Goal: Task Accomplishment & Management: Manage account settings

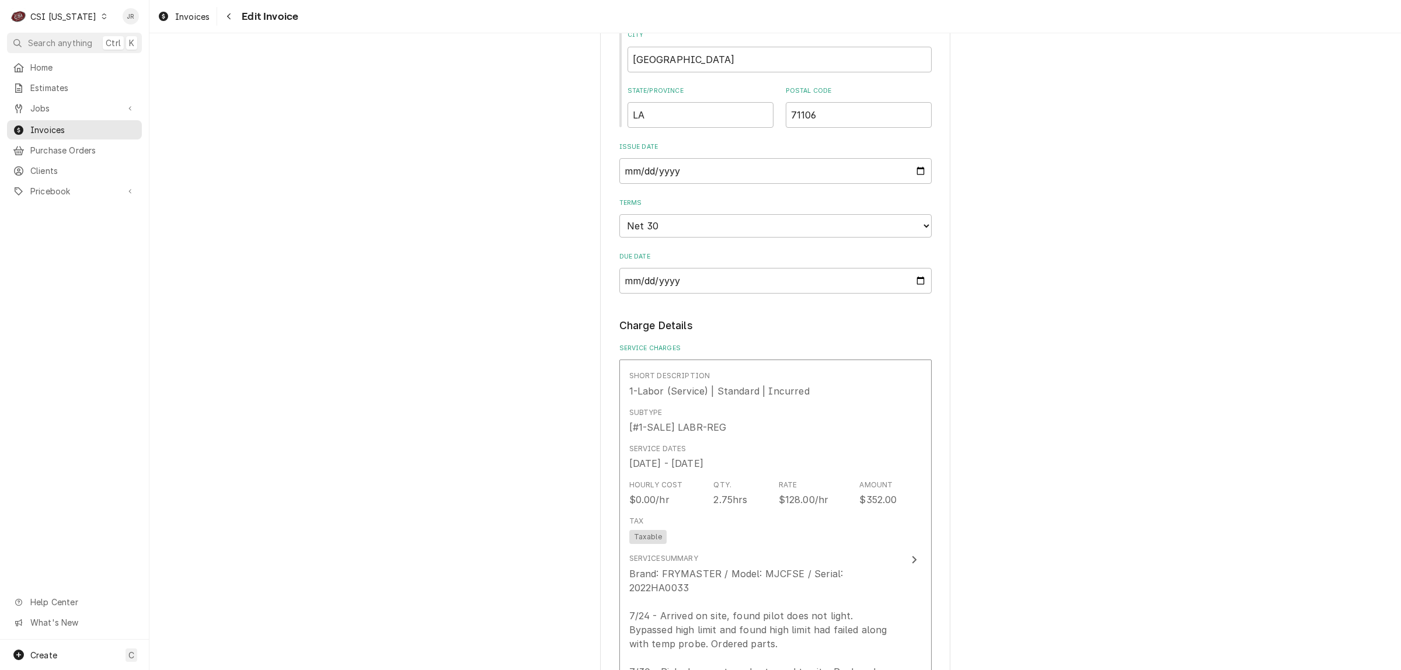
scroll to position [875, 0]
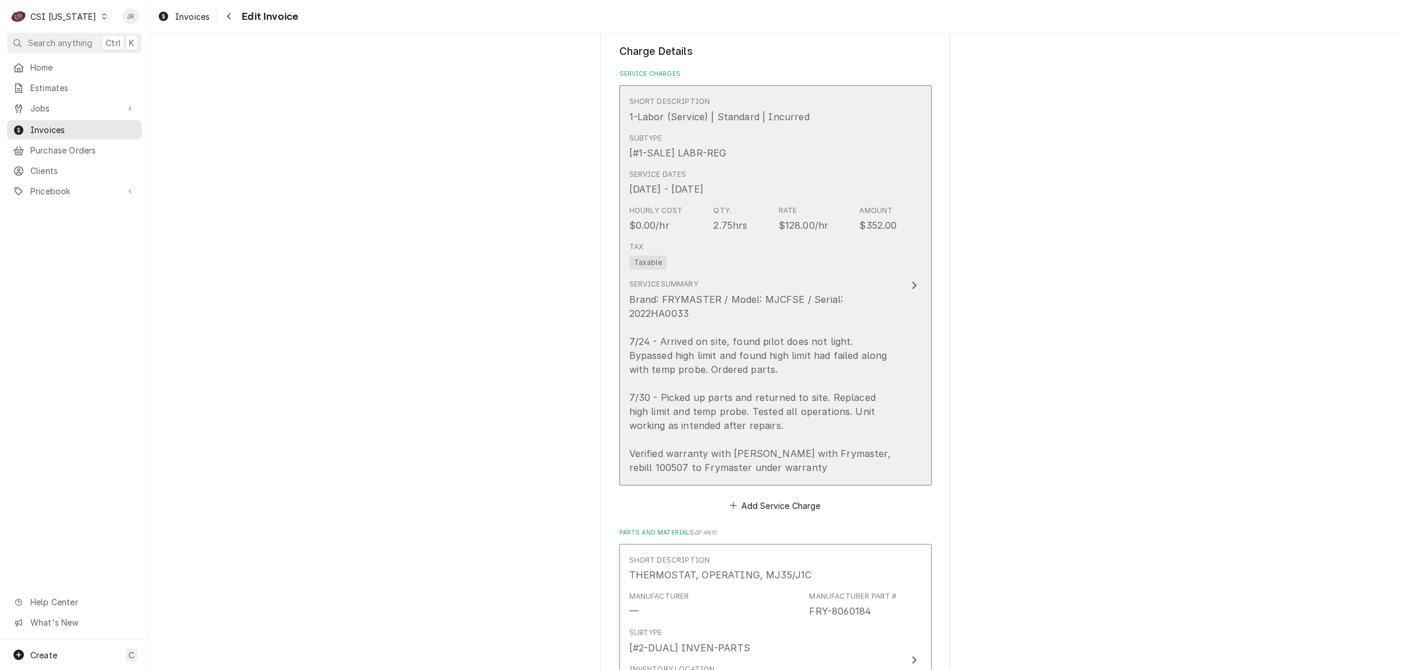
click at [805, 341] on div "Brand: FRYMASTER / Model: MJCFSE / Serial: 2022HA0033 7/24 - Arrived on site, f…" at bounding box center [763, 383] width 268 height 182
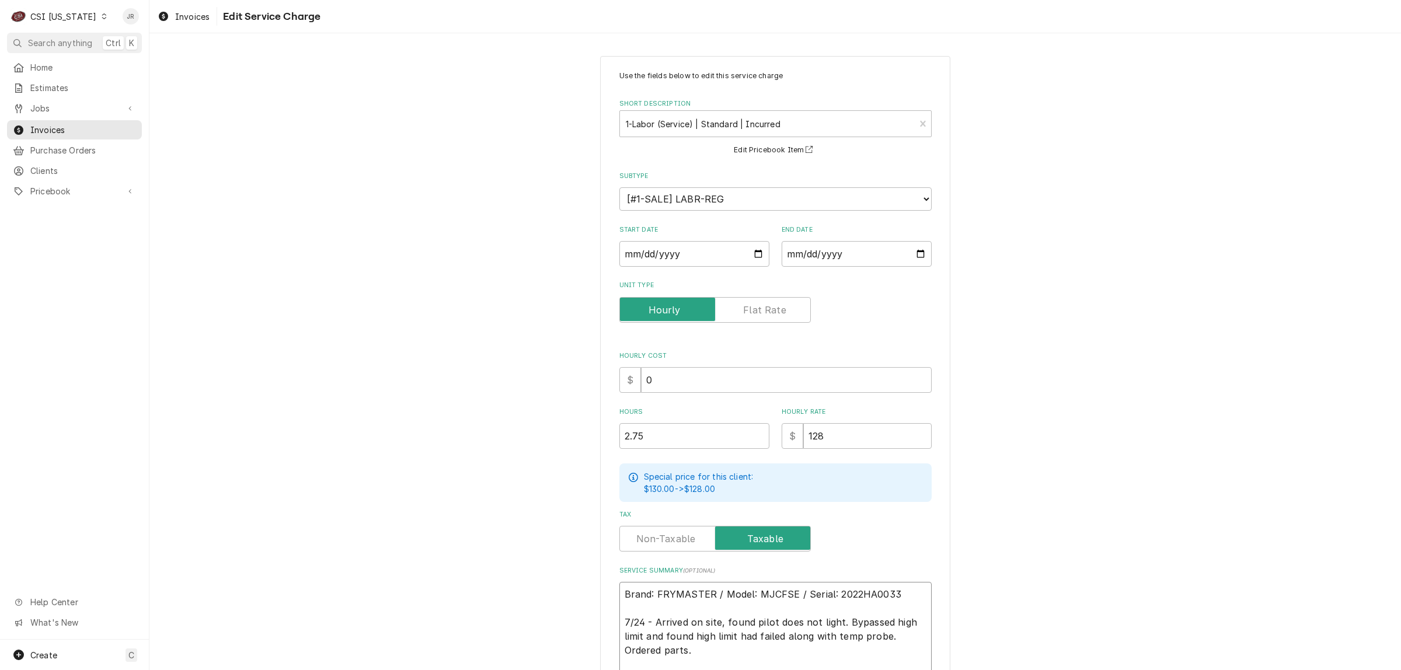
click at [844, 588] on textarea "Brand: FRYMASTER / Model: MJCFSE / Serial: 2022HA0033 7/24 - Arrived on site, f…" at bounding box center [775, 671] width 312 height 179
paste textarea "20"
type textarea "x"
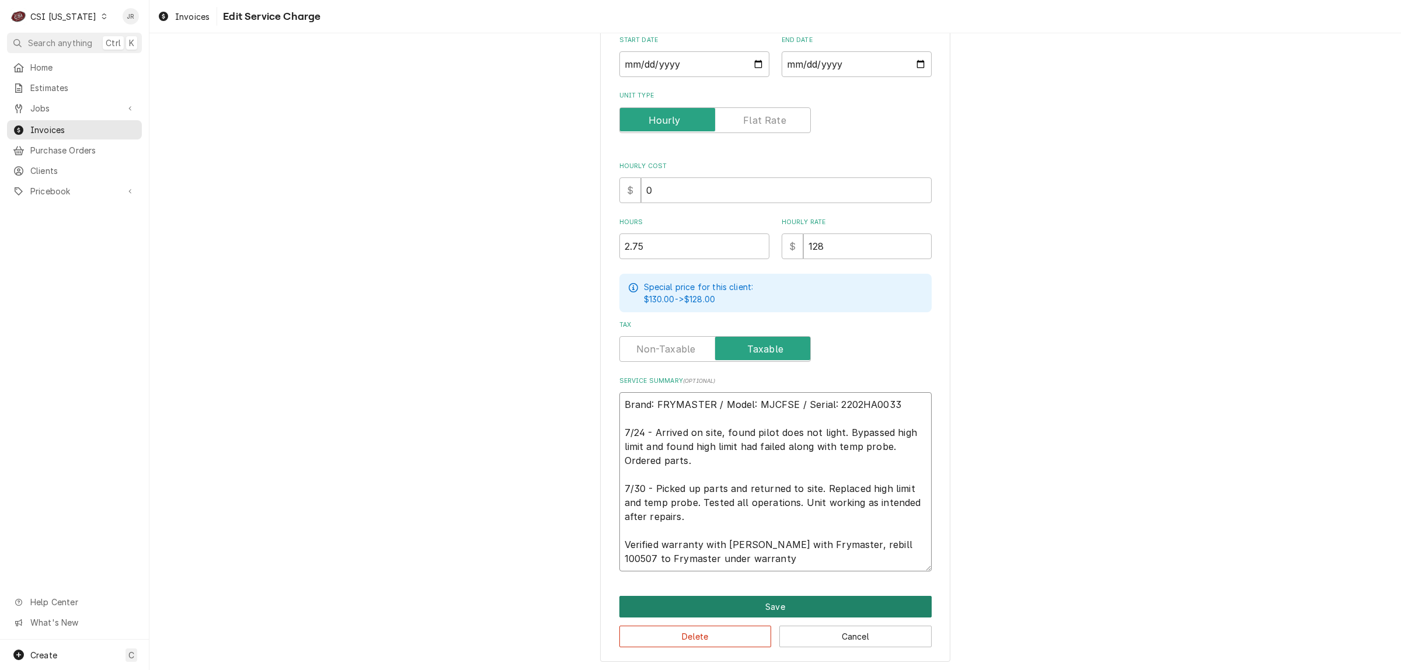
type textarea "Brand: FRYMASTER / Model: MJCFSE / Serial: 2202HA0033 7/24 - Arrived on site, f…"
drag, startPoint x: 804, startPoint y: 599, endPoint x: 813, endPoint y: 607, distance: 11.6
click at [813, 607] on button "Save" at bounding box center [775, 607] width 312 height 22
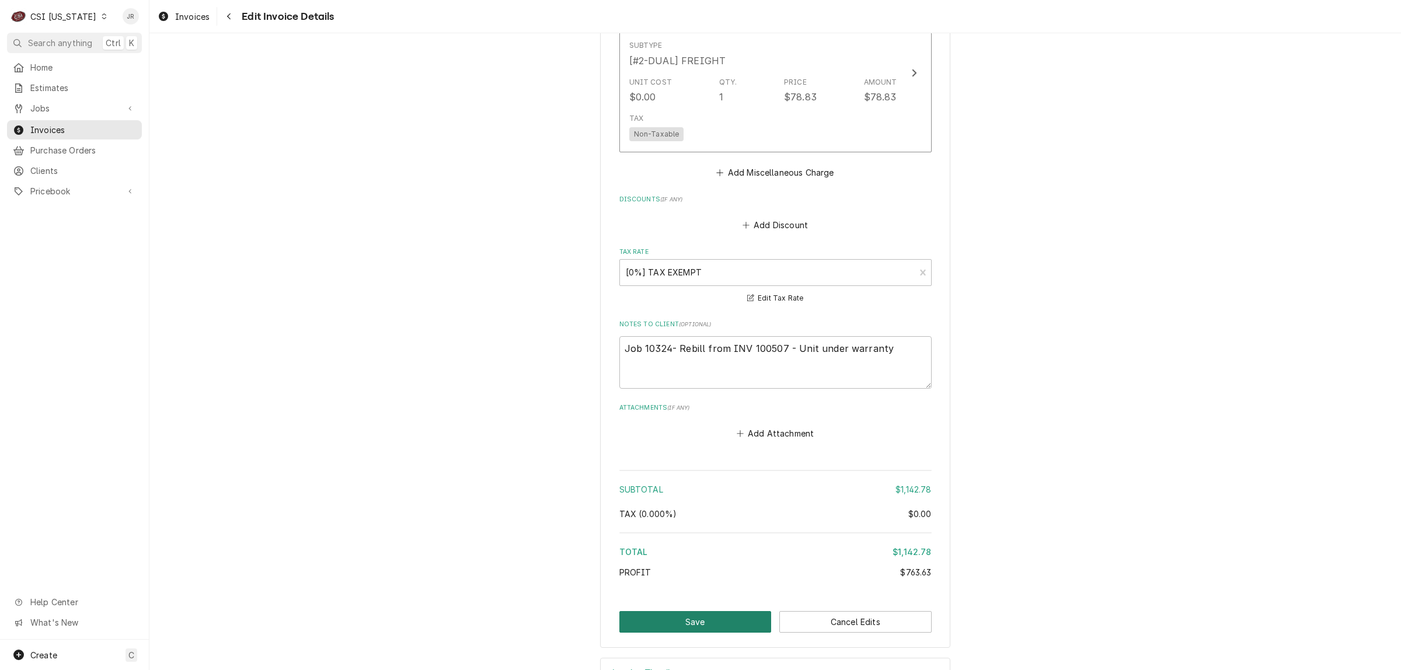
scroll to position [2364, 0]
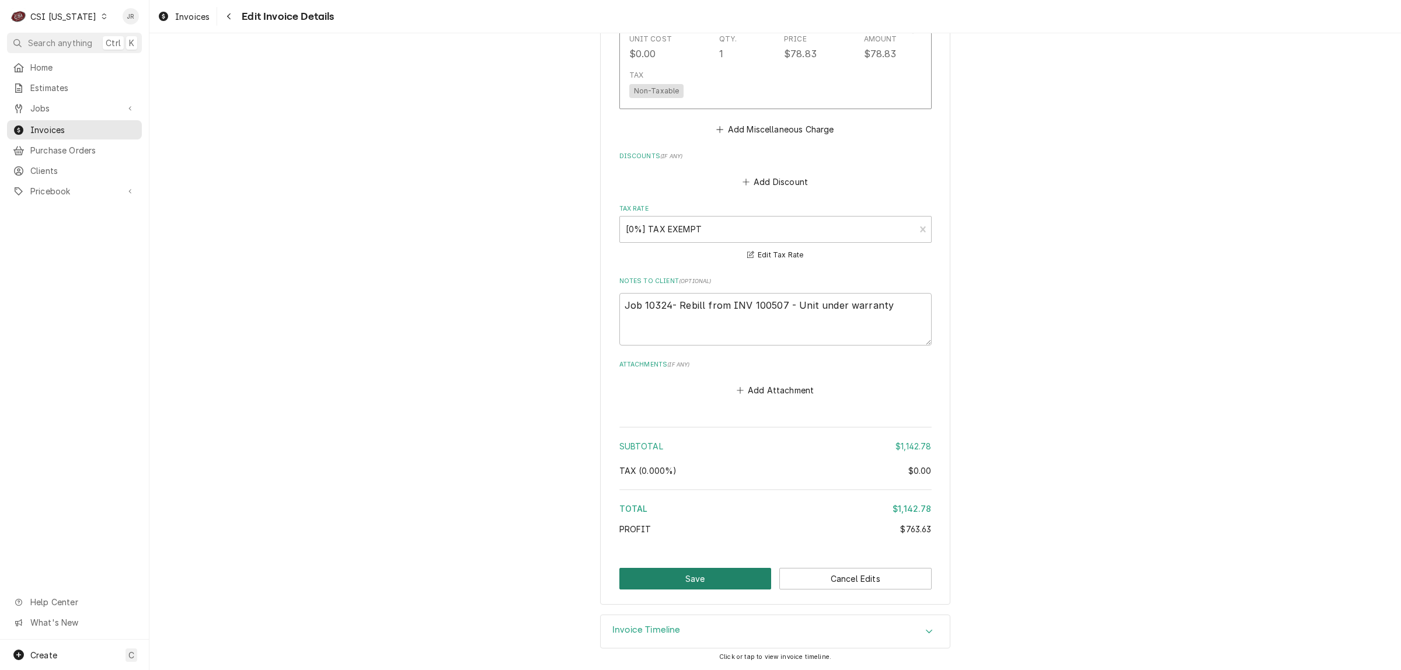
click at [690, 576] on button "Save" at bounding box center [695, 579] width 152 height 22
type textarea "x"
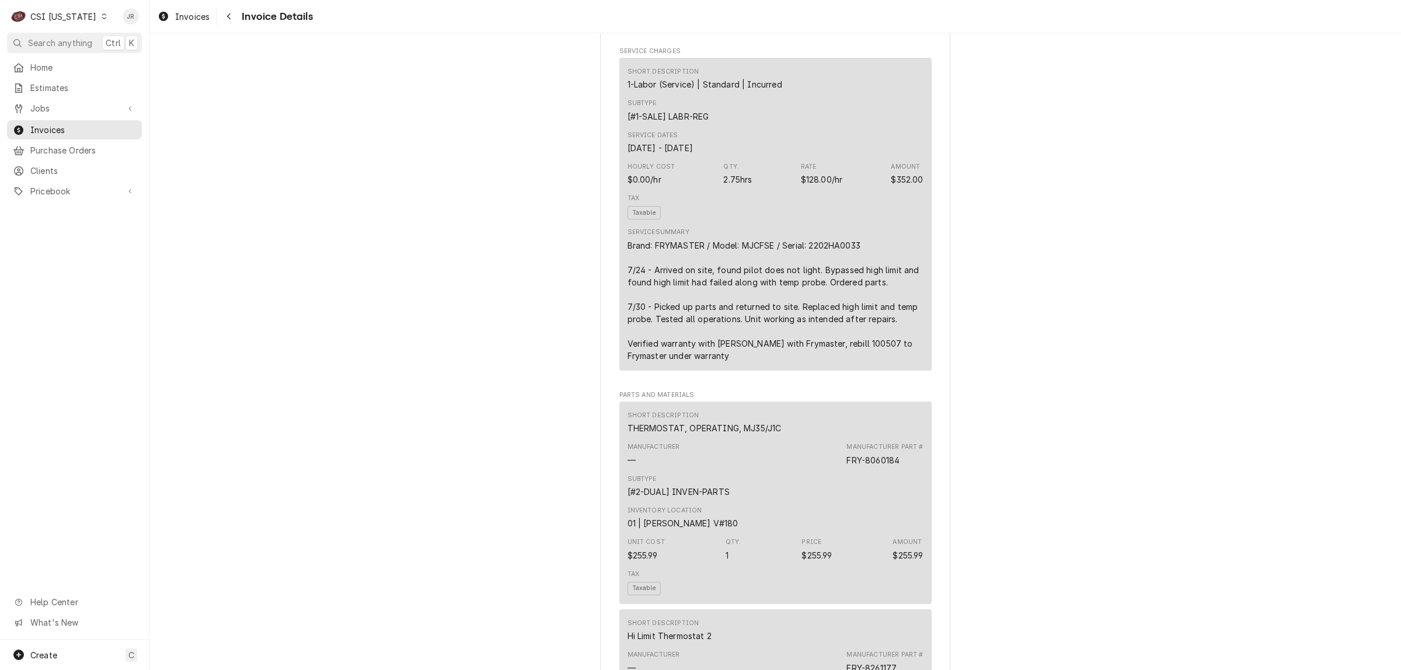
scroll to position [729, 0]
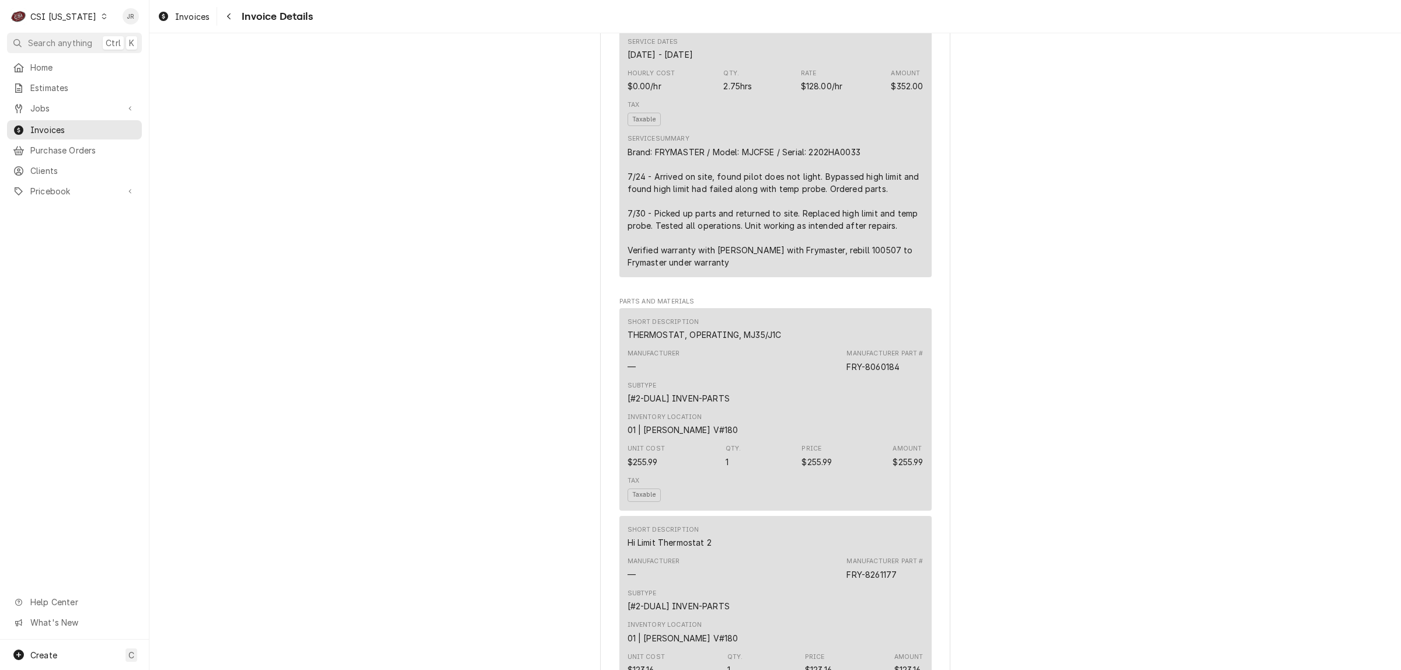
click at [60, 13] on div "CSI [US_STATE]" at bounding box center [63, 17] width 66 height 12
click at [121, 47] on div "CSI [US_STATE]" at bounding box center [174, 43] width 138 height 12
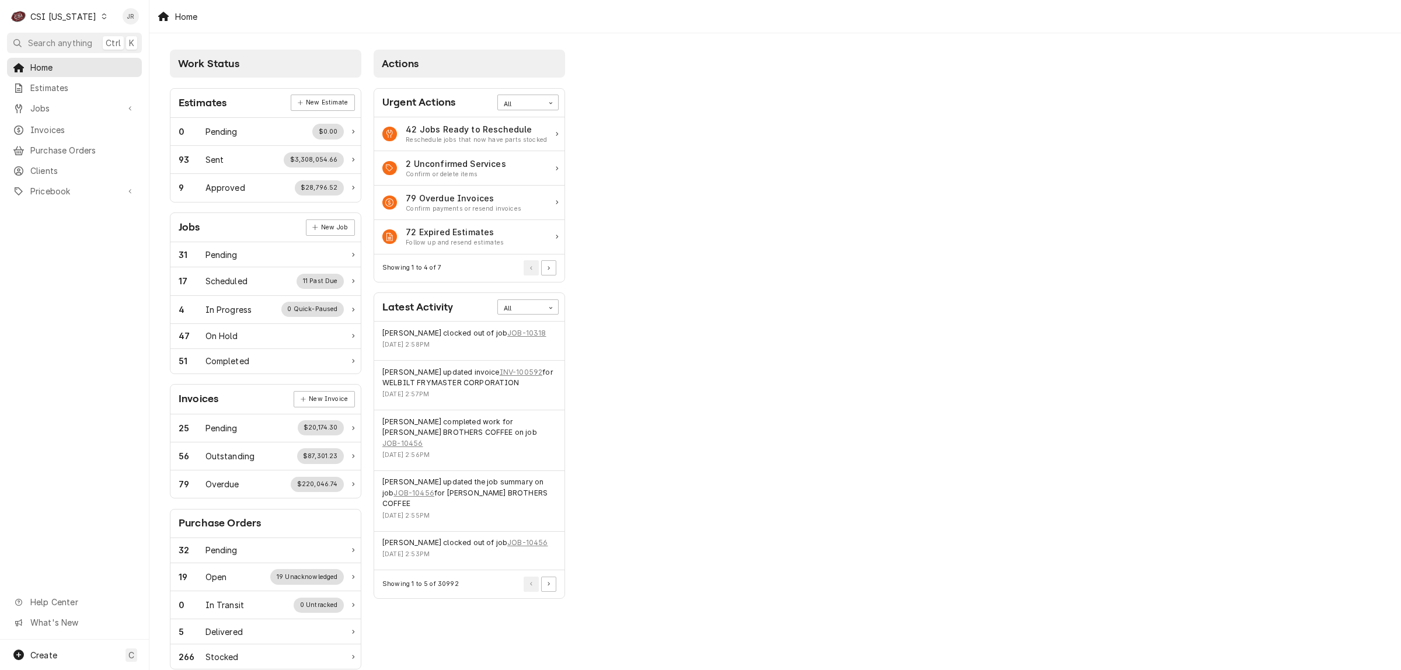
click at [71, 13] on div "CSI [US_STATE]" at bounding box center [63, 17] width 66 height 12
click at [121, 18] on div "CSI [US_STATE][GEOGRAPHIC_DATA]" at bounding box center [182, 23] width 154 height 12
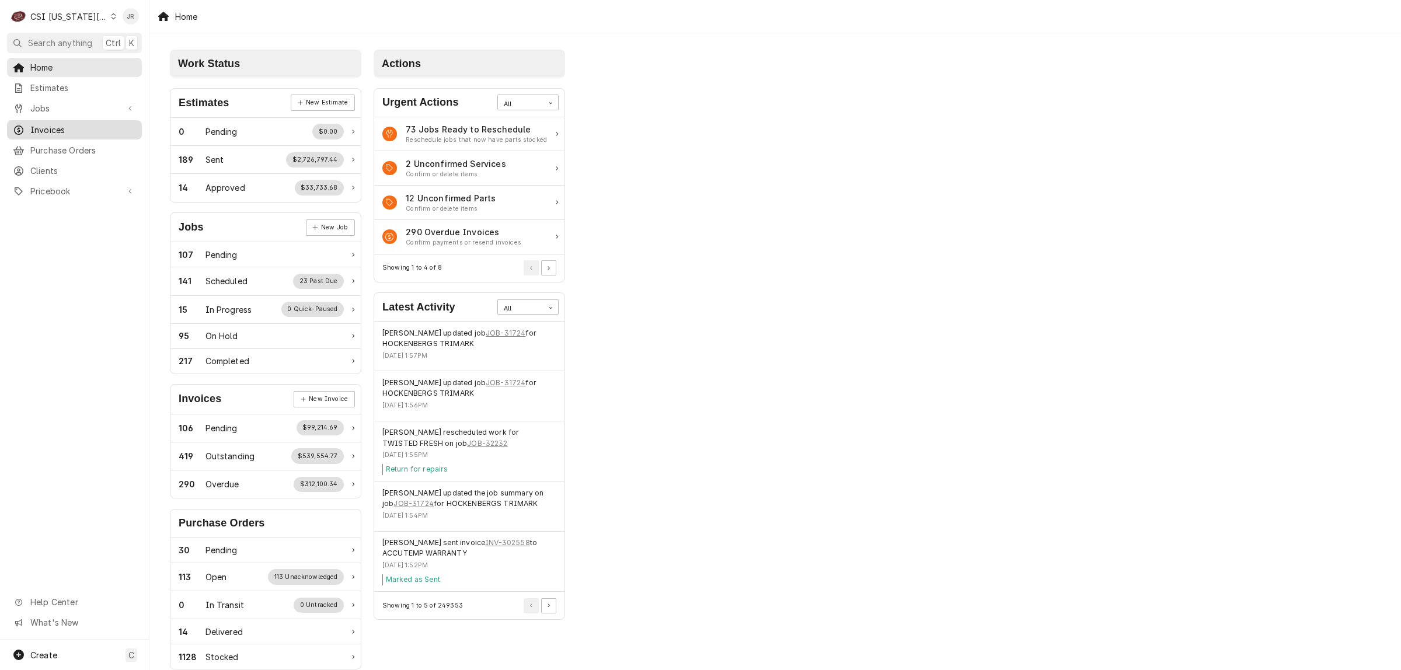
click at [58, 124] on span "Invoices" at bounding box center [83, 130] width 106 height 12
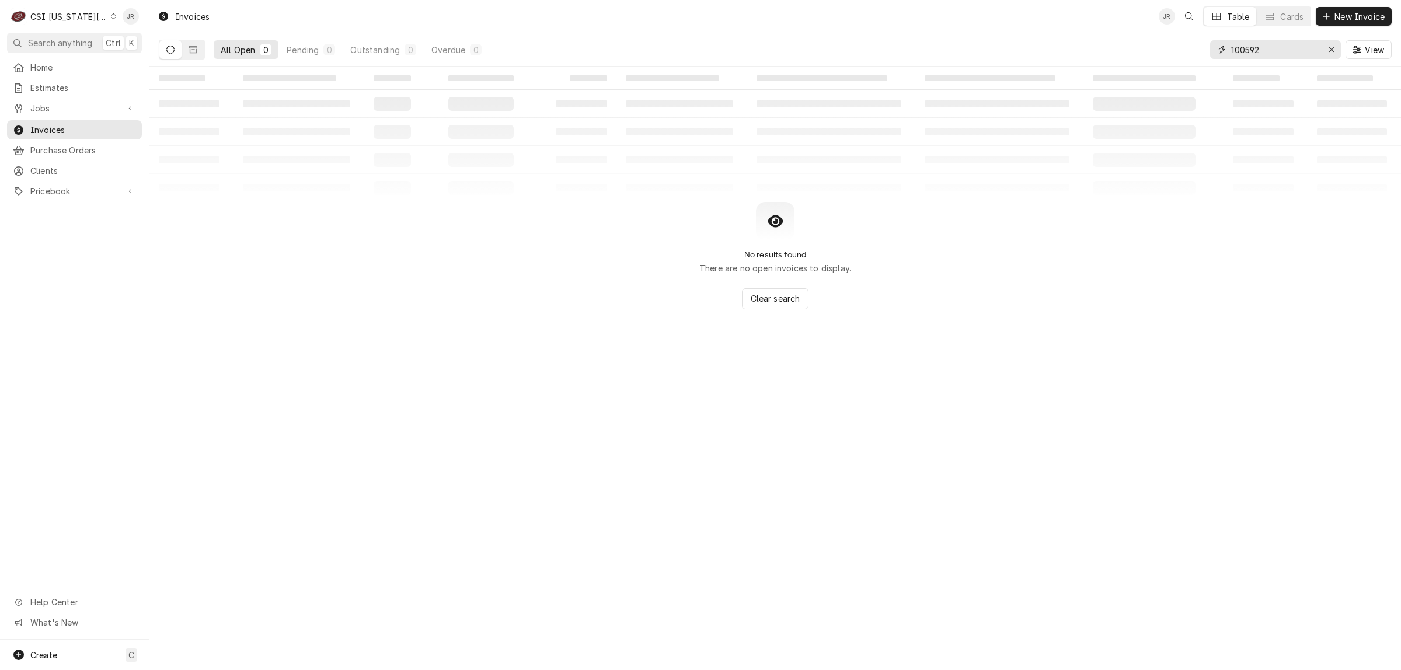
click at [1243, 51] on input "100592" at bounding box center [1275, 49] width 88 height 19
click at [1252, 50] on input "100592" at bounding box center [1275, 49] width 88 height 19
click at [1250, 50] on input "100592" at bounding box center [1275, 49] width 88 height 19
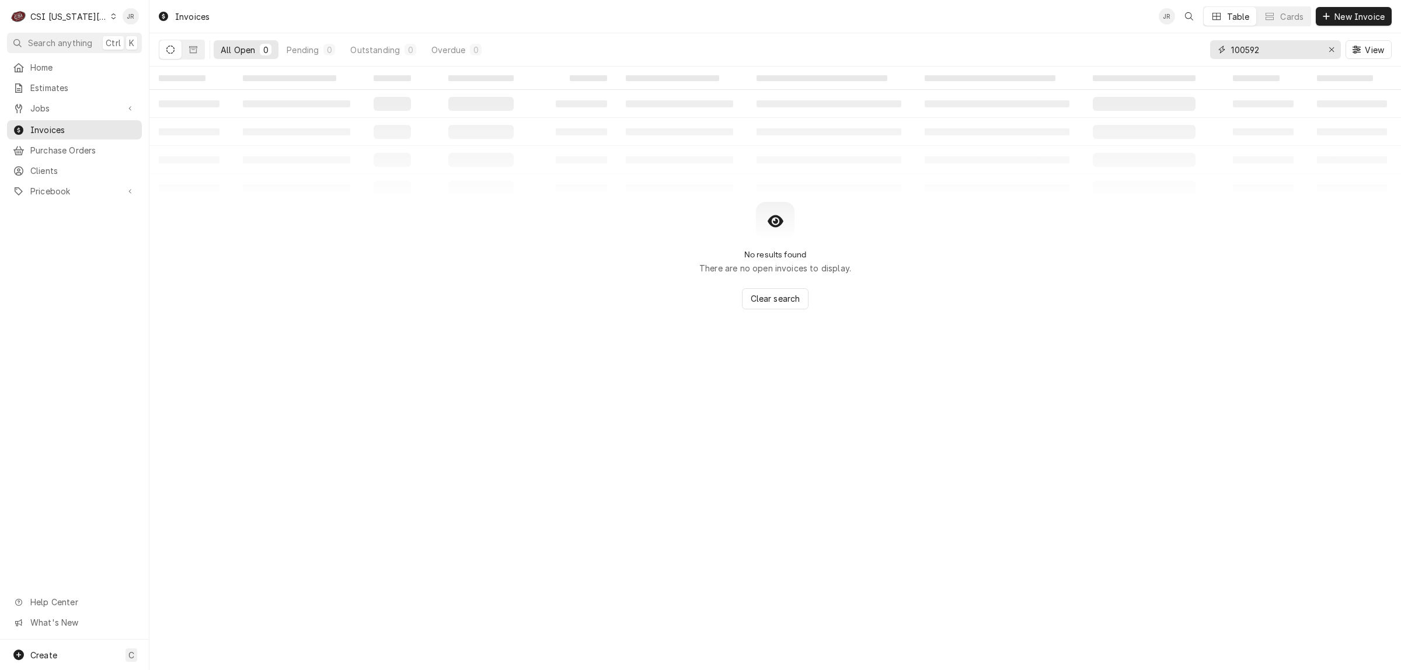
click at [1250, 50] on input "100592" at bounding box center [1275, 49] width 88 height 19
paste input "7"
type input "100572"
click at [58, 15] on div "CSI Kansas City" at bounding box center [68, 17] width 77 height 12
click at [127, 44] on div "CSI [US_STATE]" at bounding box center [200, 43] width 170 height 12
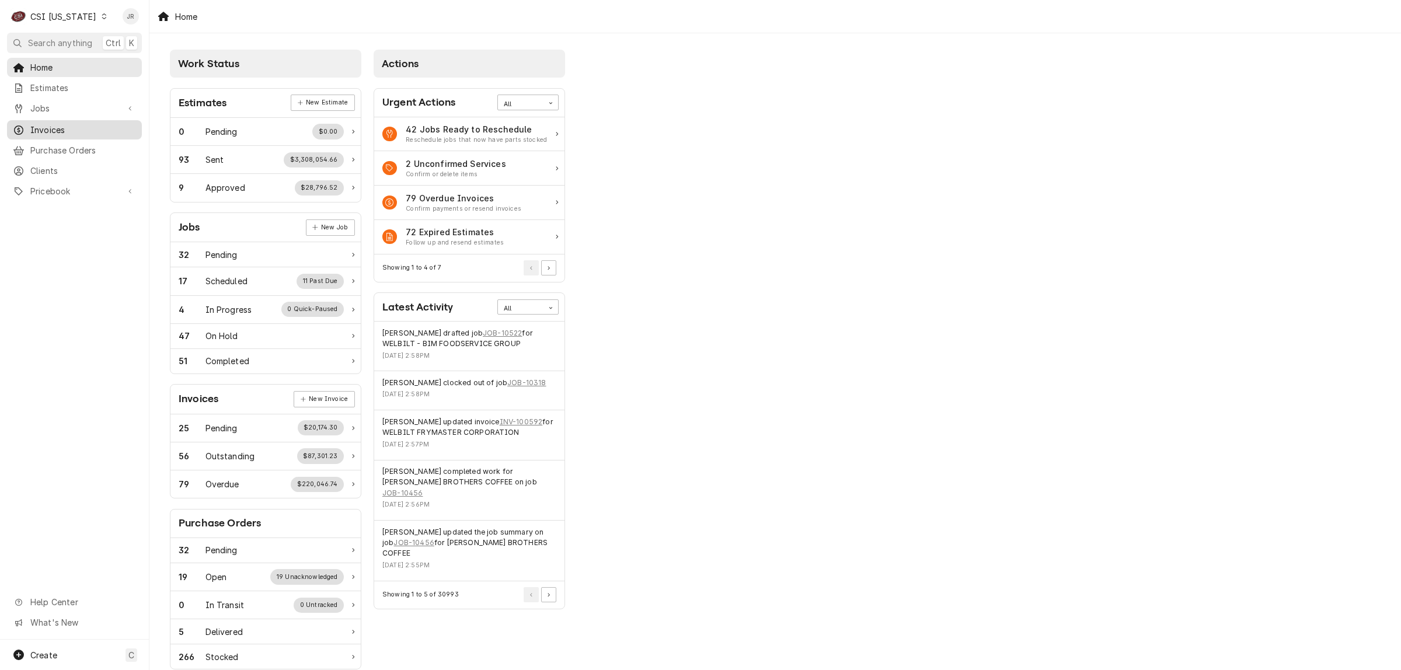
click at [59, 124] on span "Invoices" at bounding box center [83, 130] width 106 height 12
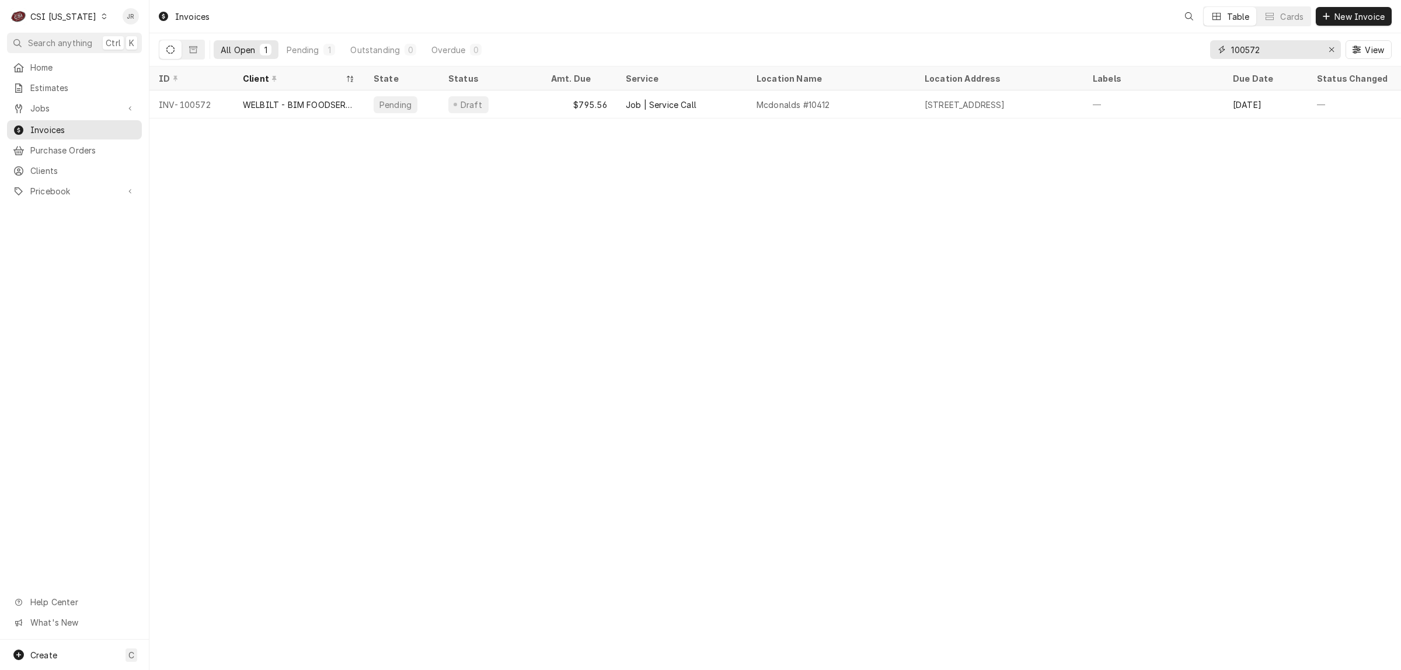
drag, startPoint x: 1284, startPoint y: 47, endPoint x: 1208, endPoint y: 40, distance: 76.2
click at [1210, 38] on div "100572 View" at bounding box center [1300, 49] width 181 height 33
paste input "Dynamic Content Wrapper"
type input "100572"
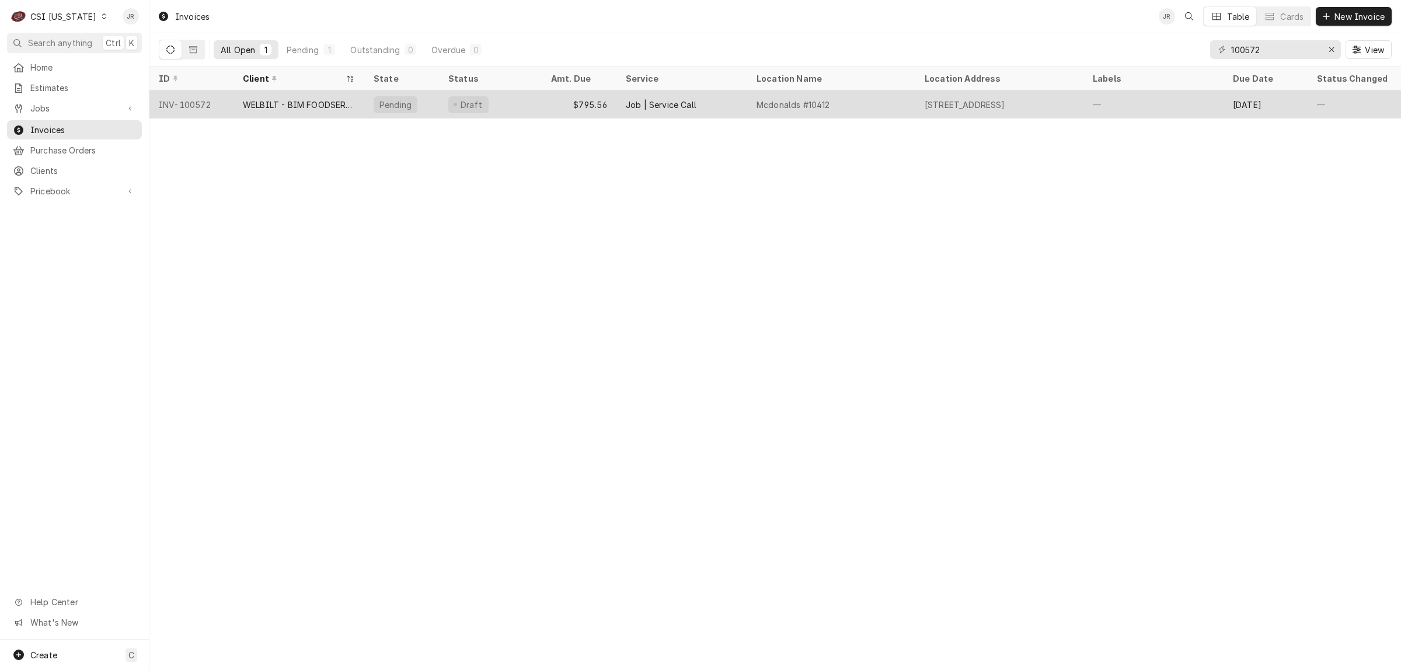
click at [197, 100] on div "INV-100572" at bounding box center [191, 104] width 84 height 28
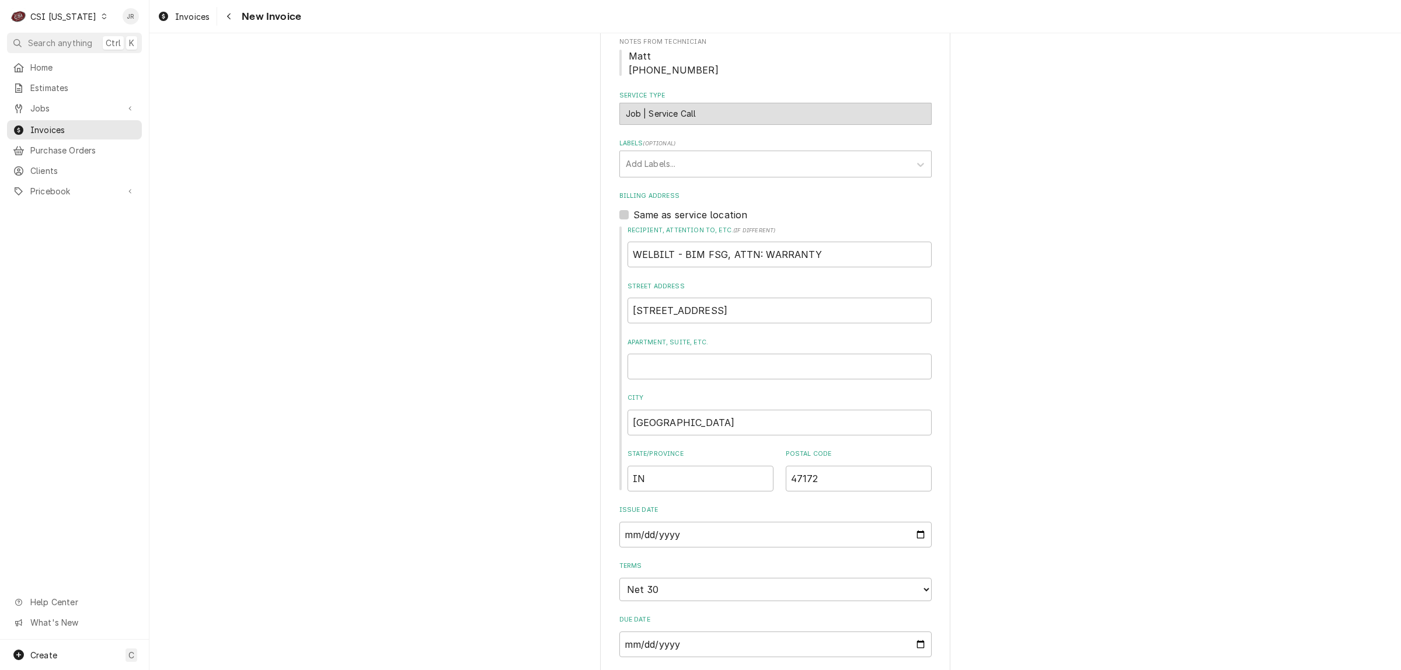
scroll to position [292, 0]
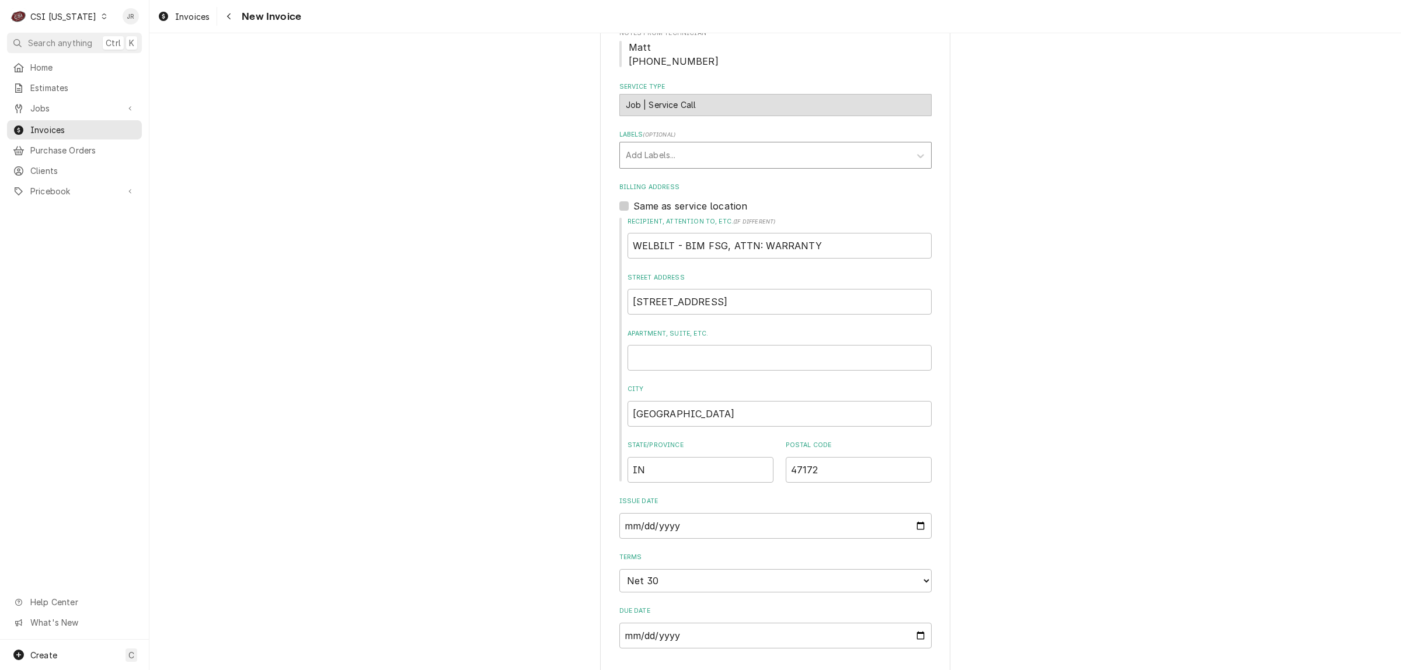
click at [673, 163] on div "Labels" at bounding box center [765, 155] width 278 height 21
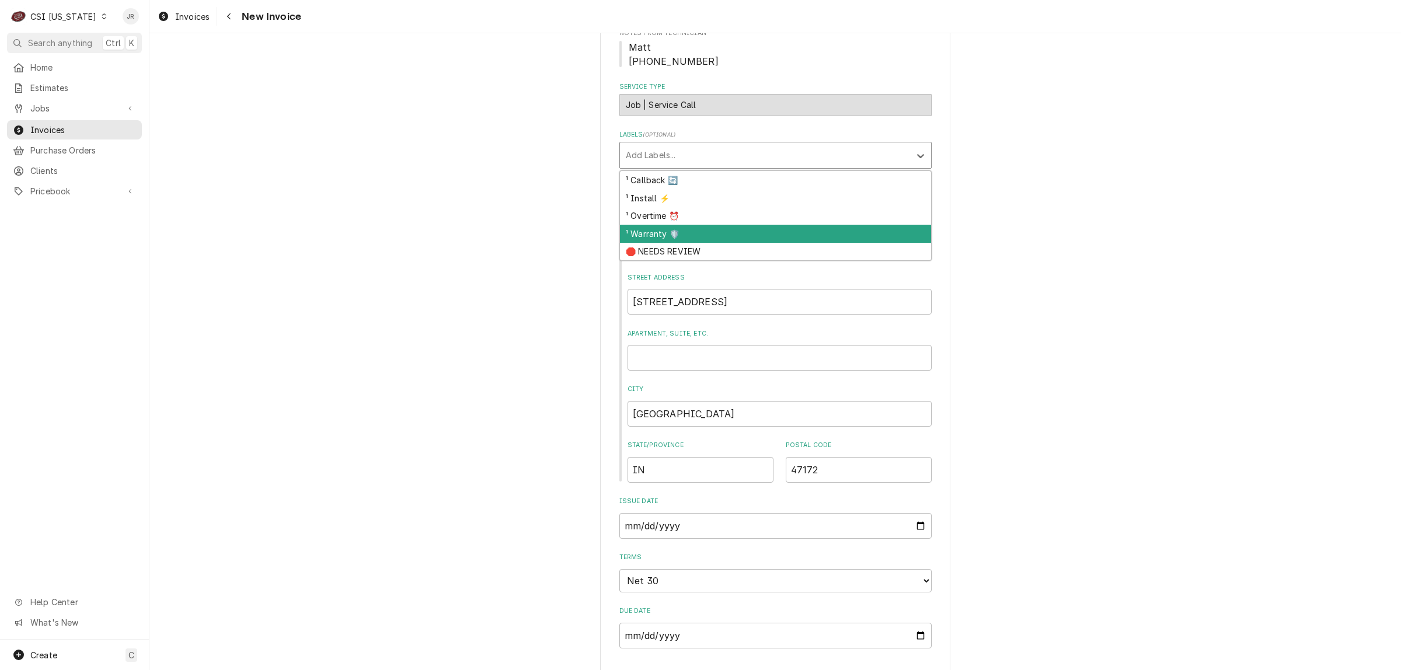
click at [685, 232] on div "¹ Warranty 🛡️" at bounding box center [775, 234] width 311 height 18
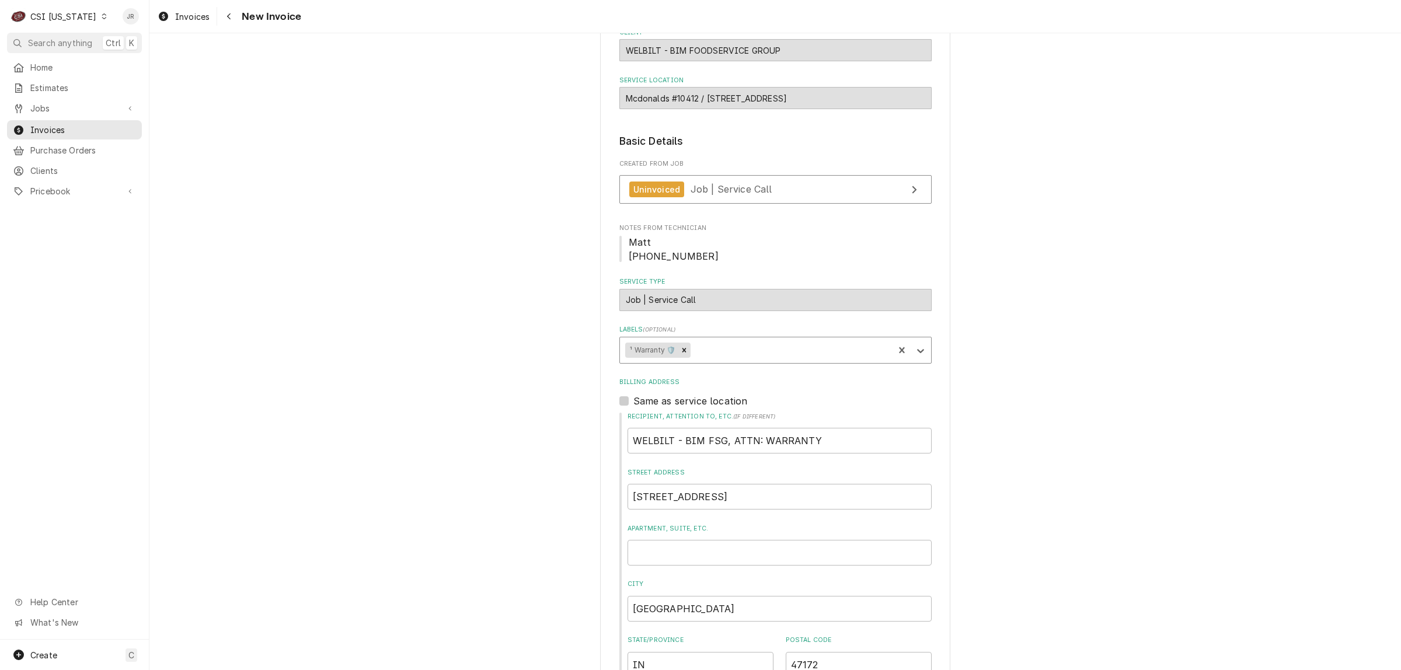
scroll to position [73, 0]
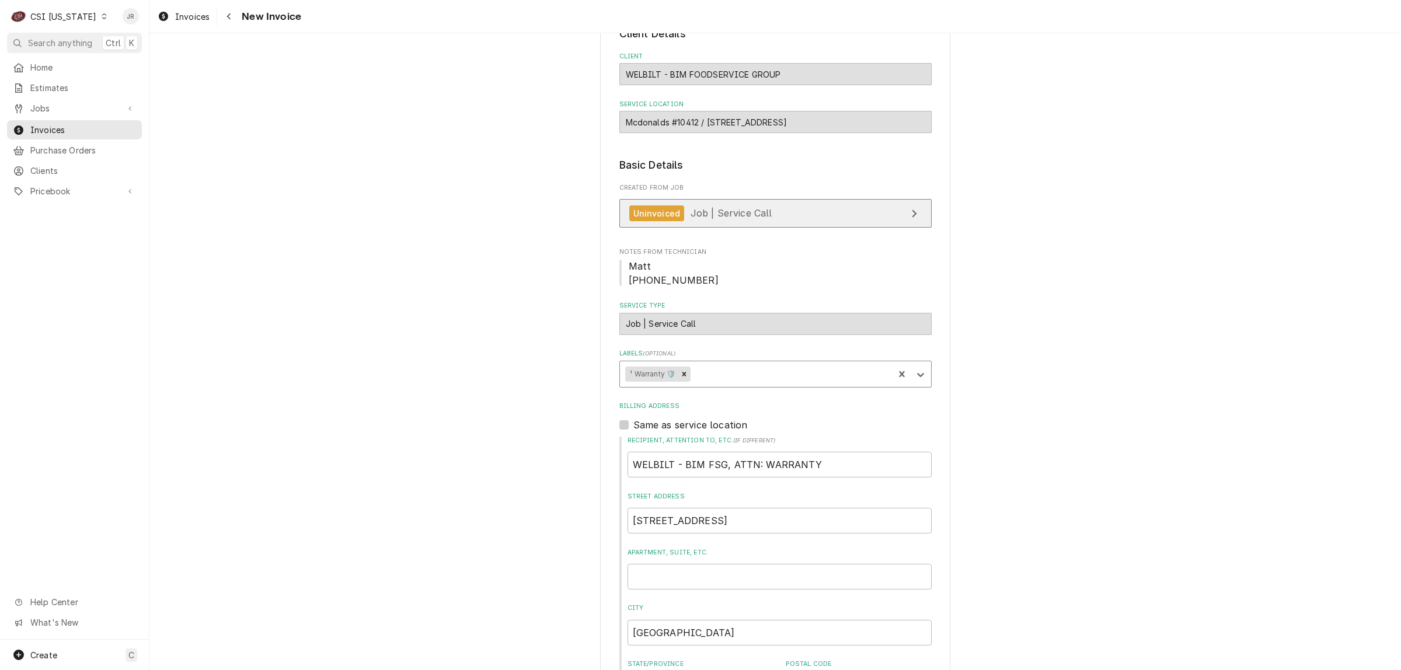
click at [733, 209] on span "Job | Service Call" at bounding box center [731, 213] width 82 height 12
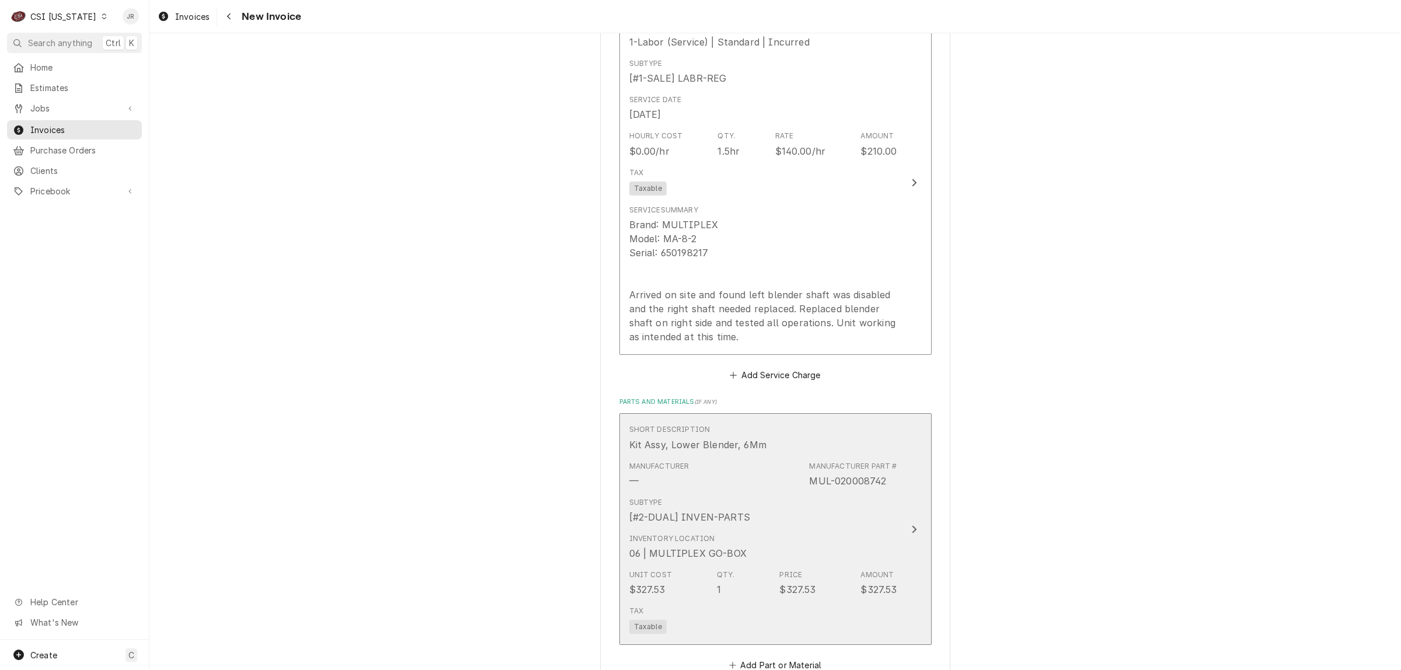
scroll to position [972, 0]
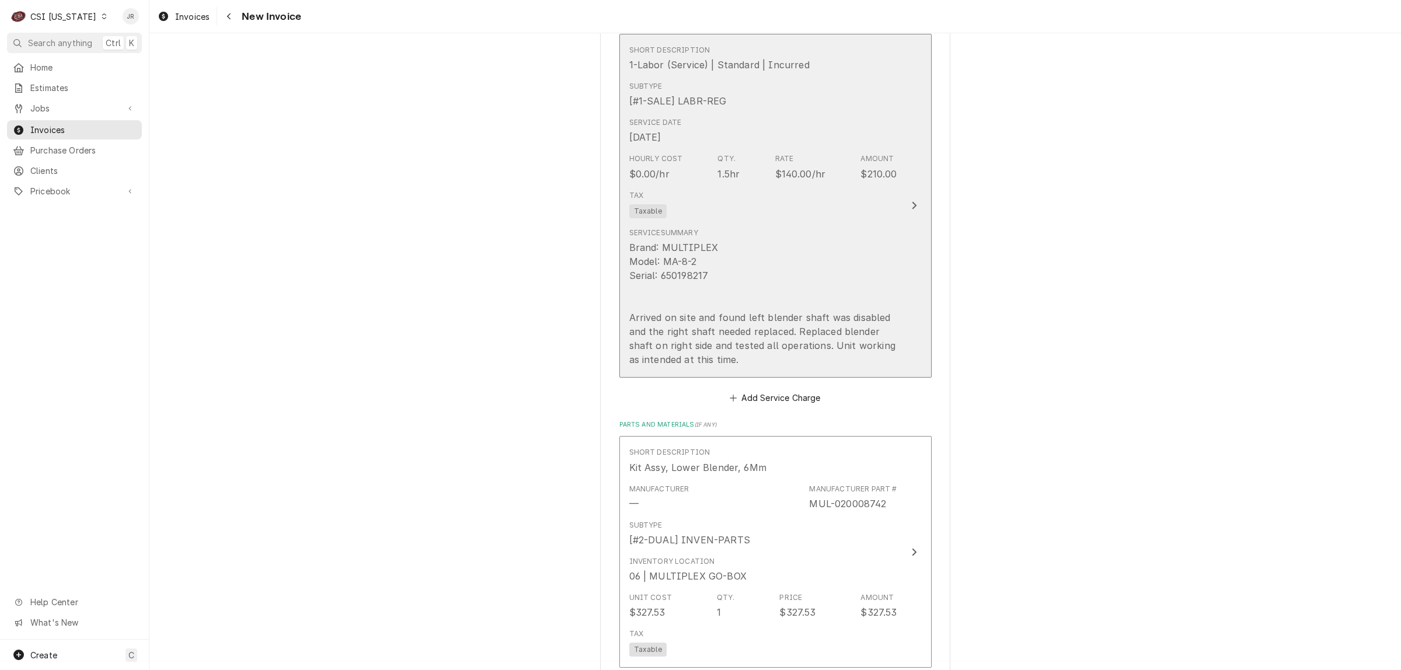
click at [839, 187] on div "Tax Taxable" at bounding box center [763, 204] width 268 height 37
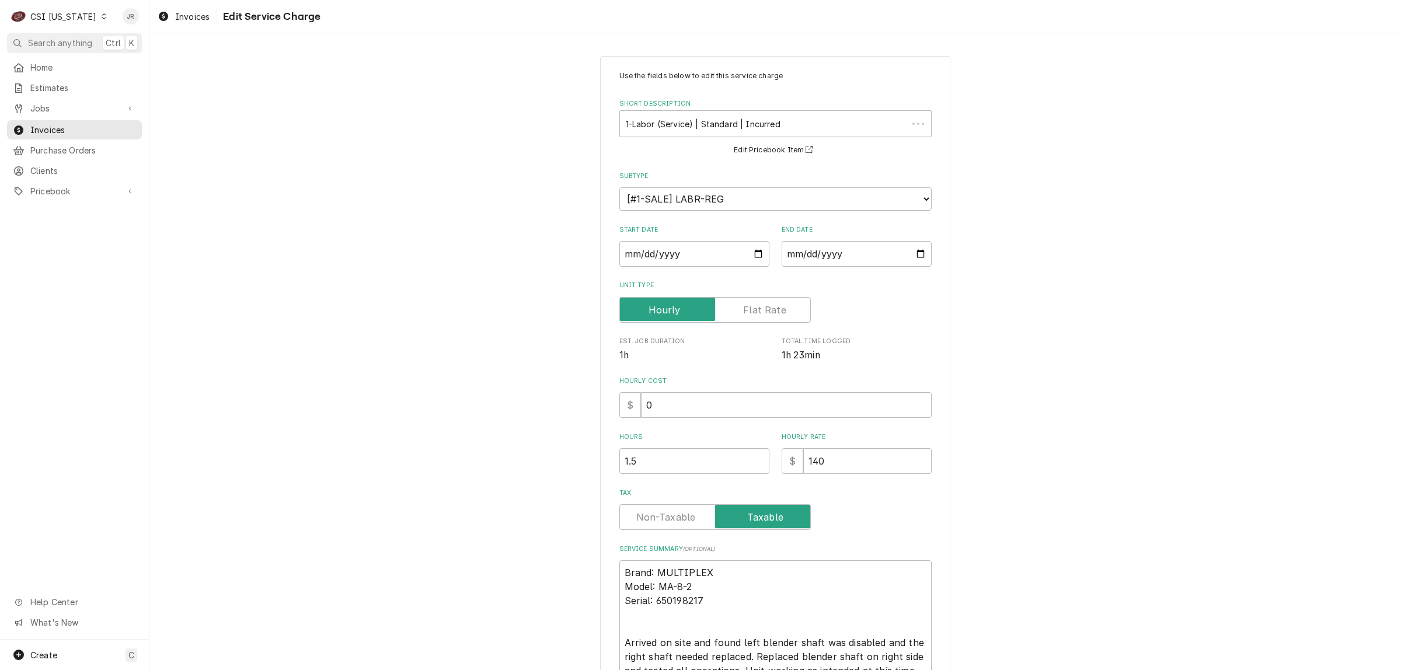
drag, startPoint x: 847, startPoint y: 442, endPoint x: 833, endPoint y: 467, distance: 28.2
click at [797, 453] on div "Hourly Rate $ 140" at bounding box center [856, 452] width 150 height 41
drag, startPoint x: 833, startPoint y: 467, endPoint x: 733, endPoint y: 449, distance: 101.9
click at [733, 449] on div "Hours 1.5 Hourly Rate $ 140" at bounding box center [775, 452] width 312 height 41
type textarea "x"
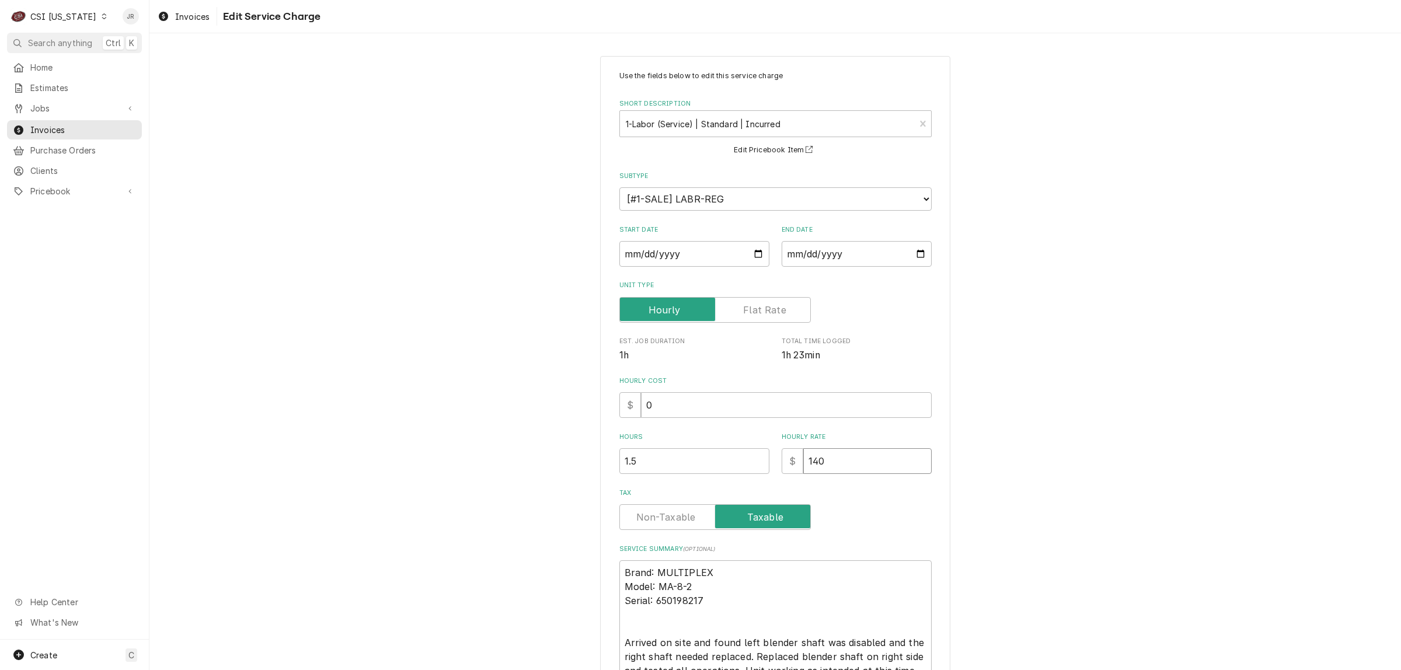
type input "1"
type textarea "x"
type input "12"
type textarea "x"
type input "128"
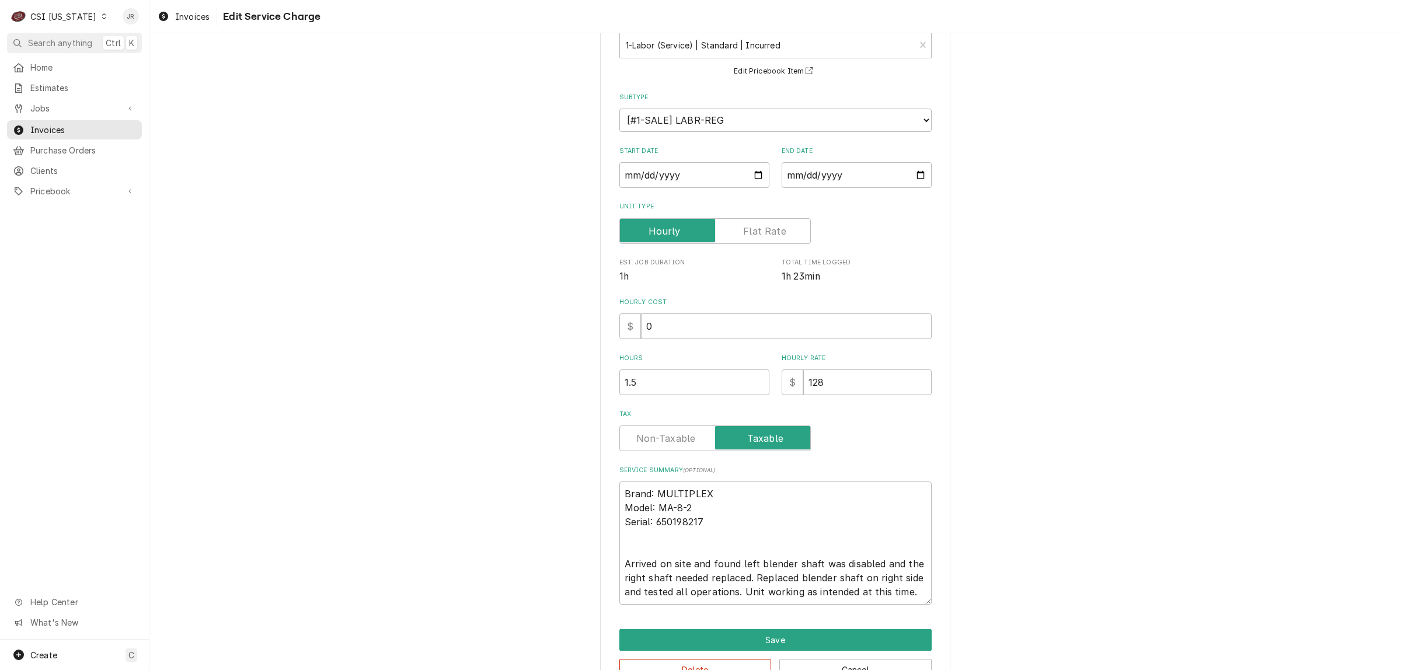
scroll to position [113, 0]
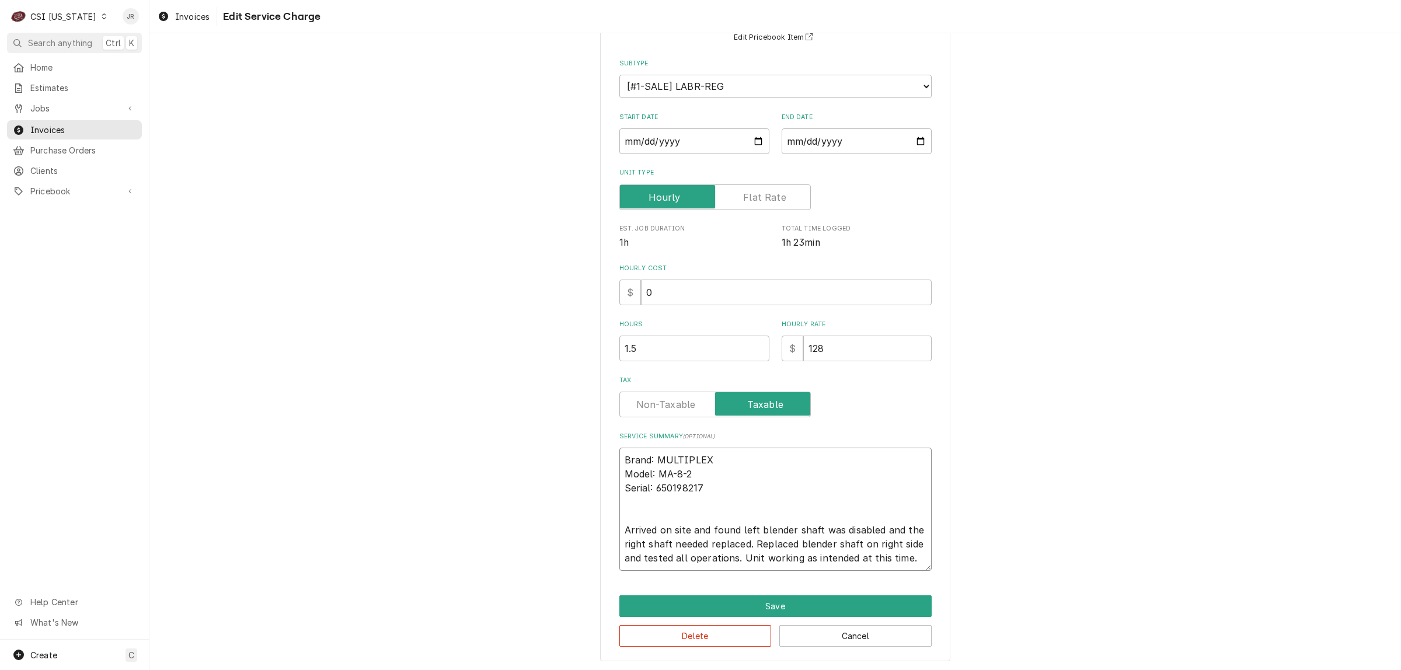
click at [763, 453] on textarea "Brand: MULTIPLEX Model: MA-8-2 Serial: 650198217 Arrived on site and found left…" at bounding box center [775, 509] width 312 height 123
type textarea "x"
type textarea "rand: MULTIPLEX Model: MA-8-2 Serial: 650198217 Arrived on site and found left …"
type textarea "x"
type textarea "and: MULTIPLEX Model: MA-8-2 Serial: 650198217 Arrived on site and found left b…"
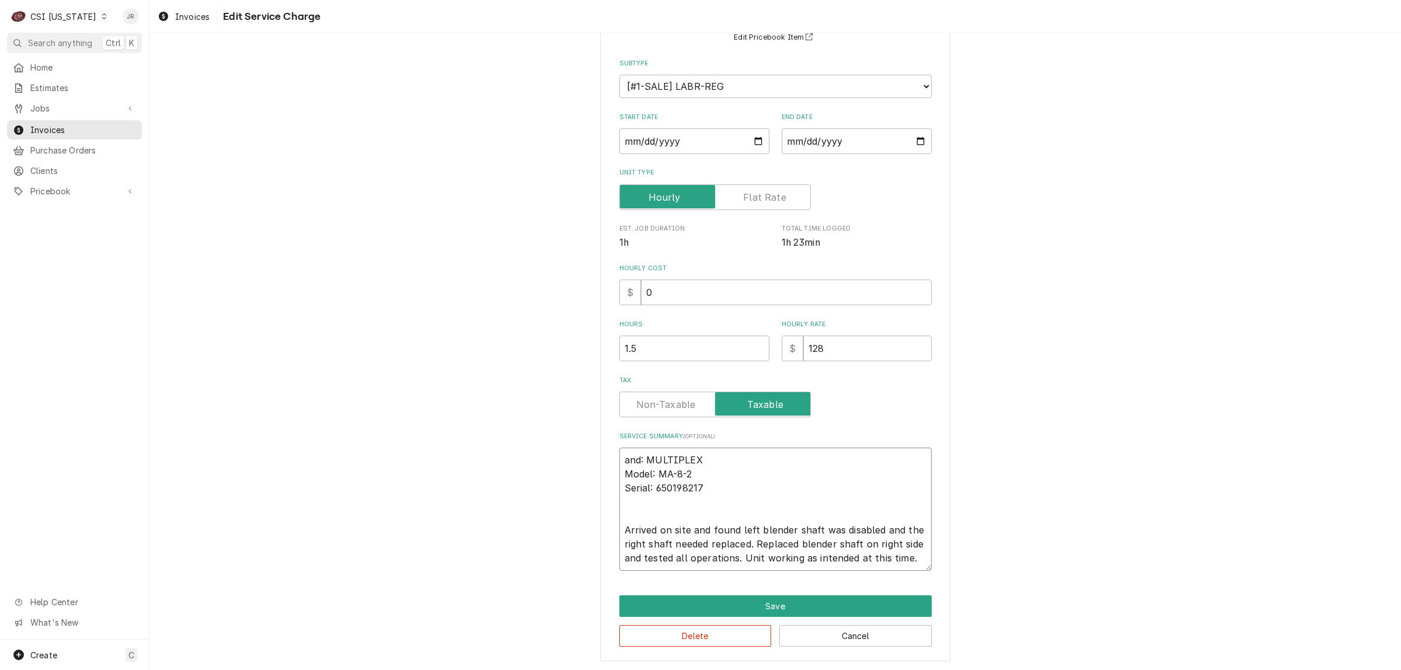
type textarea "x"
type textarea "nd: MULTIPLEX Model: MA-8-2 Serial: 650198217 Arrived on site and found left bl…"
type textarea "x"
type textarea "d: MULTIPLEX Model: MA-8-2 Serial: 650198217 Arrived on site and found left ble…"
type textarea "x"
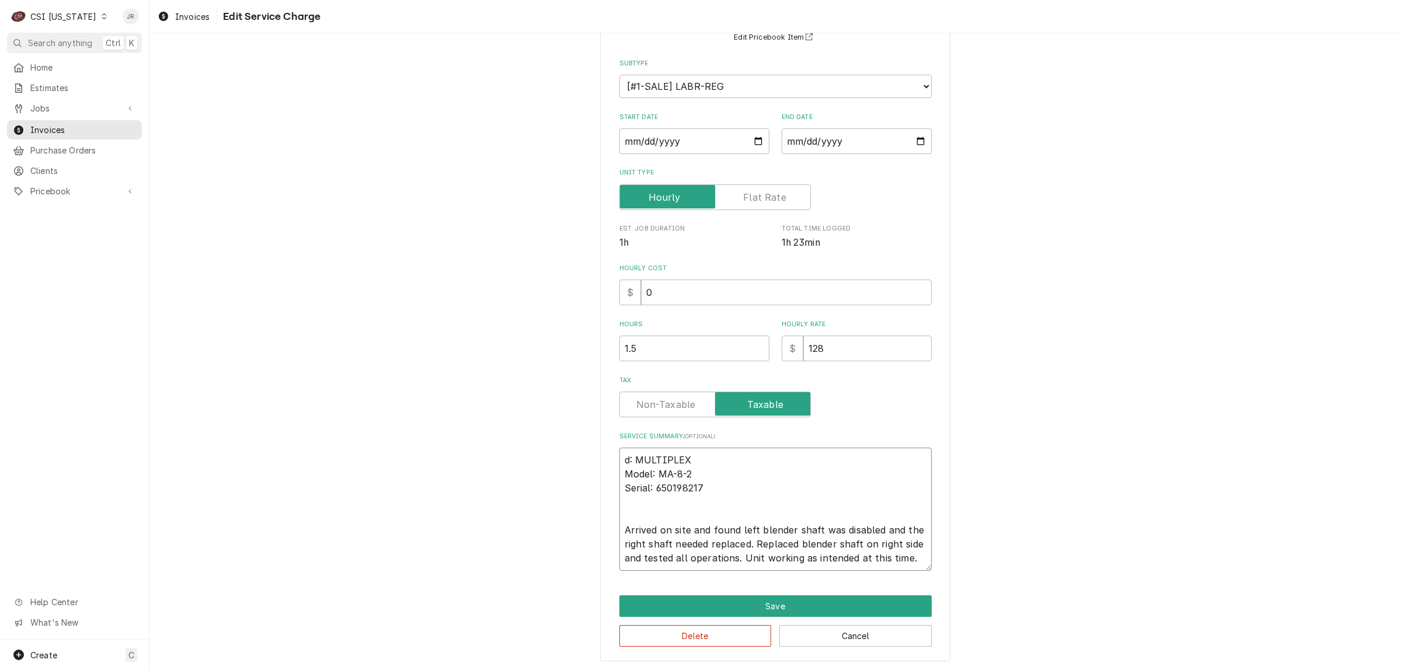
type textarea ": MULTIPLEX Model: MA-8-2 Serial: 650198217 Arrived on site and found left blen…"
type textarea "x"
type textarea "MULTIPLEX Model: MA-8-2 Serial: 650198217 Arrived on site and found left blende…"
type textarea "x"
type textarea "MULTIPLEX Model: MA-8-2 Serial: 650198217 Arrived on site and found left blende…"
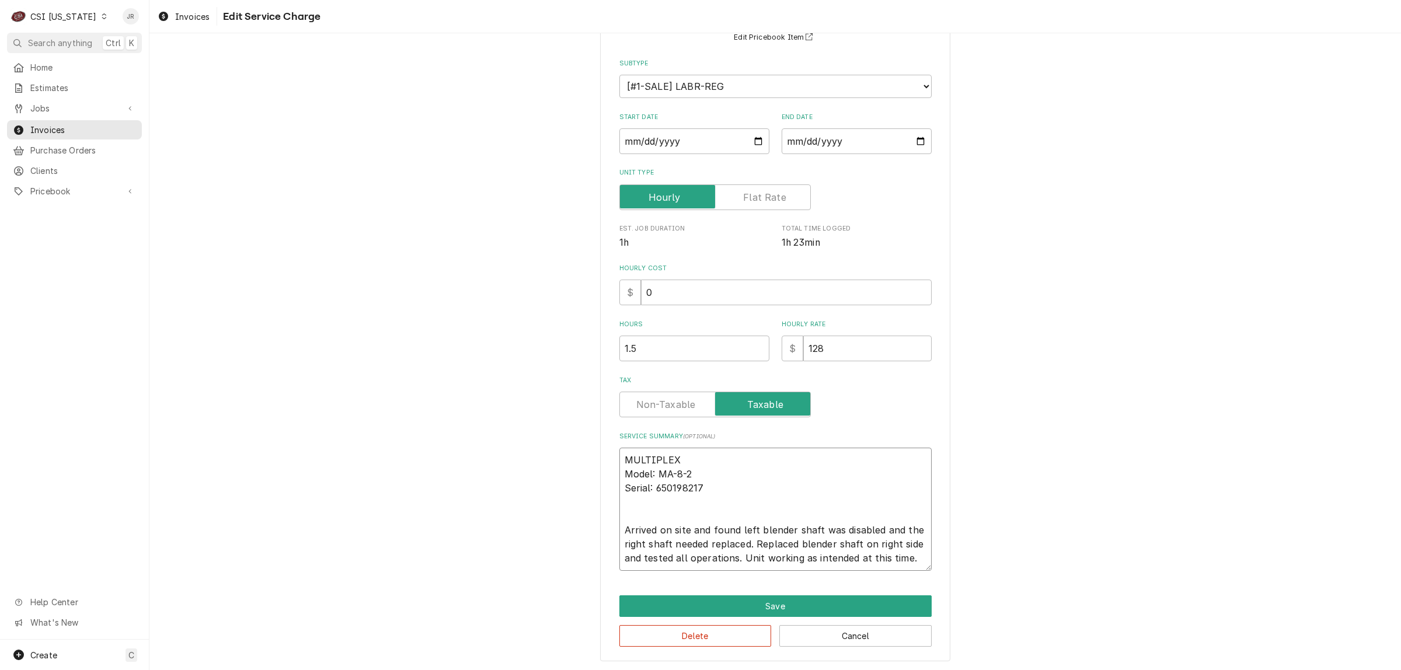
type textarea "x"
type textarea "MULTIPLEX Model: MA-8-2 Serial: 650198217 Arrived on site and found left blende…"
type textarea "x"
type textarea "MULTIPLEX / Model: MA-8-2 Serial: 650198217 Arrived on site and found left blen…"
type textarea "x"
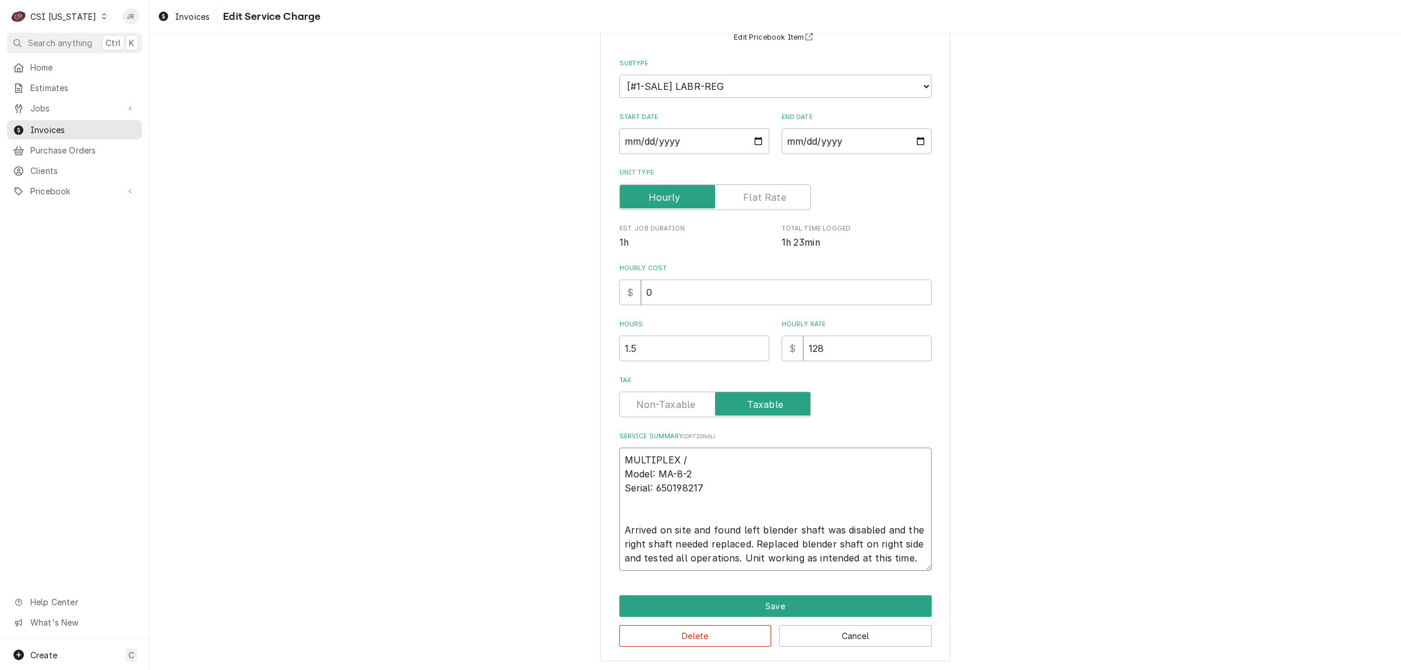
type textarea "MULTIPLEX / Model: MA-8-2 Serial: 650198217 Arrived on site and found left blen…"
type textarea "x"
type textarea "MULTIPLEX / Model: MA-8-2 Serial: 650198217 Arrived on site and found left blen…"
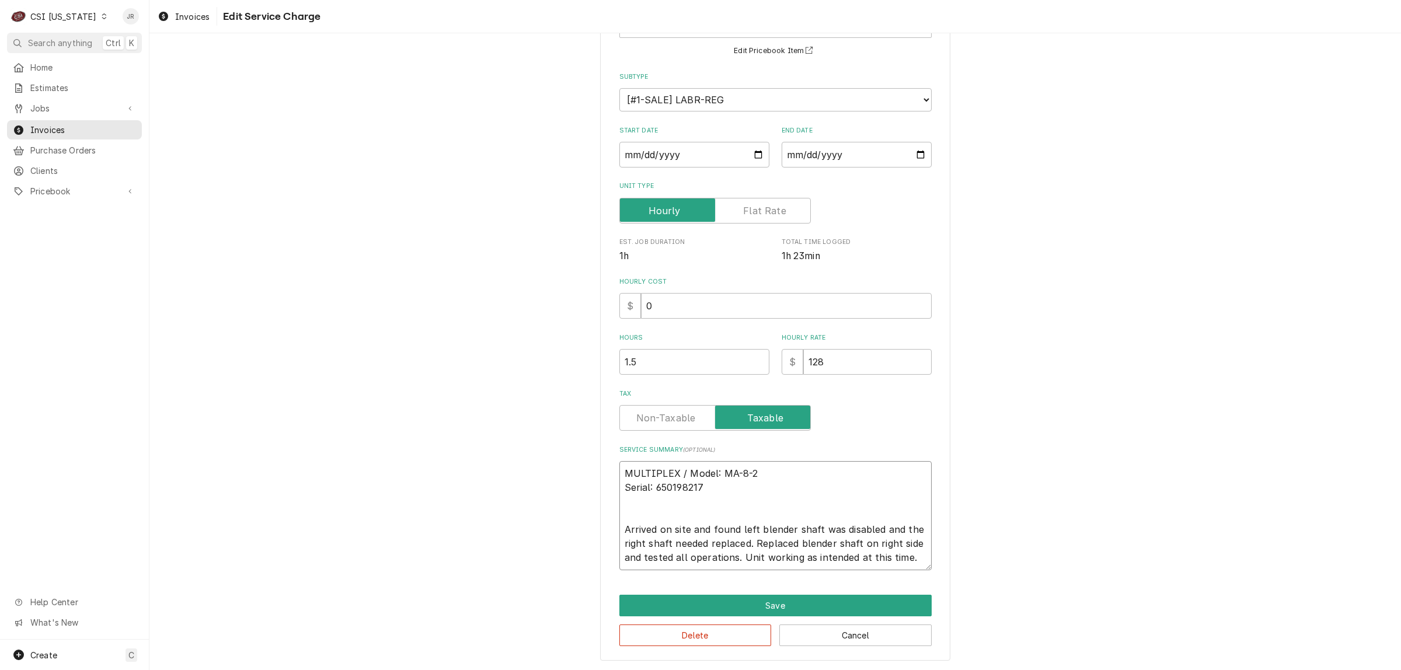
type textarea "x"
type textarea "MULTIPLEX / Model: MA-8-2 Serial: 650198217 Arrived on site and found left blen…"
type textarea "x"
type textarea "MULTIPLEX / Model: MA-8-2/ Serial: 650198217 Arrived on site and found left ble…"
type textarea "x"
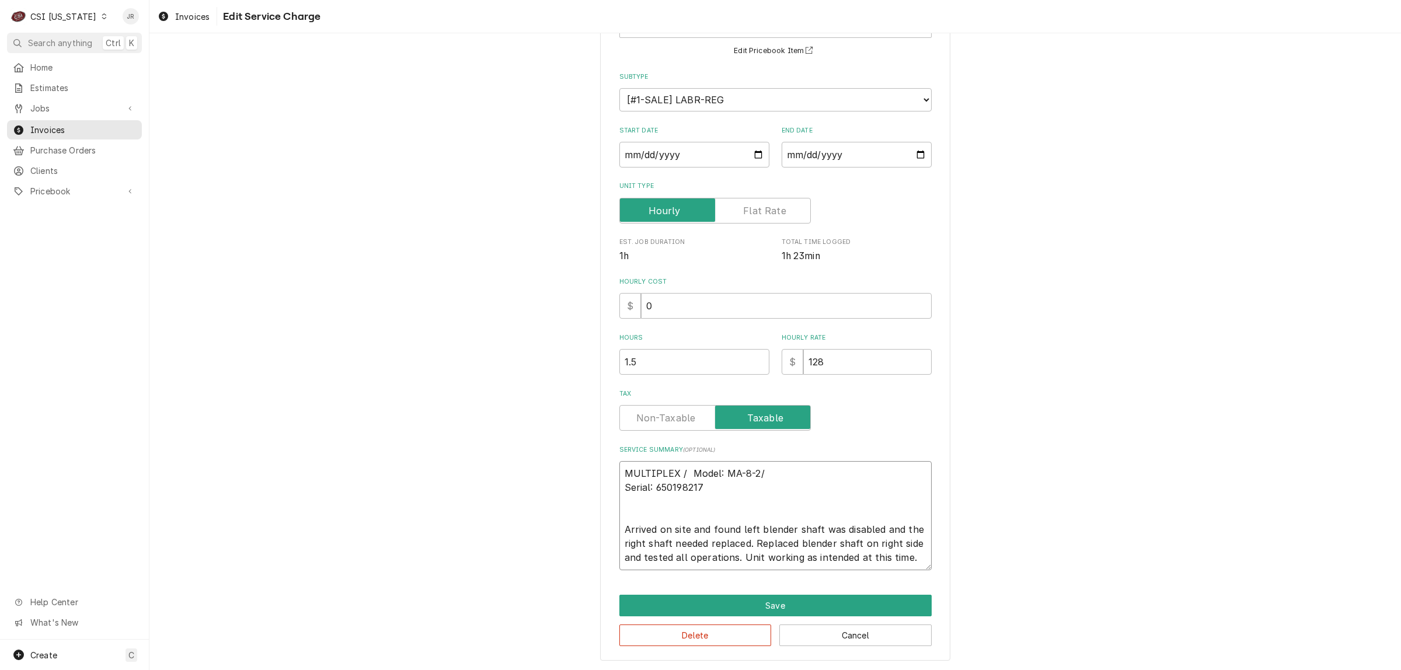
type textarea "MULTIPLEX / Model: MA-8-2/ Serial: 650198217 Arrived on site and found left ble…"
type textarea "x"
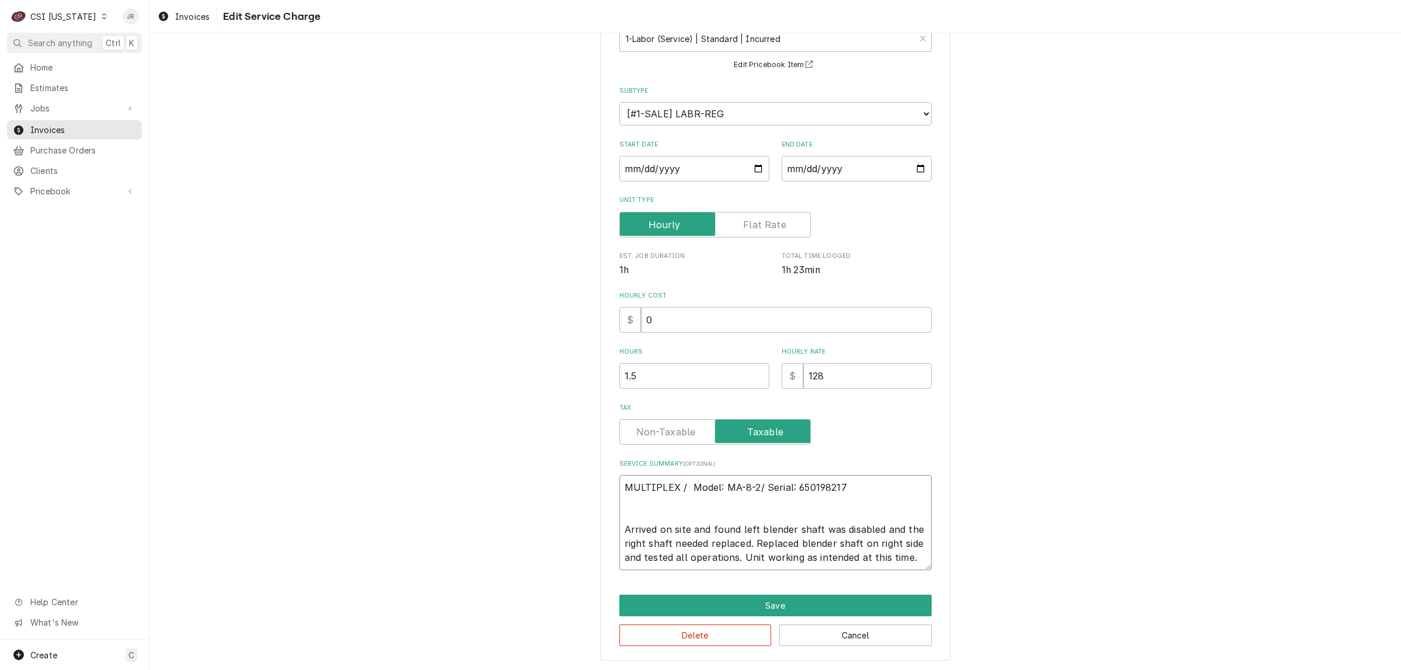
type textarea "MULTIPLEX / Model: MA-8-2/ Serial: 650198217 Arrived on site and found left ble…"
click at [689, 529] on textarea "MULTIPLEX / Model: MA-8-2/ Serial: 650198217 Arrived on site and found left ble…" at bounding box center [775, 522] width 312 height 95
type textarea "x"
type textarea "MULTIPLEX / Model: MA-8-2/ Serial: 650198217 Arrived on site tand found left bl…"
type textarea "x"
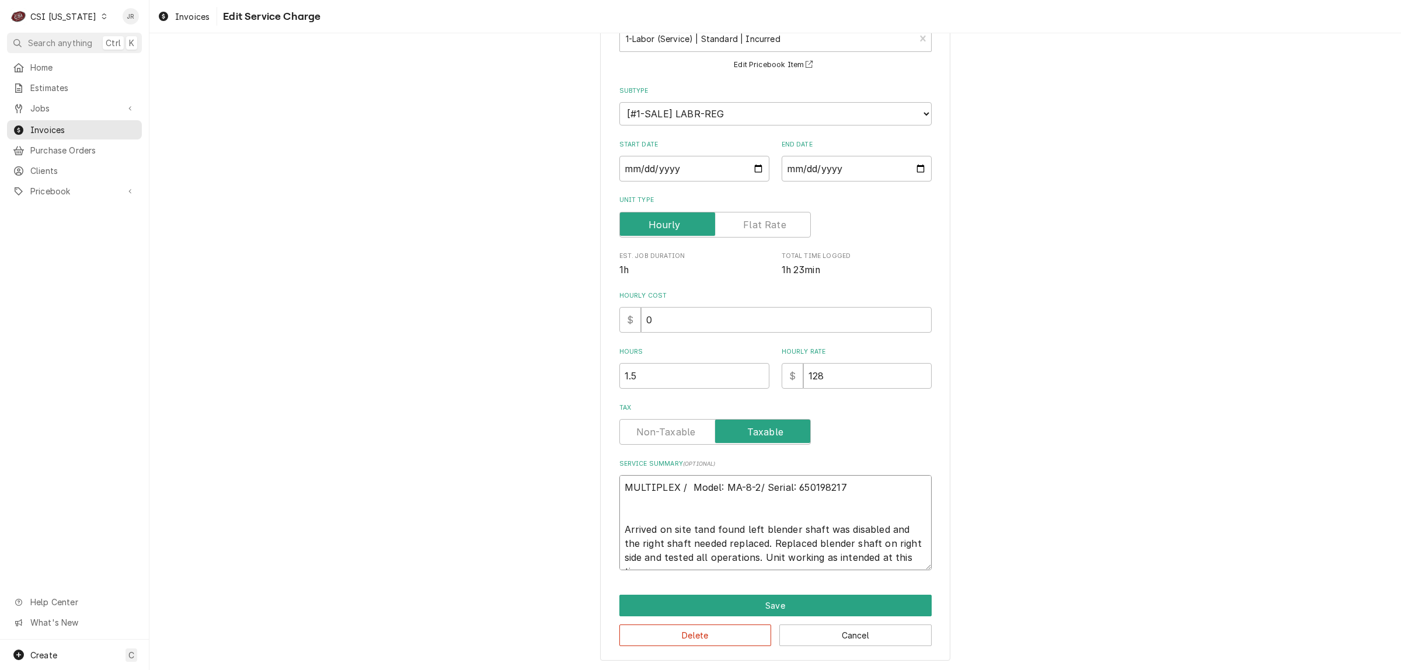
type textarea "MULTIPLEX / Model: MA-8-2/ Serial: 650198217 Arrived on site toand found left b…"
type textarea "x"
type textarea "MULTIPLEX / Model: MA-8-2/ Serial: 650198217 Arrived on site to and found left …"
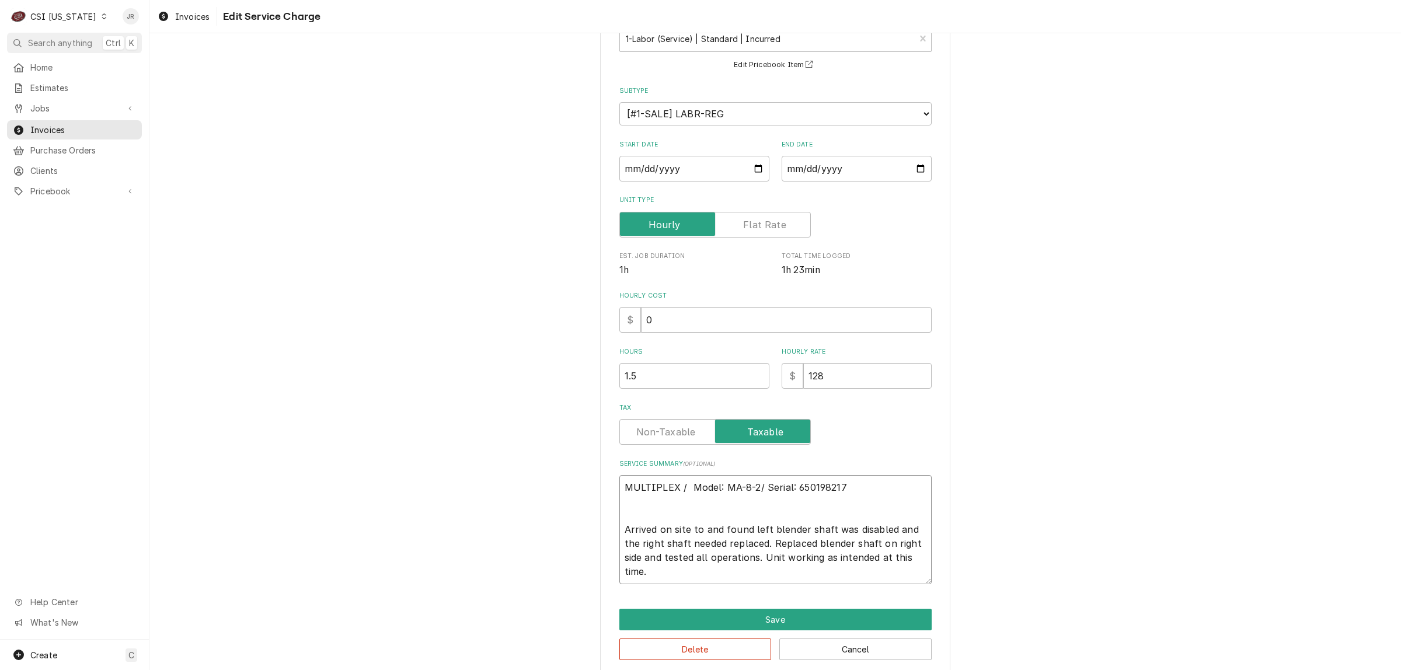
scroll to position [99, 0]
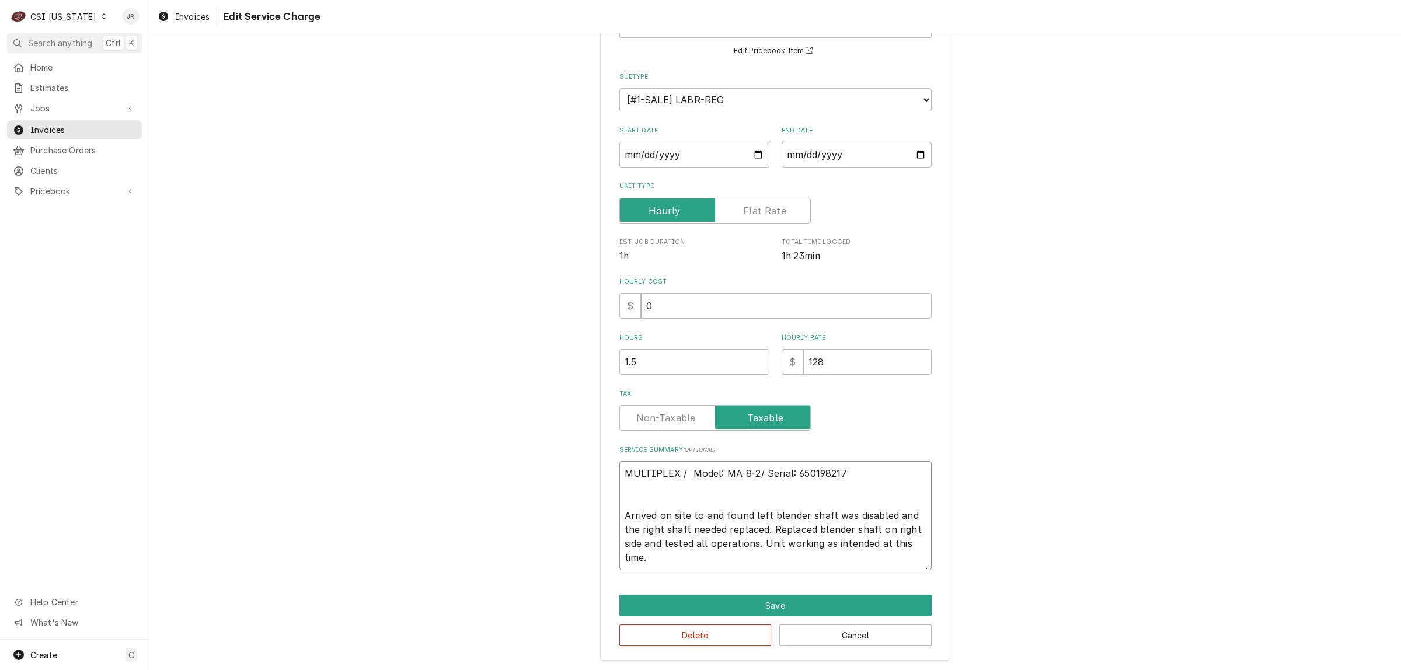
type textarea "x"
type textarea "MULTIPLEX / Model: MA-8-2/ Serial: 650198217 Arrived on site to dand found left…"
type textarea "x"
type textarea "MULTIPLEX / Model: MA-8-2/ Serial: 650198217 Arrived on site to diand found lef…"
type textarea "x"
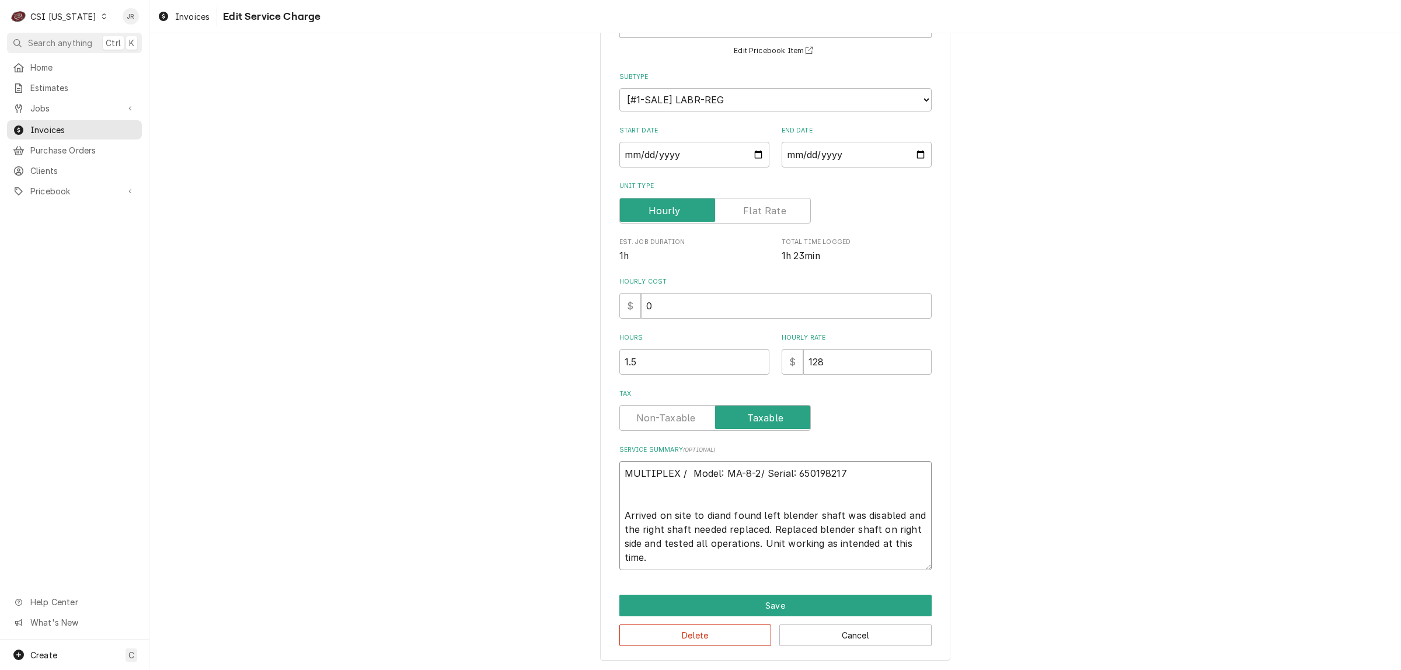
type textarea "MULTIPLEX / Model: MA-8-2/ Serial: 650198217 Arrived on site to diaand found le…"
type textarea "x"
type textarea "MULTIPLEX / Model: MA-8-2/ Serial: 650198217 Arrived on site to diagand found l…"
type textarea "x"
type textarea "MULTIPLEX / Model: MA-8-2/ Serial: 650198217 Arrived on site to diagnand found …"
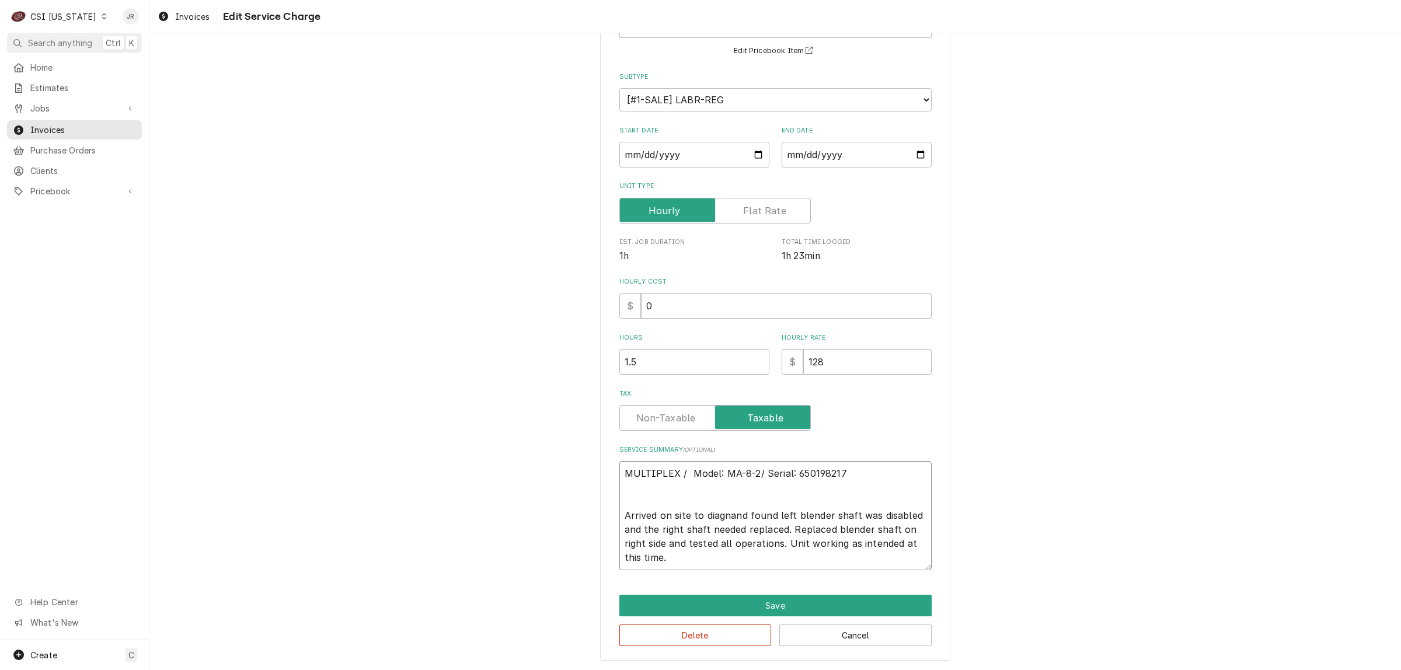
type textarea "x"
type textarea "MULTIPLEX / Model: MA-8-2/ Serial: 650198217 Arrived on site to diagnoand found…"
type textarea "x"
type textarea "MULTIPLEX / Model: MA-8-2/ Serial: 650198217 Arrived on site to diagnosand foun…"
type textarea "x"
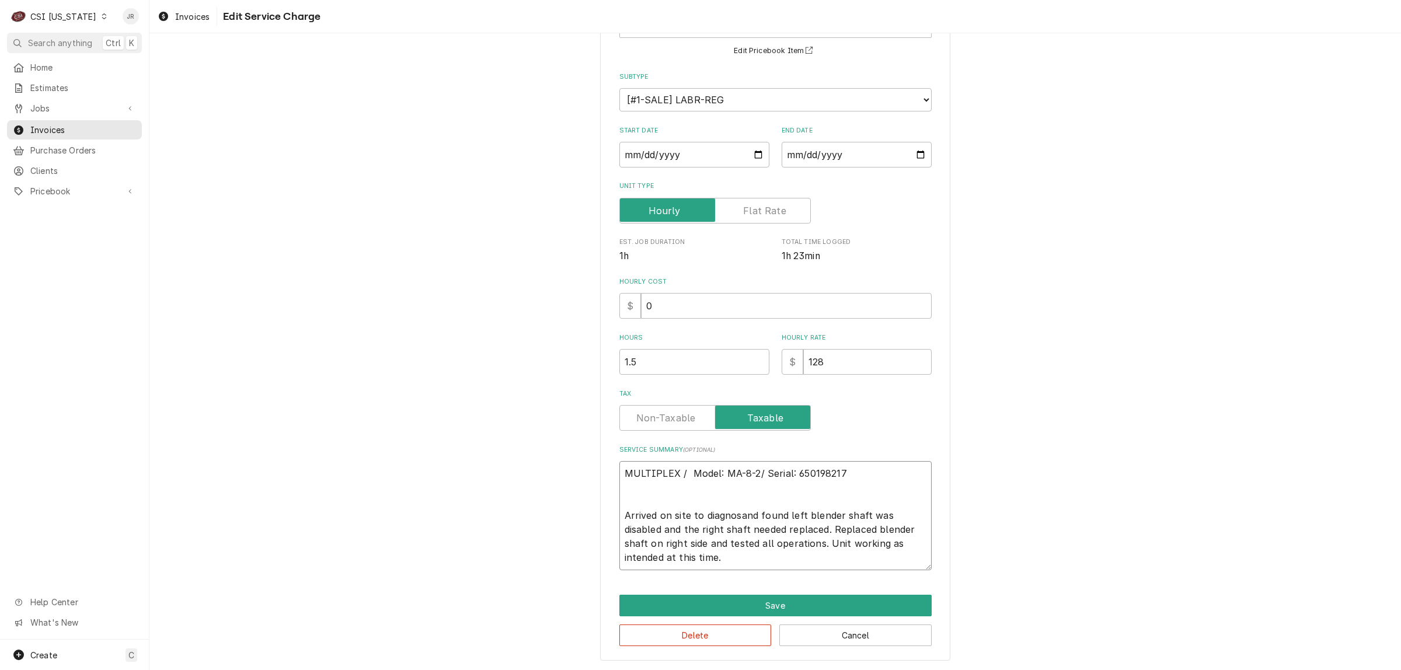
type textarea "MULTIPLEX / Model: MA-8-2/ Serial: 650198217 Arrived on site to diagnoseand fou…"
type textarea "x"
type textarea "MULTIPLEX / Model: MA-8-2/ Serial: 650198217 Arrived on site to diagnose and fo…"
type textarea "x"
type textarea "MULTIPLEX / Model: MA-8-2/ Serial: 650198217 Arrived on site to diagnose uand f…"
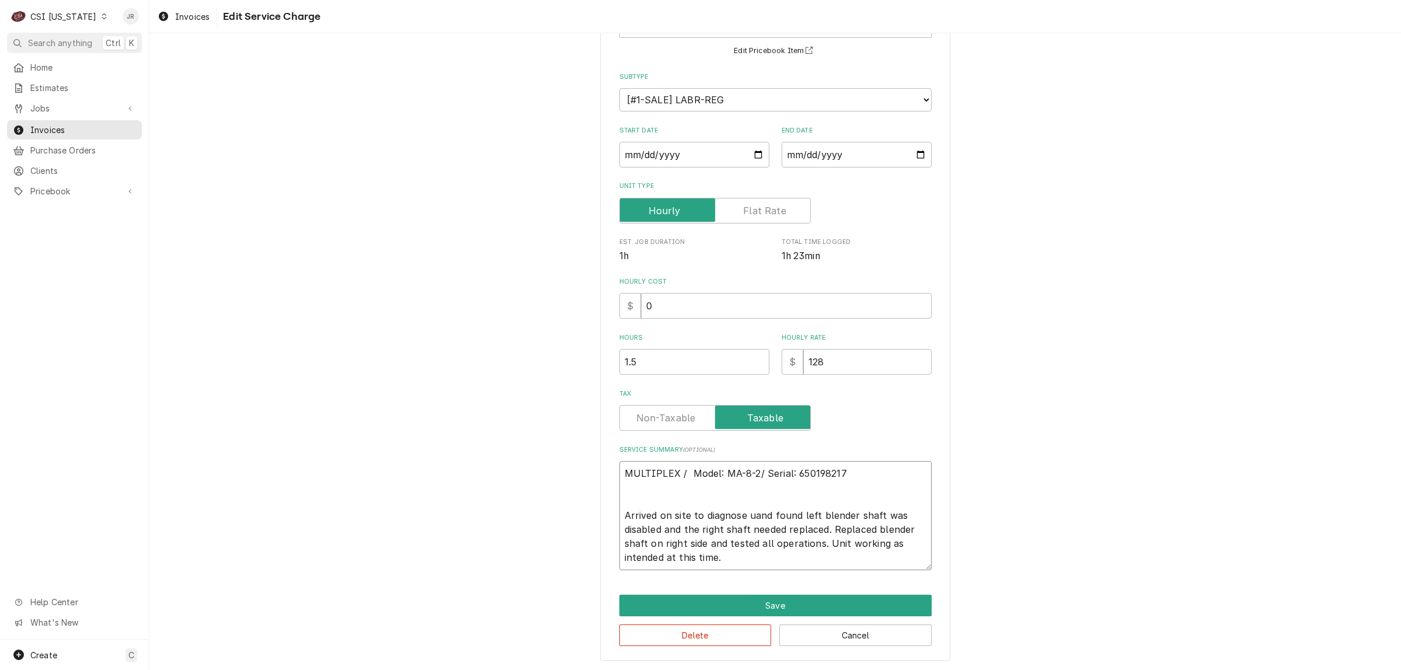
type textarea "x"
type textarea "MULTIPLEX / Model: MA-8-2/ Serial: 650198217 Arrived on site to diagnose unand …"
type textarea "x"
type textarea "MULTIPLEX / Model: MA-8-2/ Serial: 650198217 Arrived on site to diagnose uniand…"
type textarea "x"
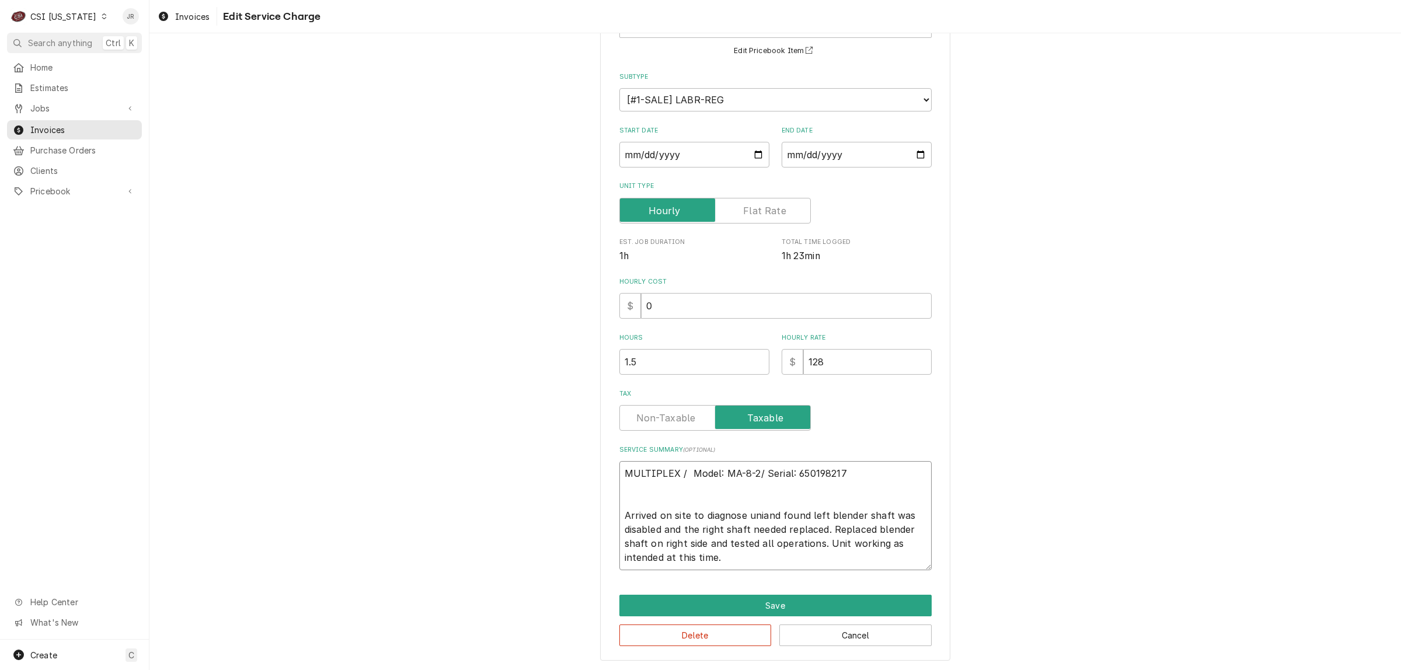
type textarea "MULTIPLEX / Model: MA-8-2/ Serial: 650198217 Arrived on site to diagnose unitan…"
type textarea "x"
type textarea "MULTIPLEX / Model: MA-8-2/ Serial: 650198217 Arrived on site to diagnose unit a…"
click at [757, 509] on textarea "MULTIPLEX / Model: MA-8-2/ Serial: 650198217 Arrived on site to diagnose unit a…" at bounding box center [775, 515] width 312 height 109
click at [763, 511] on textarea "MULTIPLEX / Model: MA-8-2/ Serial: 650198217 Arrived on site to diagnose unit a…" at bounding box center [775, 515] width 312 height 109
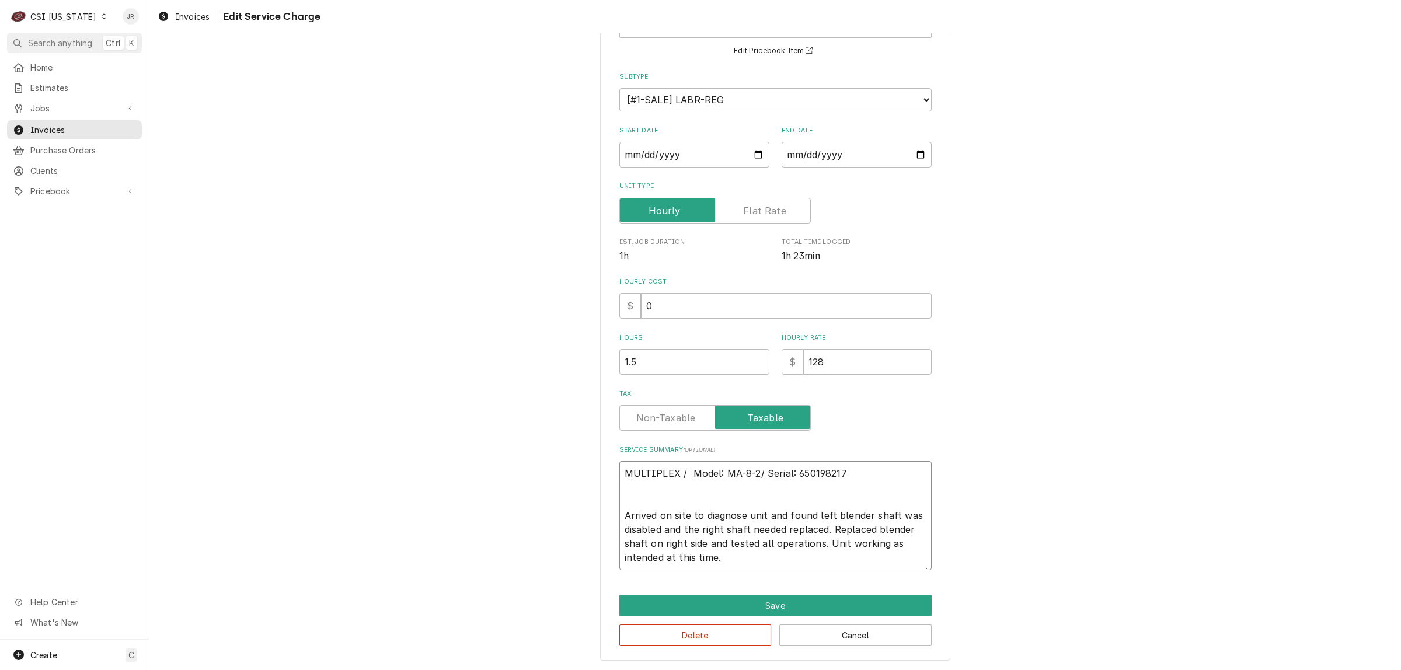
paste textarea "Left side had been disabled, right side has to be blended twice"
type textarea "x"
type textarea "MULTIPLEX / Model: MA-8-2/ Serial: 650198217 Arrived on site to diagnose unit L…"
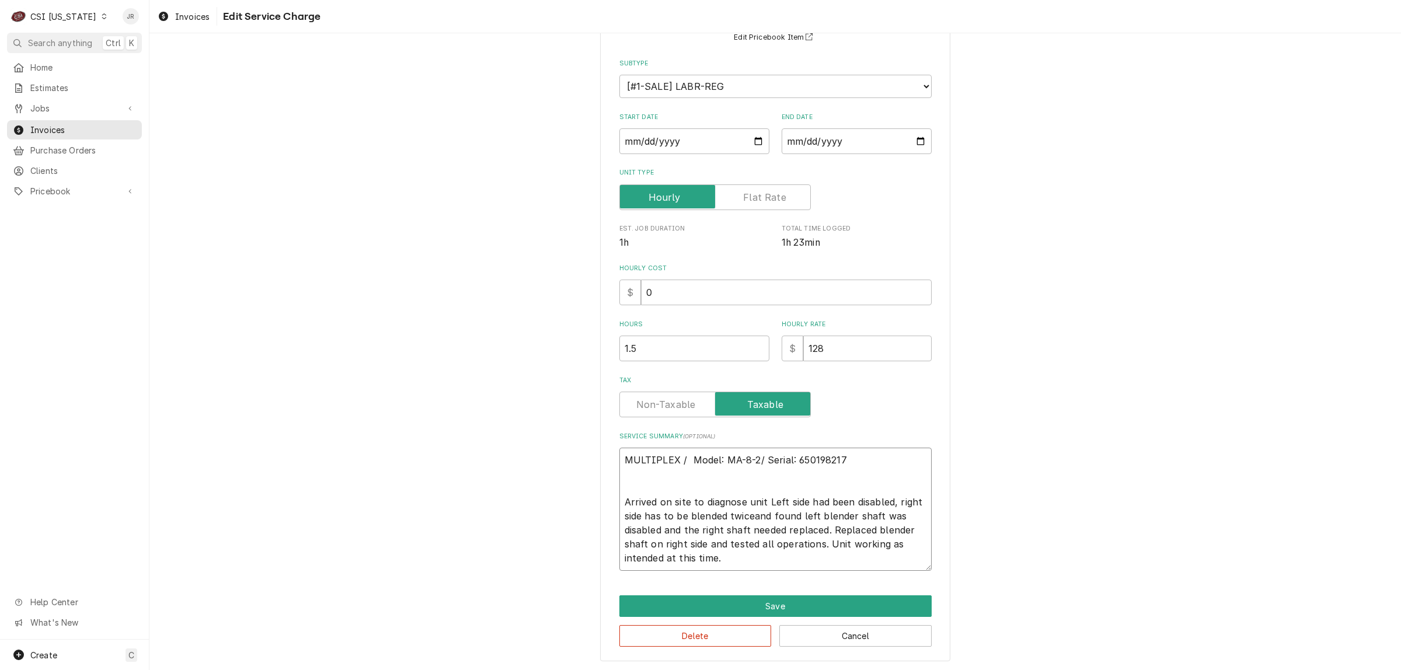
click at [765, 501] on textarea "MULTIPLEX / Model: MA-8-2/ Serial: 650198217 Arrived on site to diagnose unit L…" at bounding box center [775, 509] width 312 height 123
type textarea "x"
type textarea "MULTIPLEX / Model: MA-8-2/ Serial: 650198217 Arrived on site to diagnose unit e…"
type textarea "x"
type textarea "MULTIPLEX / Model: MA-8-2/ Serial: 650198217 Arrived on site to diagnose unitef…"
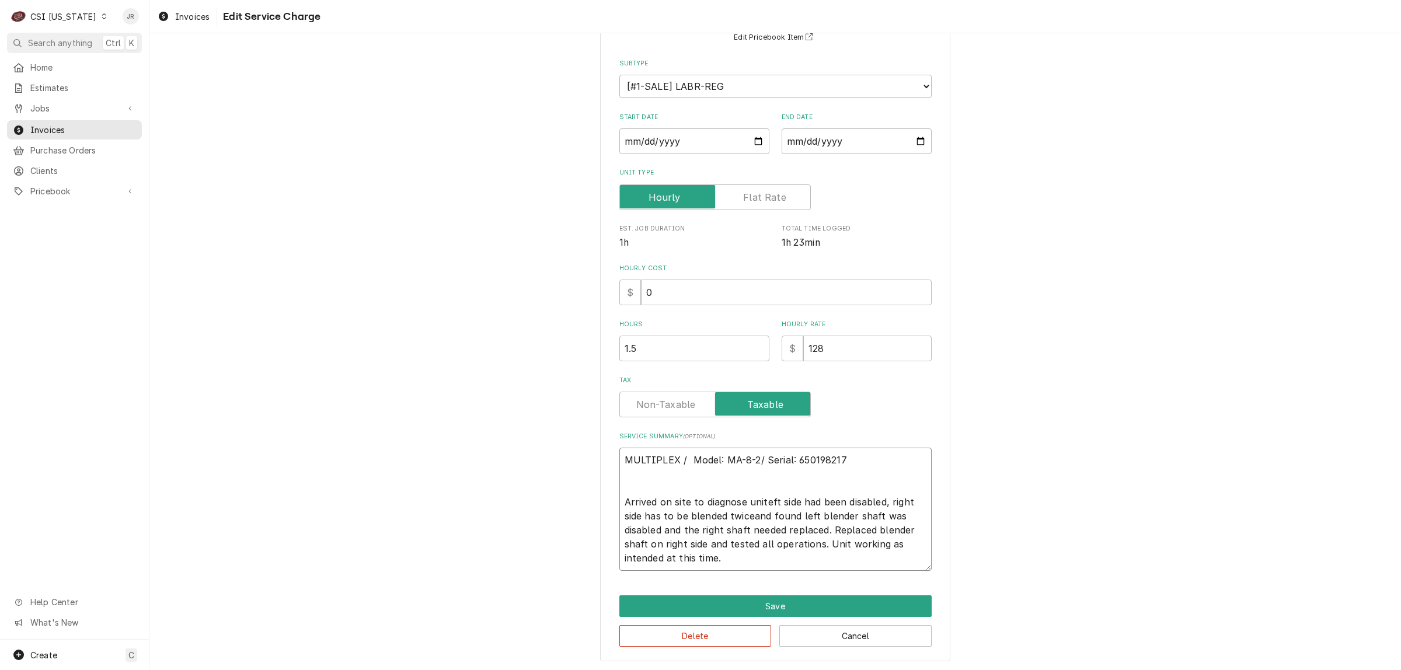
type textarea "x"
type textarea "MULTIPLEX / Model: MA-8-2/ Serial: 650198217 Arrived on site to diagnose unit-e…"
type textarea "x"
type textarea "MULTIPLEX / Model: MA-8-2/ Serial: 650198217 Arrived on site to diagnose unit- …"
type textarea "x"
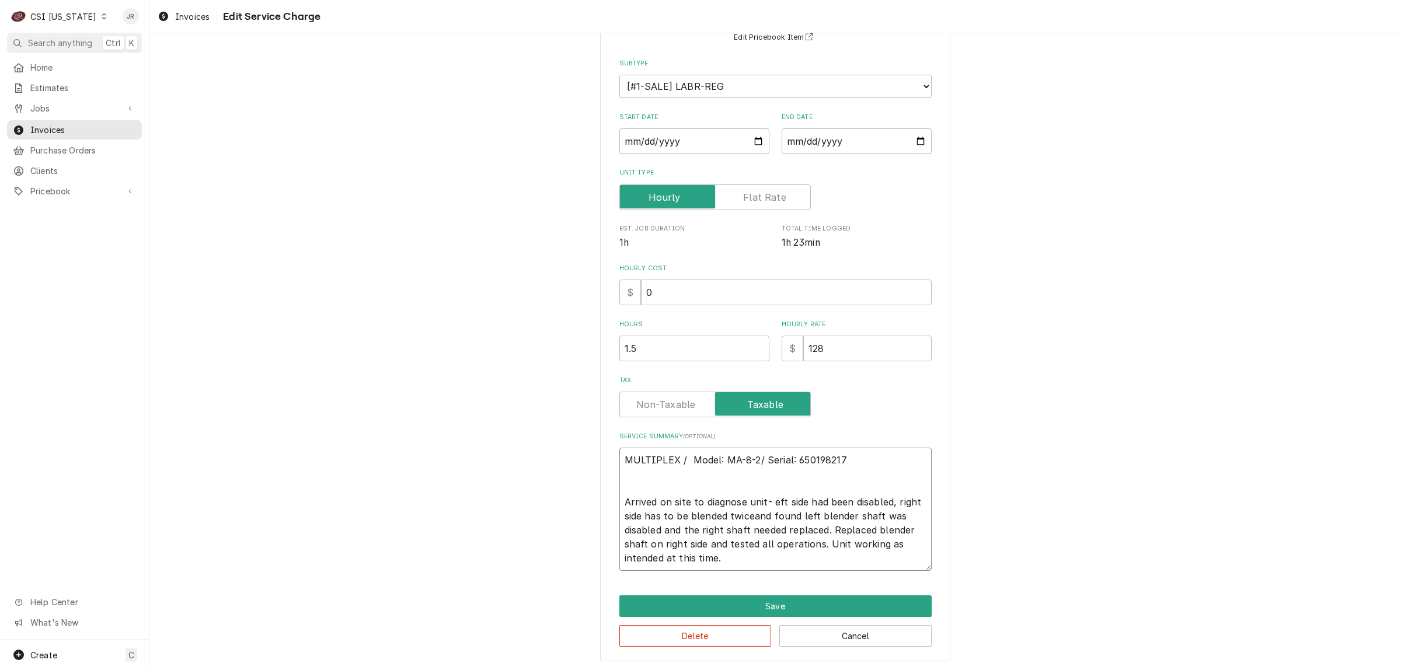
type textarea "MULTIPLEX / Model: MA-8-2/ Serial: 650198217 Arrived on site to diagnose unit- …"
type textarea "x"
type textarea "MULTIPLEX / Model: MA-8-2/ Serial: 650198217 Arrived on site to diagnose unit- …"
type textarea "x"
type textarea "MULTIPLEX / Model: MA-8-2/ Serial: 650198217 Arrived on site to diagnose unit- …"
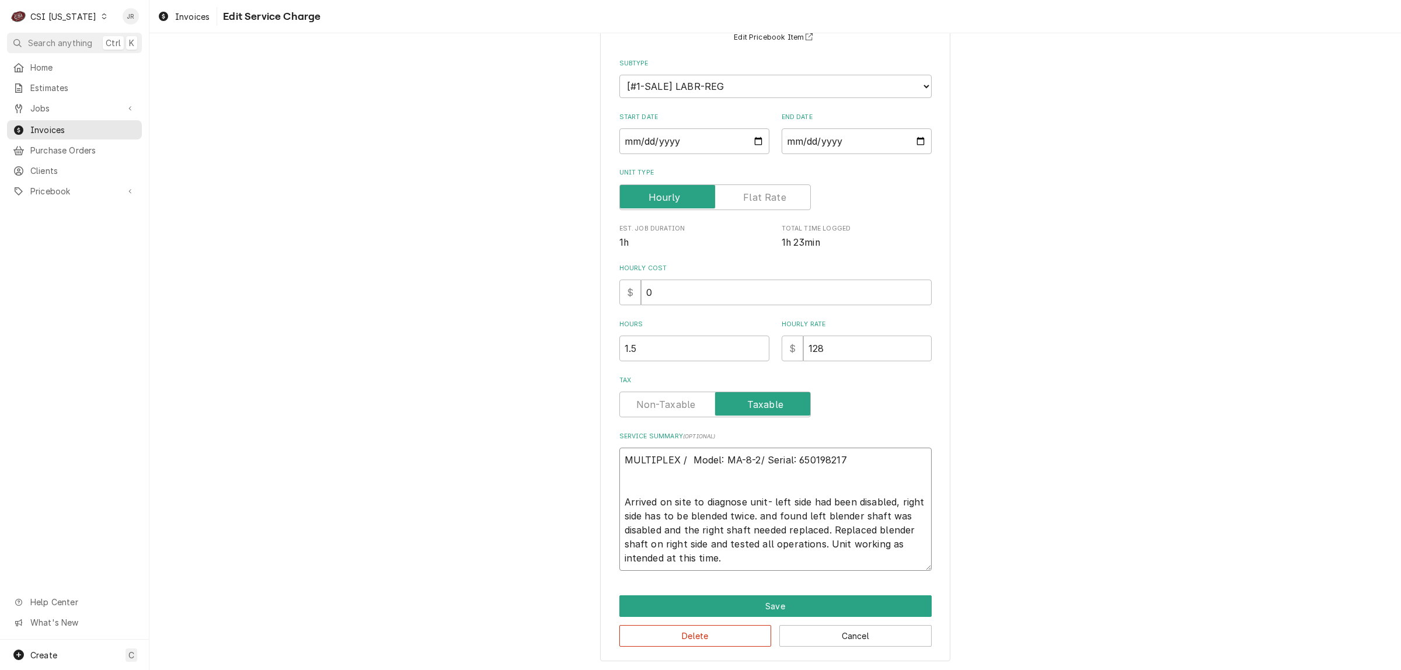
type textarea "x"
type textarea "MULTIPLEX / Model: MA-8-2/ Serial: 650198217 Arrived on site to diagnose unit- …"
type textarea "x"
type textarea "MULTIPLEX / Model: MA-8-2/ Serial: 650198217 Arrived on site to diagnose unit- …"
type textarea "x"
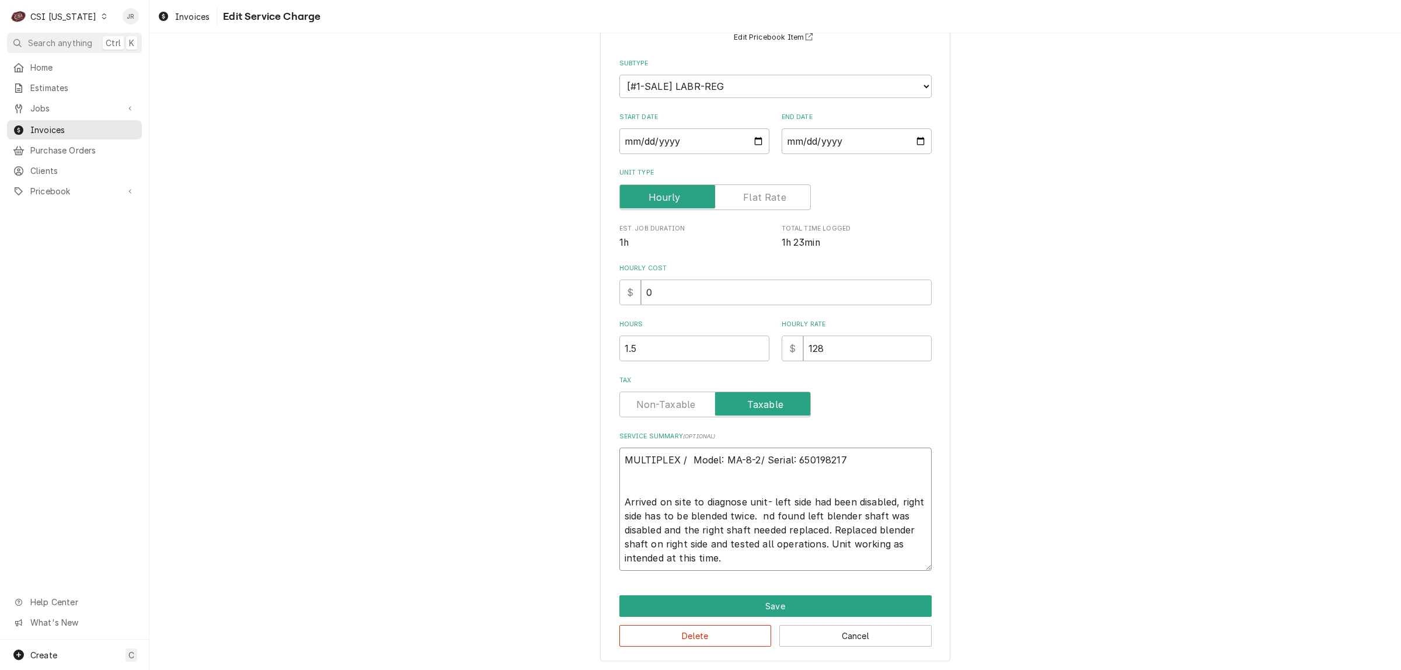
type textarea "MULTIPLEX / Model: MA-8-2/ Serial: 650198217 Arrived on site to diagnose unit- …"
type textarea "x"
type textarea "MULTIPLEX / Model: MA-8-2/ Serial: 650198217 Arrived on site to diagnose unit- …"
type textarea "x"
type textarea "MULTIPLEX / Model: MA-8-2/ Serial: 650198217 Arrived on site to diagnose unit- …"
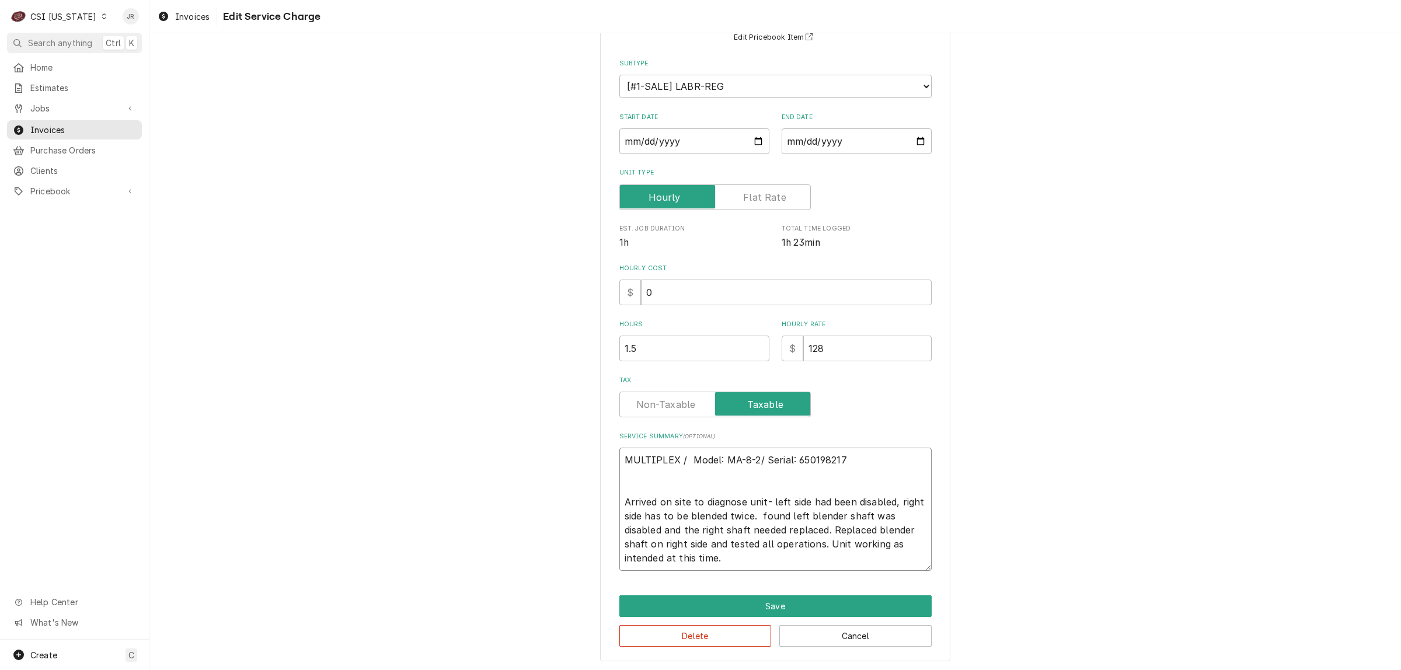
type textarea "x"
type textarea "MULTIPLEX / Model: MA-8-2/ Serial: 650198217 Arrived on site to diagnose unit- …"
type textarea "x"
type textarea "MULTIPLEX / Model: MA-8-2/ Serial: 650198217 Arrived on site to diagnose unit- …"
click at [692, 602] on button "Save" at bounding box center [775, 606] width 312 height 22
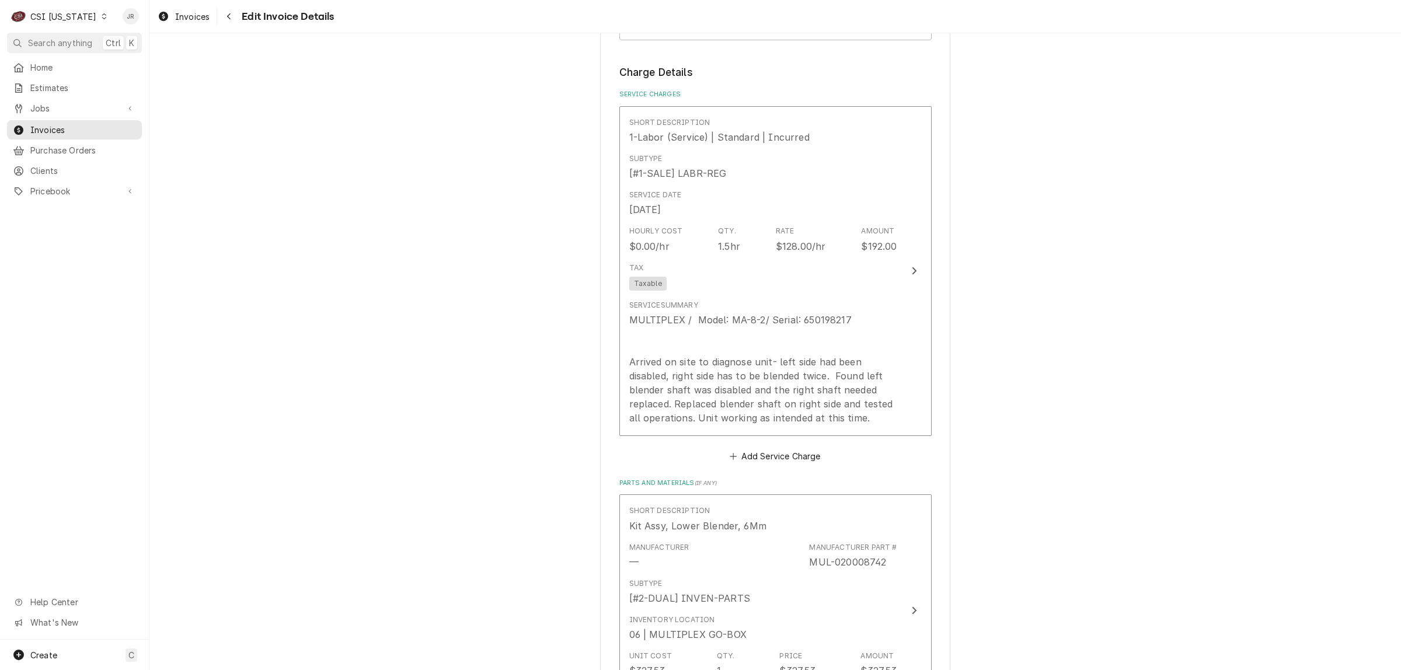
scroll to position [885, 0]
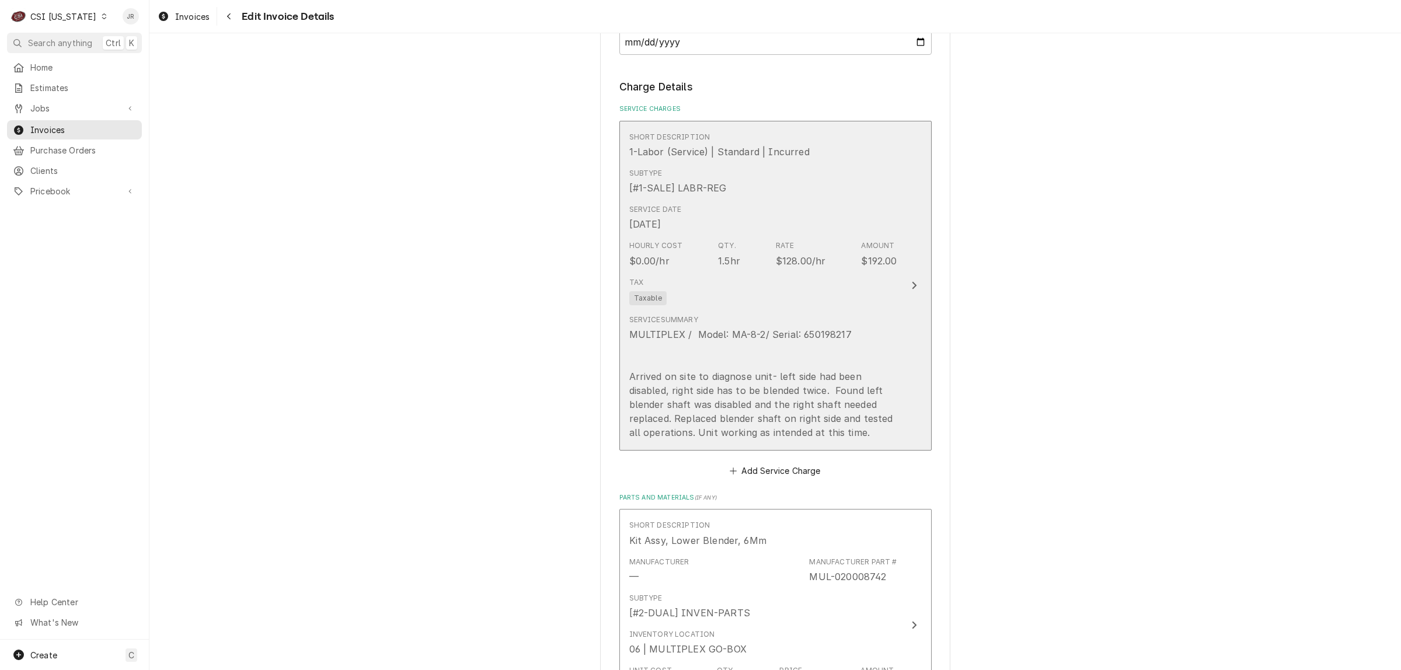
click at [823, 264] on div "Hourly Cost $0.00/hr Qty. 1.5hr Rate $128.00/hr Amount $192.00" at bounding box center [763, 254] width 268 height 36
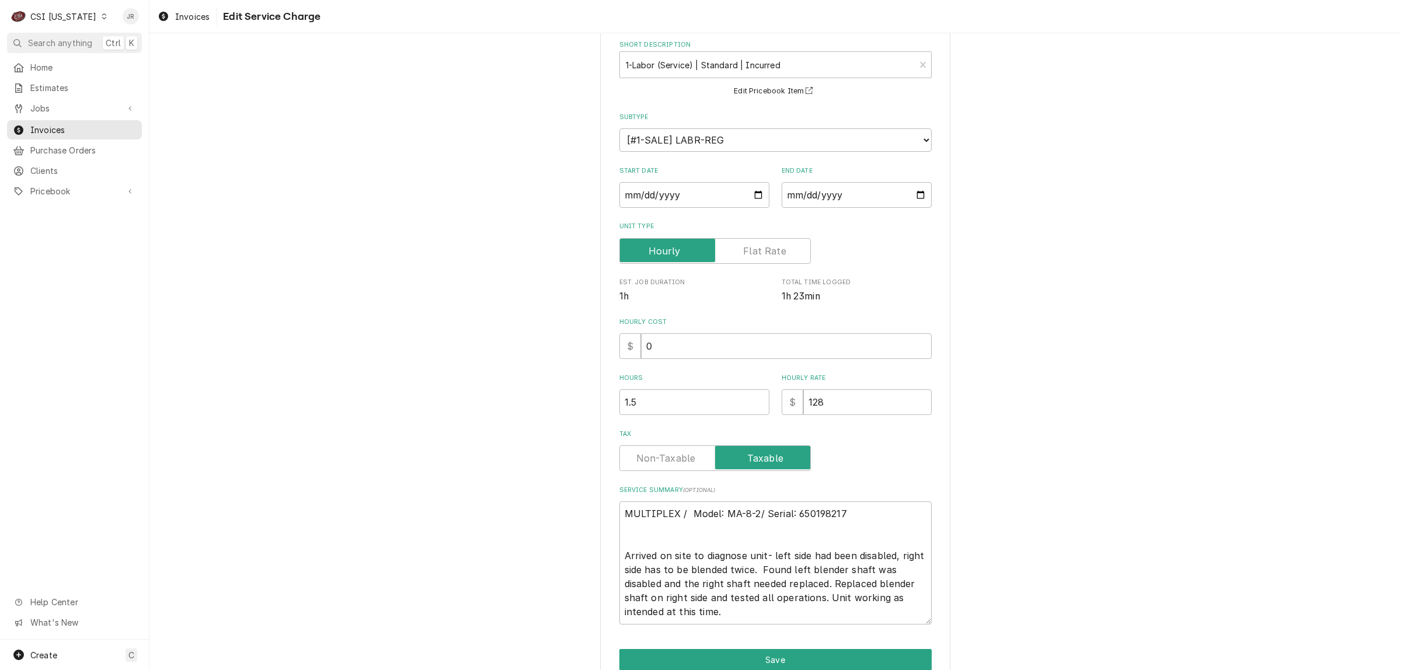
scroll to position [113, 0]
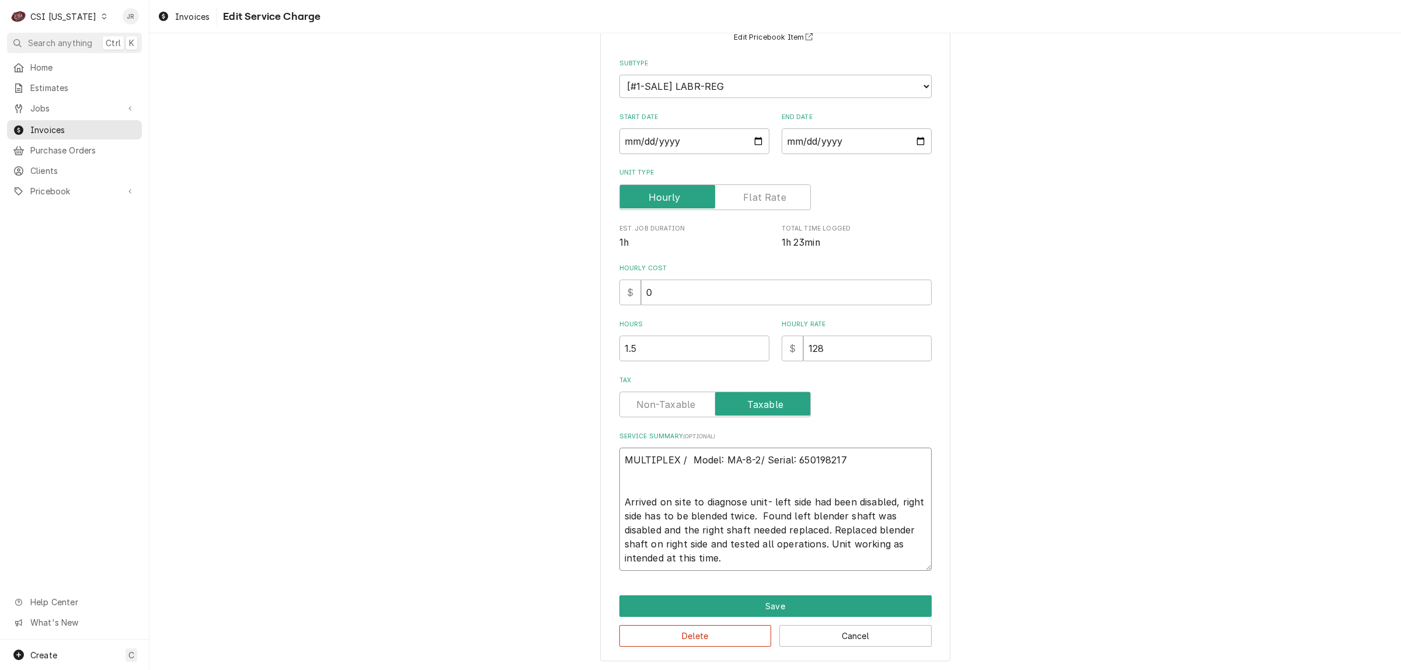
click at [765, 496] on textarea "MULTIPLEX / Model: MA-8-2/ Serial: 650198217 Arrived on site to diagnose unit- …" at bounding box center [775, 509] width 312 height 123
type textarea "x"
type textarea "MULTIPLEX / Model: MA-8-2/ Serial: 650198217 Arrived on site to diagnose unit l…"
type textarea "x"
type textarea "MULTIPLEX / Model: MA-8-2/ Serial: 650198217 Arrived on site to diagnose unit, …"
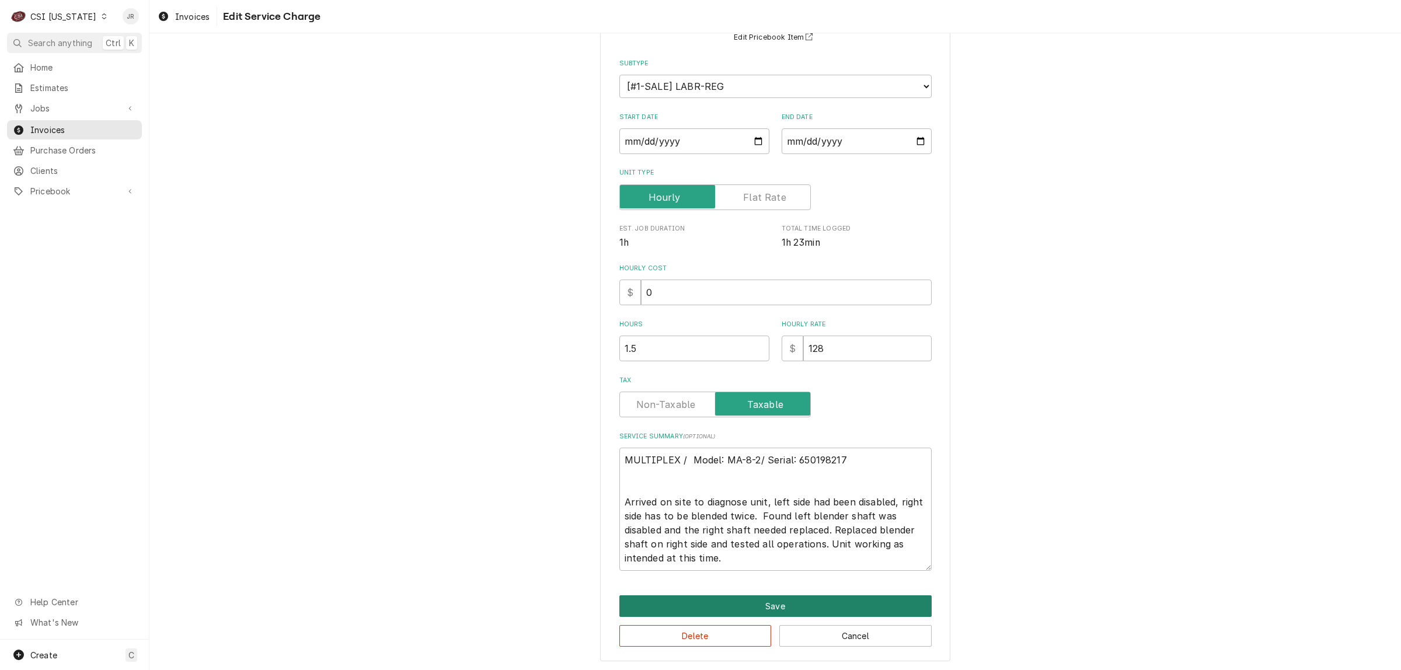
click at [818, 598] on button "Save" at bounding box center [775, 606] width 312 height 22
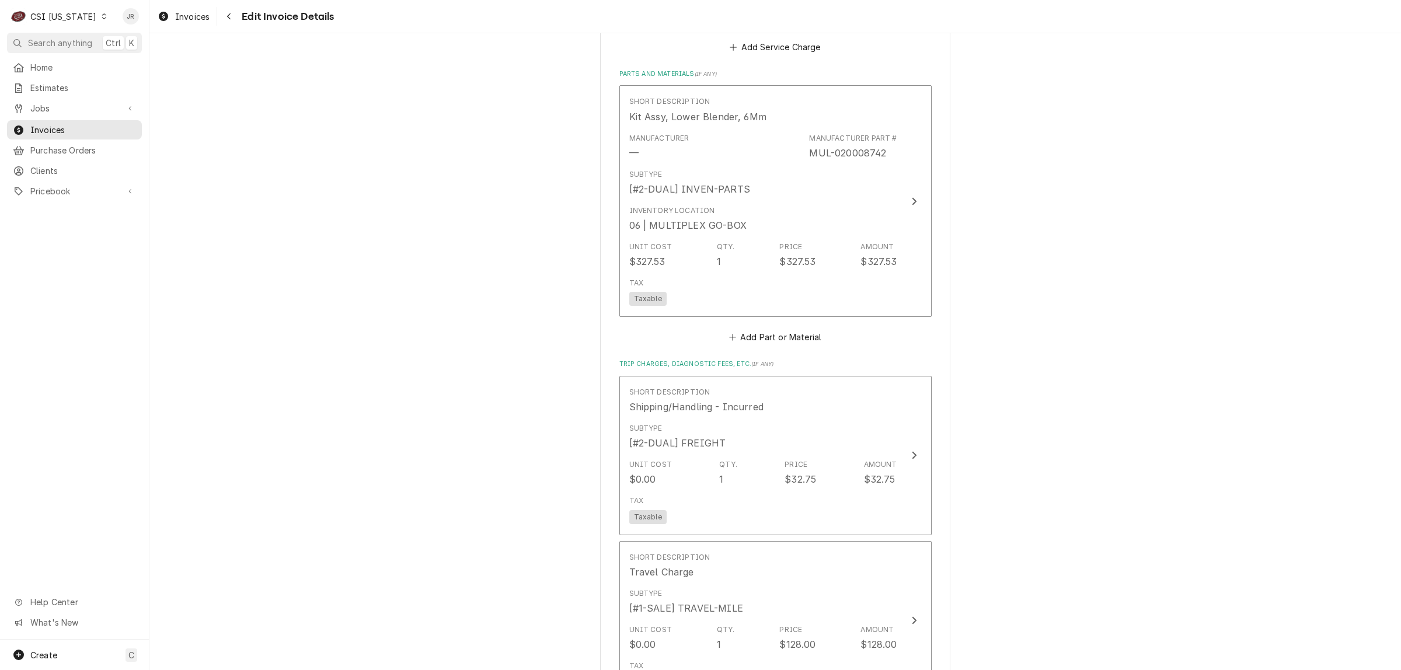
scroll to position [1528, 0]
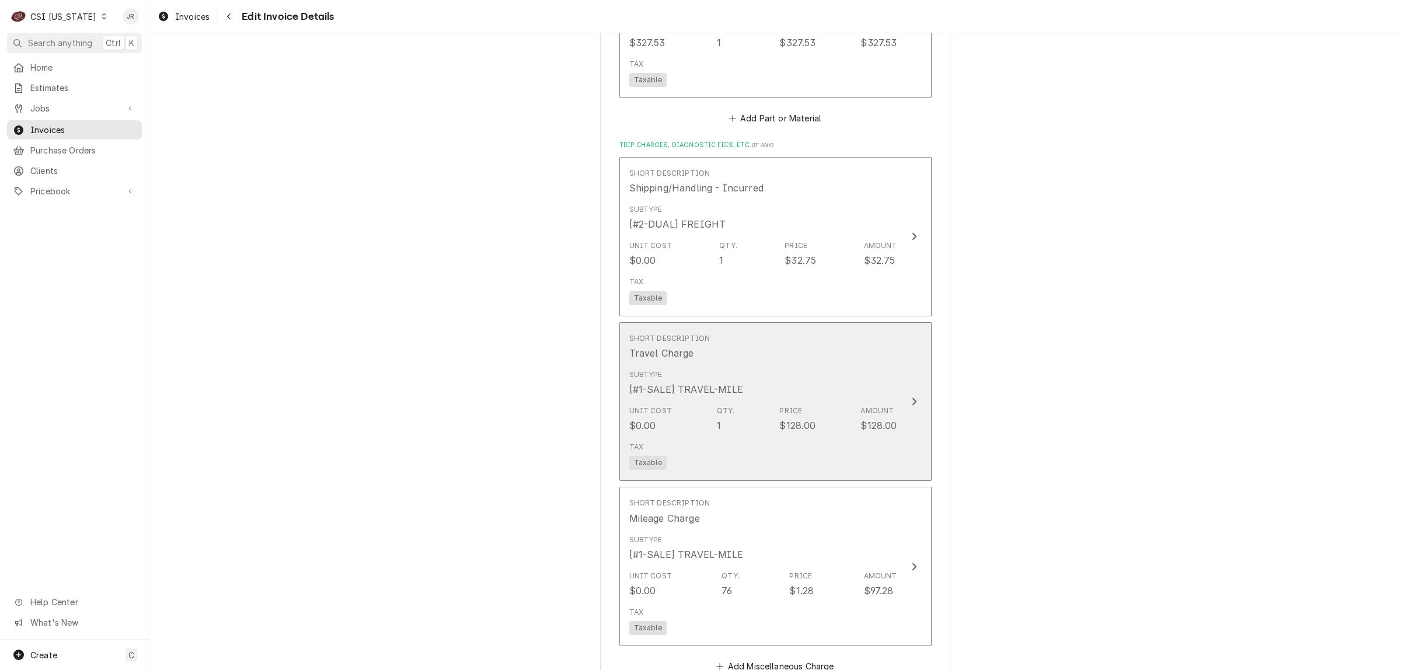
click at [842, 390] on div "Subtype [#1-SALE] TRAVEL-MILE" at bounding box center [763, 383] width 268 height 36
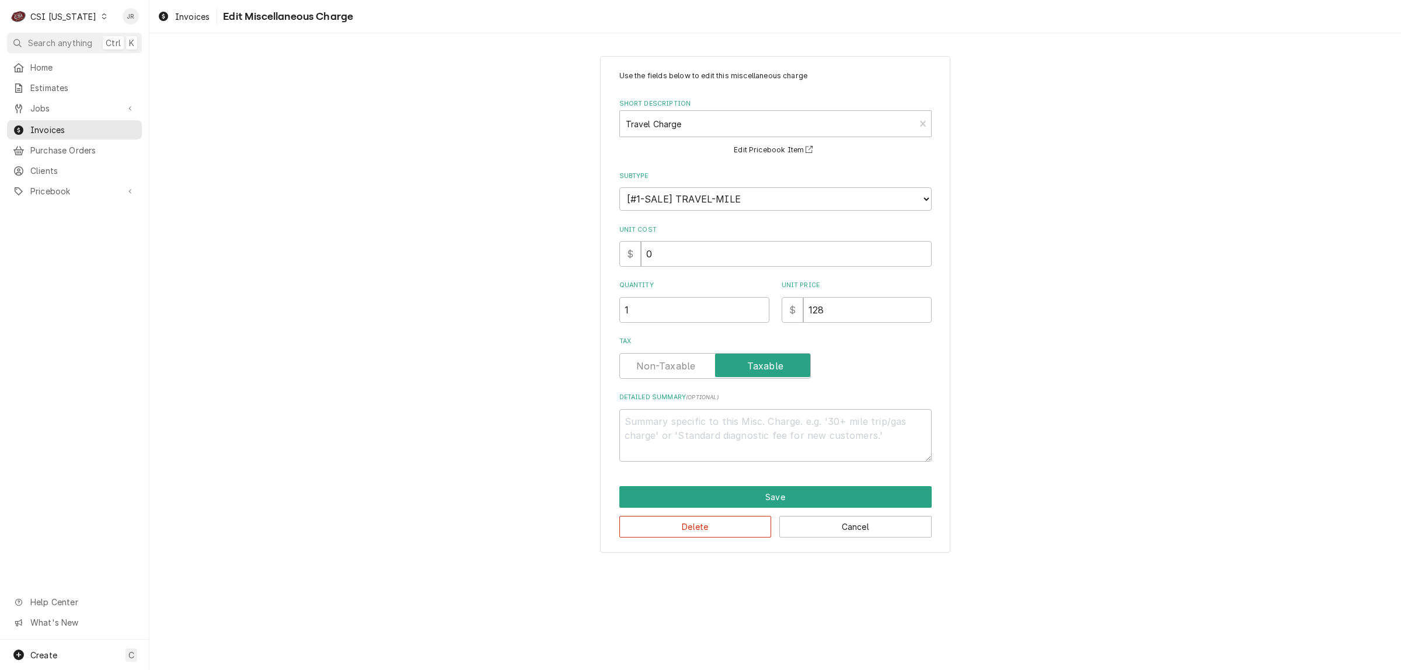
drag, startPoint x: 643, startPoint y: 289, endPoint x: 661, endPoint y: 305, distance: 24.4
click at [646, 290] on div "Quantity 1" at bounding box center [694, 301] width 150 height 41
drag, startPoint x: 661, startPoint y: 305, endPoint x: 600, endPoint y: 288, distance: 63.6
click at [600, 288] on div "Use the fields below to edit this miscellaneous charge Short Description Travel…" at bounding box center [775, 304] width 350 height 497
type textarea "x"
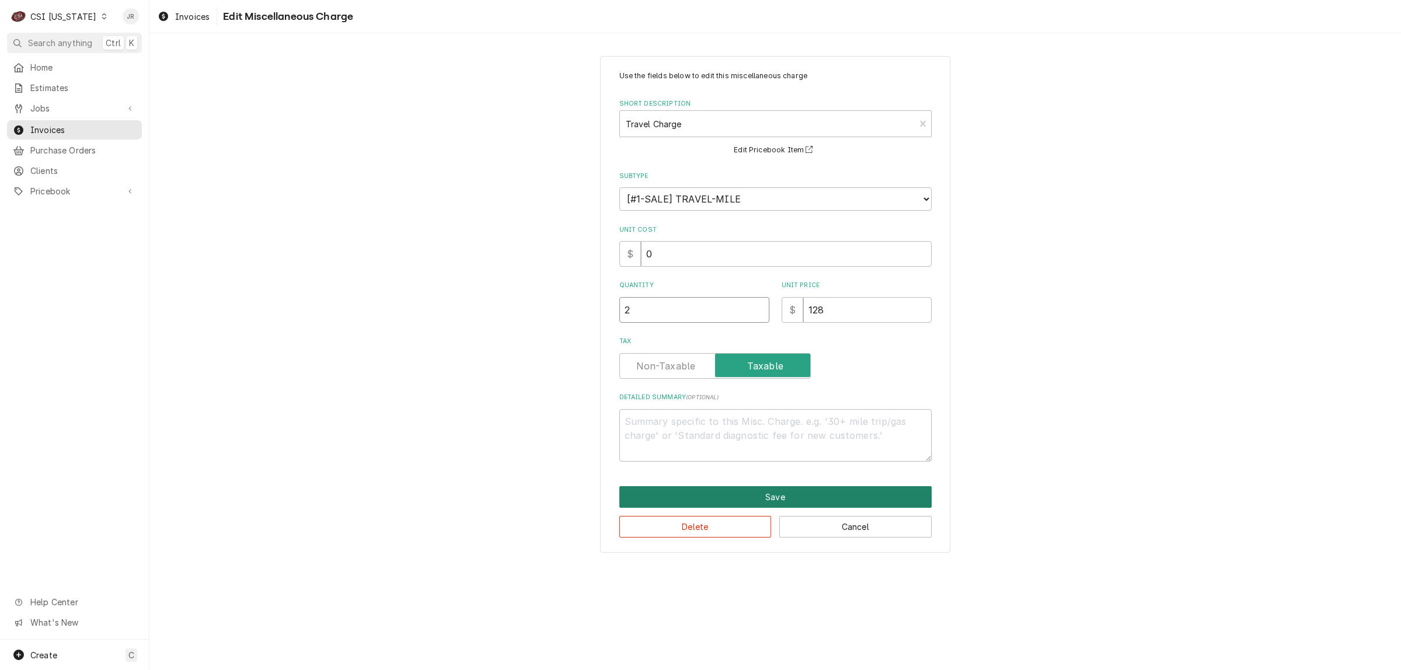
type input "2"
click at [768, 486] on button "Save" at bounding box center [775, 497] width 312 height 22
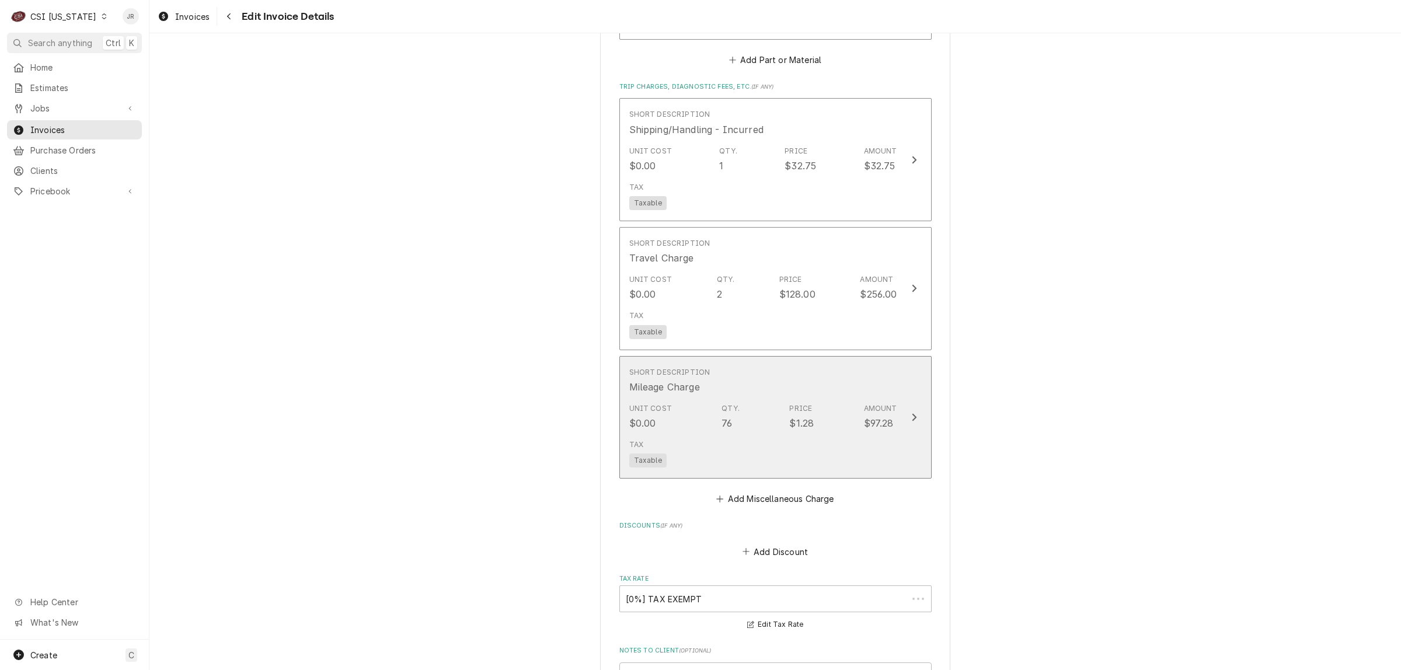
scroll to position [1551, 0]
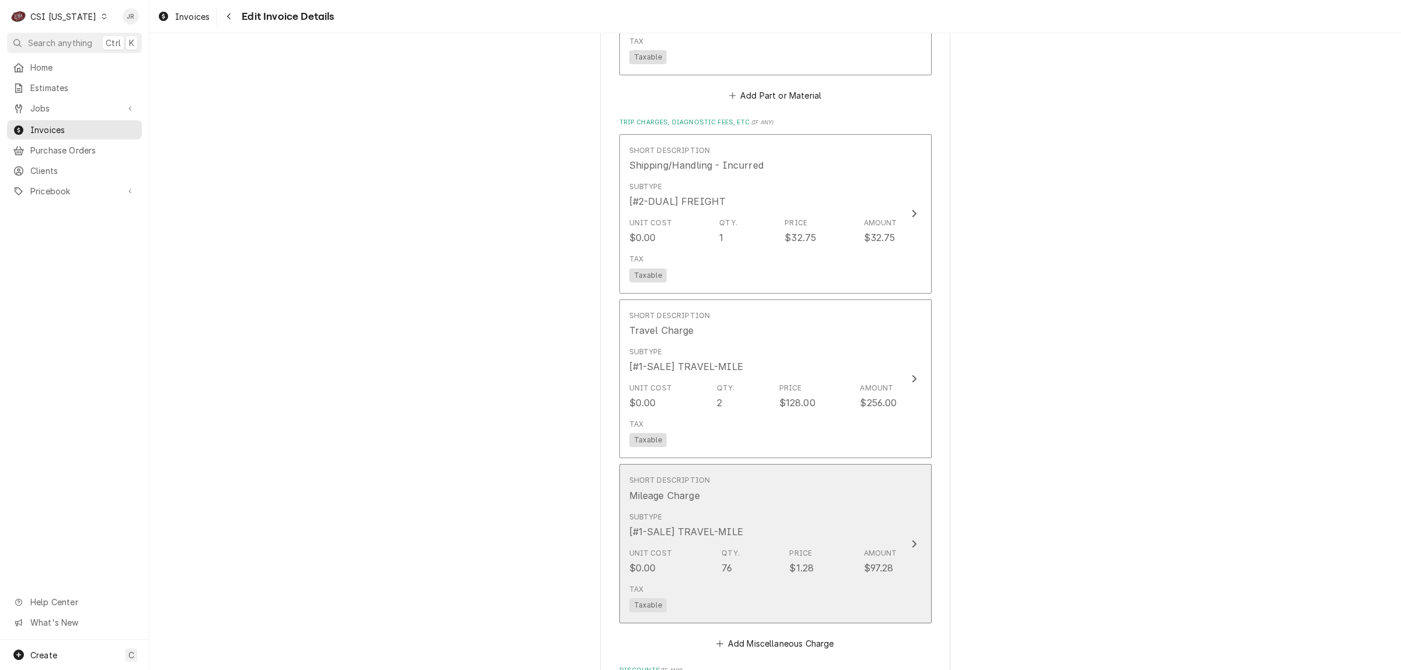
click at [811, 523] on div "Subtype [#1-SALE] TRAVEL-MILE" at bounding box center [763, 525] width 268 height 36
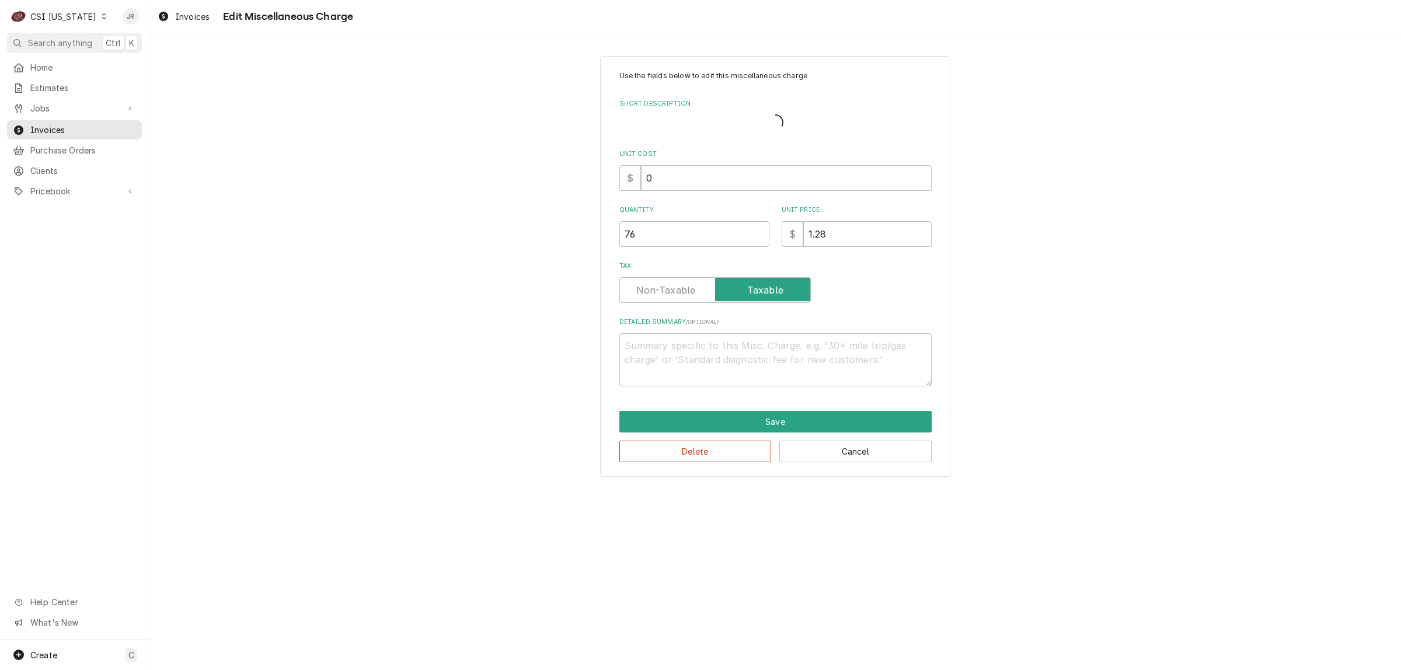
type textarea "x"
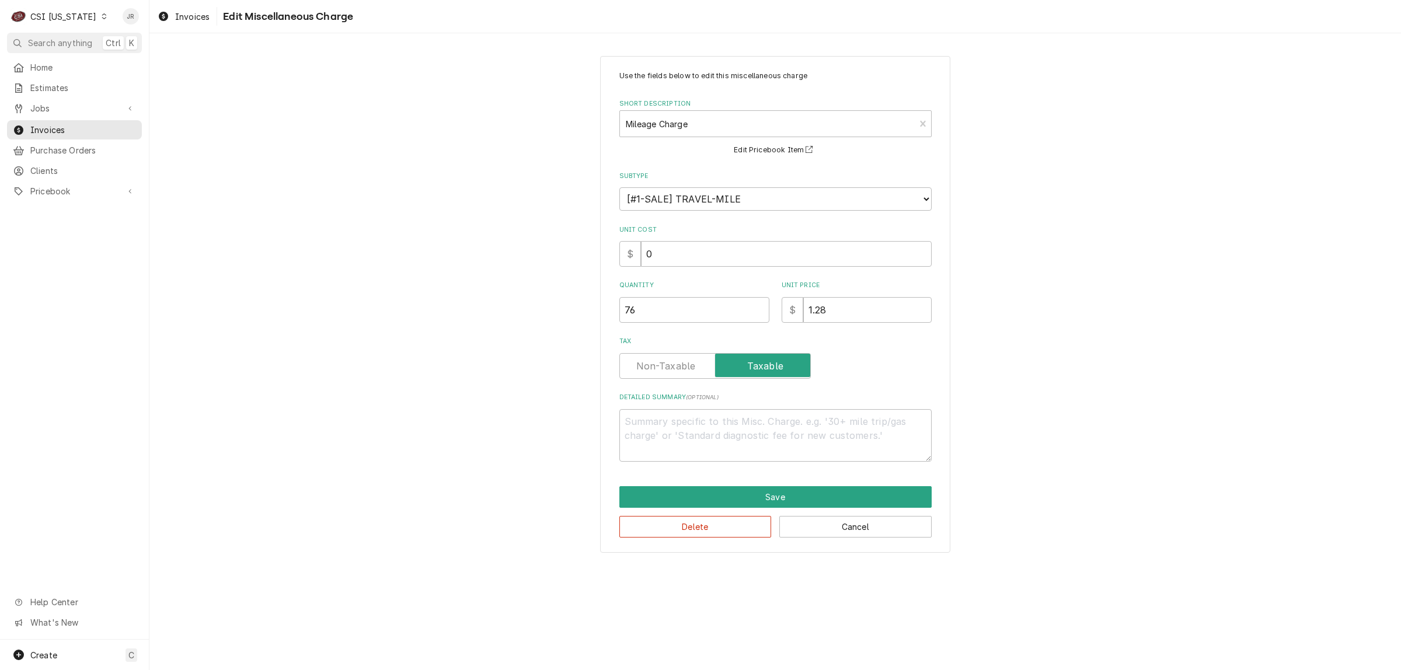
drag, startPoint x: 661, startPoint y: 340, endPoint x: 675, endPoint y: 365, distance: 28.7
click at [666, 352] on div "Tax" at bounding box center [775, 357] width 312 height 41
click at [675, 364] on label "Tax" at bounding box center [714, 366] width 191 height 26
click at [675, 364] on input "Tax" at bounding box center [714, 366] width 181 height 26
checkbox input "false"
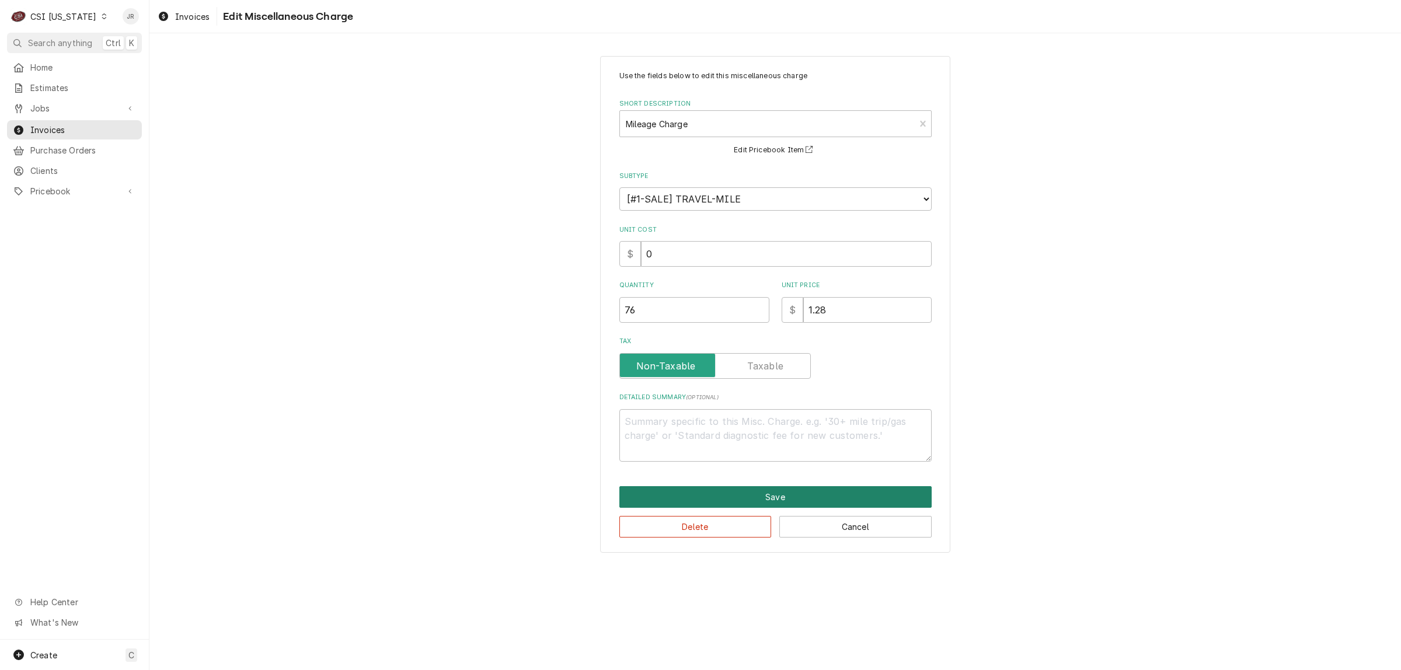
click at [792, 494] on button "Save" at bounding box center [775, 497] width 312 height 22
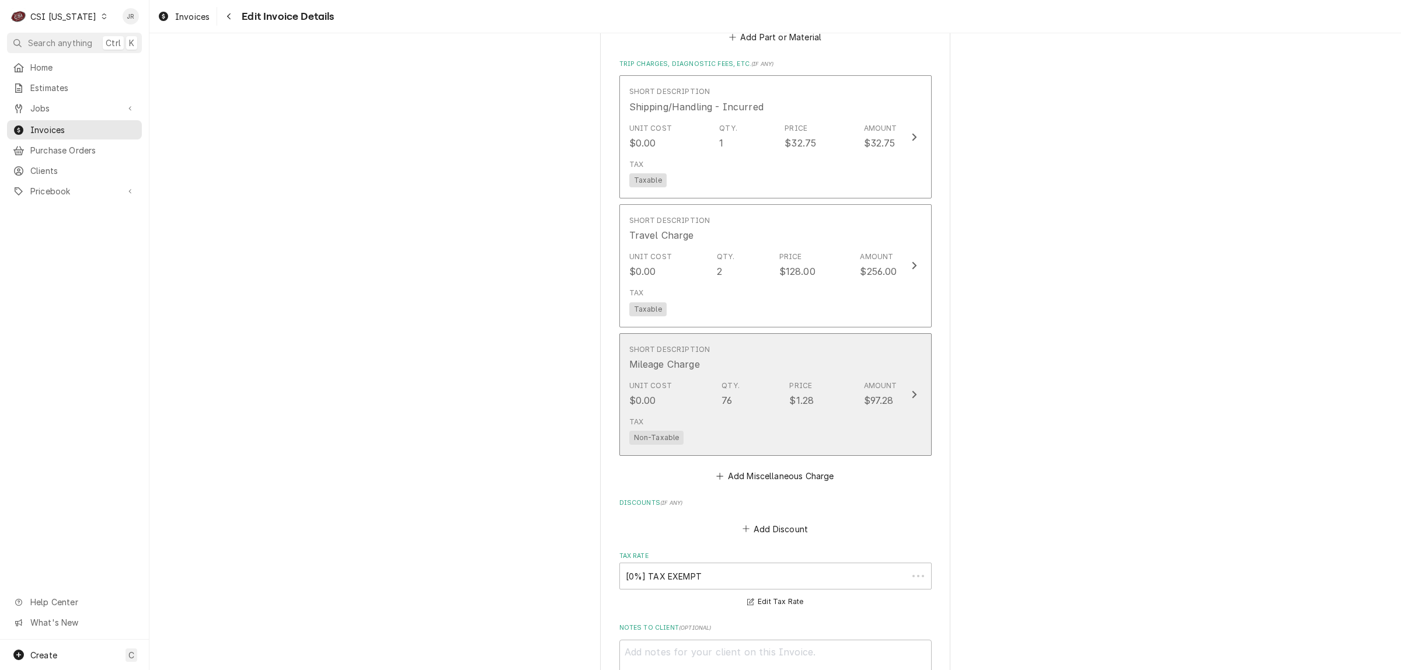
scroll to position [1610, 0]
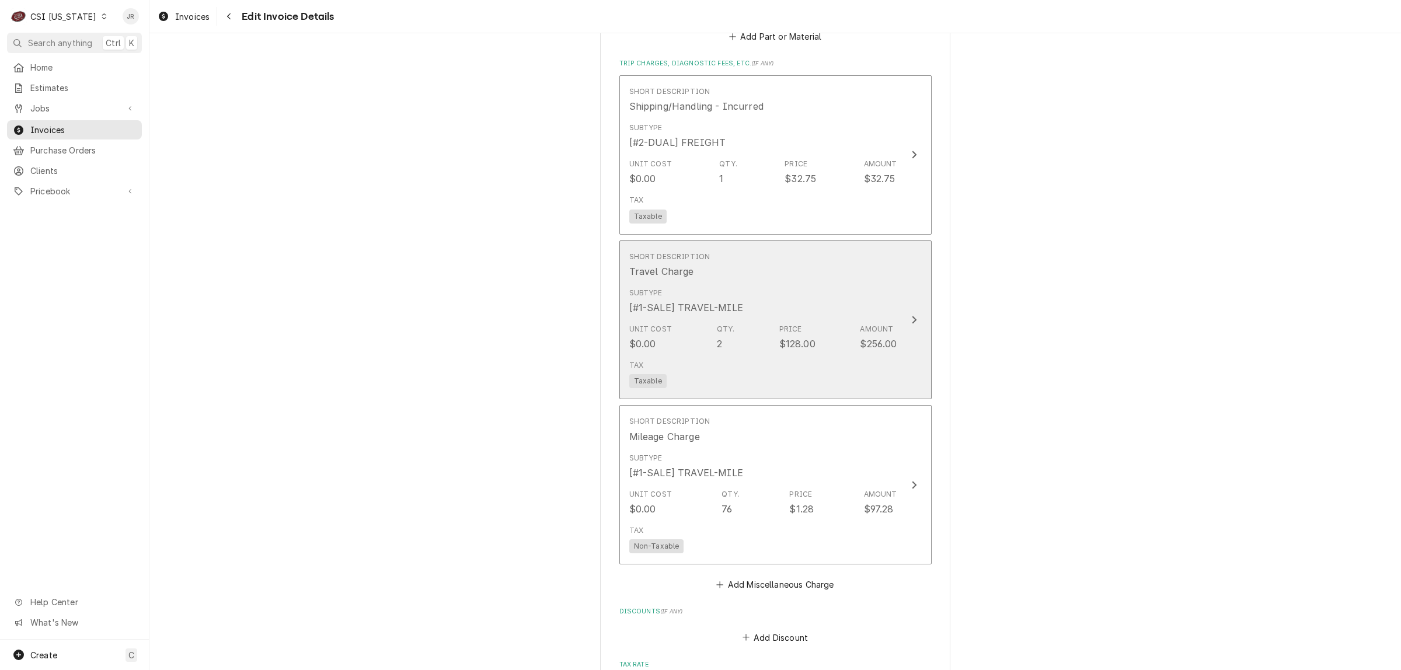
click at [794, 283] on div "Subtype [#1-SALE] TRAVEL-MILE" at bounding box center [763, 301] width 268 height 36
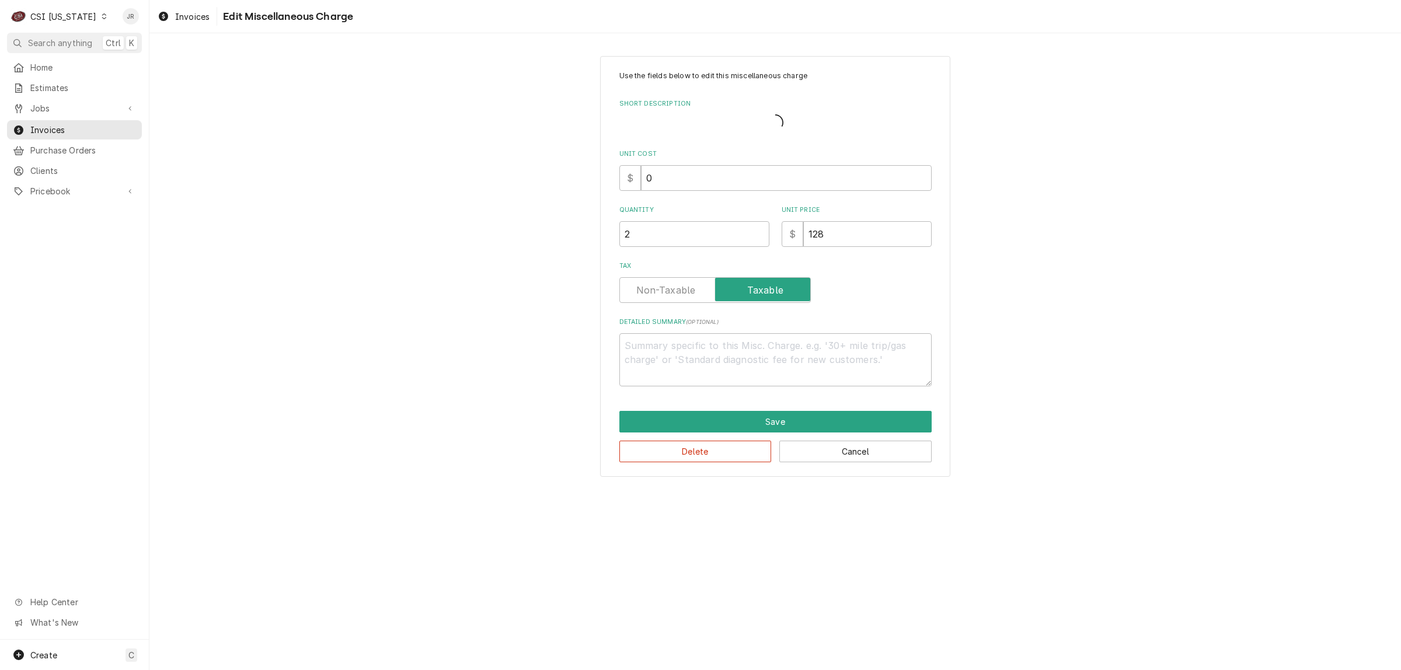
type textarea "x"
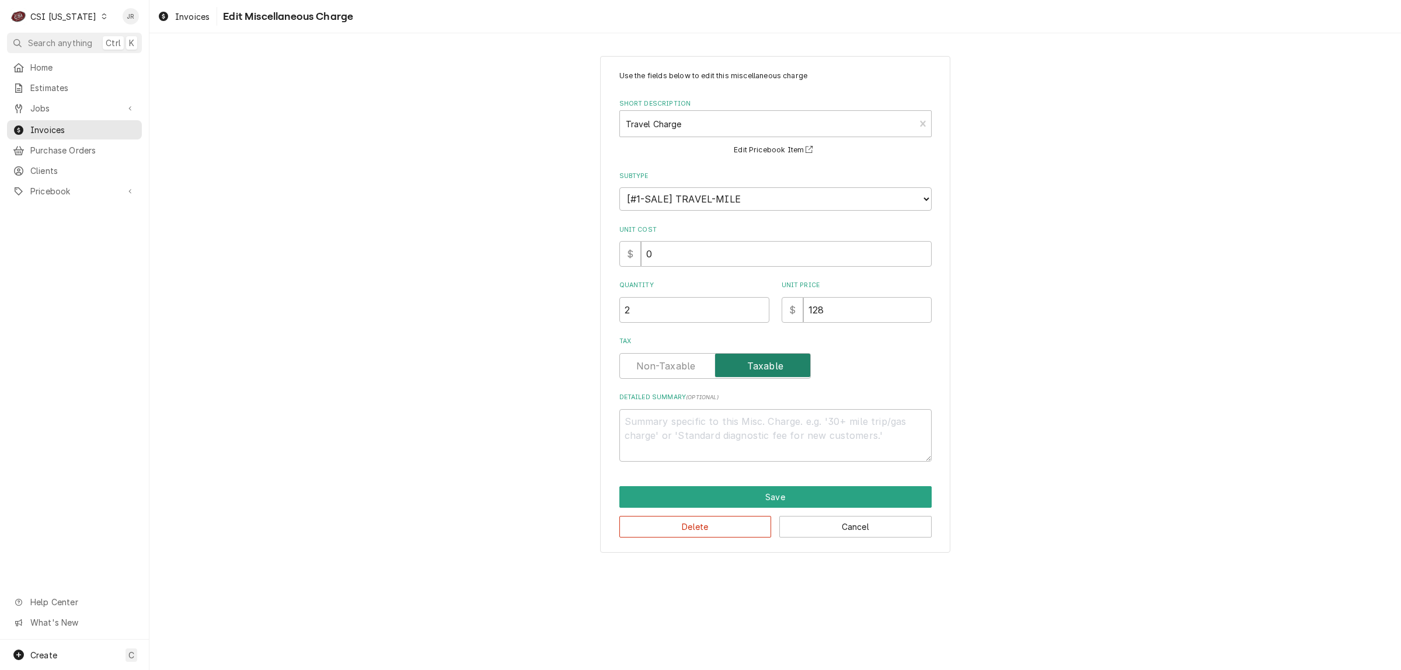
click at [657, 353] on input "Tax" at bounding box center [714, 366] width 181 height 26
checkbox input "false"
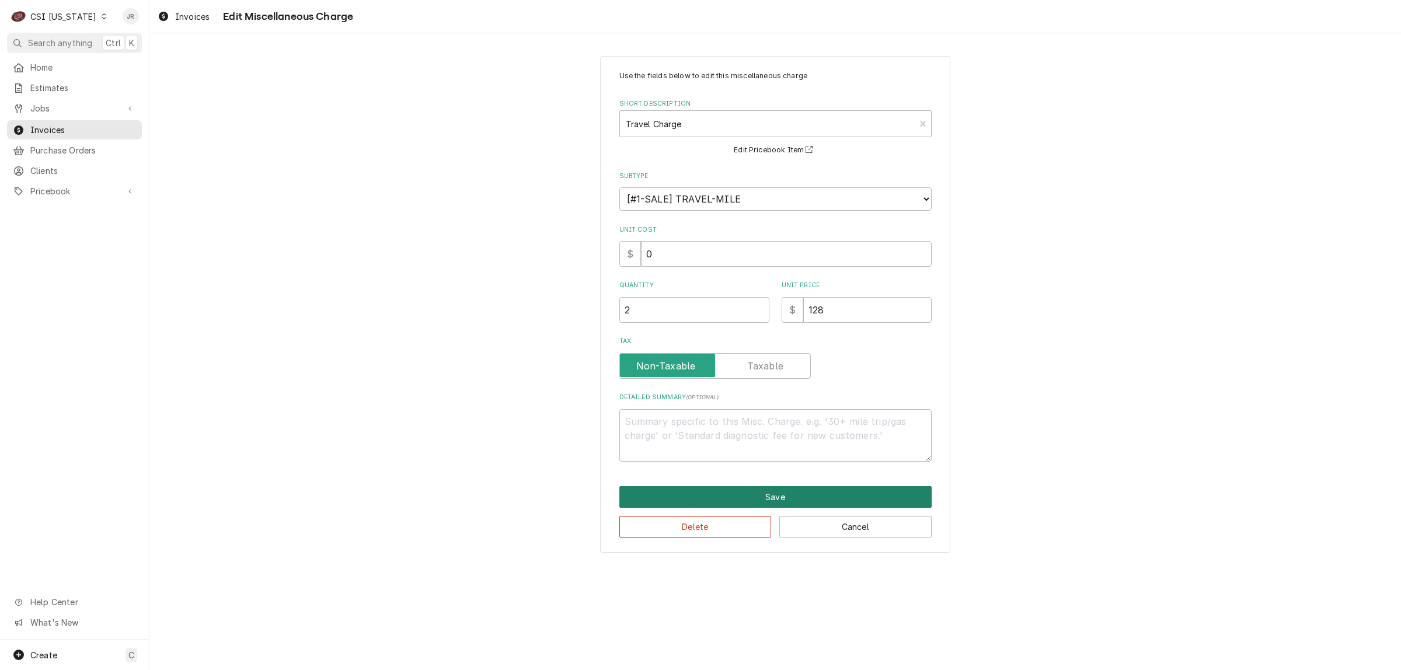
click at [805, 493] on button "Save" at bounding box center [775, 497] width 312 height 22
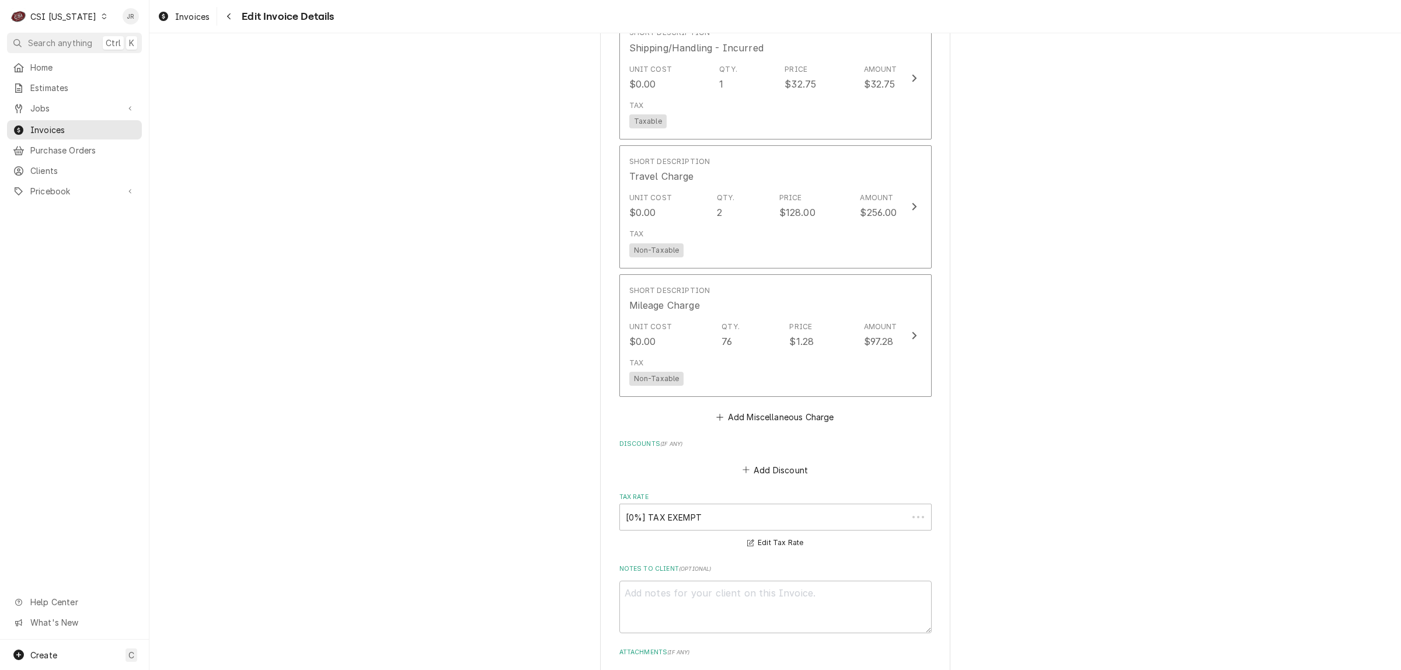
scroll to position [1668, 0]
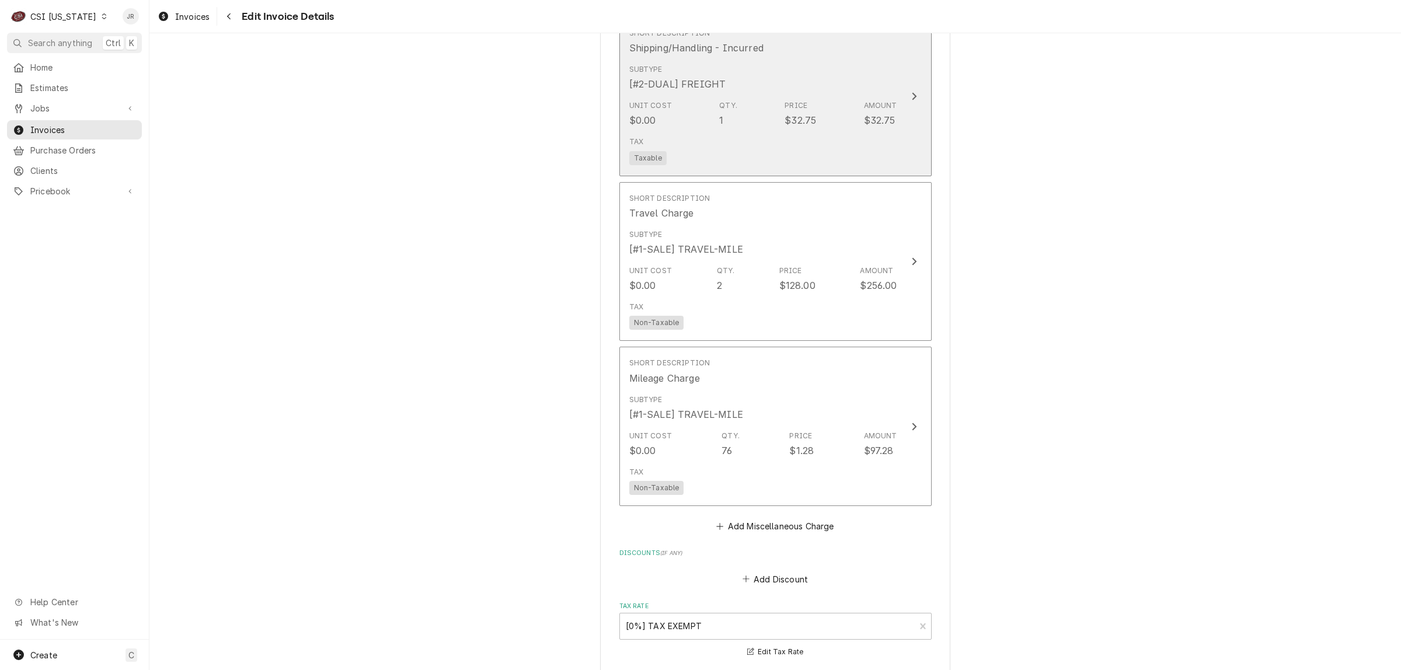
click at [748, 134] on div "Tax Taxable" at bounding box center [763, 150] width 268 height 37
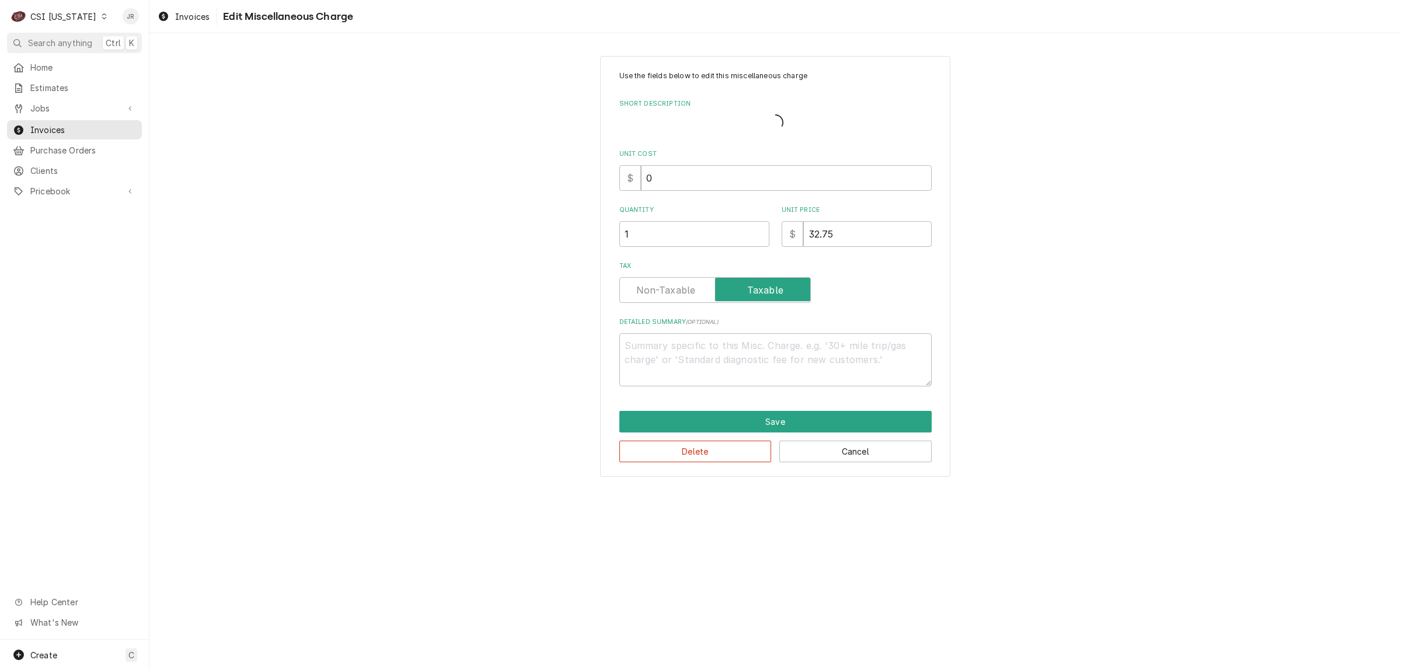
type textarea "x"
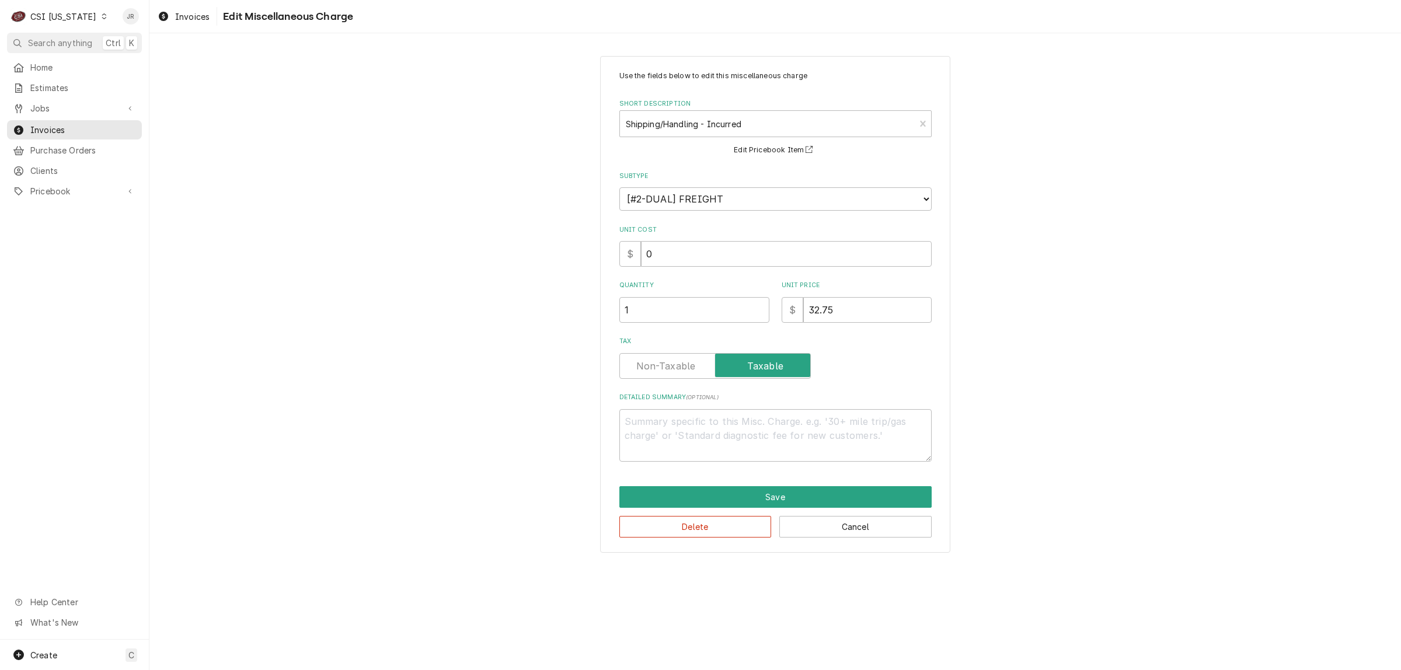
click at [655, 359] on label "Tax" at bounding box center [714, 366] width 191 height 26
click at [655, 359] on input "Tax" at bounding box center [714, 366] width 181 height 26
checkbox input "false"
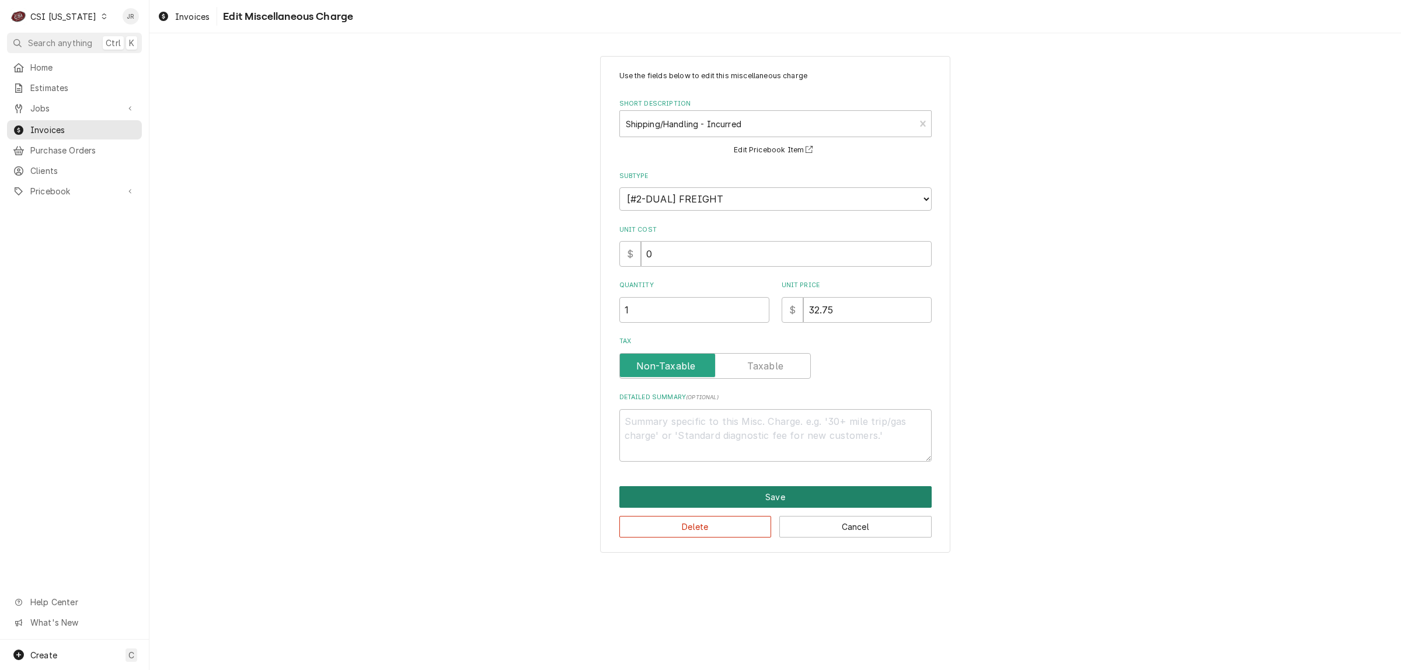
click at [788, 494] on button "Save" at bounding box center [775, 497] width 312 height 22
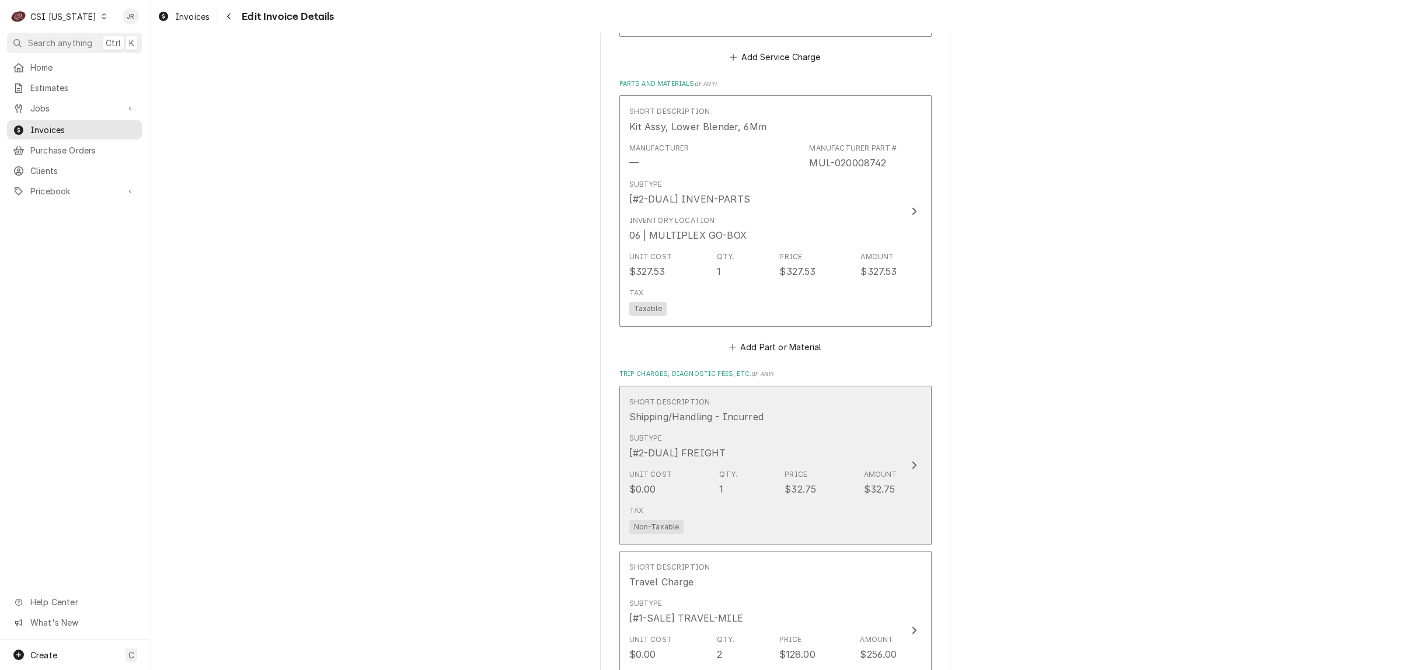
scroll to position [1252, 0]
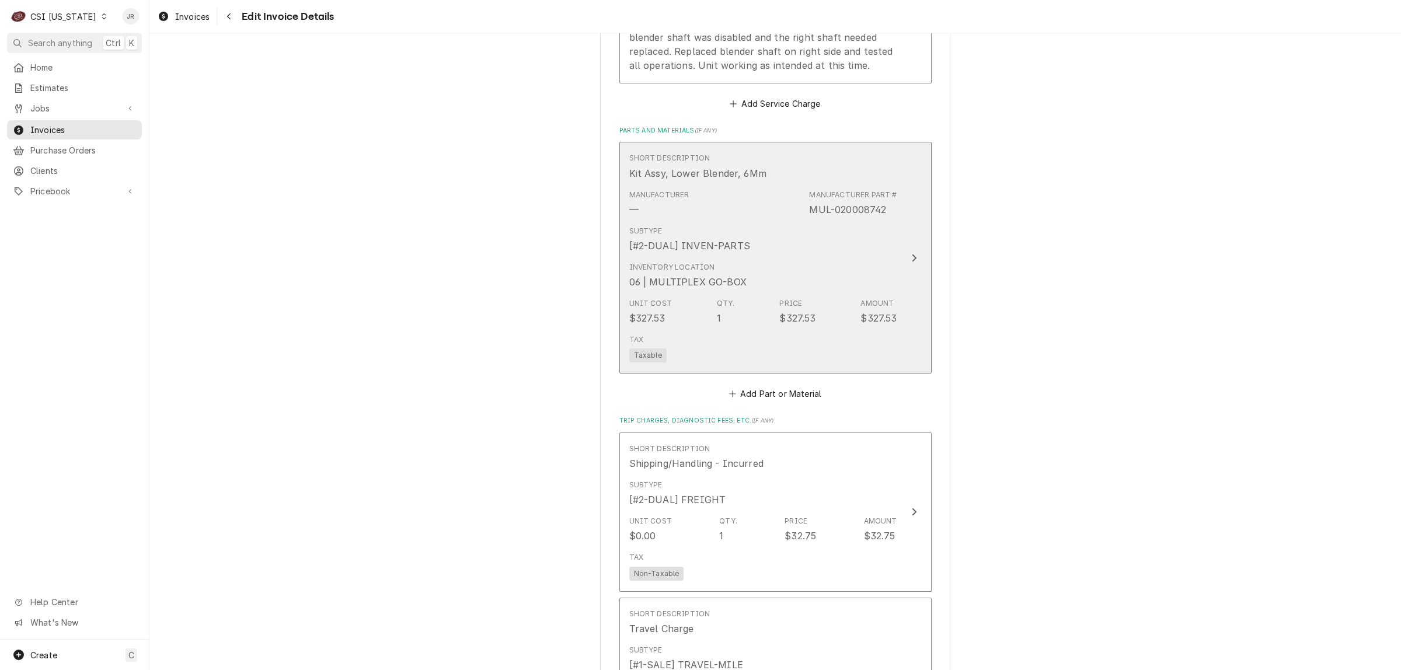
click at [803, 206] on div "Manufacturer — Manufacturer Part # MUL-020008742" at bounding box center [763, 203] width 268 height 36
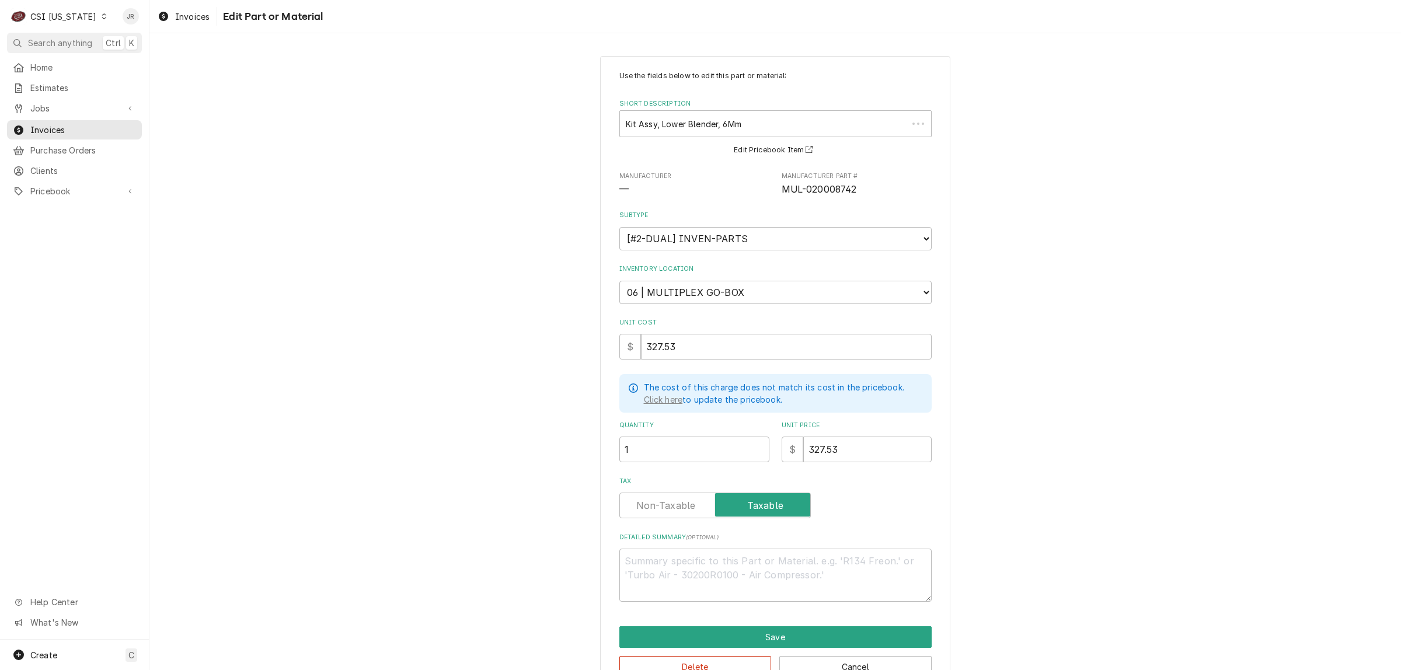
type textarea "x"
click at [680, 393] on p "Click here to update the pricebook." at bounding box center [774, 399] width 260 height 12
click at [676, 487] on div "Tax" at bounding box center [775, 497] width 312 height 41
click at [680, 499] on label "Tax" at bounding box center [714, 506] width 191 height 26
click at [680, 499] on input "Tax" at bounding box center [714, 506] width 181 height 26
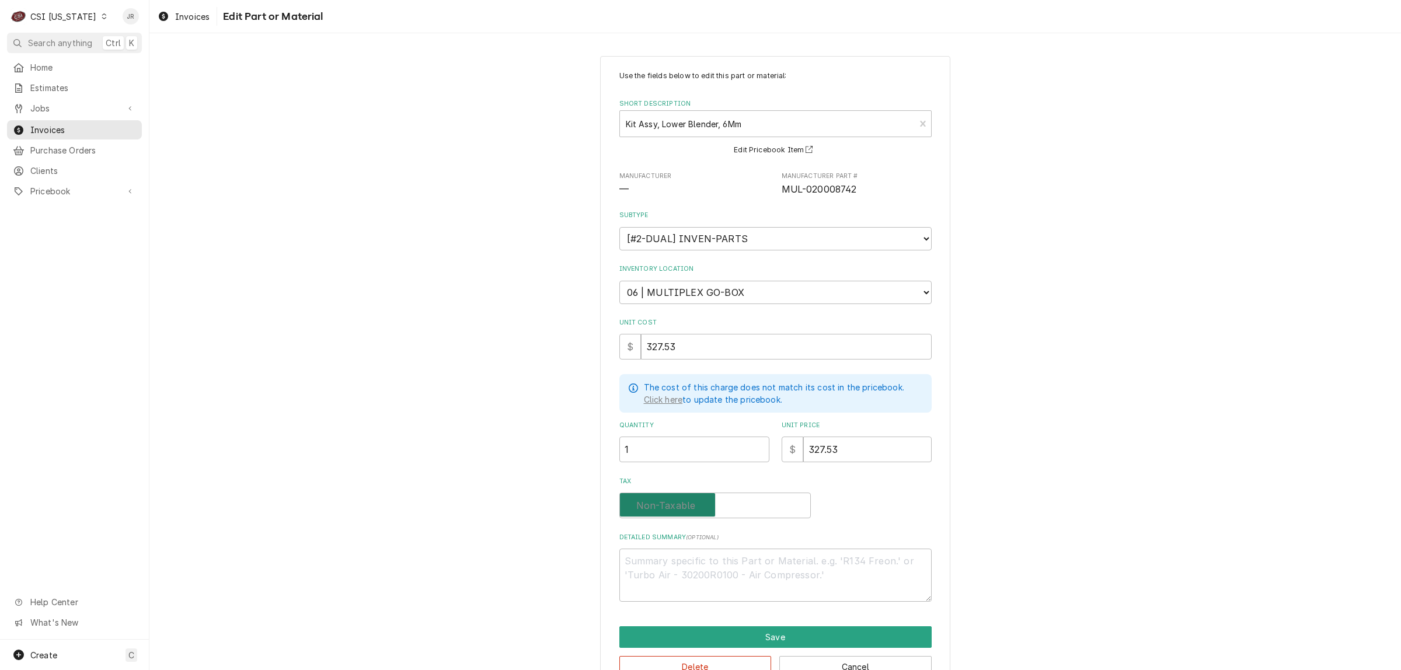
checkbox input "false"
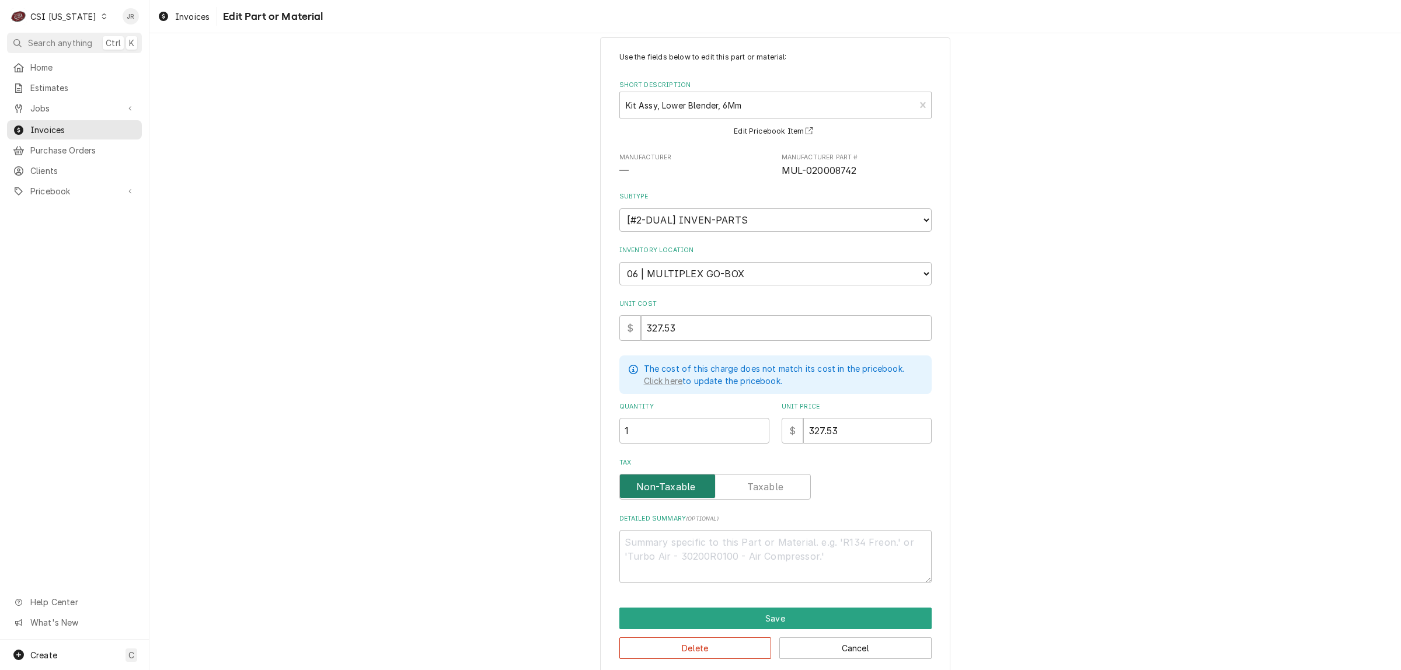
scroll to position [28, 0]
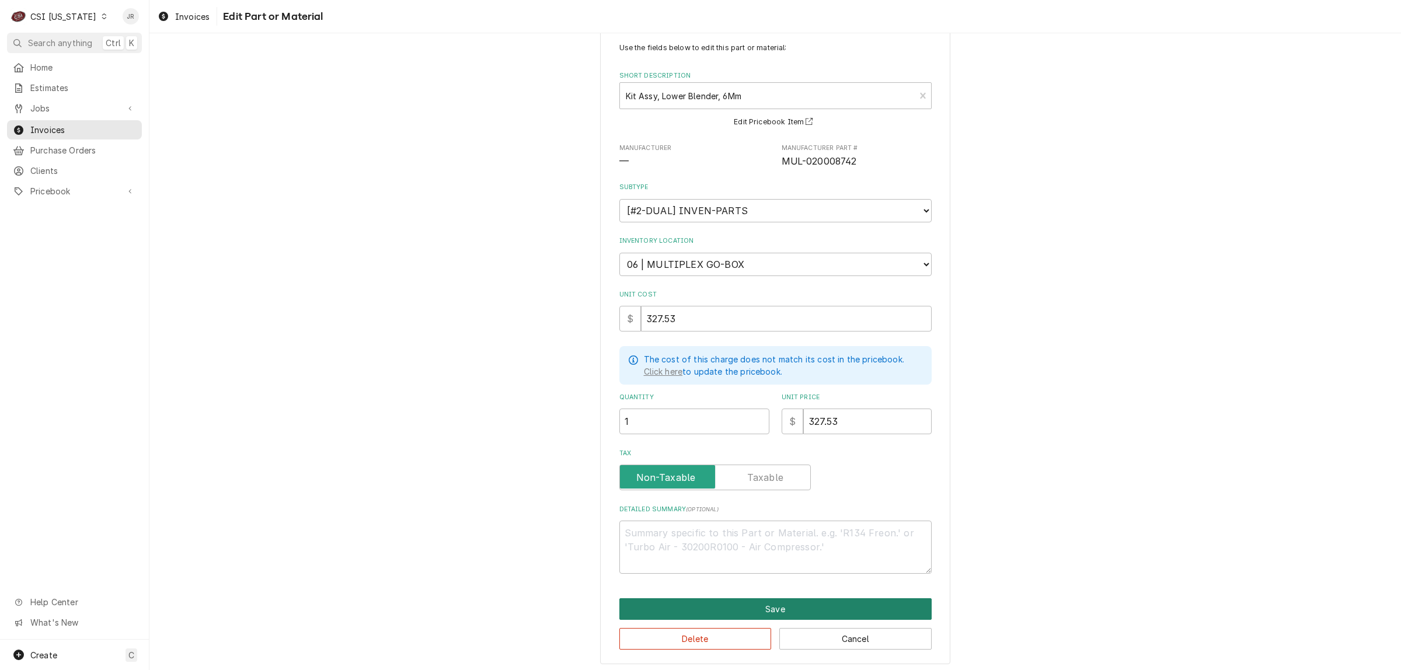
click at [743, 599] on button "Save" at bounding box center [775, 609] width 312 height 22
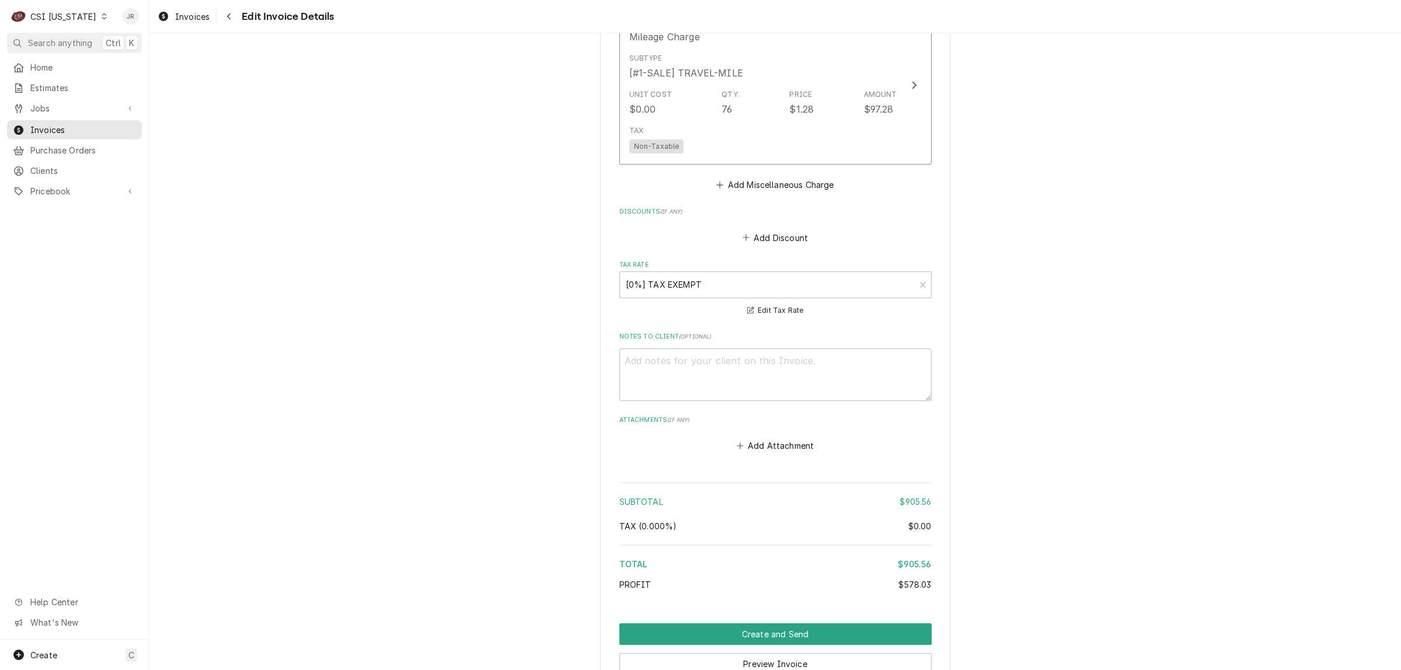
scroll to position [2125, 0]
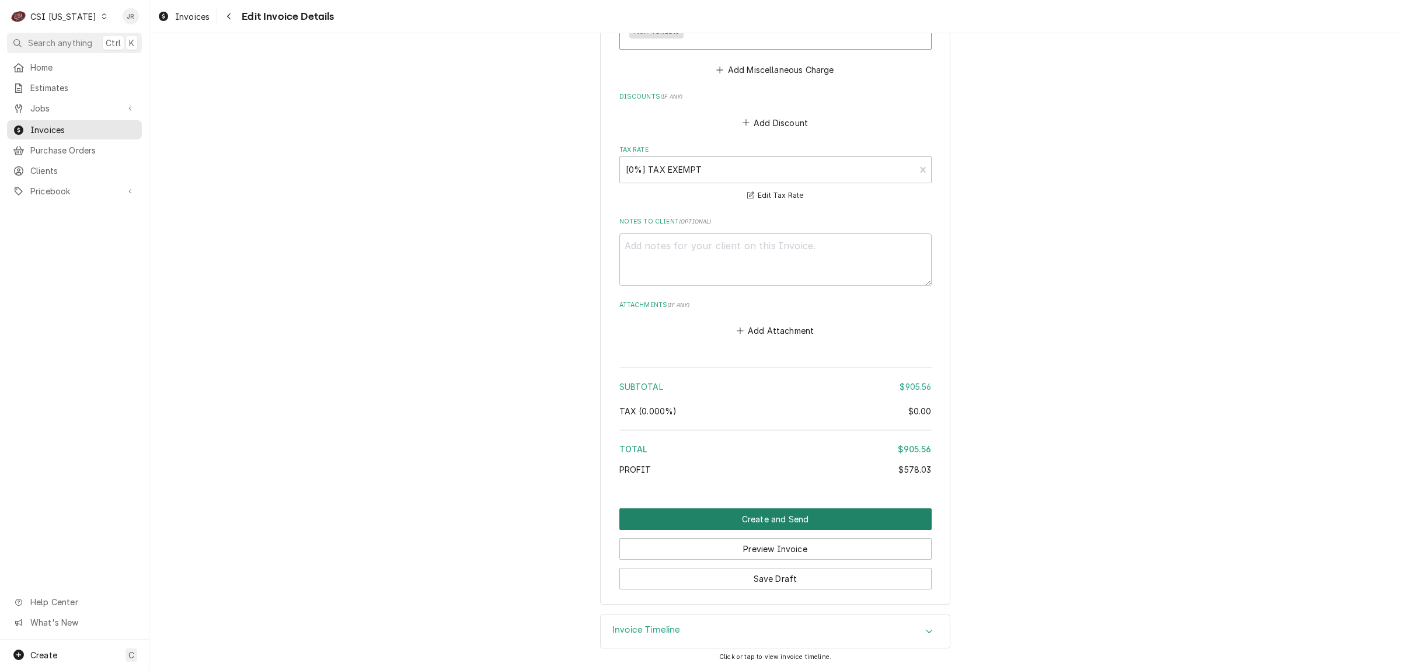
click at [758, 516] on button "Create and Send" at bounding box center [775, 519] width 312 height 22
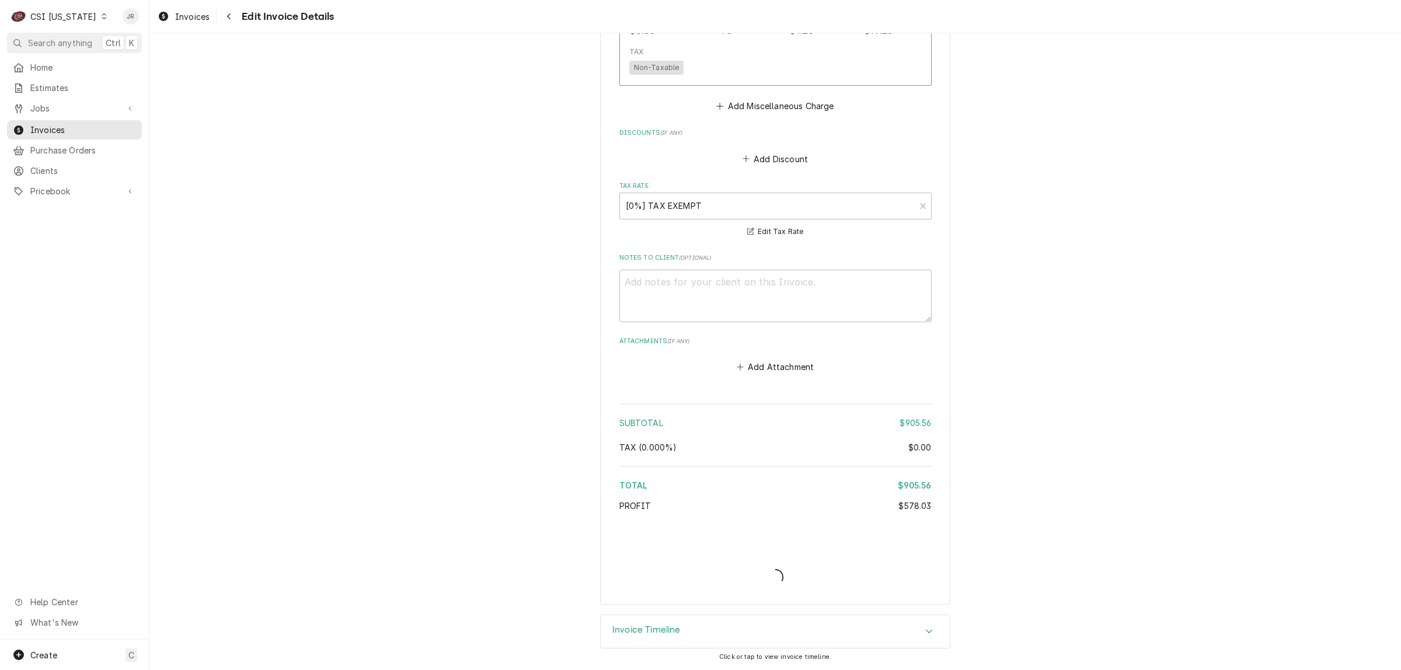
scroll to position [2089, 0]
type textarea "x"
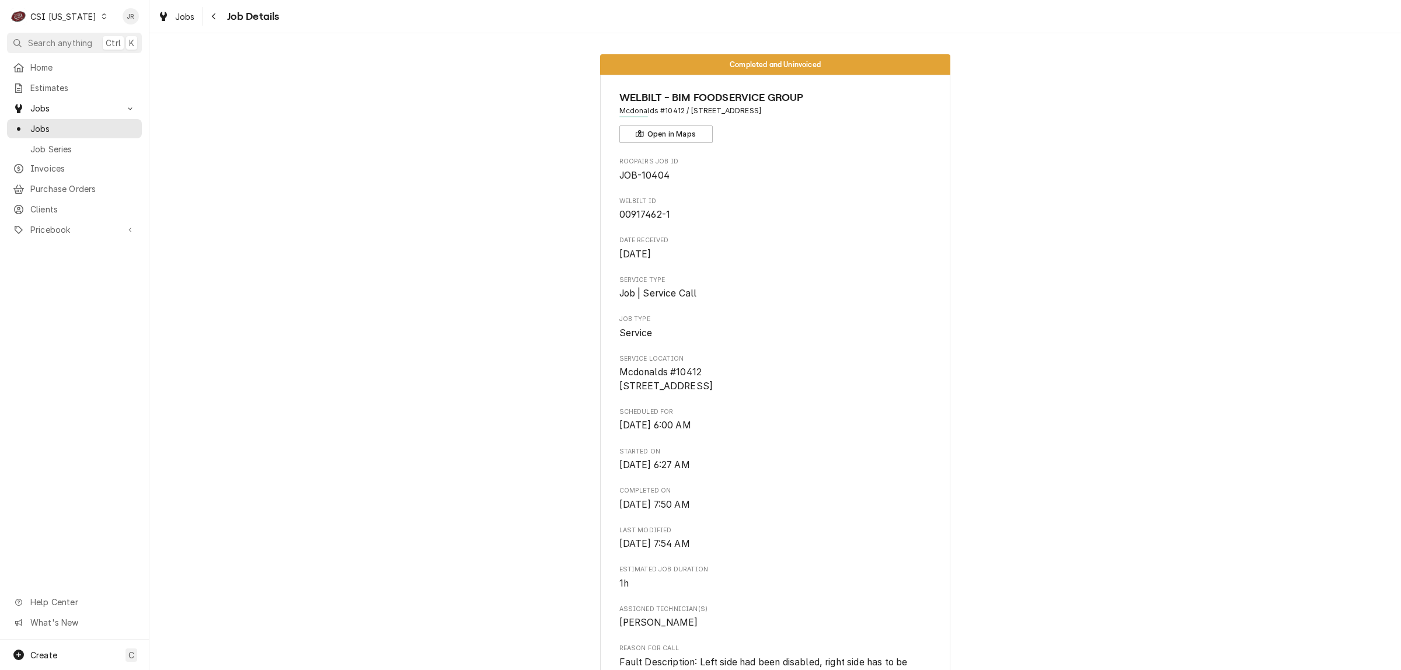
drag, startPoint x: 609, startPoint y: 389, endPoint x: 652, endPoint y: 392, distance: 43.9
copy span "2035 Old Highway 135 Nw Corydon, IN 47112"
click at [651, 138] on button "Open in Maps" at bounding box center [665, 134] width 93 height 18
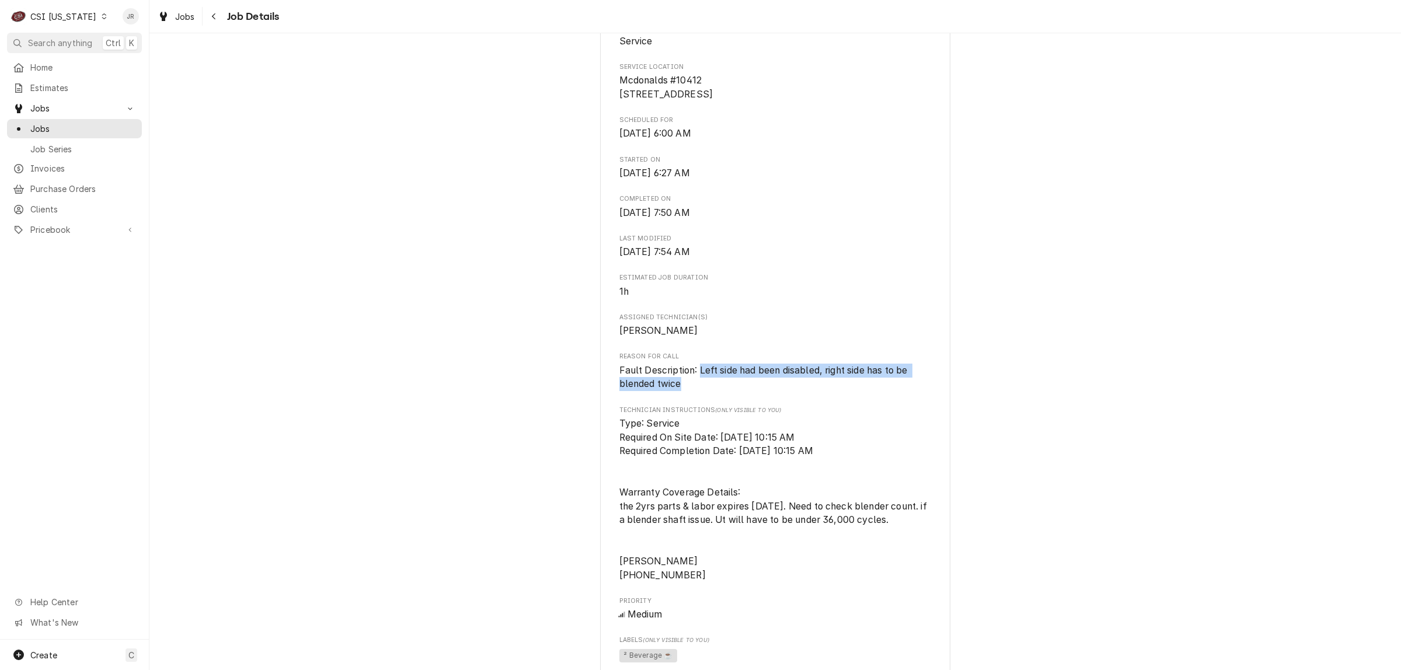
drag, startPoint x: 689, startPoint y: 392, endPoint x: 693, endPoint y: 376, distance: 16.1
click at [693, 376] on div "Reason For Call Fault Description: Left side had been disabled, right side has …" at bounding box center [775, 371] width 312 height 39
copy span "Left side had been disabled, right side has to be blended twice"
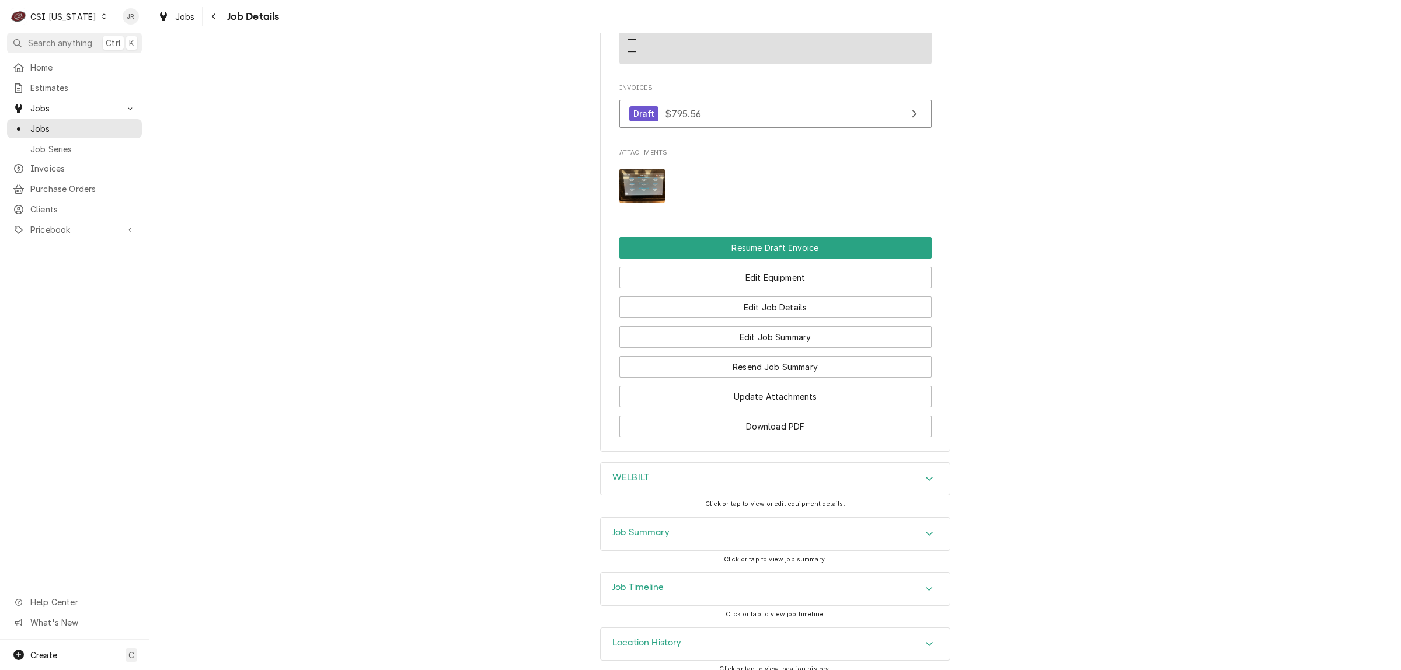
scroll to position [1270, 0]
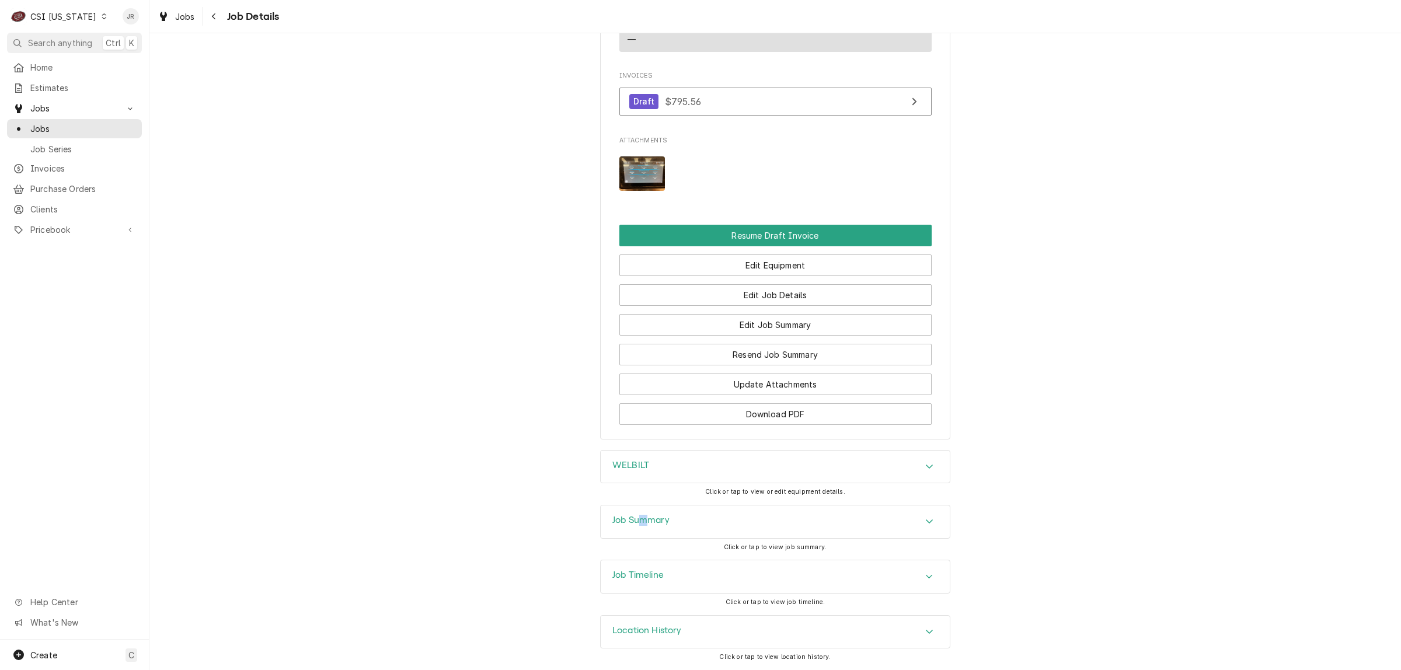
drag, startPoint x: 640, startPoint y: 543, endPoint x: 640, endPoint y: 535, distance: 8.2
click at [640, 535] on div "Job Summary Click or tap to view job summary." at bounding box center [775, 532] width 350 height 55
drag, startPoint x: 644, startPoint y: 523, endPoint x: 661, endPoint y: 499, distance: 30.1
click at [645, 524] on h3 "Job Summary" at bounding box center [640, 520] width 57 height 11
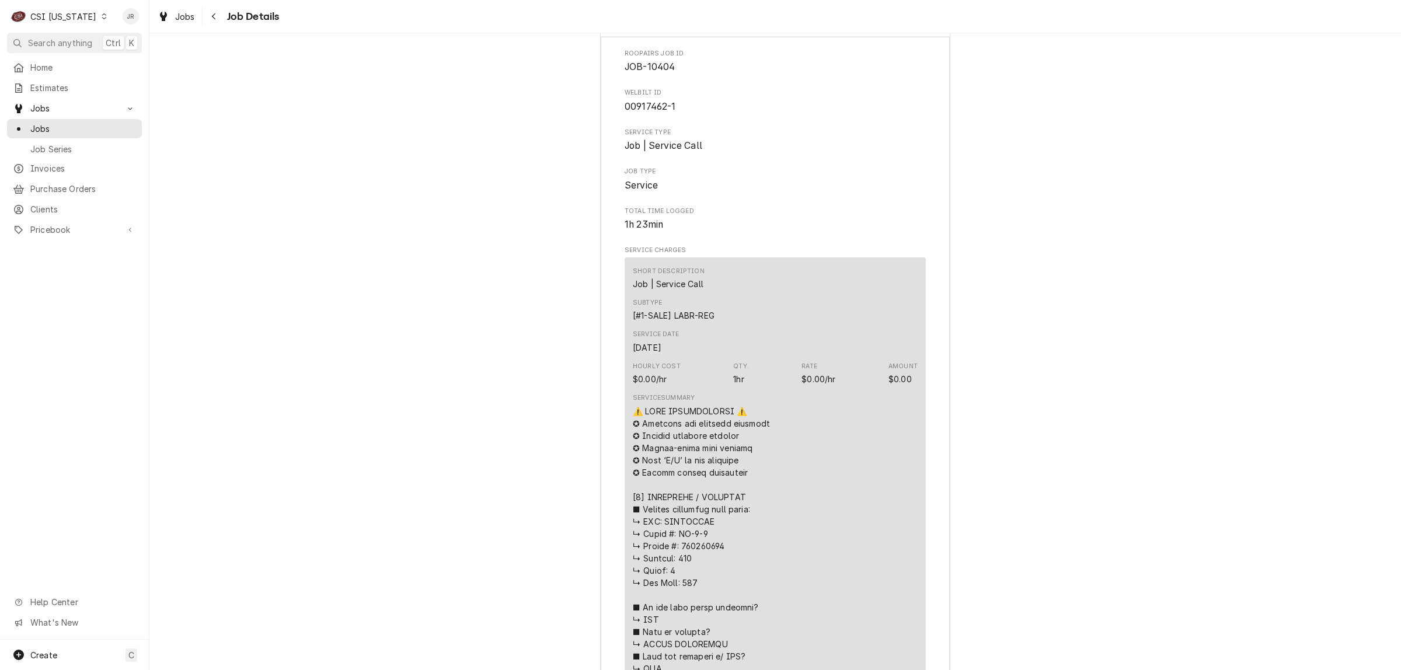
scroll to position [1727, 0]
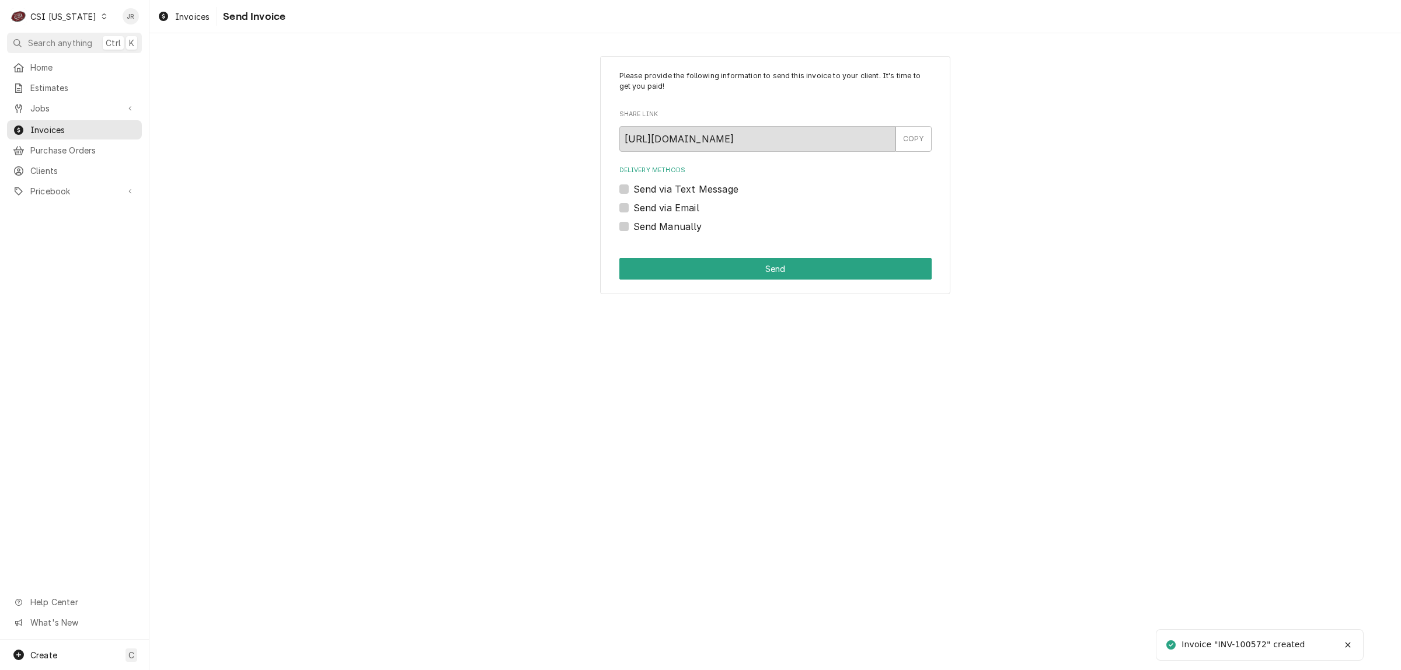
click at [1245, 646] on div "Invoice "INV-100572" created" at bounding box center [1243, 644] width 125 height 12
click at [1245, 645] on div "Invoice "INV-100572" created" at bounding box center [1243, 644] width 125 height 12
copy div "100572"
click at [633, 225] on label "Send Manually" at bounding box center [667, 226] width 69 height 14
click at [633, 225] on input "Send Manually" at bounding box center [789, 232] width 312 height 26
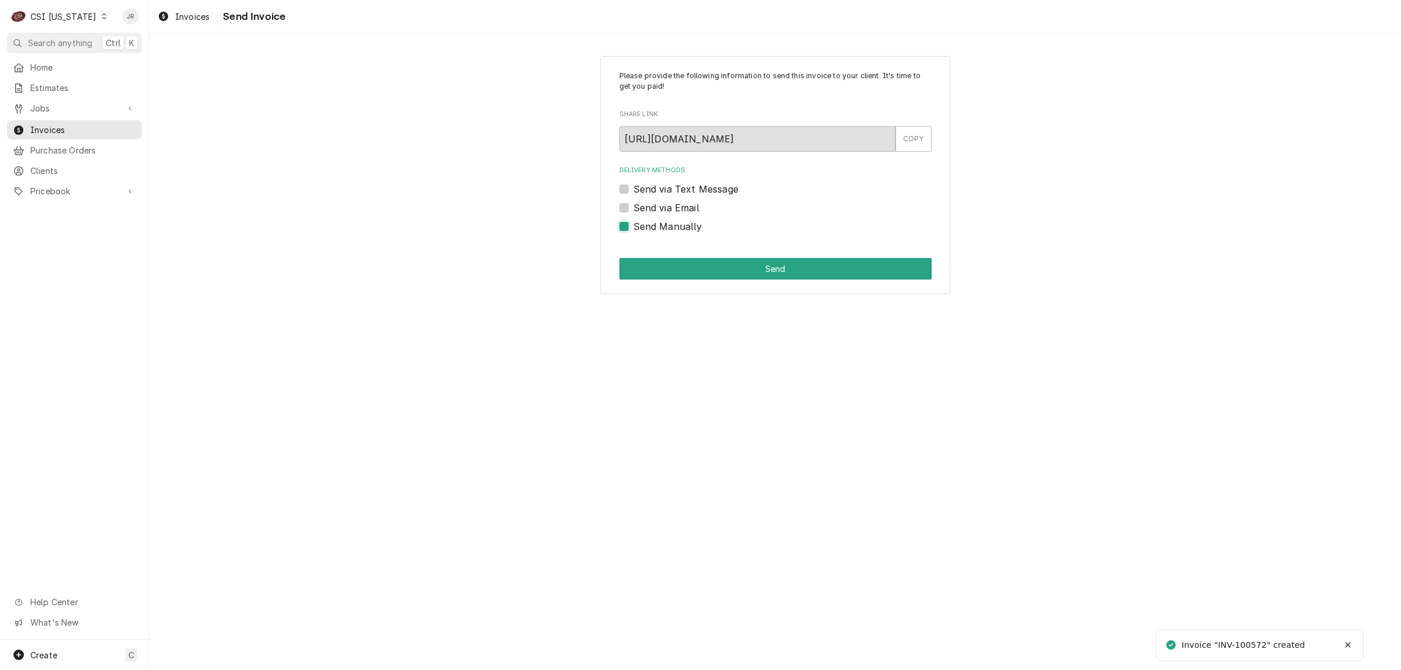
checkbox input "true"
click at [693, 275] on button "Send" at bounding box center [775, 269] width 312 height 22
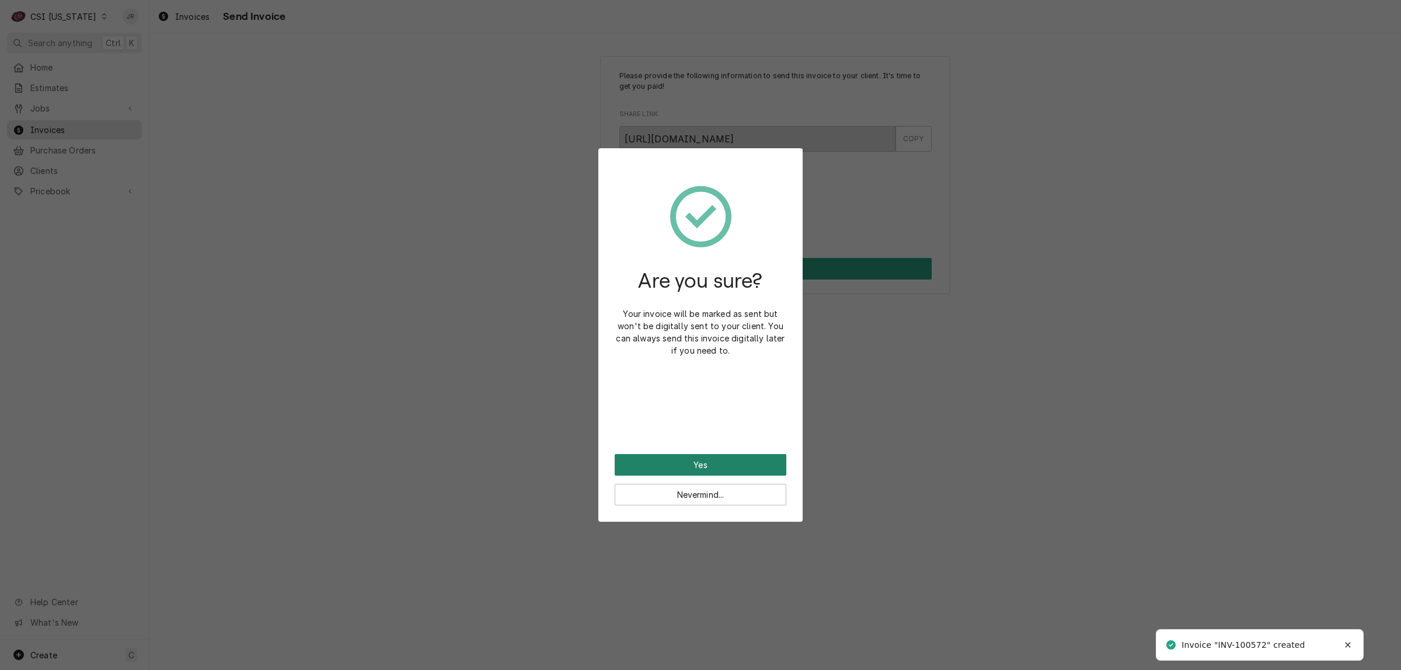
click at [724, 457] on button "Yes" at bounding box center [701, 465] width 172 height 22
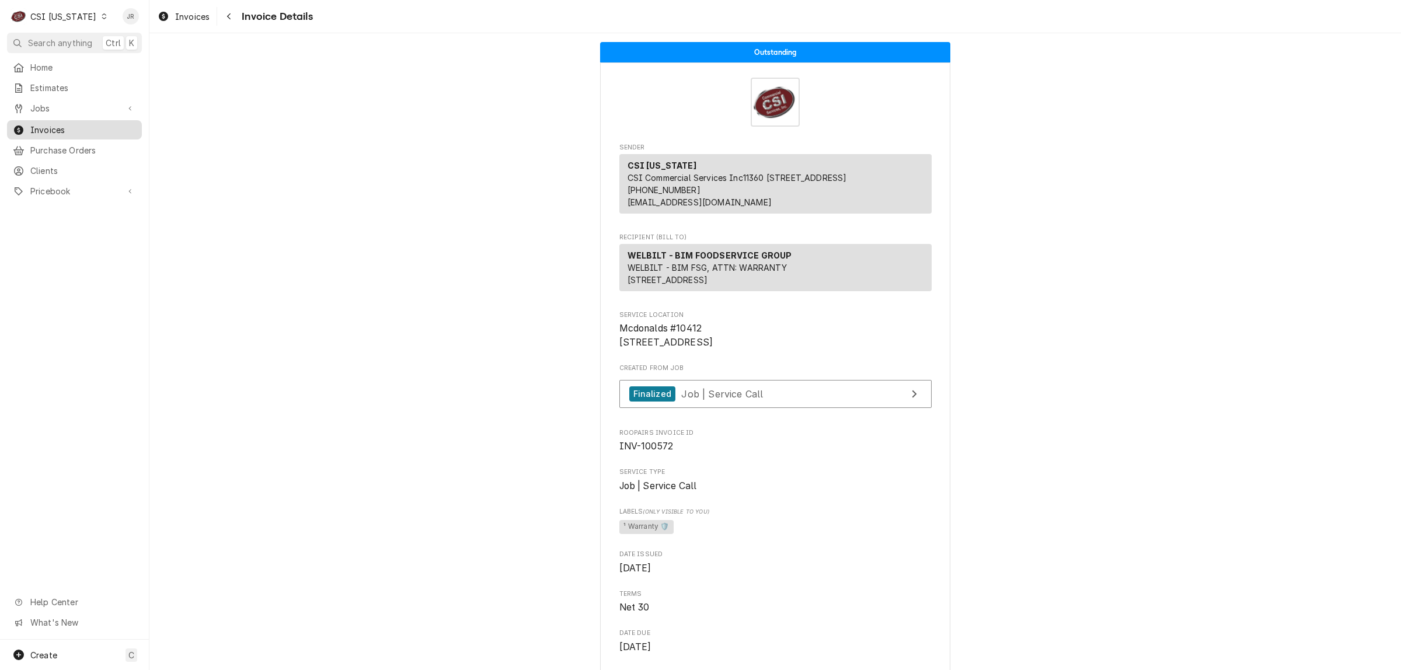
click at [67, 127] on span "Invoices" at bounding box center [83, 130] width 106 height 12
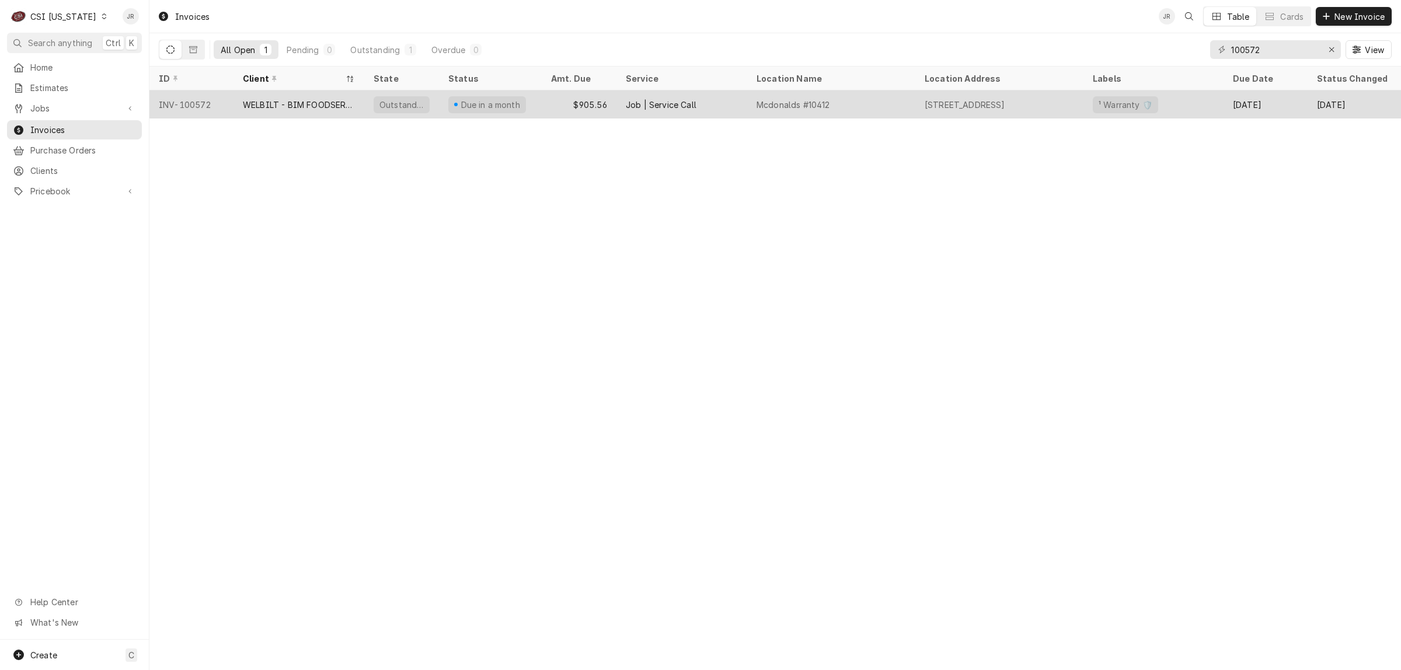
click at [271, 100] on div "WELBILT - BIM FOODSERVICE GROUP" at bounding box center [299, 105] width 112 height 12
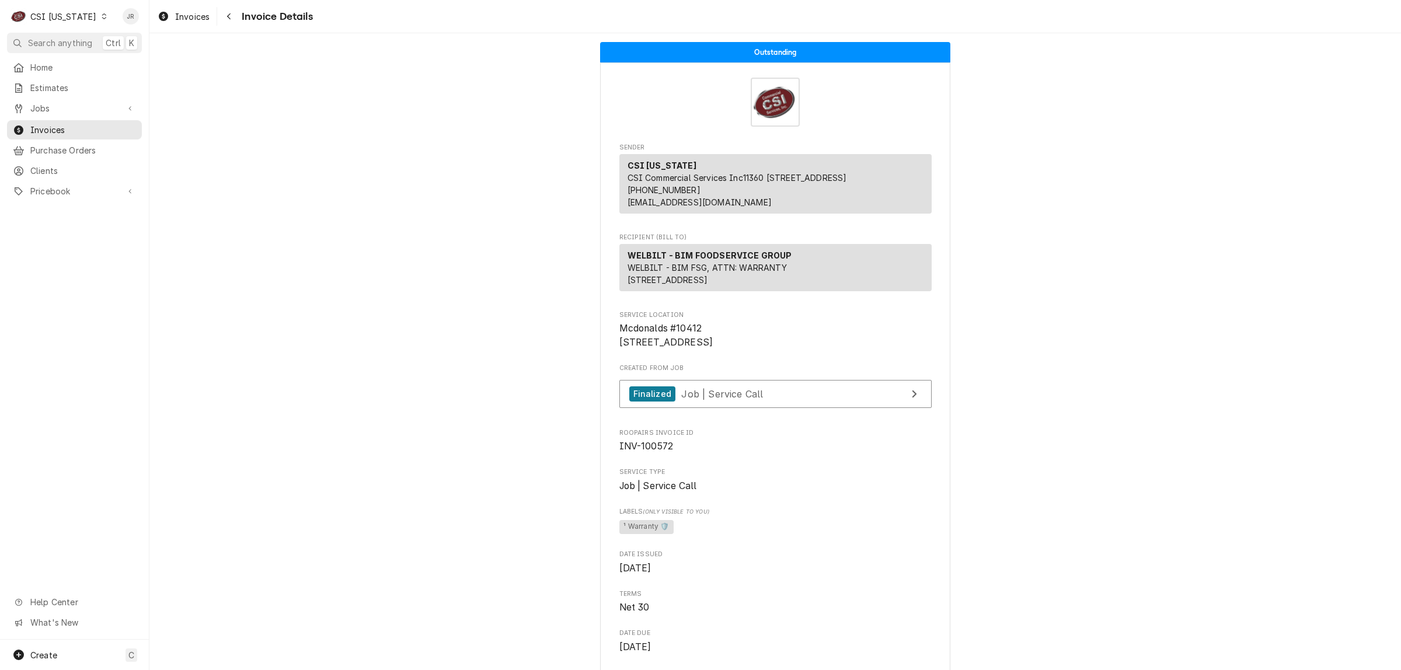
click at [701, 349] on span "Mcdonalds #10412 [STREET_ADDRESS]" at bounding box center [775, 335] width 312 height 27
click at [718, 349] on span "Mcdonalds #10412 [STREET_ADDRESS]" at bounding box center [775, 335] width 312 height 27
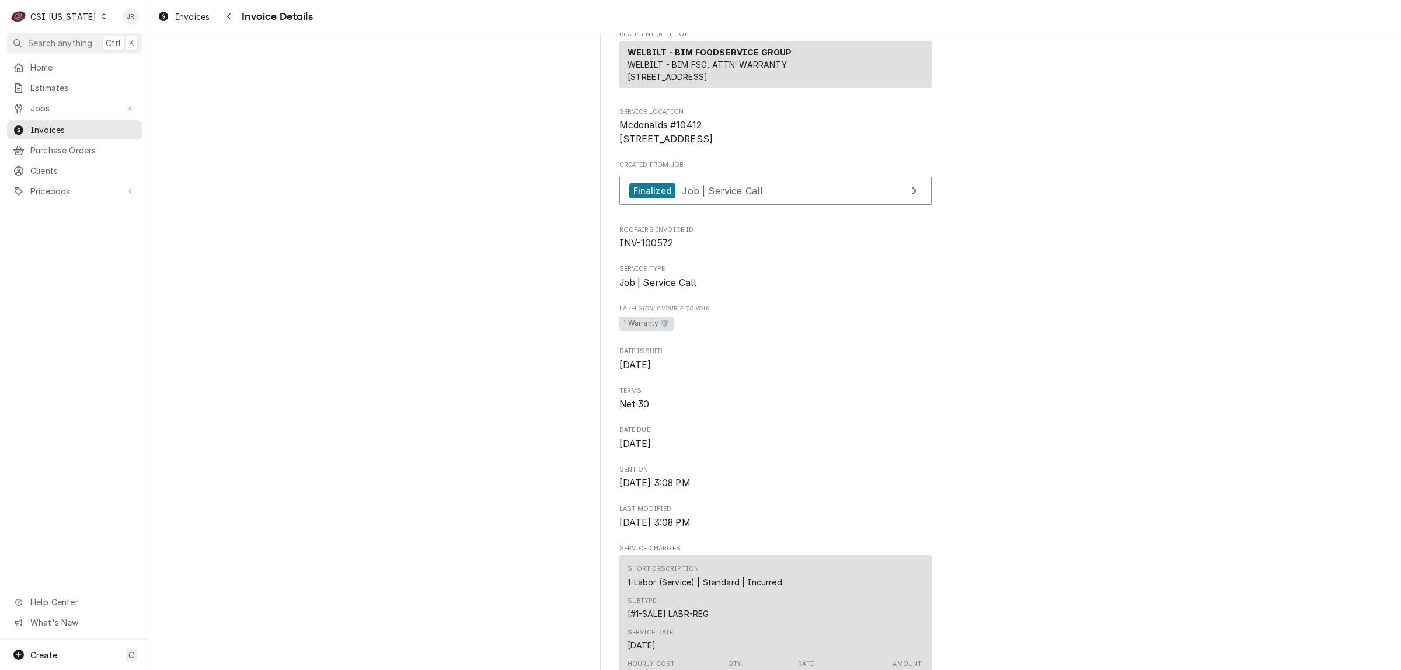
scroll to position [203, 0]
click at [777, 206] on link "Finalized Job | Service Call" at bounding box center [775, 191] width 312 height 29
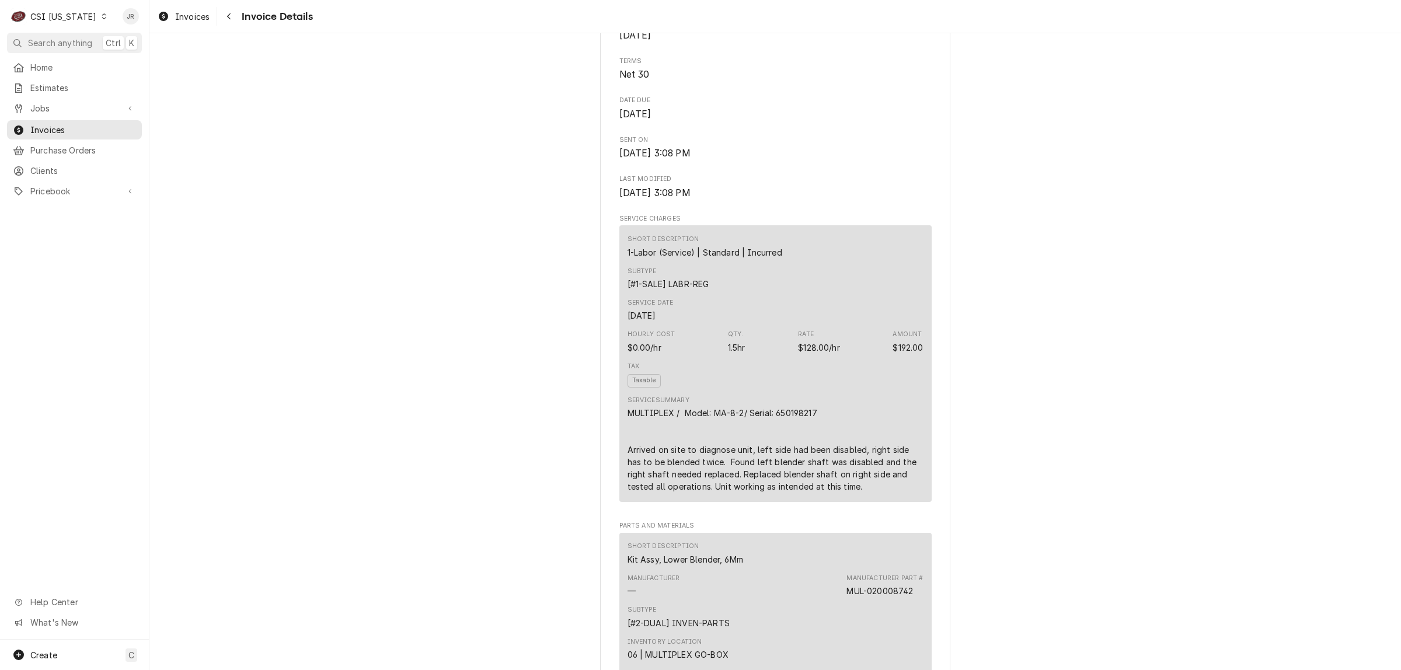
scroll to position [567, 0]
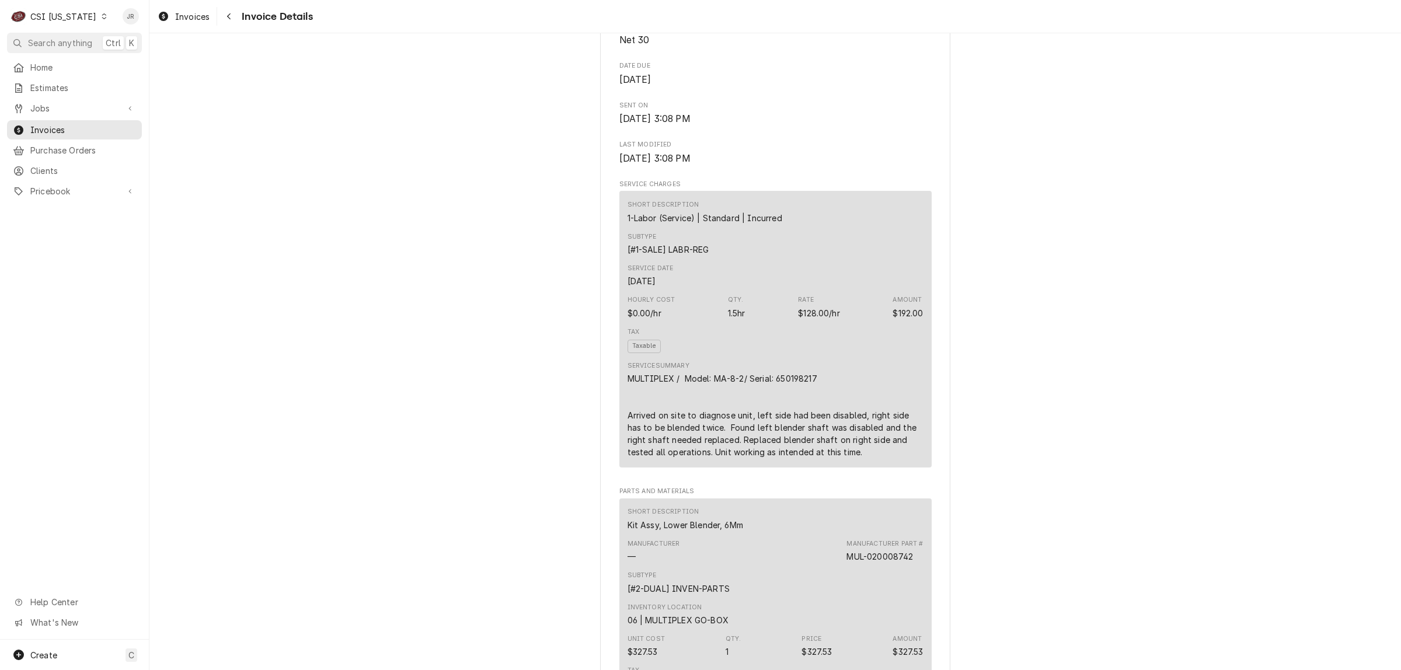
click at [53, 12] on div "CSI [US_STATE]" at bounding box center [63, 17] width 66 height 12
click at [149, 60] on div "CSI St. [PERSON_NAME]" at bounding box center [182, 64] width 154 height 12
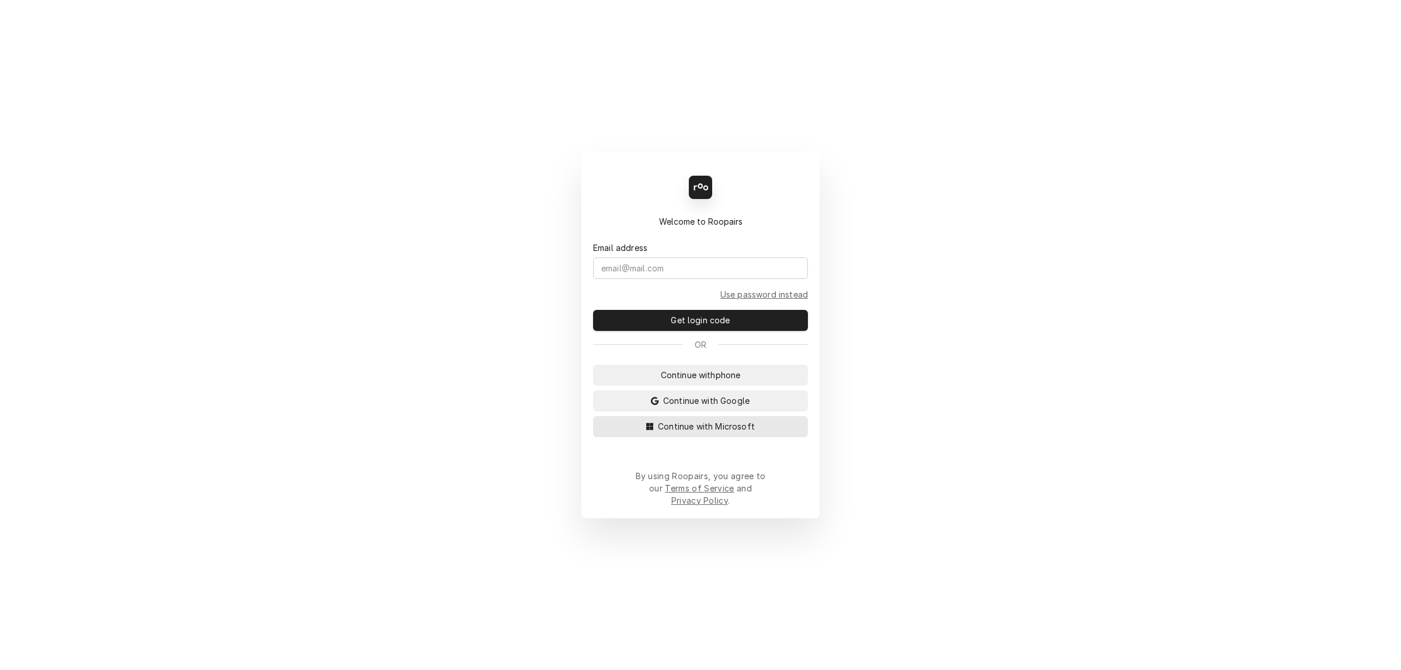
click at [707, 430] on span "Continue with Microsoft" at bounding box center [706, 426] width 102 height 12
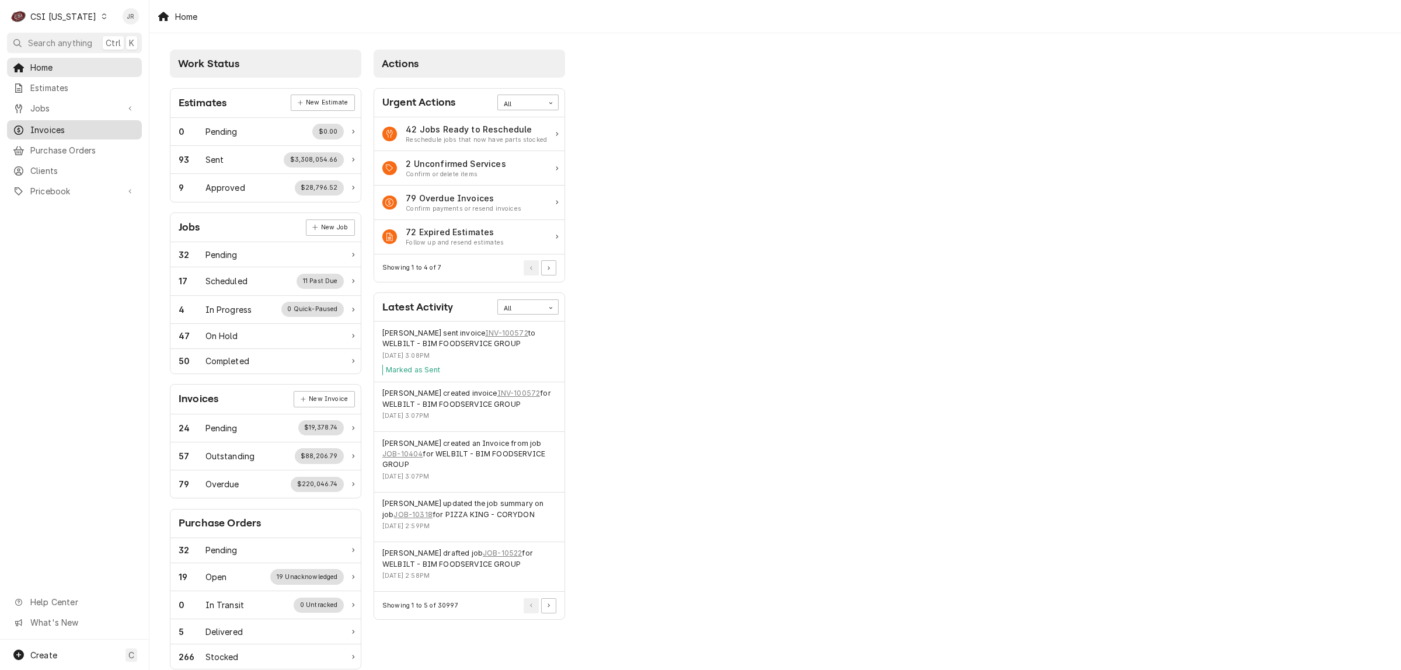
click at [45, 127] on span "Invoices" at bounding box center [83, 130] width 106 height 12
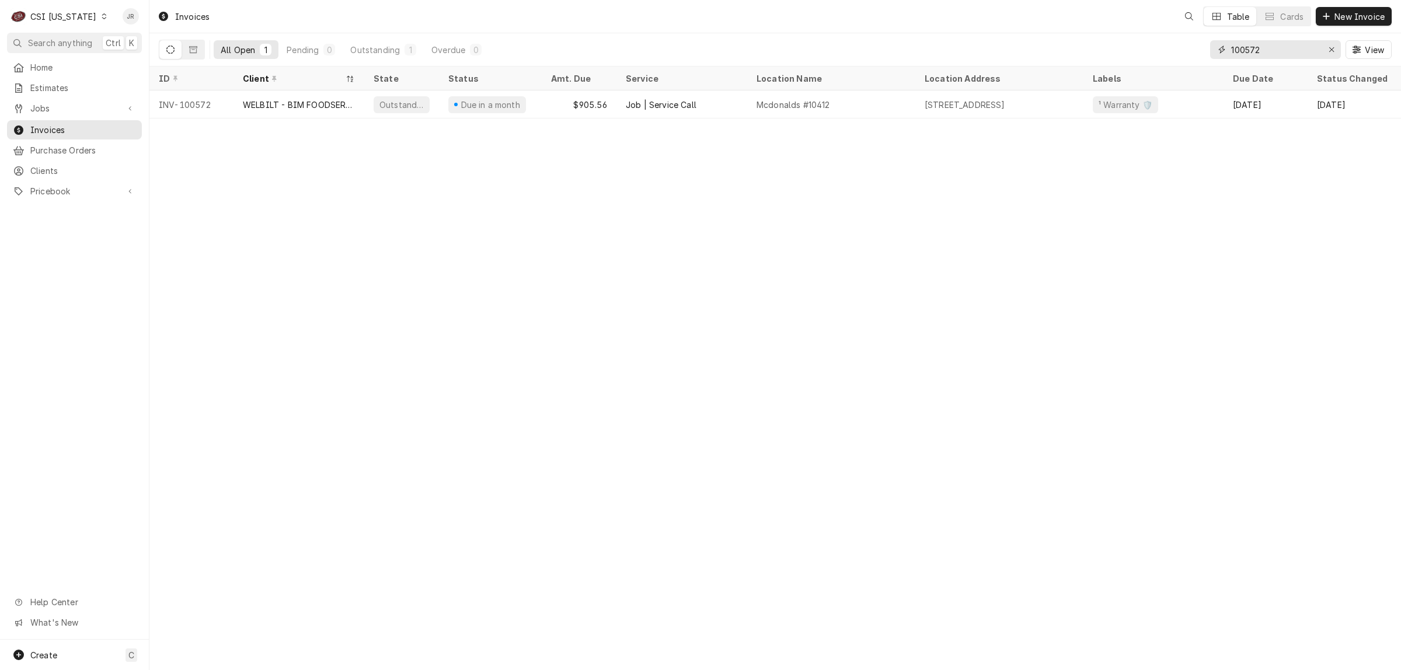
click at [1273, 51] on input "100572" at bounding box center [1275, 49] width 88 height 19
click at [1273, 50] on input "100572" at bounding box center [1275, 49] width 88 height 19
paste input "3"
type input "100573"
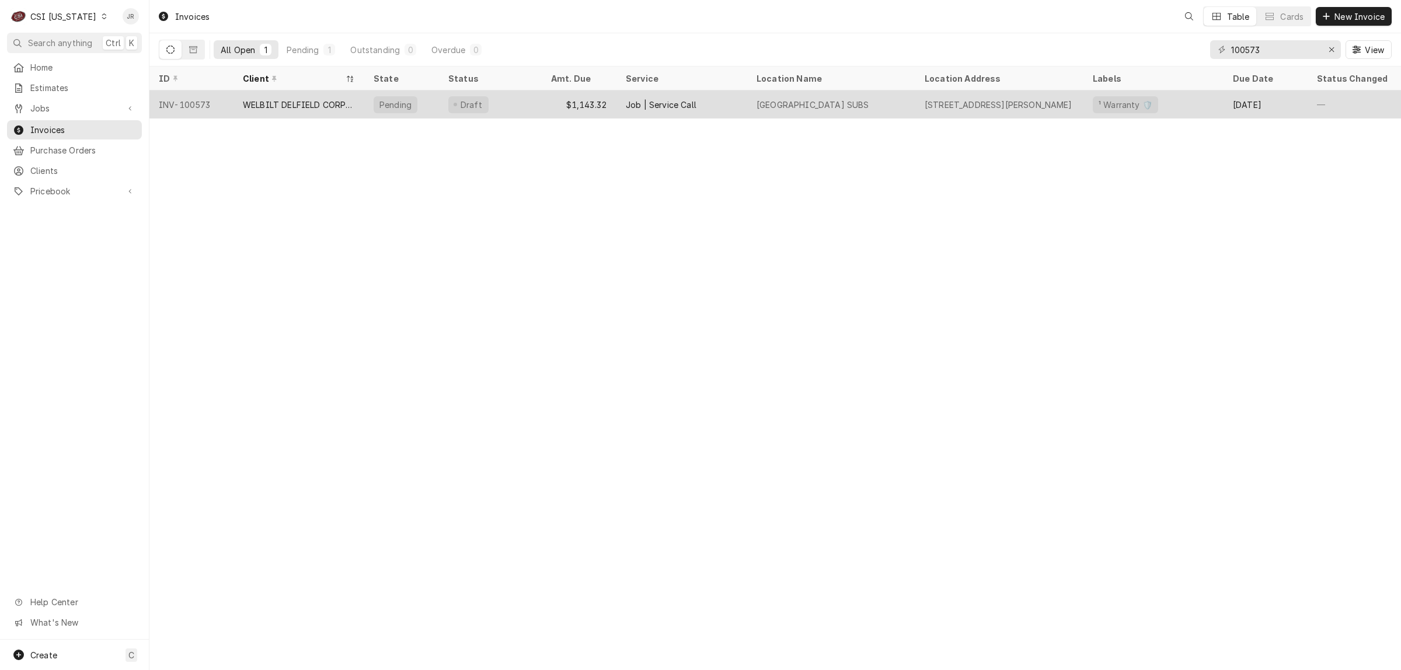
click at [311, 103] on div "WELBILT DELFIELD CORPORATION" at bounding box center [299, 105] width 112 height 12
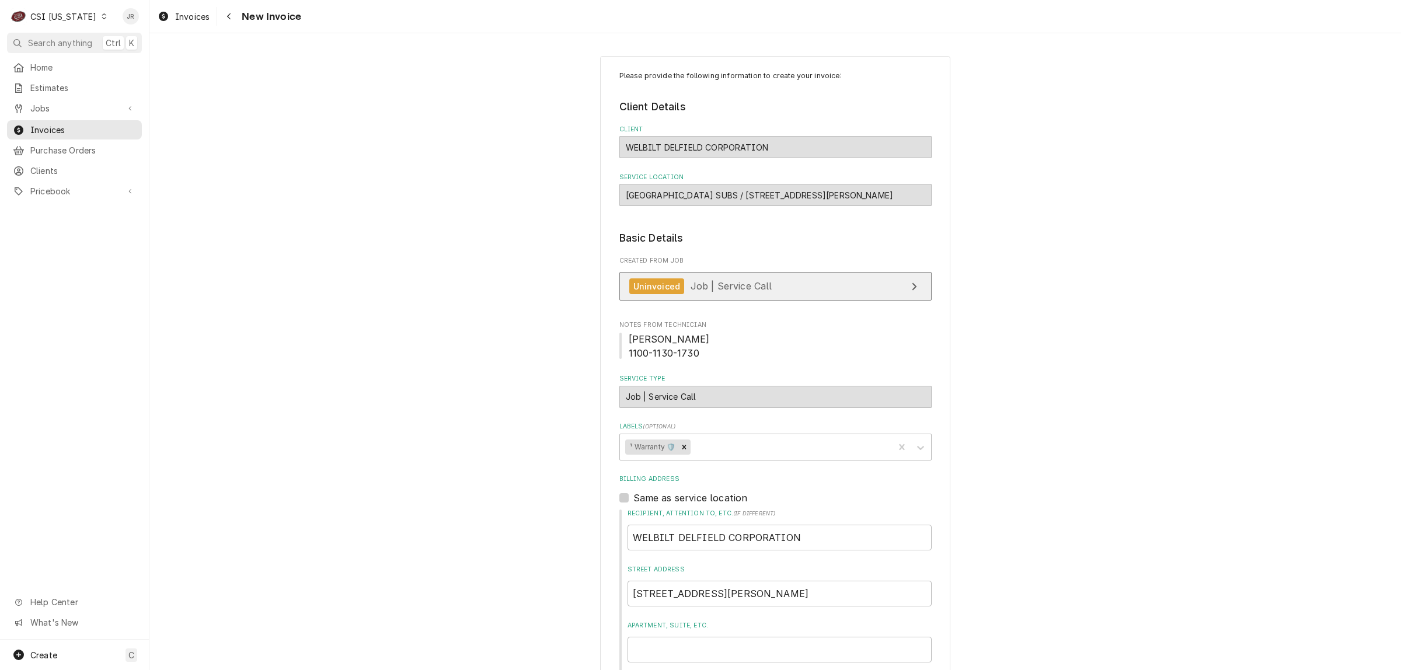
click at [847, 291] on link "Uninvoiced Job | Service Call" at bounding box center [775, 286] width 312 height 29
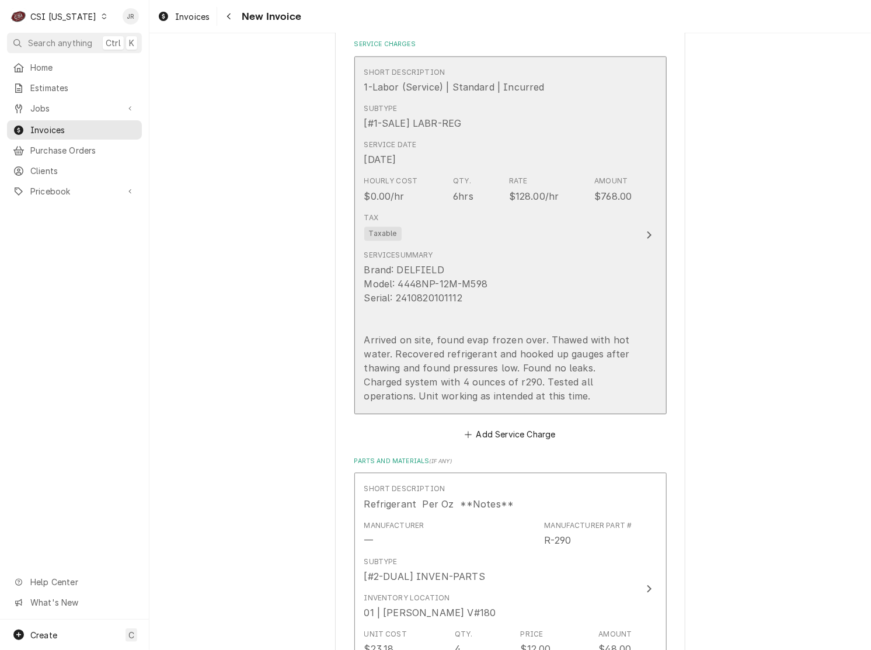
scroll to position [1021, 0]
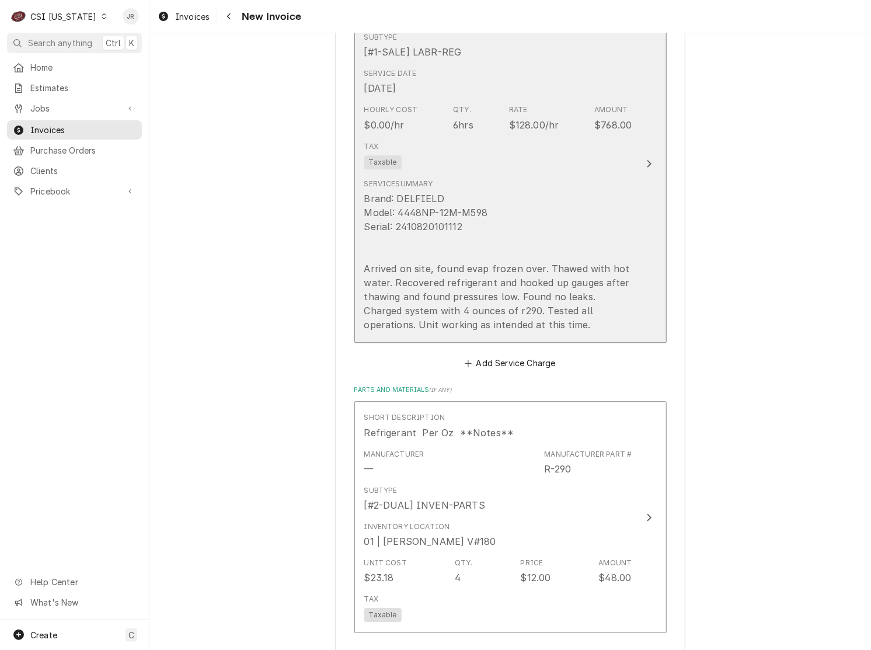
click at [633, 219] on button "Short Description 1-Labor (Service) | Standard | Incurred Subtype [#1-SALE] LAB…" at bounding box center [510, 164] width 312 height 358
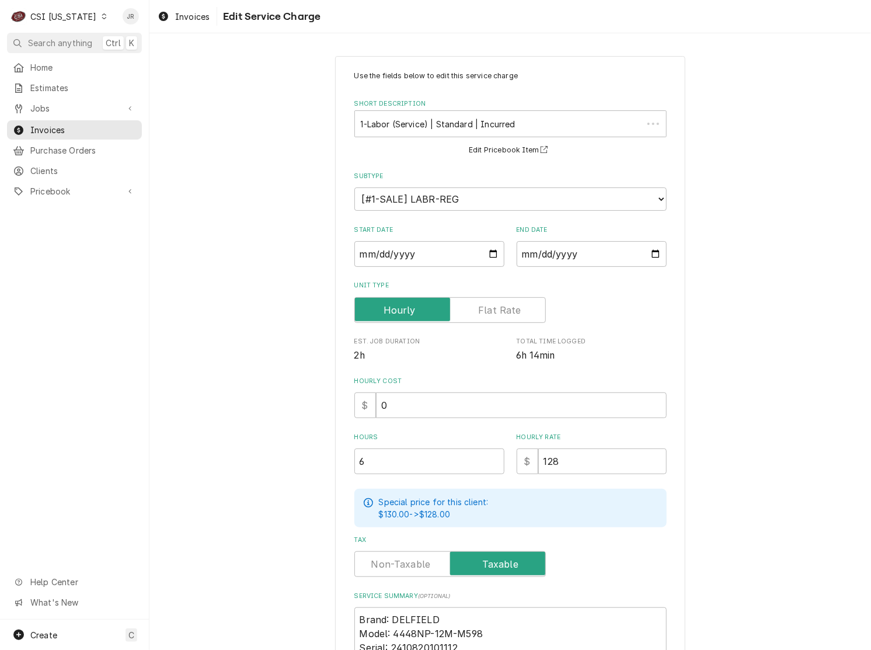
scroll to position [207, 0]
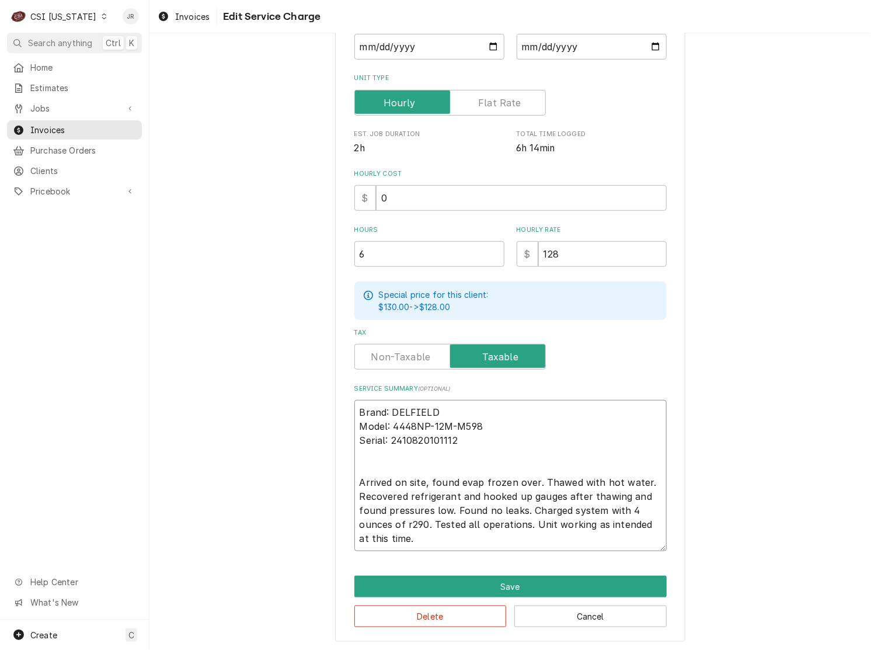
click at [419, 480] on textarea "Brand: DELFIELD Model: 4448NP-12M-M598 Serial: 2410820101112 Arrived on site, f…" at bounding box center [510, 475] width 312 height 151
type textarea "x"
type textarea "Brand: DELFIELD Model: 4448NP-12M-M598 Serial: 2410820101112 Arrived on site, f…"
type textarea "x"
type textarea "Brand: DELFIELD Model: 4448NP-12M-M598 Serial: 2410820101112 Arrived on site, t…"
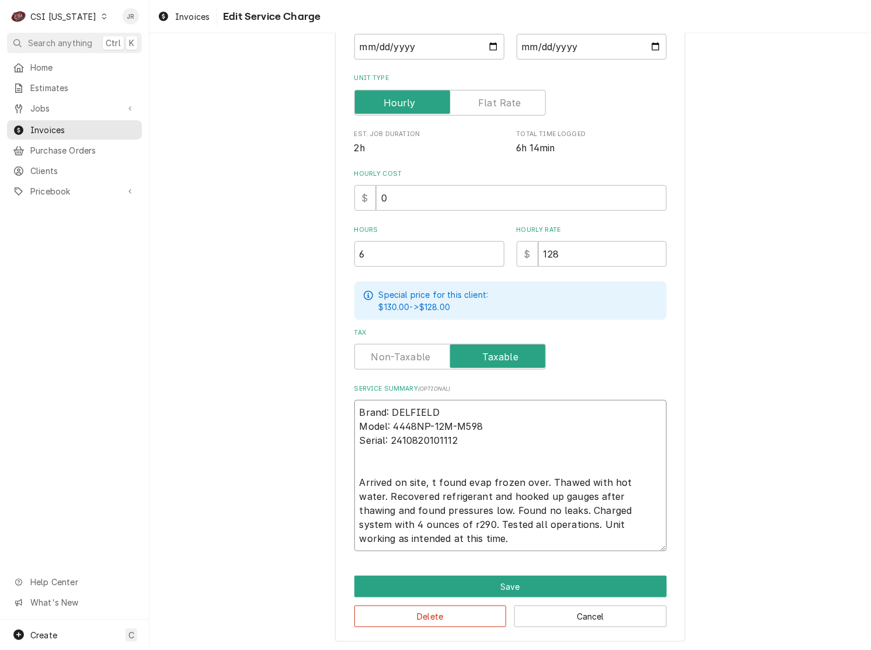
type textarea "x"
type textarea "Brand: DELFIELD Model: 4448NP-12M-M598 Serial: 2410820101112 Arrived on site, t…"
type textarea "x"
type textarea "Brand: DELFIELD Model: 4448NP-12M-M598 Serial: 2410820101112 Arrived on site, t…"
type textarea "x"
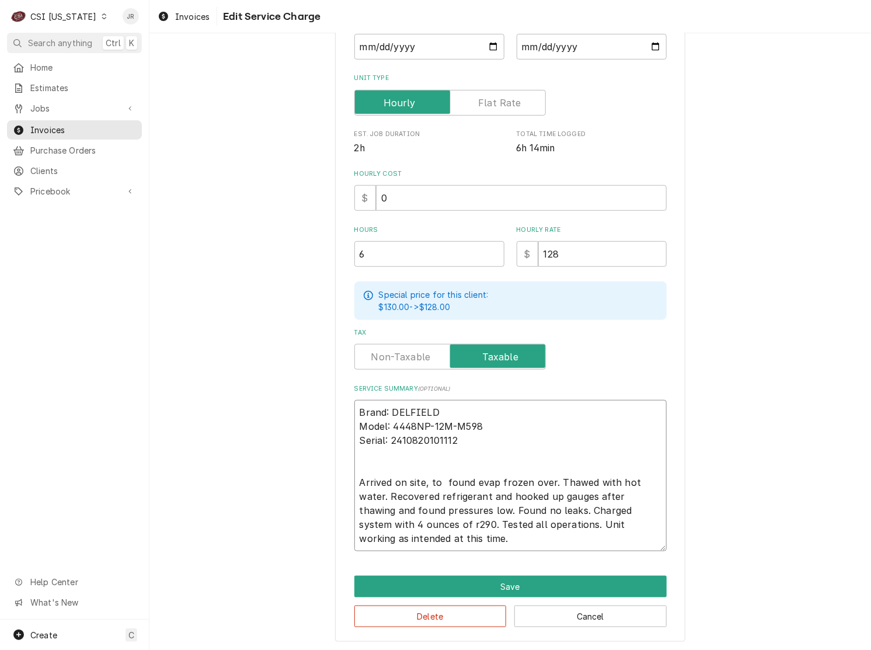
type textarea "Brand: DELFIELD Model: 4448NP-12M-M598 Serial: 2410820101112 Arrived on site, t…"
type textarea "x"
type textarea "Brand: DELFIELD Model: 4448NP-12M-M598 Serial: 2410820101112 Arrived on site, t…"
type textarea "x"
type textarea "Brand: DELFIELD Model: 4448NP-12M-M598 Serial: 2410820101112 Arrived on site, t…"
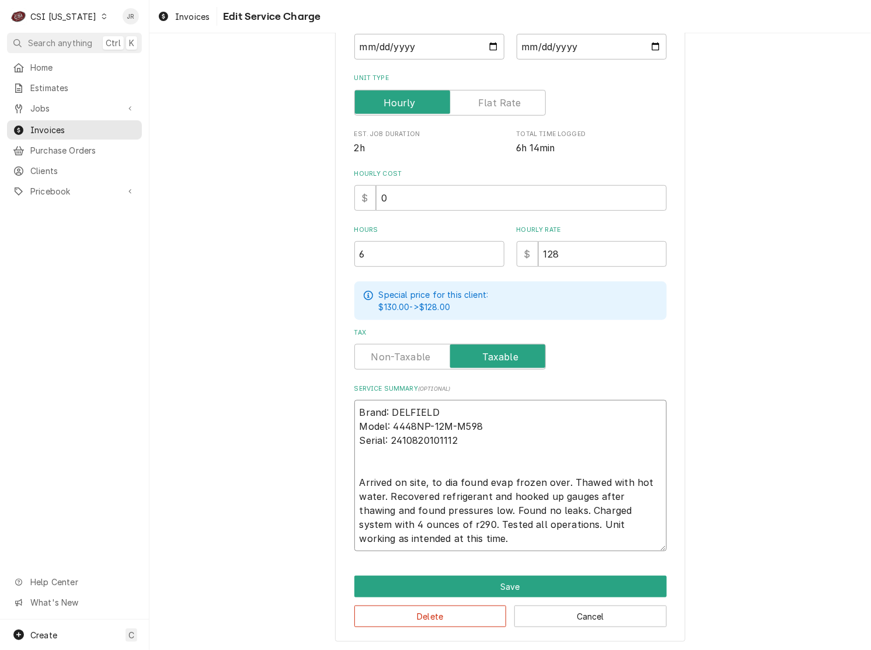
type textarea "x"
type textarea "Brand: DELFIELD Model: 4448NP-12M-M598 Serial: 2410820101112 Arrived on site, t…"
type textarea "x"
type textarea "Brand: DELFIELD Model: 4448NP-12M-M598 Serial: 2410820101112 Arrived on site, t…"
type textarea "x"
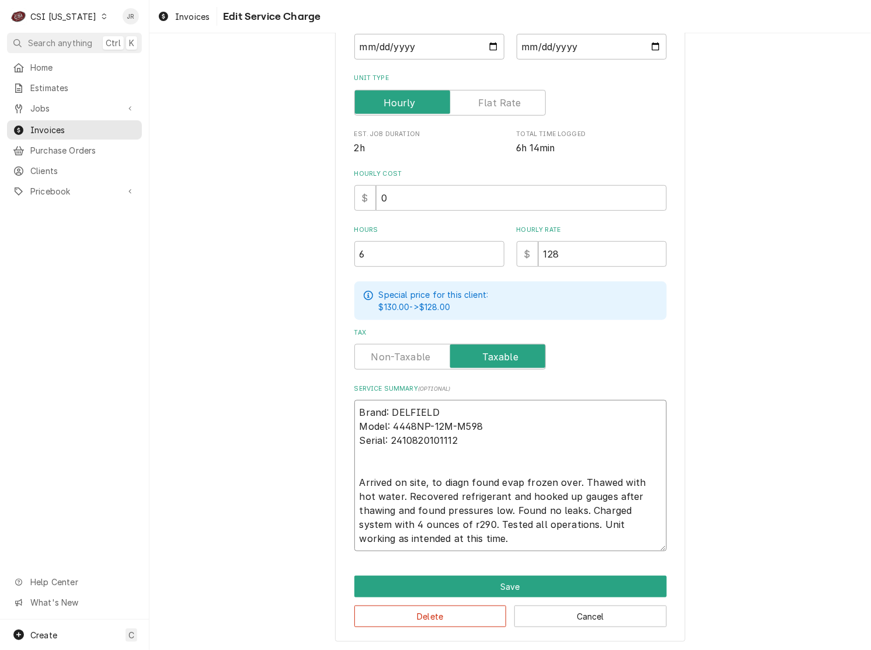
type textarea "Brand: DELFIELD Model: 4448NP-12M-M598 Serial: 2410820101112 Arrived on site, t…"
type textarea "x"
type textarea "Brand: DELFIELD Model: 4448NP-12M-M598 Serial: 2410820101112 Arrived on site, t…"
type textarea "x"
type textarea "Brand: DELFIELD Model: 4448NP-12M-M598 Serial: 2410820101112 Arrived on site, t…"
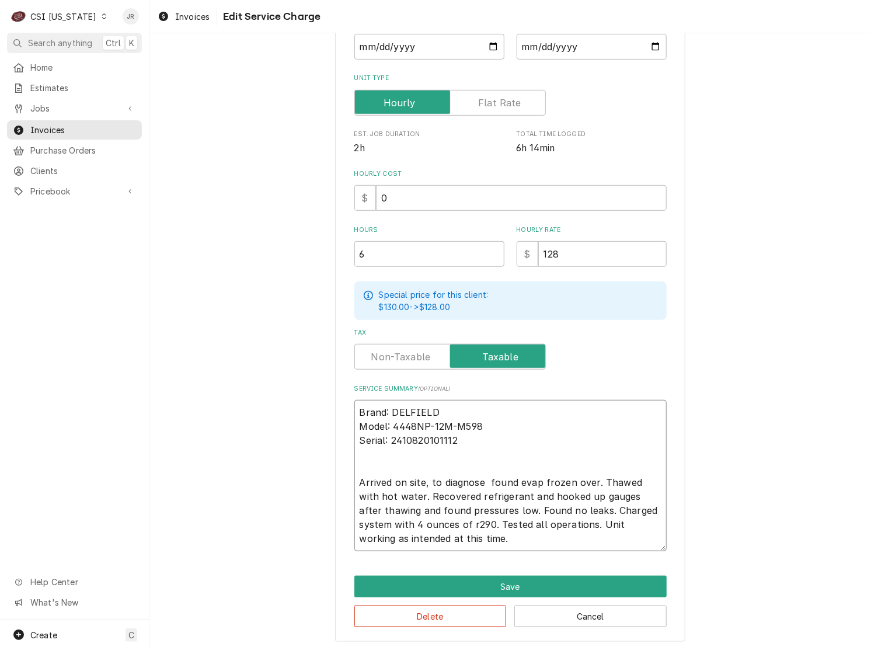
type textarea "x"
type textarea "Brand: DELFIELD Model: 4448NP-12M-M598 Serial: 2410820101112 Arrived on site, t…"
type textarea "x"
type textarea "Brand: DELFIELD Model: 4448NP-12M-M598 Serial: 2410820101112 Arrived on site, t…"
type textarea "x"
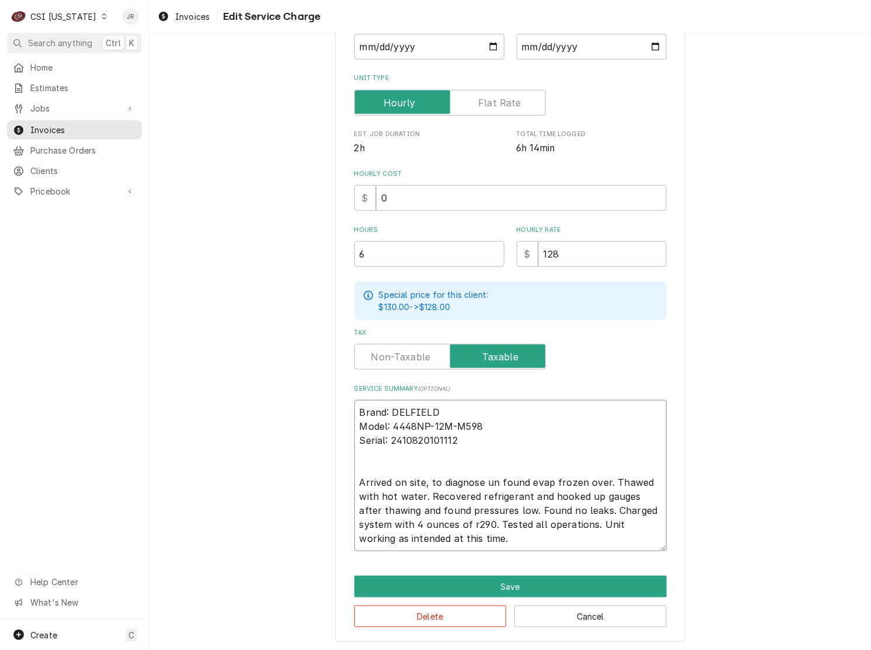
type textarea "Brand: DELFIELD Model: 4448NP-12M-M598 Serial: 2410820101112 Arrived on site, t…"
type textarea "x"
type textarea "Brand: DELFIELD Model: 4448NP-12M-M598 Serial: 2410820101112 Arrived on site, t…"
type textarea "x"
type textarea "Brand: DELFIELD Model: 4448NP-12M-M598 Serial: 2410820101112 Arrived on site, t…"
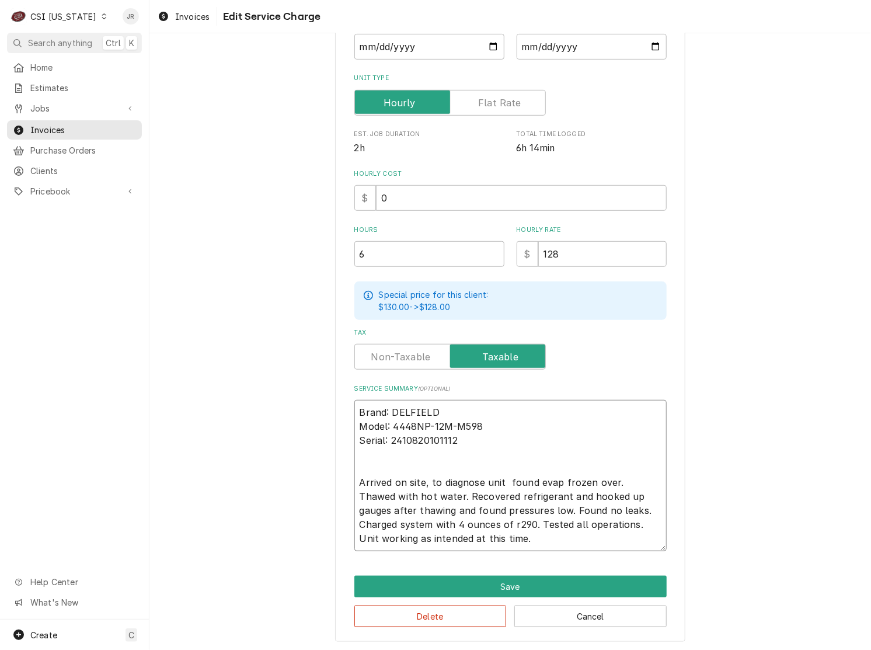
type textarea "x"
type textarea "Brand: DELFIELD Model: 4448NP-12M-M598 Serial: 2410820101112 Arrived on site, t…"
type textarea "x"
type textarea "Brand: DELFIELD Model: 4448NP-12M-M598 Serial: 2410820101112 Arrived on site, t…"
type textarea "x"
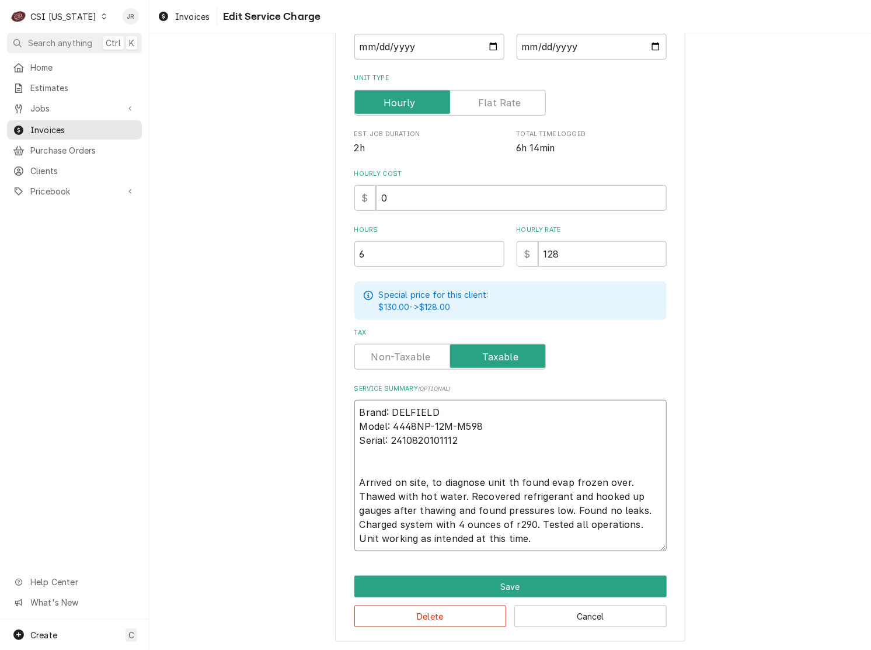
type textarea "Brand: DELFIELD Model: 4448NP-12M-M598 Serial: 2410820101112 Arrived on site, t…"
type textarea "x"
type textarea "Brand: DELFIELD Model: 4448NP-12M-M598 Serial: 2410820101112 Arrived on site, t…"
type textarea "x"
type textarea "Brand: DELFIELD Model: 4448NP-12M-M598 Serial: 2410820101112 Arrived on site, t…"
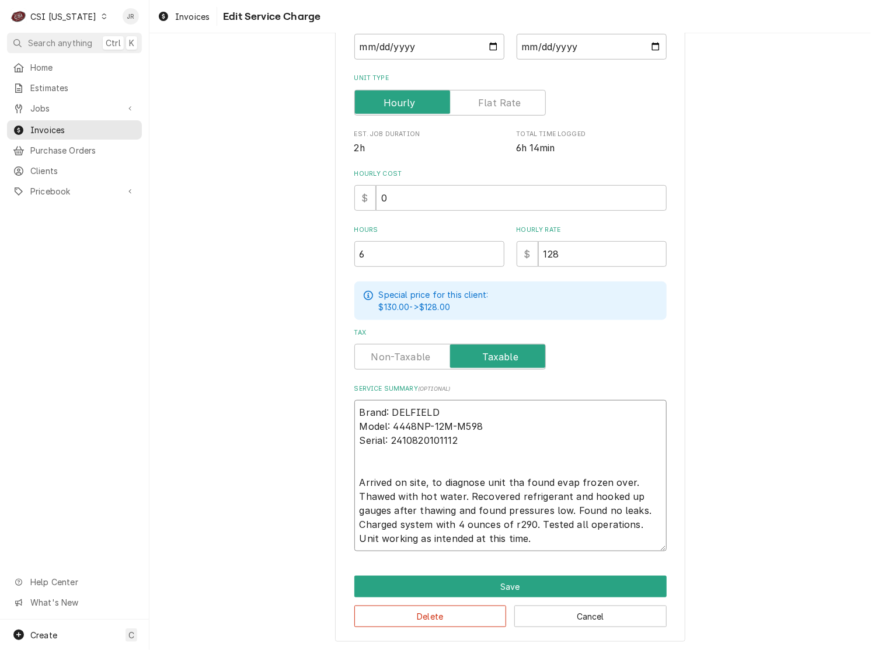
type textarea "x"
type textarea "Brand: DELFIELD Model: 4448NP-12M-M598 Serial: 2410820101112 Arrived on site, t…"
type textarea "x"
type textarea "Brand: DELFIELD Model: 4448NP-12M-M598 Serial: 2410820101112 Arrived on site, t…"
type textarea "x"
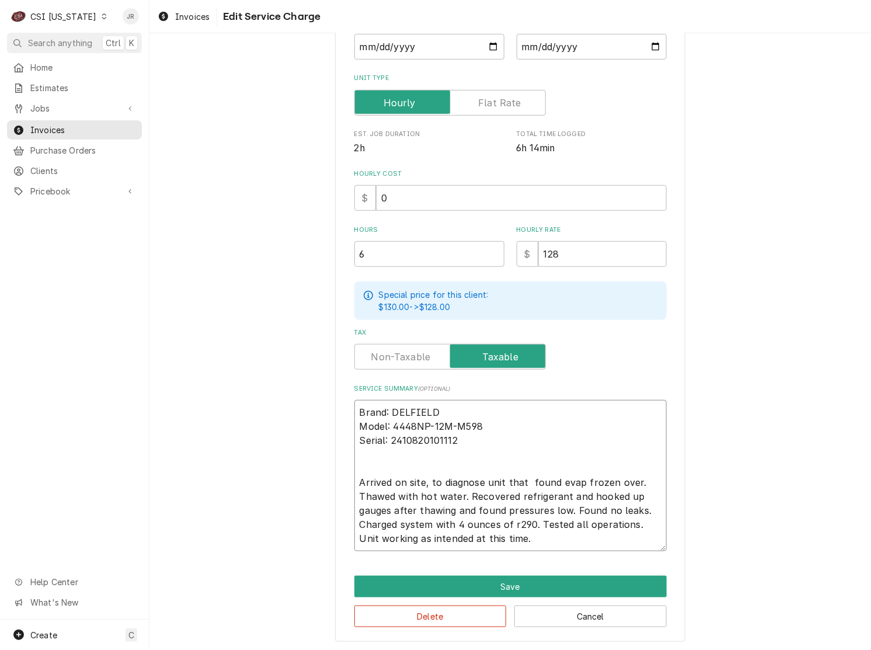
type textarea "Brand: DELFIELD Model: 4448NP-12M-M598 Serial: 2410820101112 Arrived on site, t…"
type textarea "x"
type textarea "Brand: DELFIELD Model: 4448NP-12M-M598 Serial: 2410820101112 Arrived on site, t…"
type textarea "x"
type textarea "Brand: DELFIELD Model: 4448NP-12M-M598 Serial: 2410820101112 Arrived on site, t…"
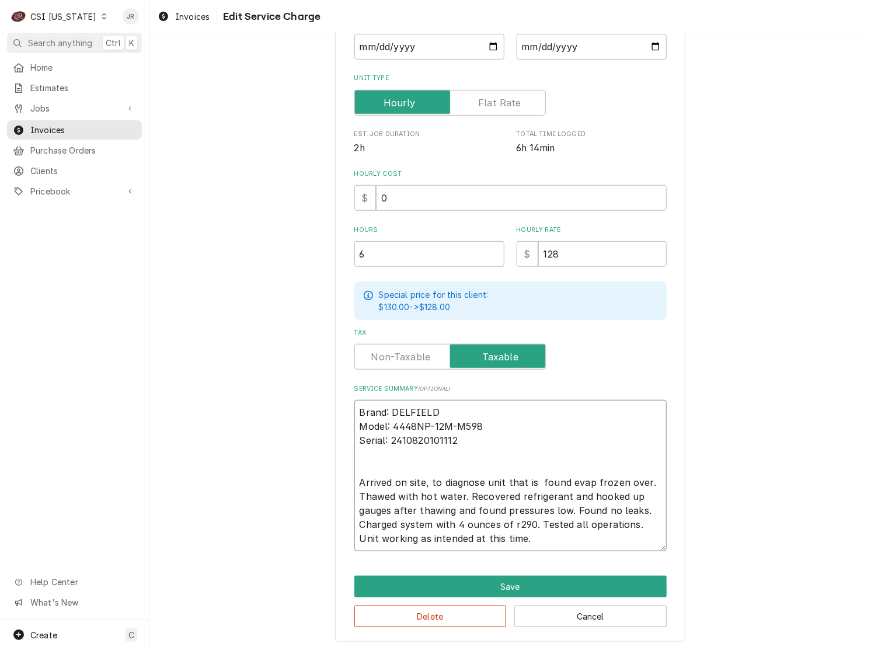
type textarea "x"
type textarea "Brand: DELFIELD Model: 4448NP-12M-M598 Serial: 2410820101112 Arrived on site, t…"
type textarea "x"
type textarea "Brand: DELFIELD Model: 4448NP-12M-M598 Serial: 2410820101112 Arrived on site, t…"
type textarea "x"
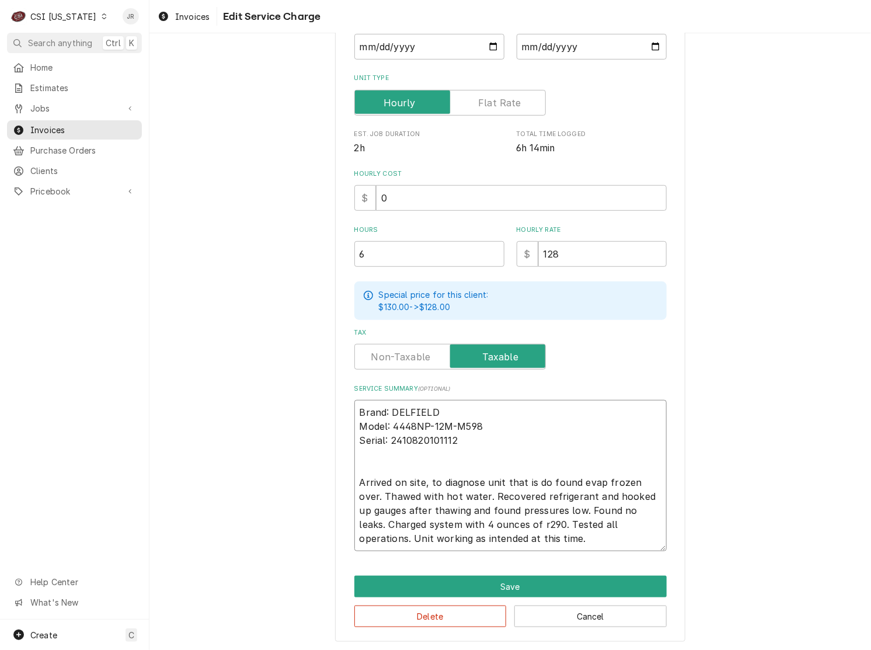
type textarea "Brand: DELFIELD Model: 4448NP-12M-M598 Serial: 2410820101112 Arrived on site, t…"
type textarea "x"
type textarea "Brand: DELFIELD Model: 4448NP-12M-M598 Serial: 2410820101112 Arrived on site, t…"
type textarea "x"
type textarea "Brand: DELFIELD Model: 4448NP-12M-M598 Serial: 2410820101112 Arrived on site, t…"
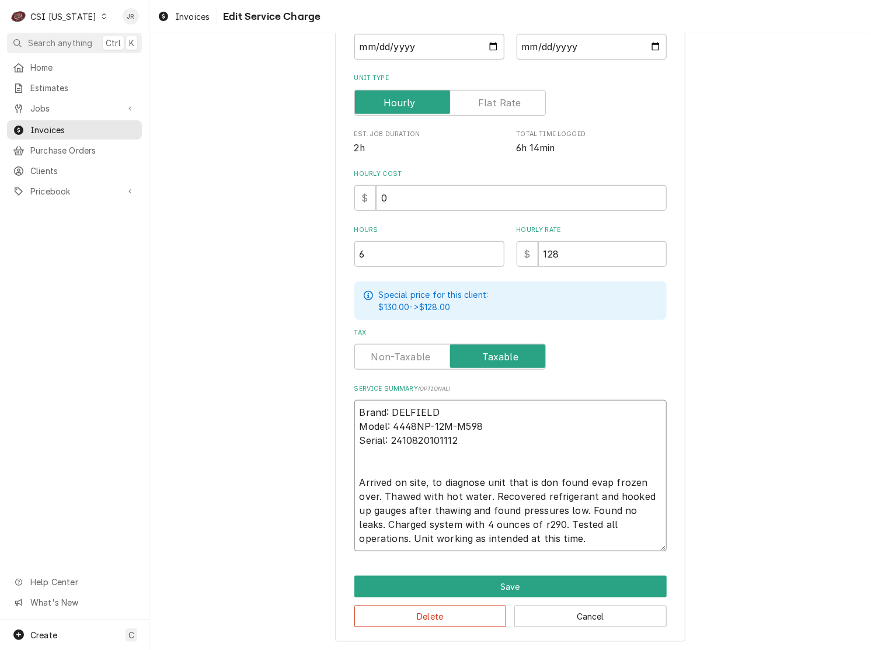
type textarea "x"
type textarea "Brand: DELFIELD Model: 4448NP-12M-M598 Serial: 2410820101112 Arrived on site, t…"
type textarea "x"
type textarea "Brand: DELFIELD Model: 4448NP-12M-M598 Serial: 2410820101112 Arrived on site, t…"
type textarea "x"
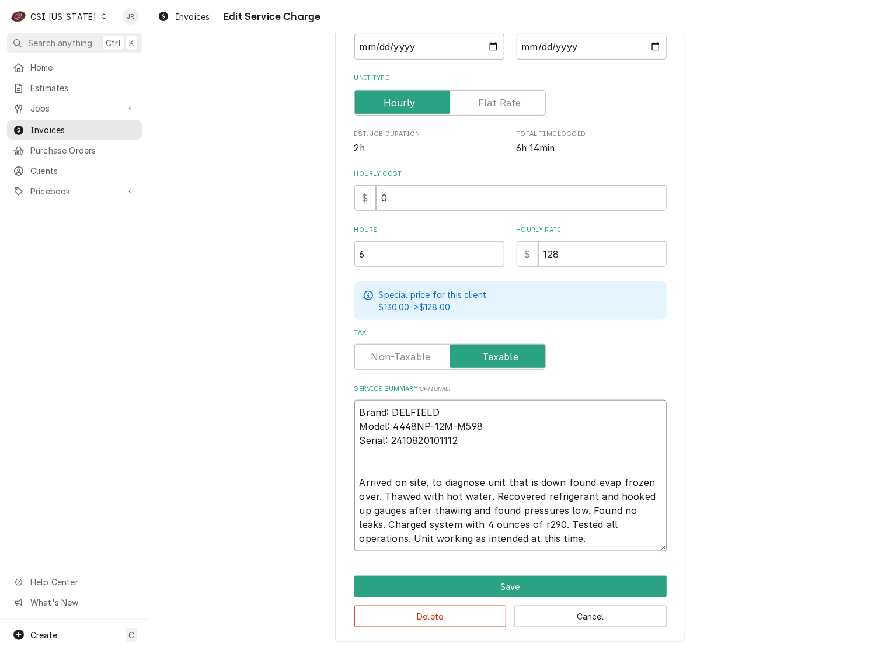
type textarea "Brand: DELFIELD Model: 4448NP-12M-M598 Serial: 2410820101112 Arrived on site, t…"
type textarea "x"
type textarea "Brand: DELFIELD Model: 4448NP-12M-M598 Serial: 2410820101112 Arrived on site, t…"
type textarea "x"
type textarea "Brand: DELFIELD Model: 4448NP-12M-M598 Serial: 2410820101112 Arrived on site, t…"
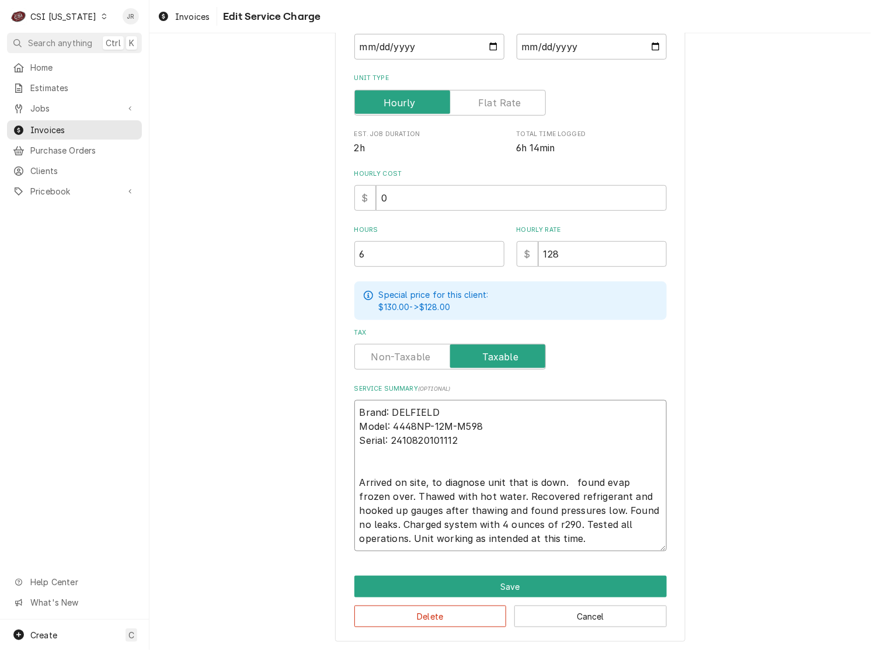
type textarea "x"
type textarea "Brand: DELFIELD Model: 4448NP-12M-M598 Serial: 2410820101112 Arrived on site, t…"
type textarea "x"
type textarea "Brand: DELFIELD Model: 4448NP-12M-M598 Serial: 2410820101112 Arrived on site, t…"
type textarea "x"
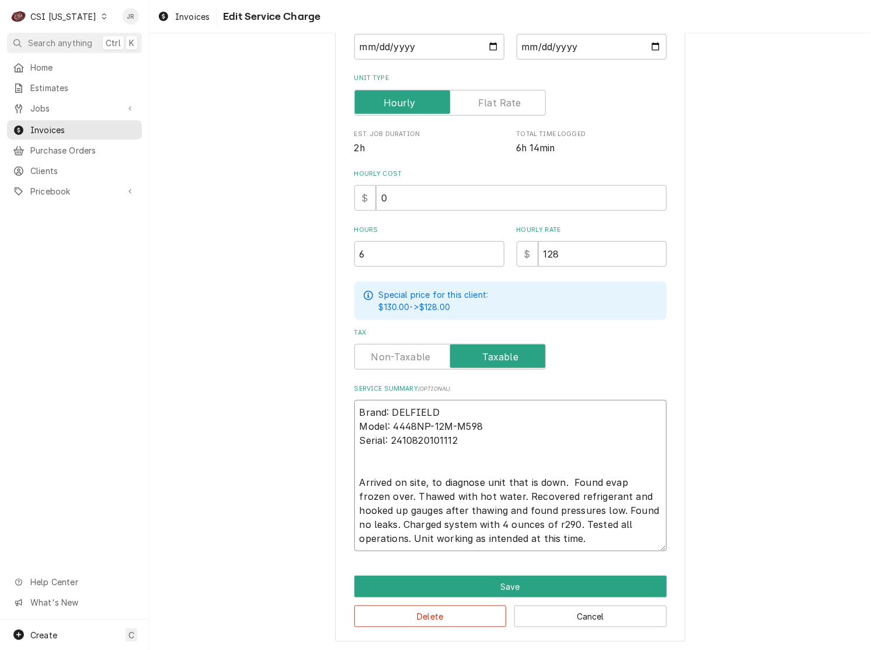
type textarea "Brand: DELFIELD Model: 4448NP-12M-M598 Serial: 2410820101112 Arrived on site, t…"
click at [529, 570] on div "Use the fields below to edit this service charge Short Description 1-Labor (Ser…" at bounding box center [510, 245] width 350 height 793
click at [537, 578] on button "Save" at bounding box center [510, 586] width 312 height 22
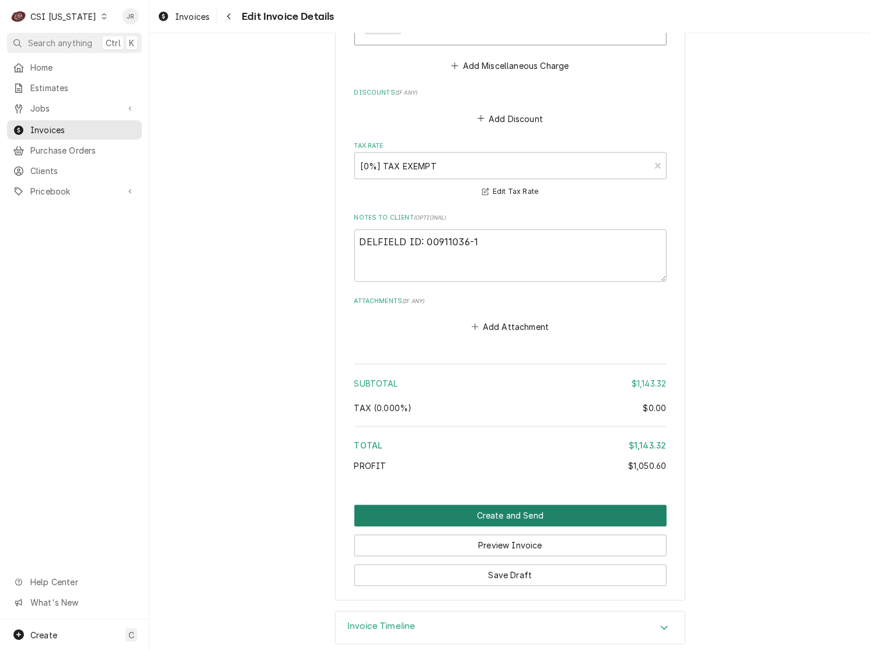
scroll to position [2224, 0]
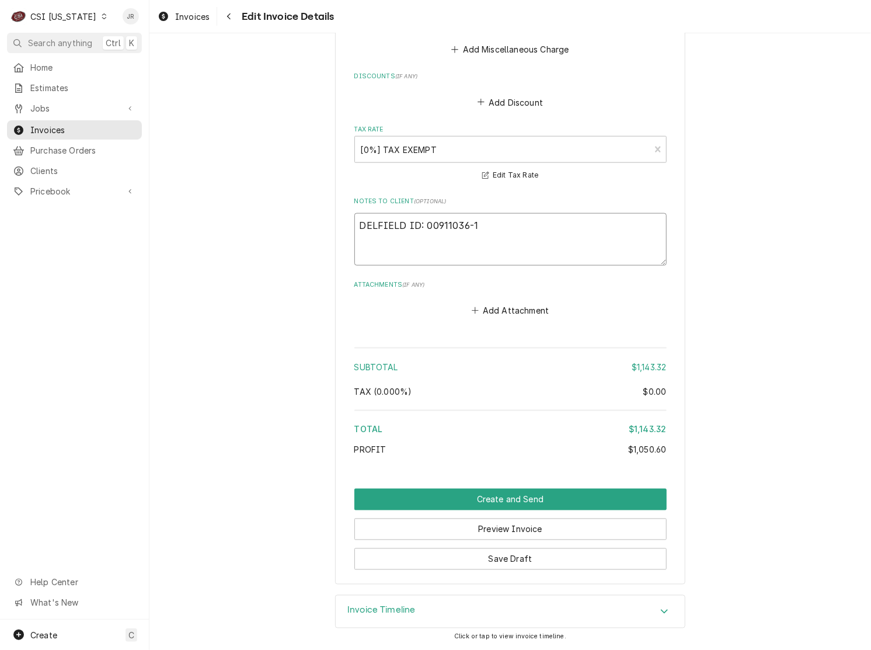
click at [499, 228] on textarea "DELFIELD ID: 00911036-1" at bounding box center [510, 239] width 312 height 53
type textarea "x"
type textarea "DELFIELD ID: 00911036-1"
type textarea "x"
type textarea "DELFIELD ID: 00911036-1 R"
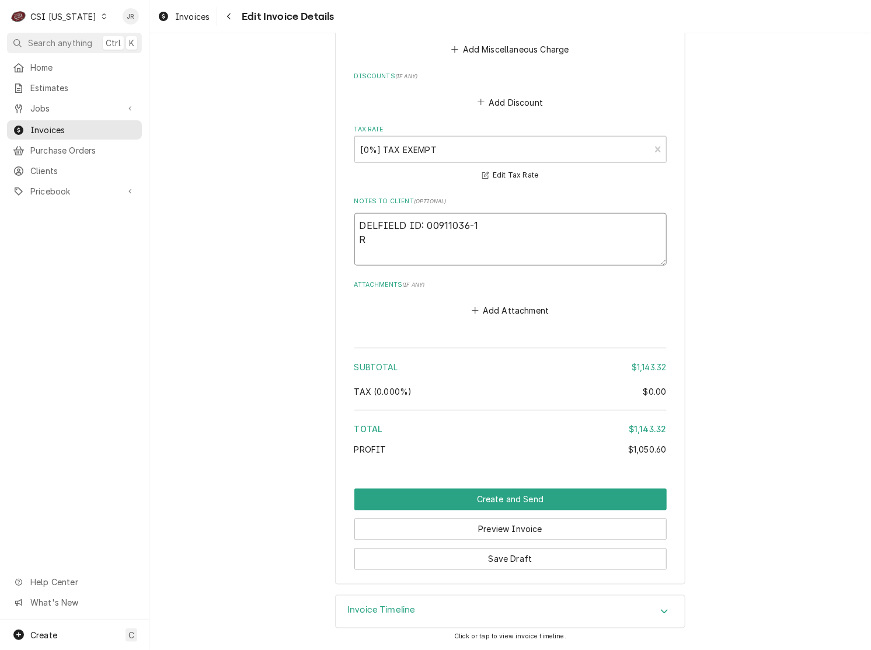
type textarea "x"
type textarea "DELFIELD ID: 00911036-1 Re"
type textarea "x"
type textarea "DELFIELD ID: 00911036-1 Rec"
type textarea "x"
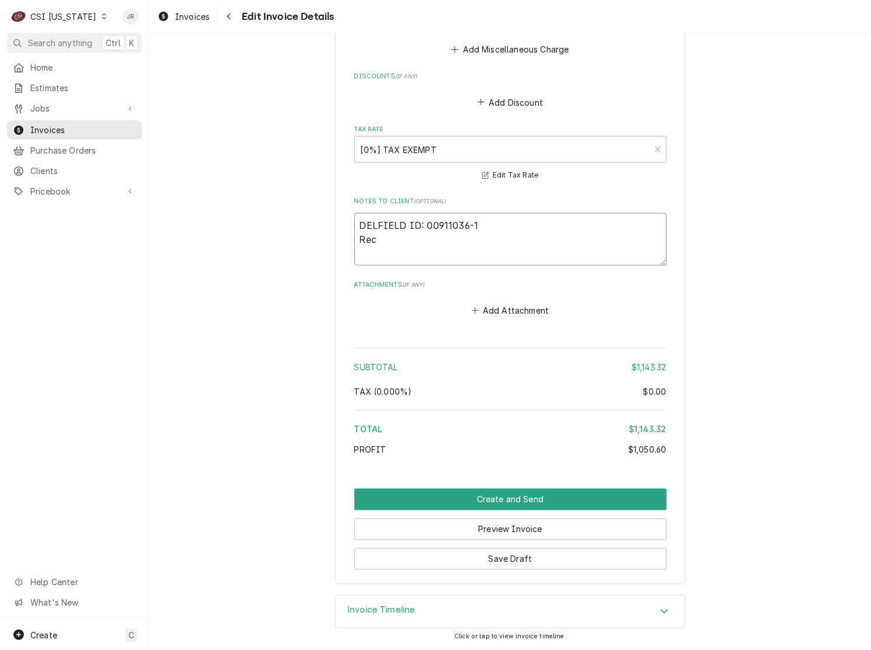
type textarea "DELFIELD ID: 00911036-1 Reca"
type textarea "x"
type textarea "DELFIELD ID: 00911036-1 Recal"
type textarea "x"
type textarea "DELFIELD ID: 00911036-1 Recall"
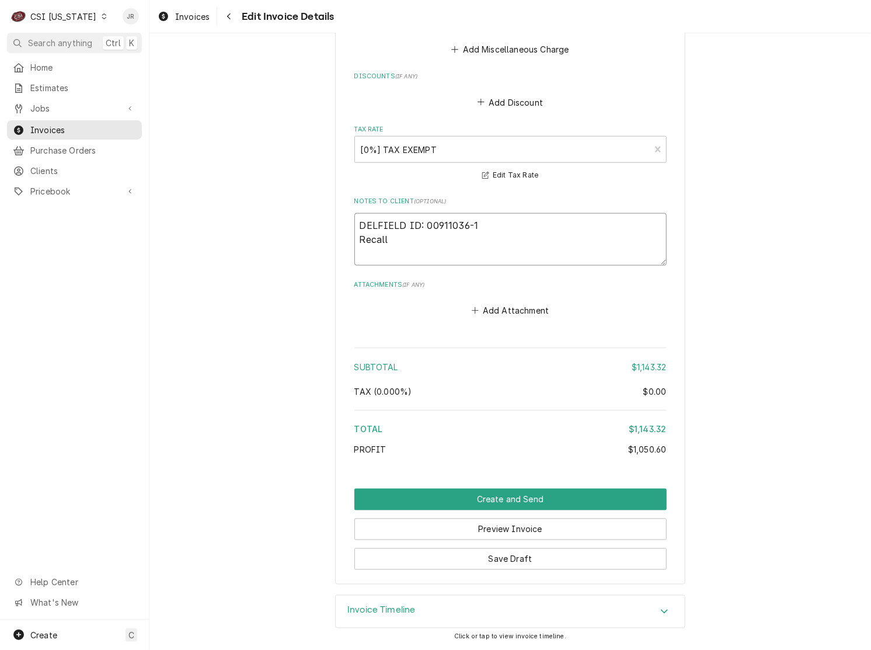
type textarea "x"
type textarea "DELFIELD ID: 00911036-1 Recall"
type textarea "x"
type textarea "DELFIELD ID: 00911036-1 Recall 1"
type textarea "x"
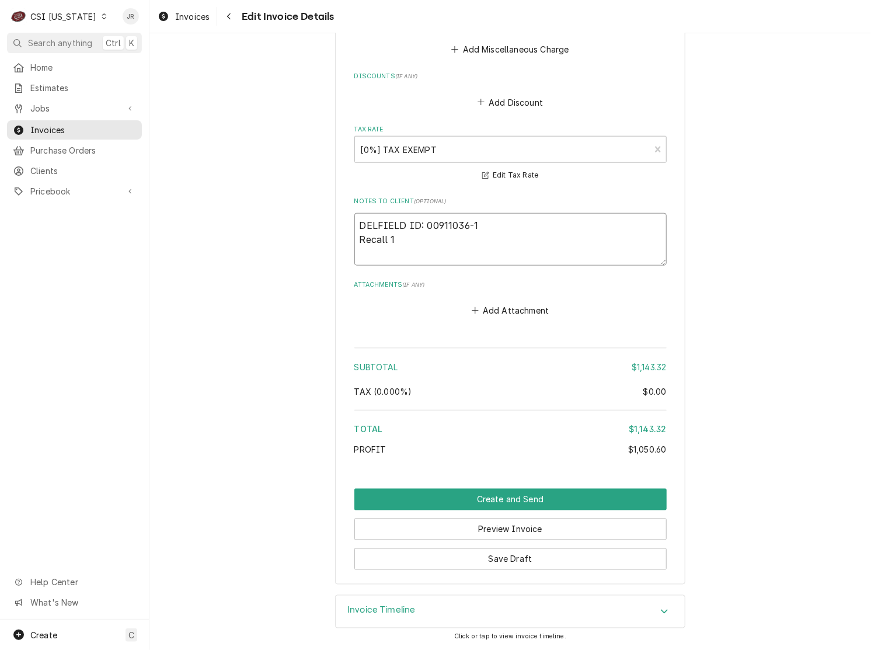
type textarea "DELFIELD ID: 00911036-1 Recall 10"
type textarea "x"
type textarea "DELFIELD ID: 00911036-1 Recall 102"
type textarea "x"
type textarea "DELFIELD ID: 00911036-1 Recall 10280"
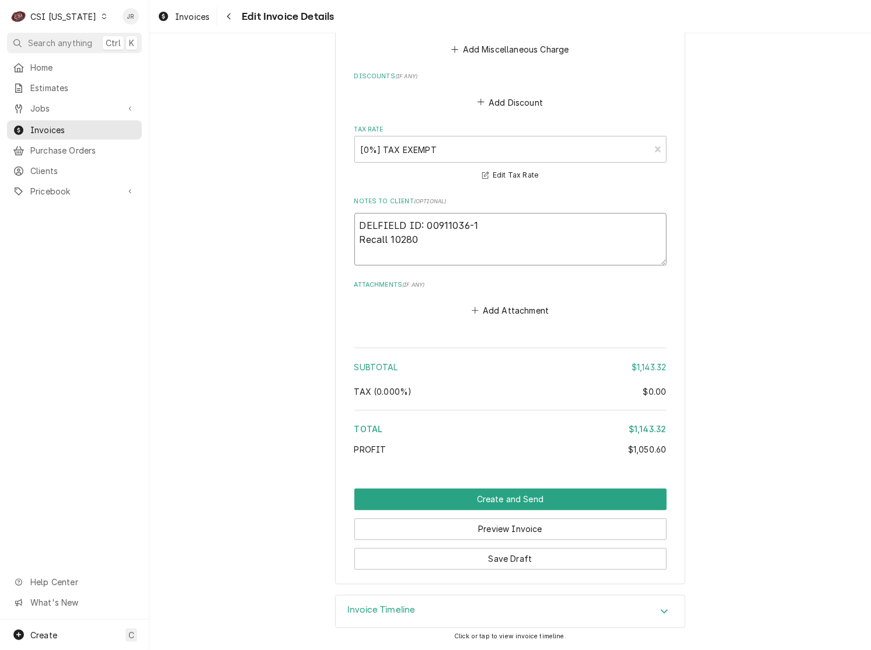
type textarea "x"
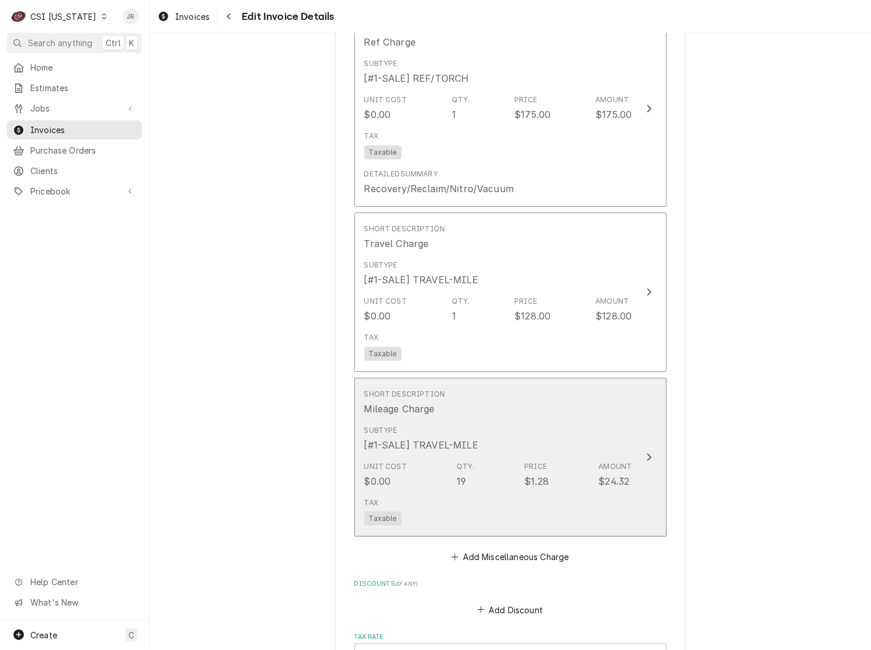
scroll to position [1713, 0]
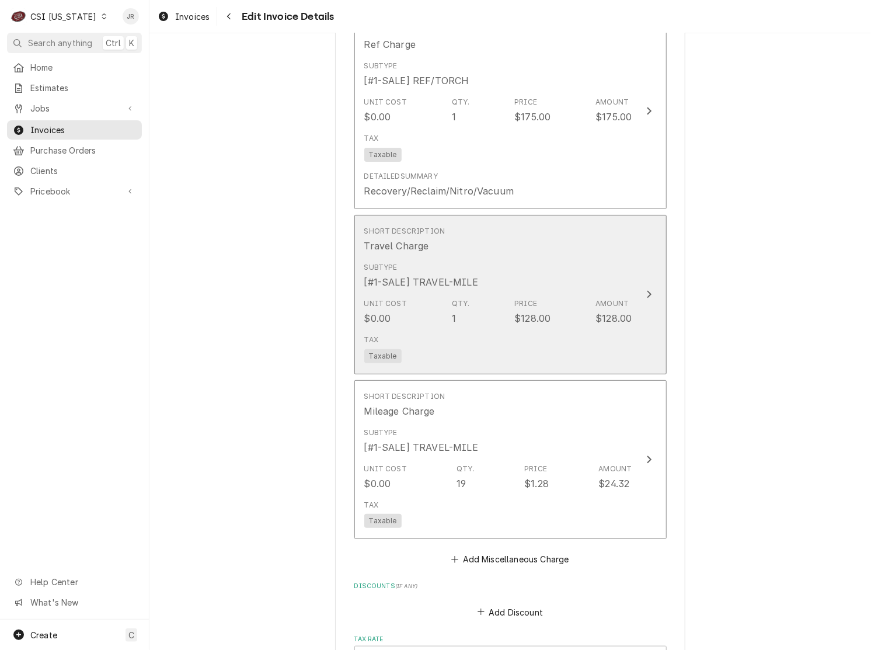
type textarea "DELFIELD ID: 00911036-1 Recall 10280"
click at [558, 277] on div "Subtype [#1-SALE] TRAVEL-MILE" at bounding box center [498, 275] width 268 height 36
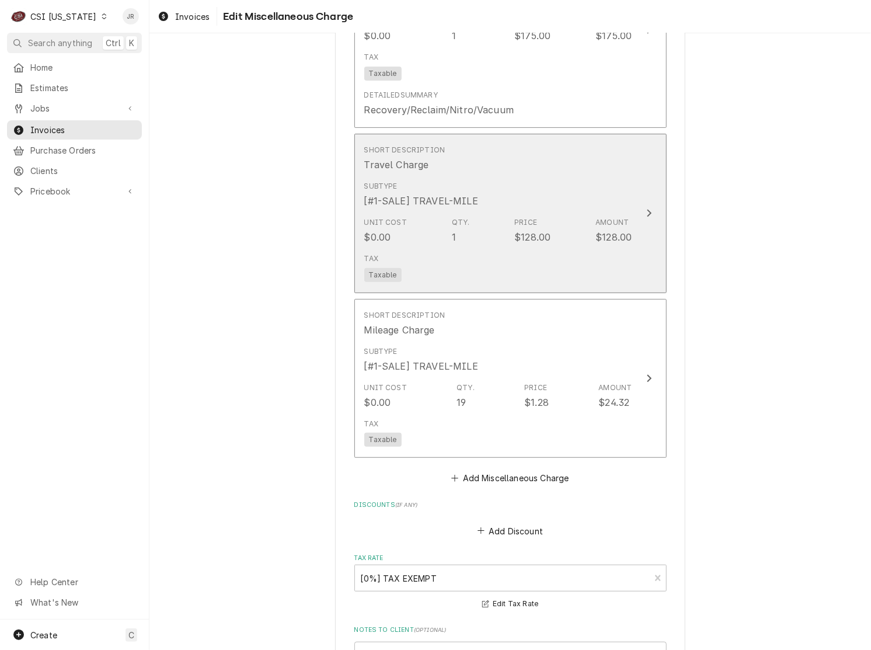
scroll to position [1824, 0]
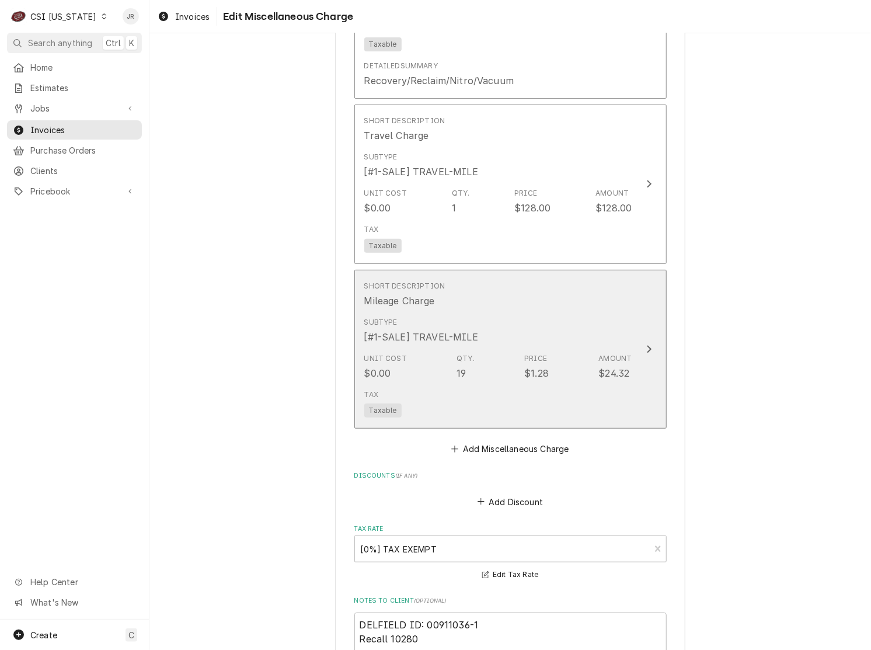
click at [571, 361] on div "Unit Cost $0.00 Qty. 19 Price $1.28 Amount $24.32" at bounding box center [498, 366] width 268 height 36
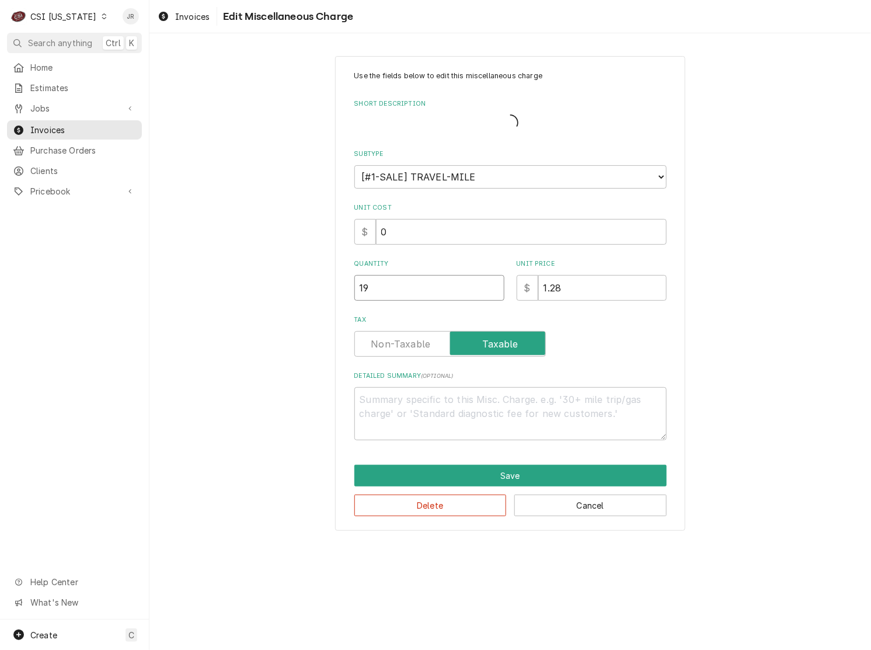
drag, startPoint x: 281, startPoint y: 273, endPoint x: 149, endPoint y: 257, distance: 132.8
click at [149, 257] on div "Use the fields below to edit this miscellaneous charge Short Description Subtyp…" at bounding box center [509, 293] width 721 height 495
type textarea "x"
type input "20"
type textarea "x"
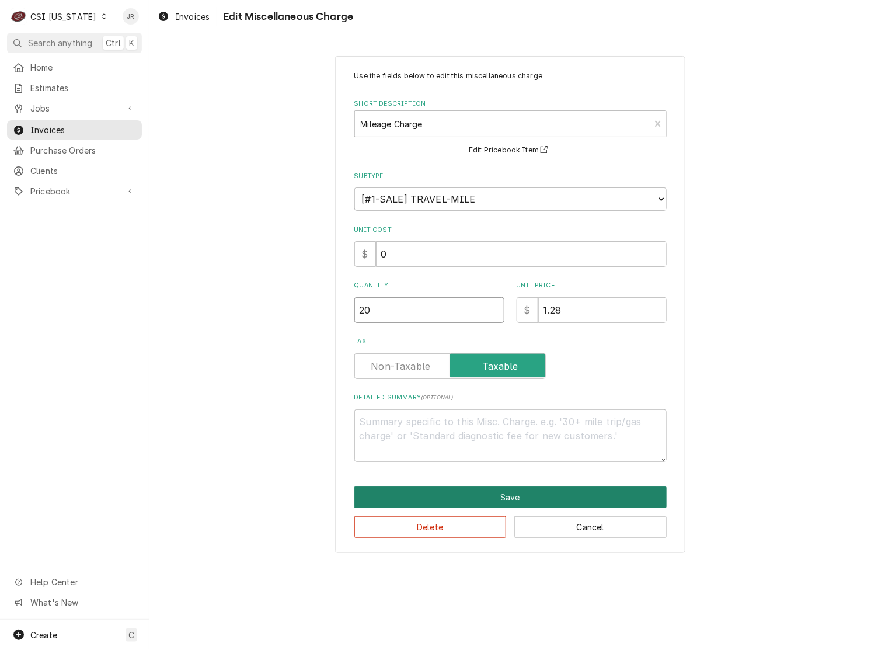
type input "20"
drag, startPoint x: 576, startPoint y: 489, endPoint x: 404, endPoint y: 392, distance: 197.8
click at [400, 395] on div "Use the fields below to edit this miscellaneous charge Short Description Mileag…" at bounding box center [510, 304] width 350 height 497
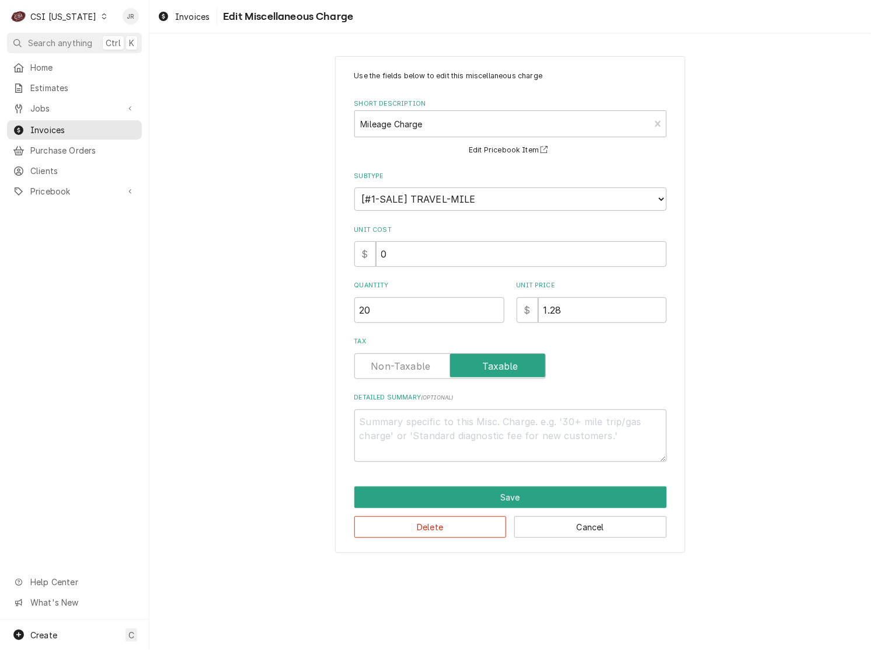
click at [406, 368] on label "Tax" at bounding box center [449, 366] width 191 height 26
click at [406, 368] on input "Tax" at bounding box center [449, 366] width 181 height 26
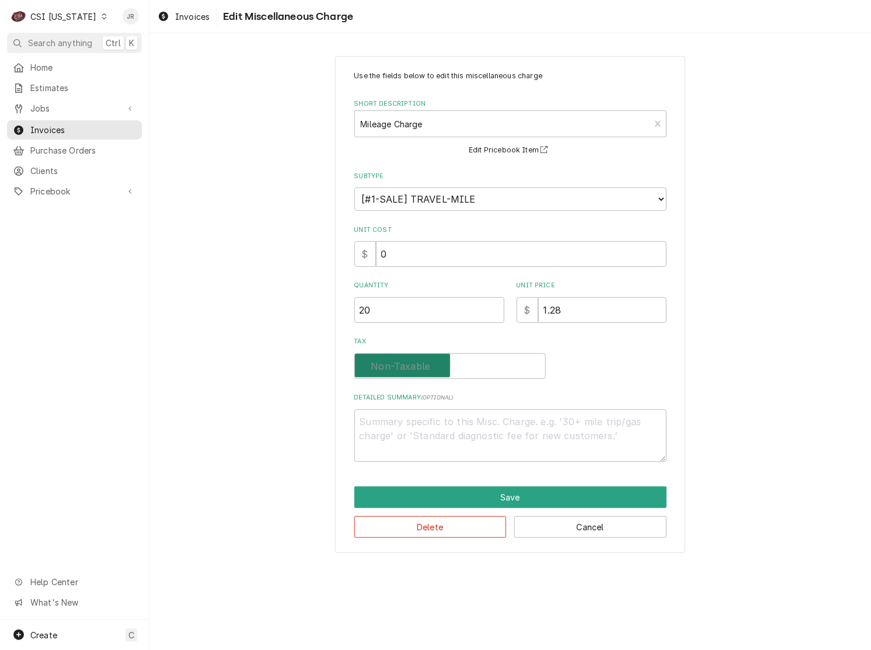
checkbox input "false"
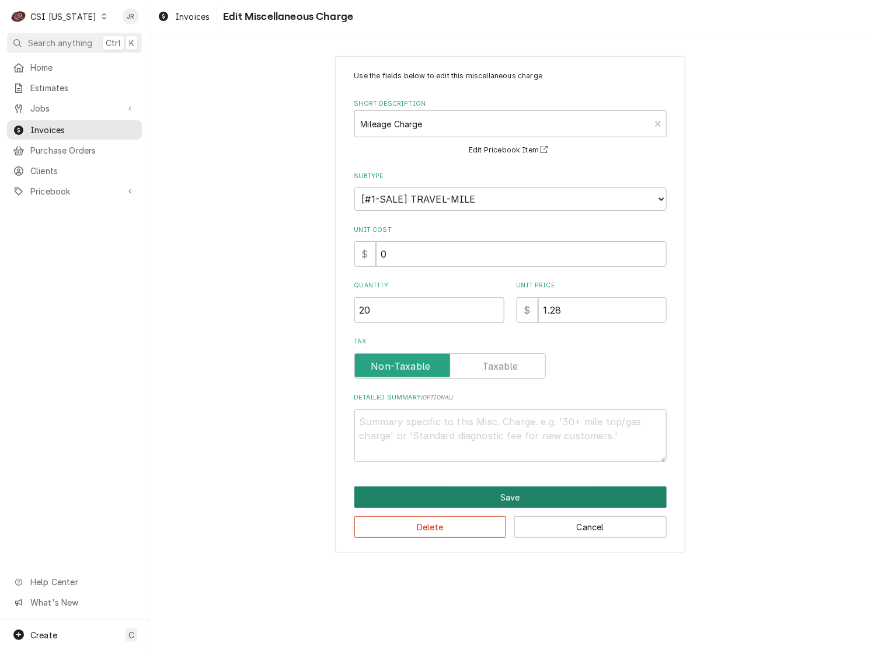
click at [438, 491] on button "Save" at bounding box center [510, 497] width 312 height 22
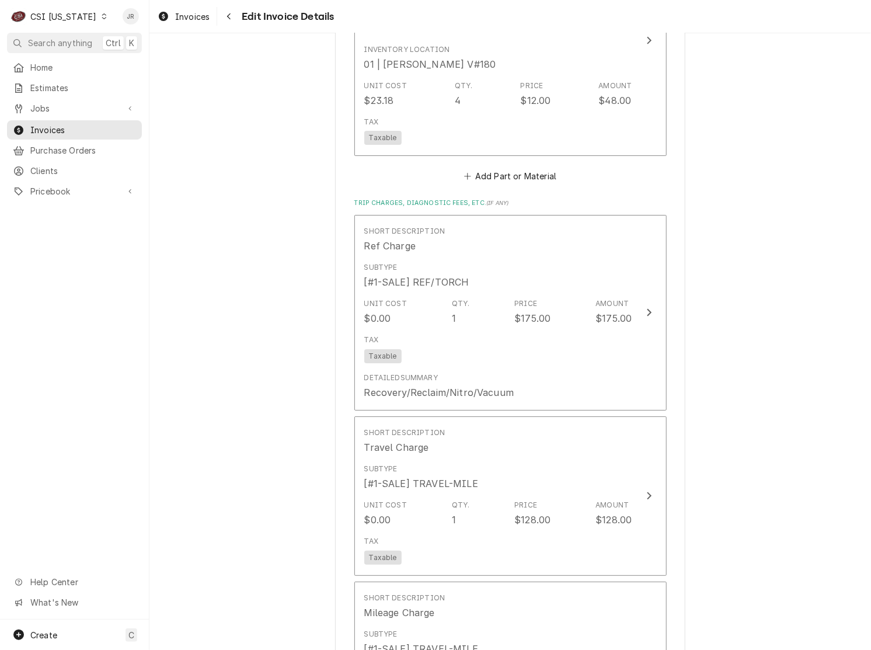
scroll to position [1495, 0]
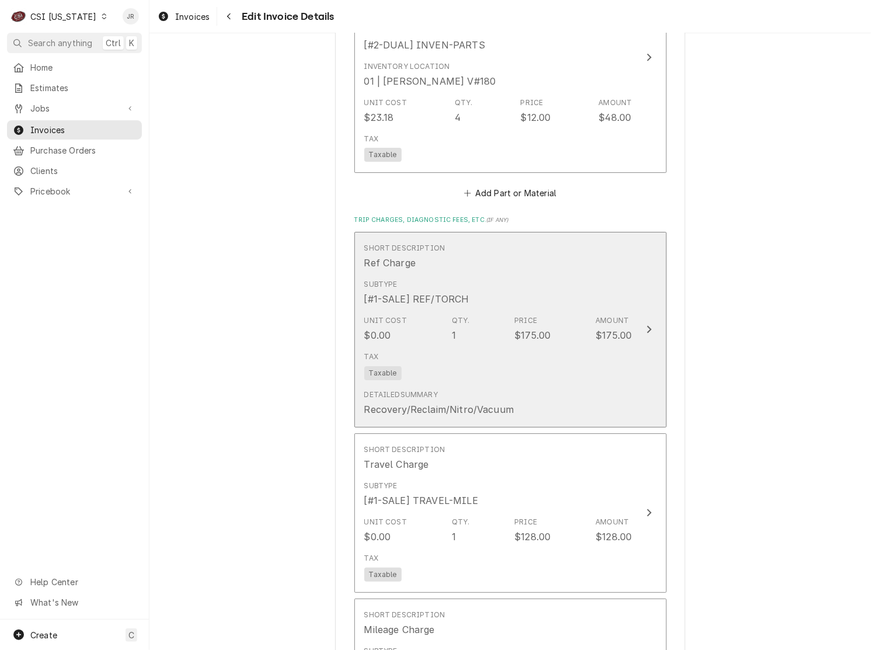
click at [472, 347] on div "Tax Taxable" at bounding box center [498, 365] width 268 height 37
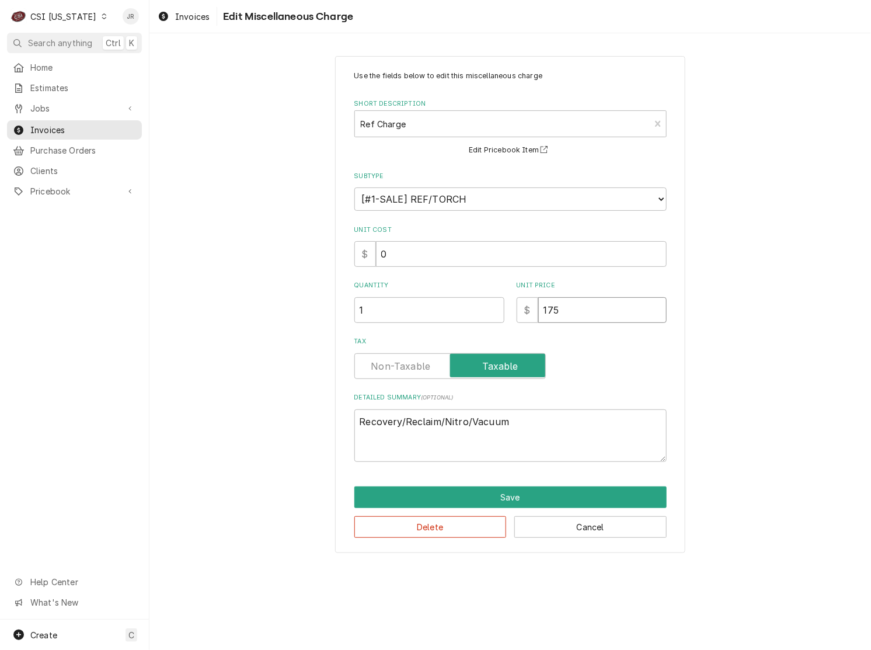
drag, startPoint x: 567, startPoint y: 319, endPoint x: 521, endPoint y: 299, distance: 49.9
click at [518, 297] on div "$ 175" at bounding box center [591, 310] width 150 height 26
type textarea "x"
type input "5"
type textarea "x"
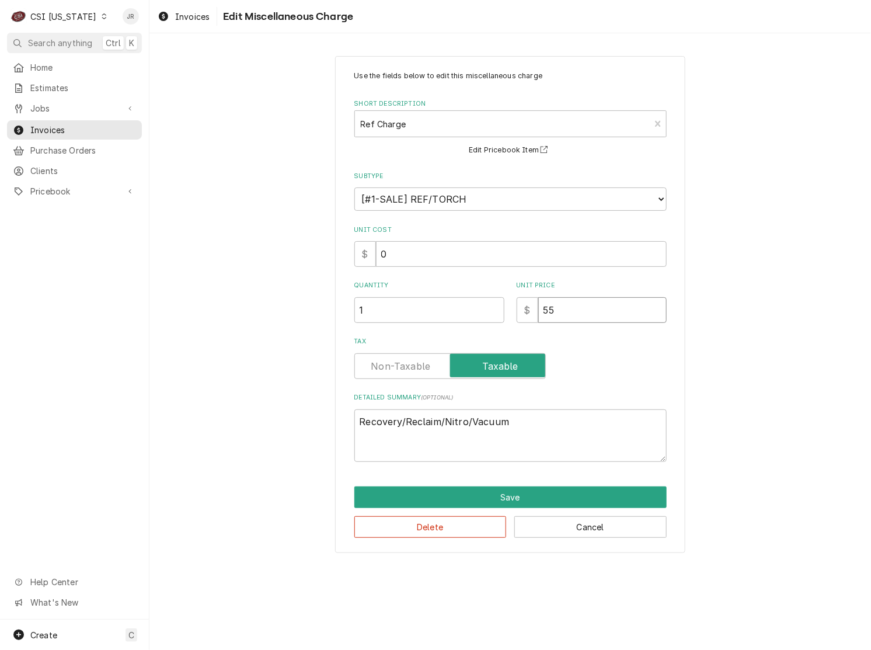
type input "55"
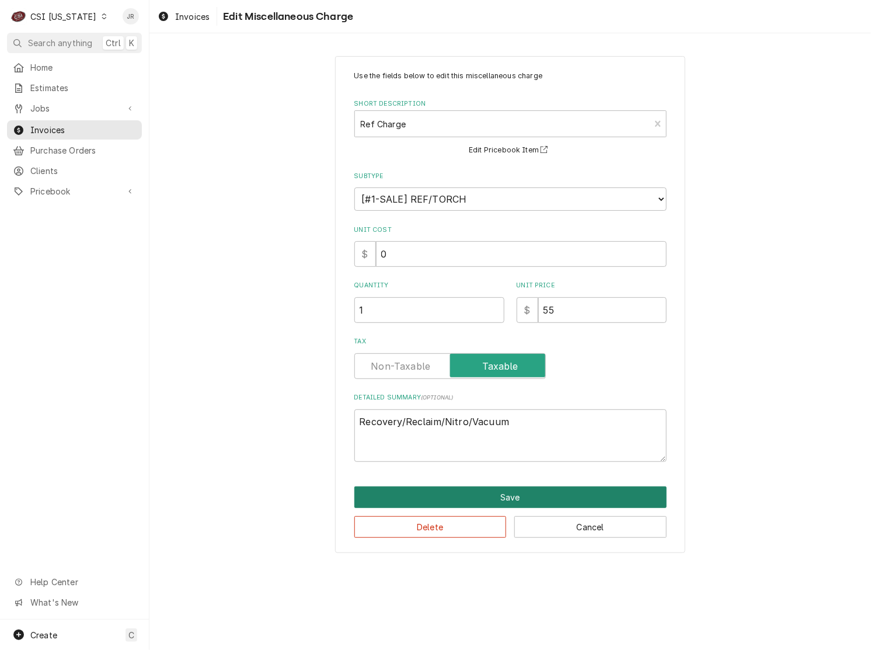
drag, startPoint x: 535, startPoint y: 483, endPoint x: 537, endPoint y: 492, distance: 9.6
click at [535, 488] on div "Use the fields below to edit this miscellaneous charge Short Description Ref Ch…" at bounding box center [510, 304] width 350 height 497
click at [542, 494] on button "Save" at bounding box center [510, 497] width 312 height 22
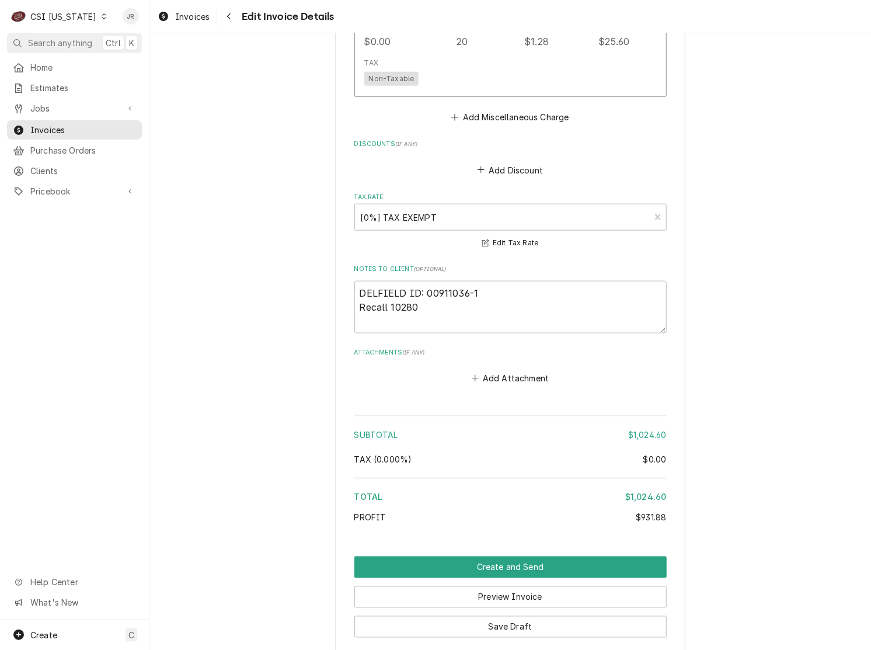
scroll to position [2224, 0]
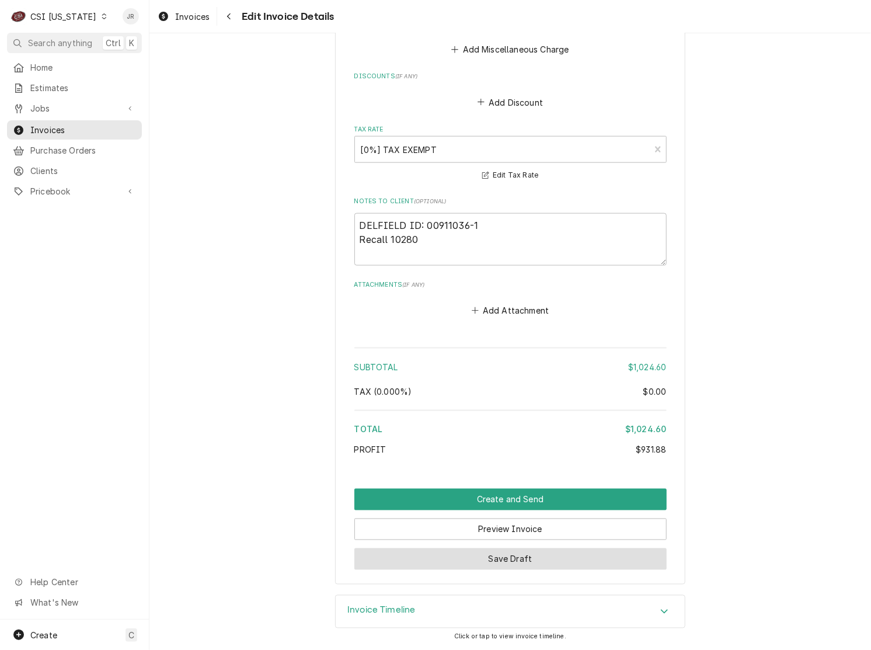
click at [445, 553] on button "Save Draft" at bounding box center [510, 559] width 312 height 22
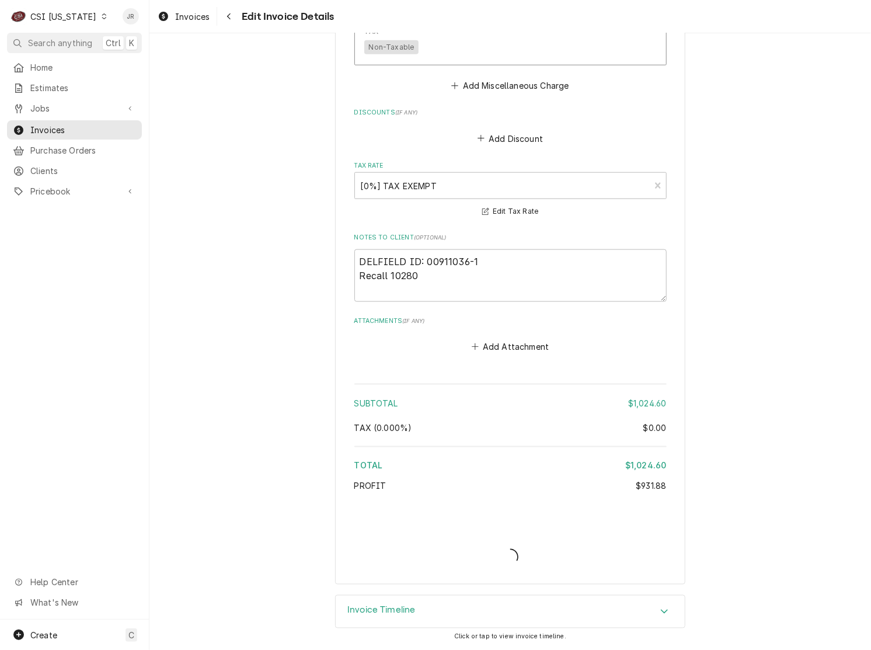
scroll to position [2187, 0]
type textarea "x"
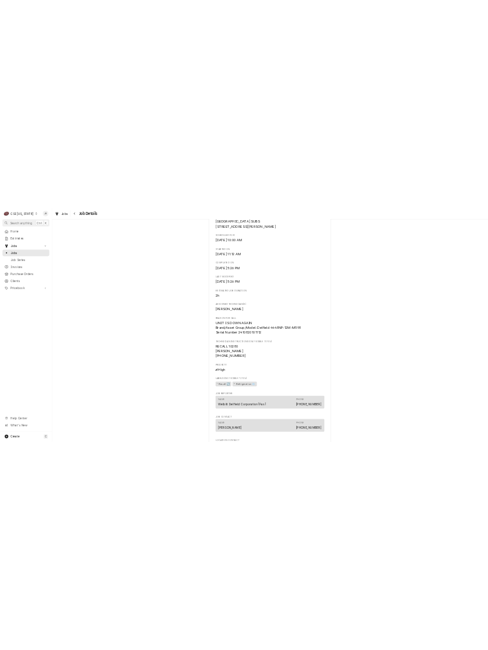
scroll to position [365, 0]
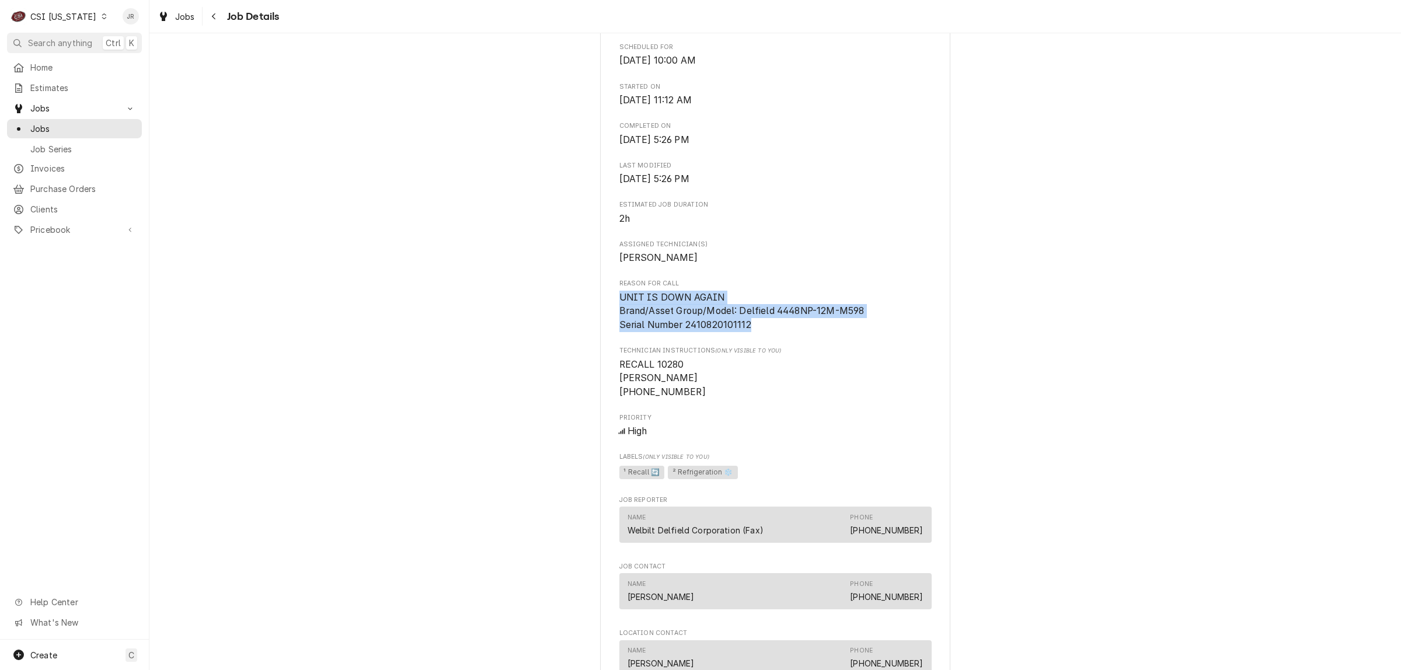
drag, startPoint x: 756, startPoint y: 340, endPoint x: 631, endPoint y: 314, distance: 127.5
click at [602, 309] on div "WELBILT DELFIELD CORPORATION [GEOGRAPHIC_DATA] SUBS / [STREET_ADDRESS][PERSON_N…" at bounding box center [775, 424] width 350 height 1429
copy span "UNIT IS DOWN AGAIN Brand/Asset Group/Model: Delfield 4448NP-12M-M598 Serial Num…"
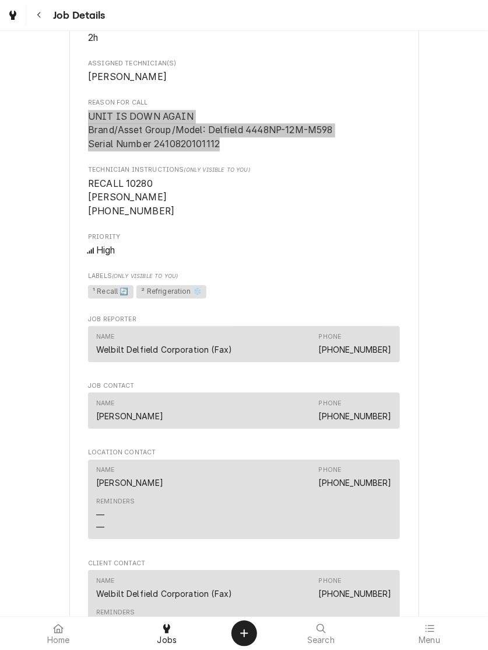
scroll to position [146, 0]
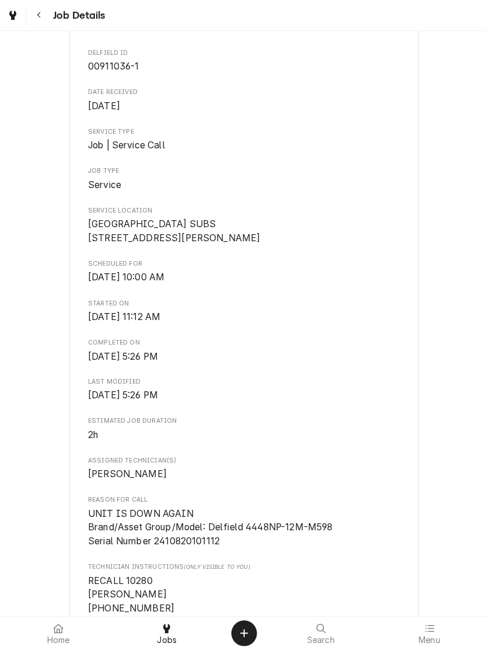
drag, startPoint x: 299, startPoint y: 70, endPoint x: 295, endPoint y: 82, distance: 12.4
click at [298, 72] on span "00911036-1" at bounding box center [244, 67] width 312 height 14
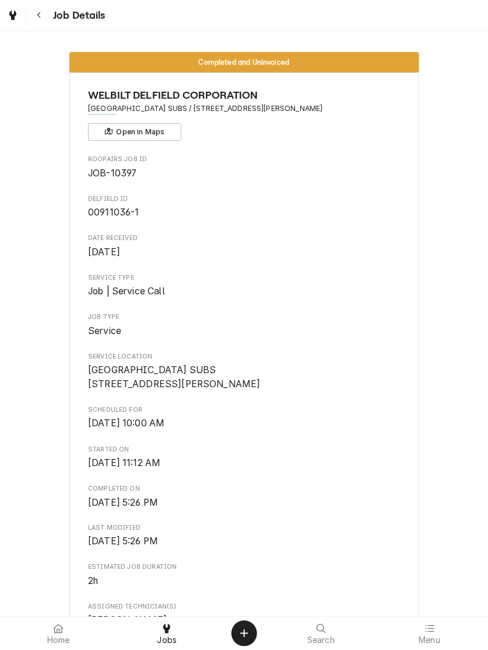
drag, startPoint x: 366, startPoint y: 104, endPoint x: 216, endPoint y: 127, distance: 151.7
click at [216, 127] on div "WELBILT DELFIELD CORPORATION PENN STATION EAST COAST SUBS / [STREET_ADDRESS][PE…" at bounding box center [244, 114] width 312 height 53
drag, startPoint x: 211, startPoint y: 109, endPoint x: 363, endPoint y: 110, distance: 152.3
click at [364, 110] on span "[GEOGRAPHIC_DATA] SUBS / [STREET_ADDRESS][PERSON_NAME]" at bounding box center [244, 108] width 312 height 11
copy span "[STREET_ADDRESS][PERSON_NAME]"
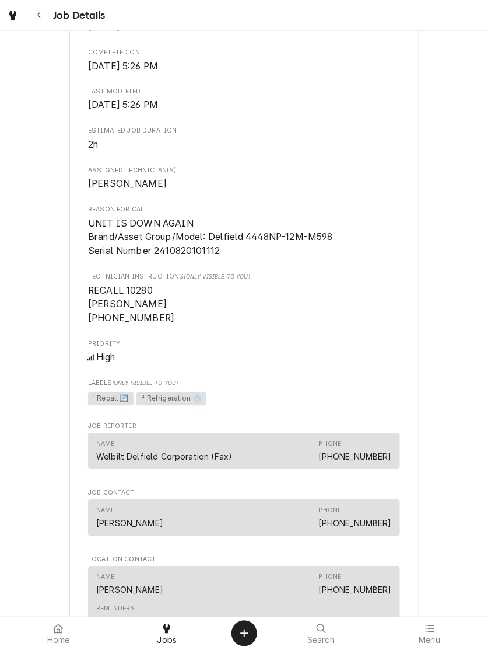
scroll to position [438, 0]
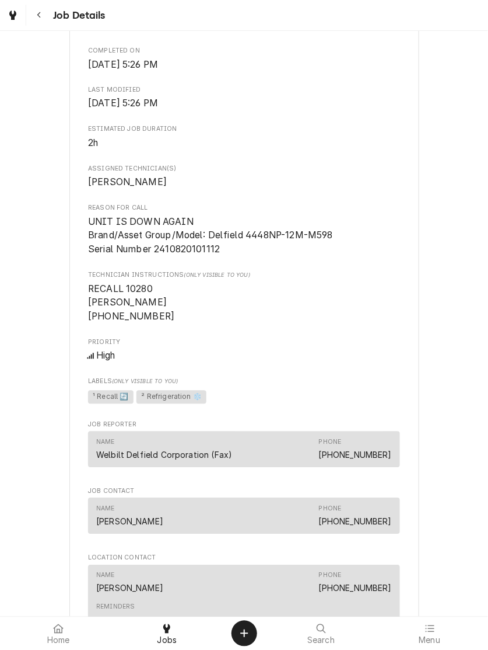
click at [164, 255] on span "UNIT IS DOWN AGAIN Brand/Asset Group/Model: Delfield 4448NP-12M-M598 Serial Num…" at bounding box center [210, 236] width 245 height 39
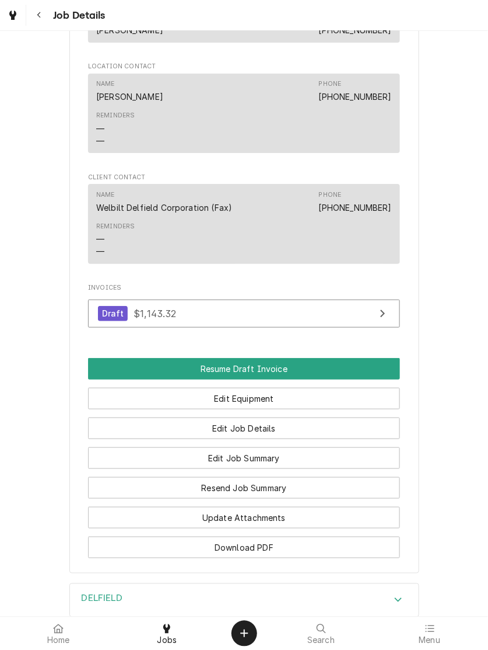
scroll to position [1133, 0]
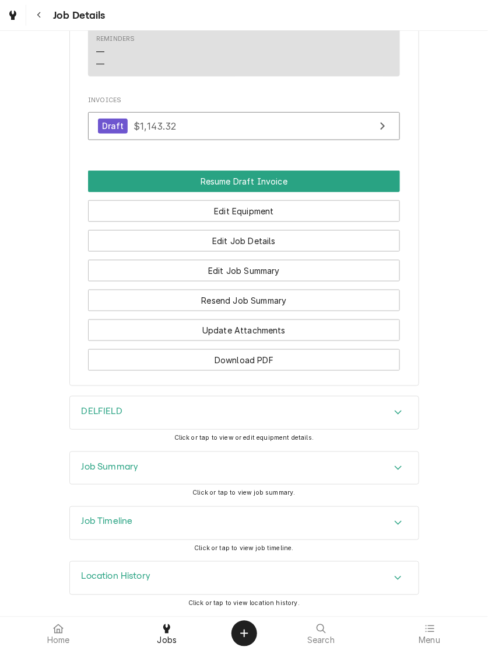
click at [93, 474] on div "Job Summary" at bounding box center [110, 468] width 57 height 14
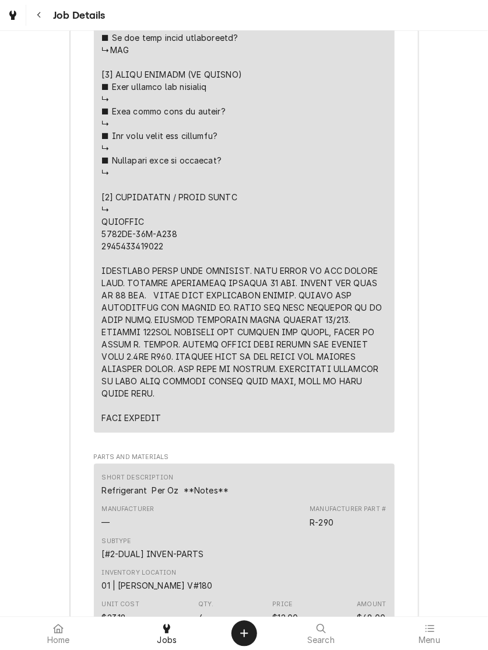
scroll to position [2811, 0]
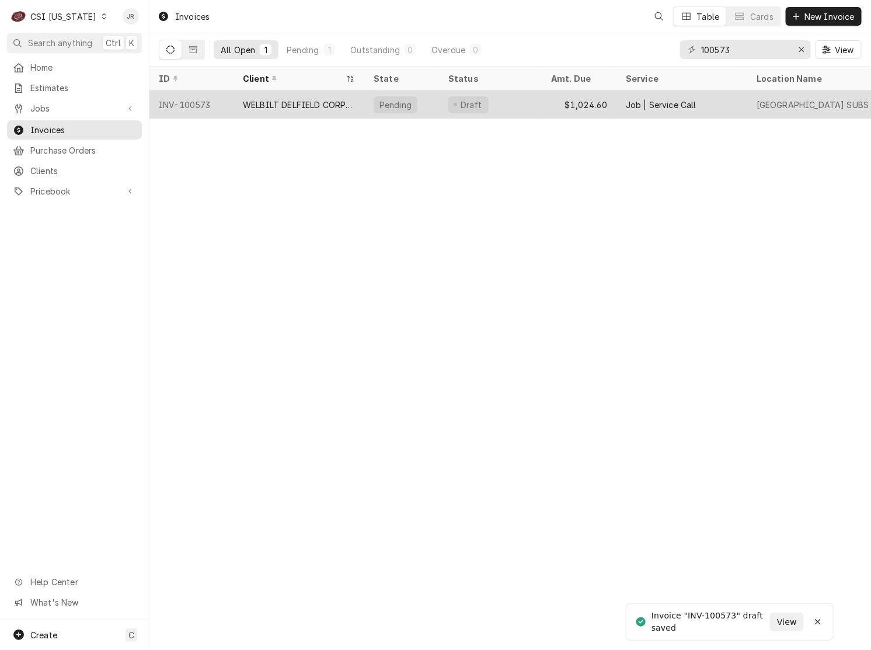
click at [284, 103] on div "WELBILT DELFIELD CORPORATION" at bounding box center [299, 105] width 112 height 12
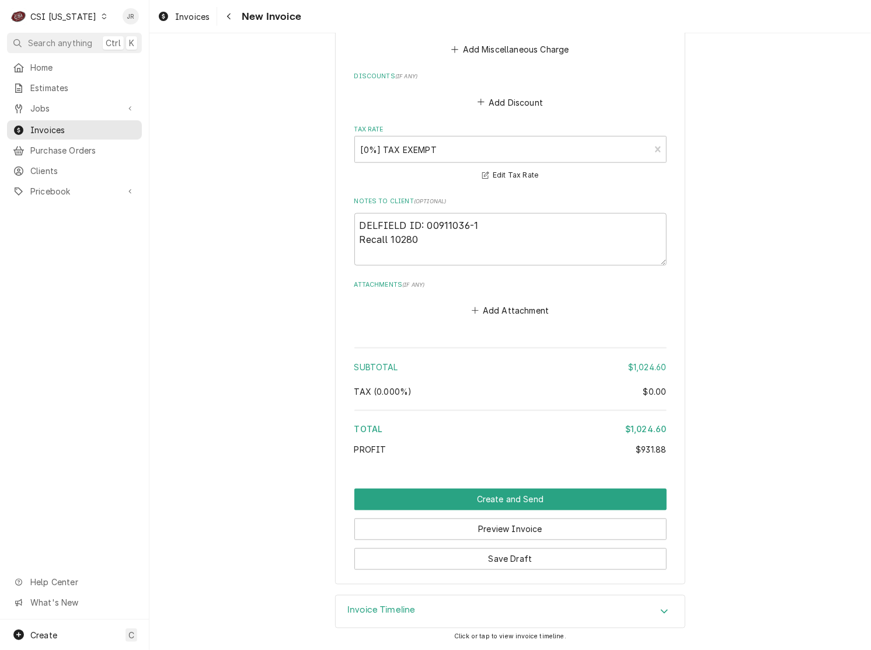
scroll to position [2224, 0]
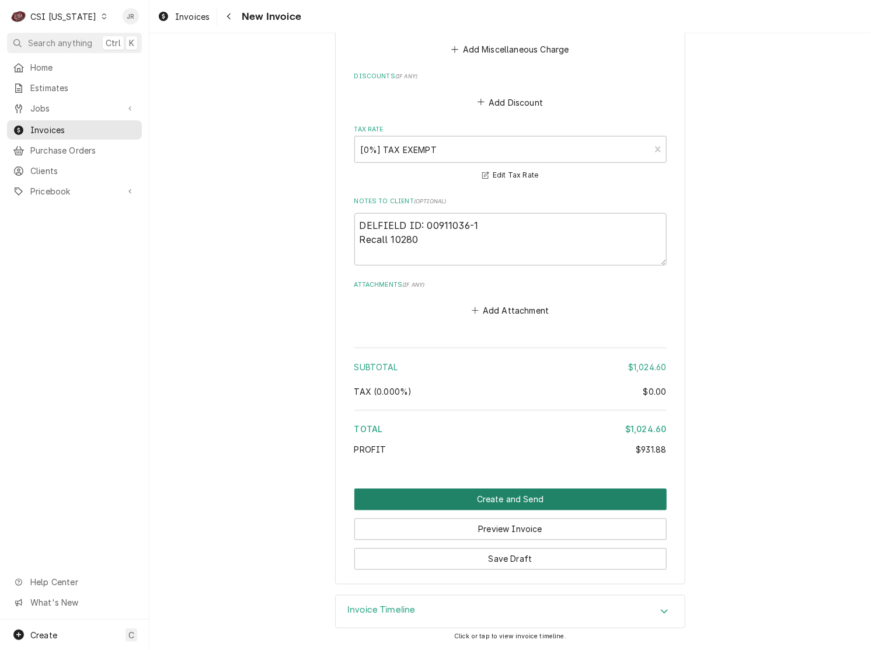
click at [507, 494] on button "Create and Send" at bounding box center [510, 499] width 312 height 22
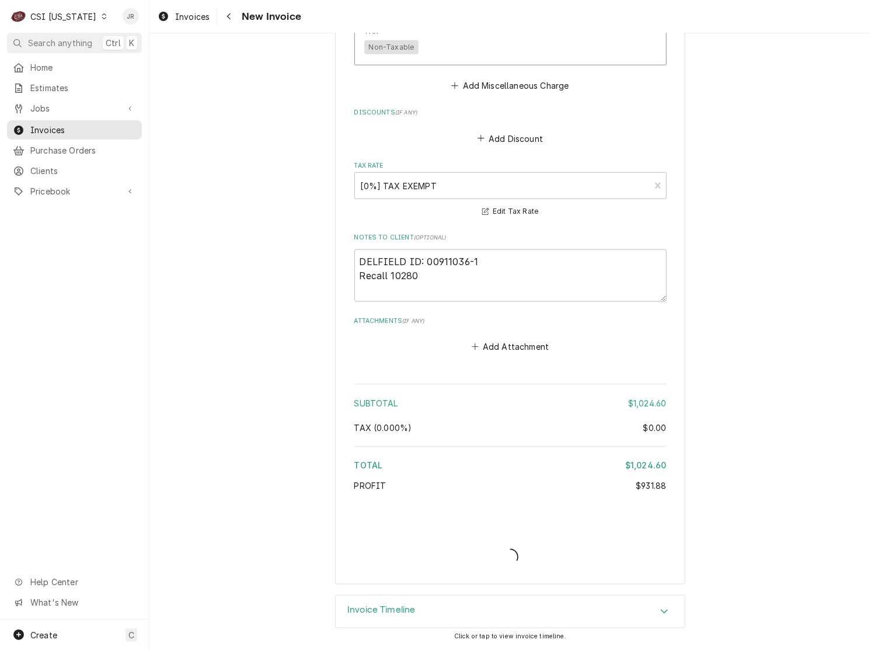
scroll to position [2187, 0]
type textarea "x"
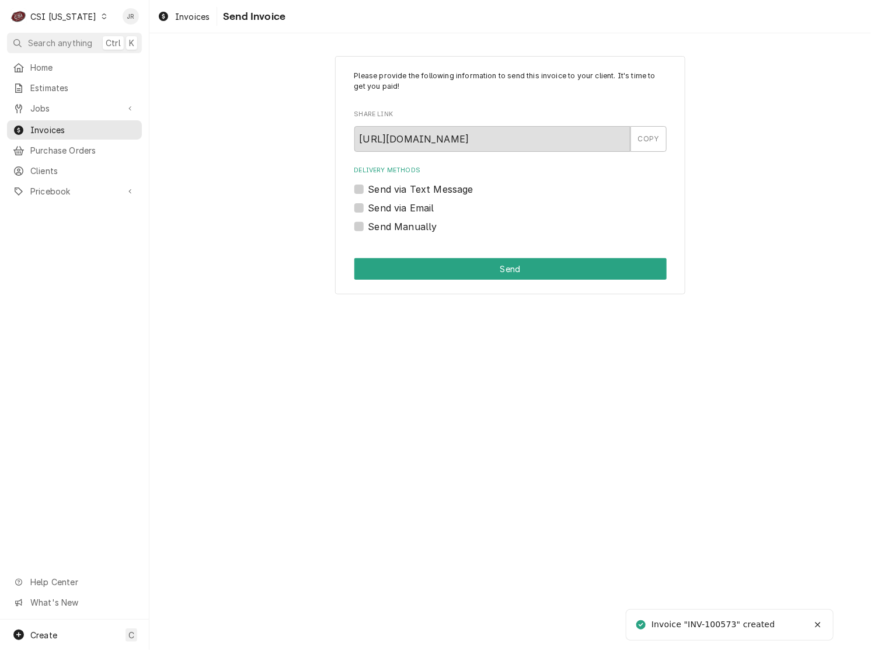
click at [721, 620] on div "Invoice "INV-100573" created" at bounding box center [713, 624] width 125 height 12
click at [722, 620] on div "Invoice "INV-100573" created" at bounding box center [713, 624] width 125 height 12
copy div "100573"
click at [365, 221] on div "Send Manually" at bounding box center [510, 226] width 312 height 14
click at [368, 226] on label "Send Manually" at bounding box center [402, 226] width 69 height 14
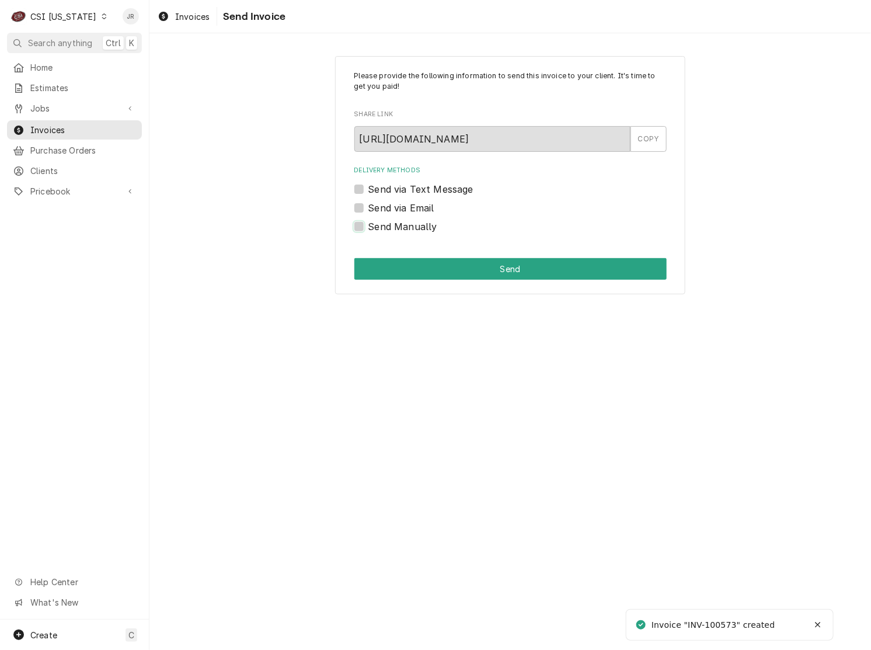
click at [368, 226] on input "Send Manually" at bounding box center [524, 232] width 312 height 26
checkbox input "true"
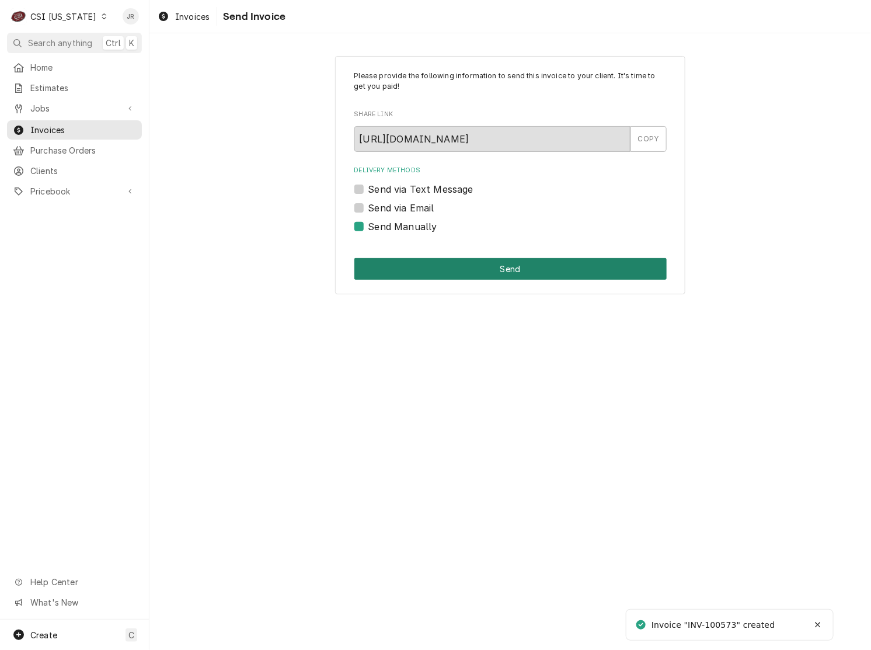
click at [448, 275] on button "Send" at bounding box center [510, 269] width 312 height 22
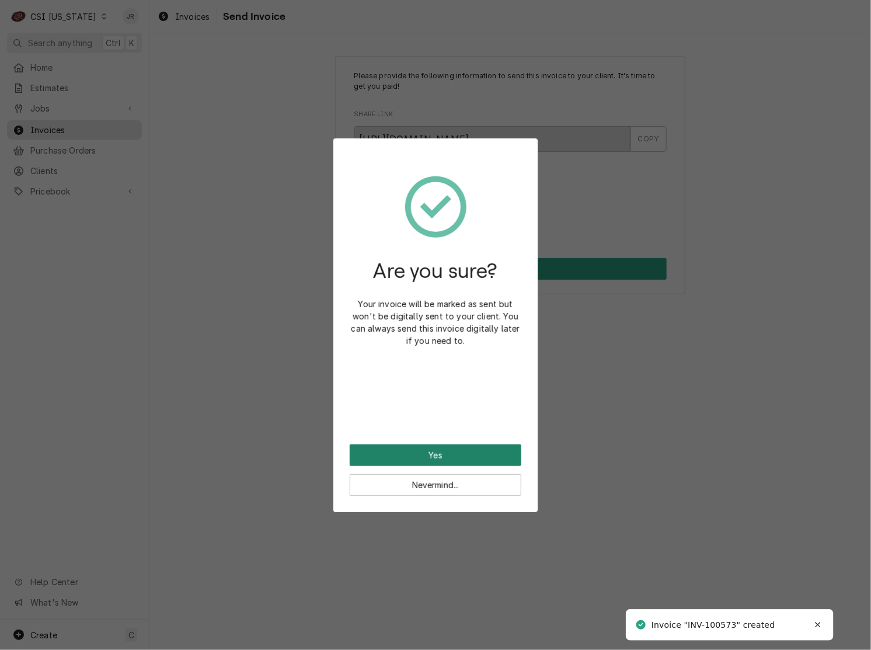
click at [441, 461] on button "Yes" at bounding box center [436, 455] width 172 height 22
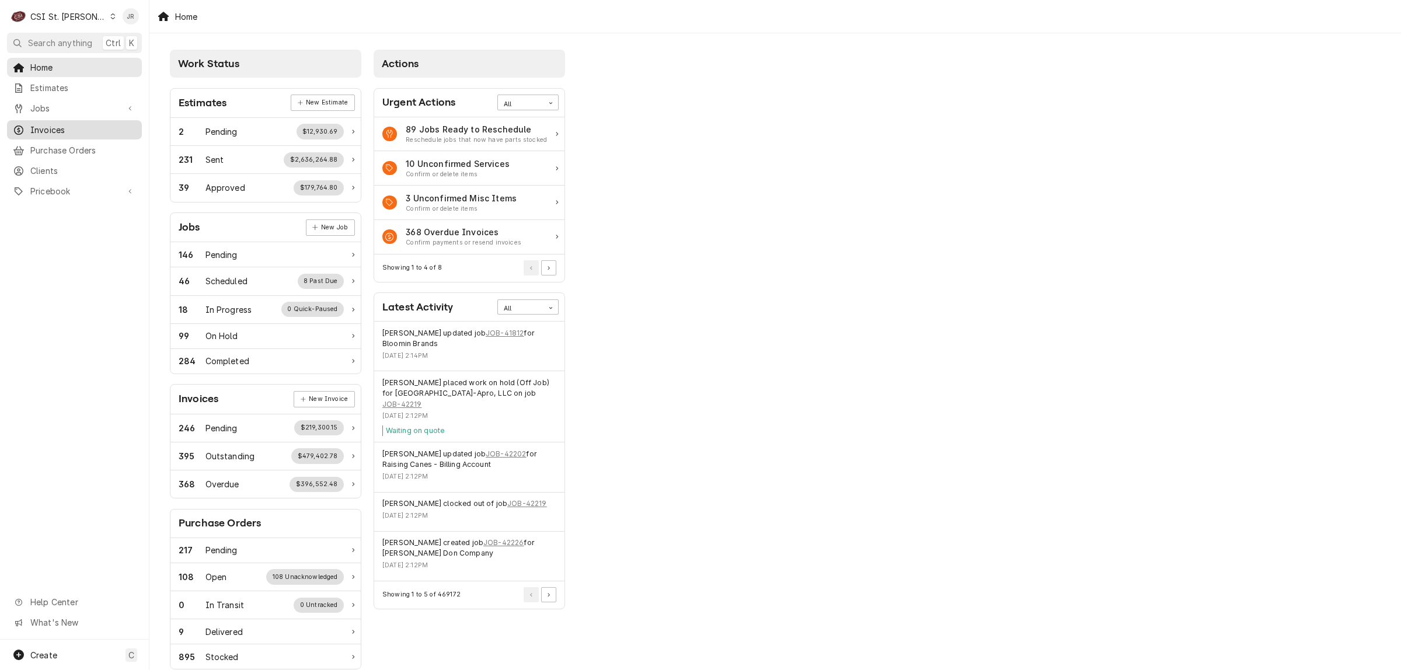
click at [60, 126] on span "Invoices" at bounding box center [83, 130] width 106 height 12
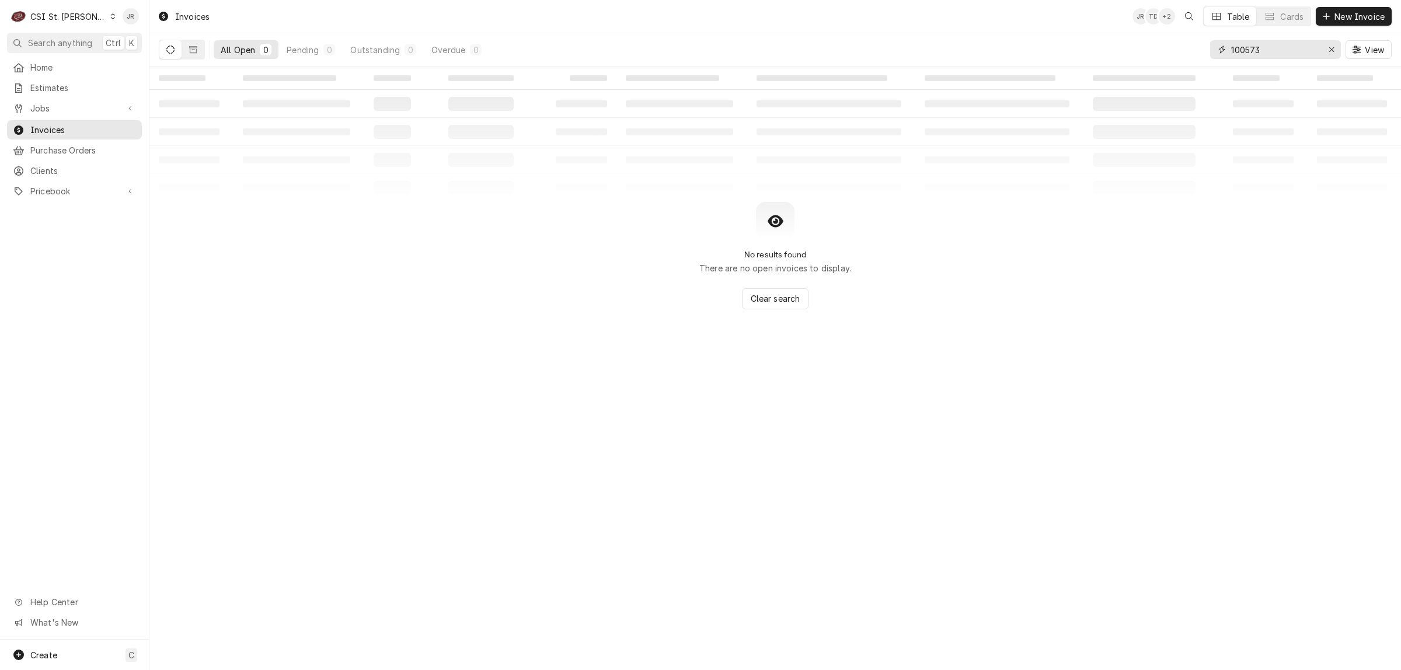
click at [1245, 48] on input "100573" at bounding box center [1275, 49] width 88 height 19
paste input "403217"
type input "403217"
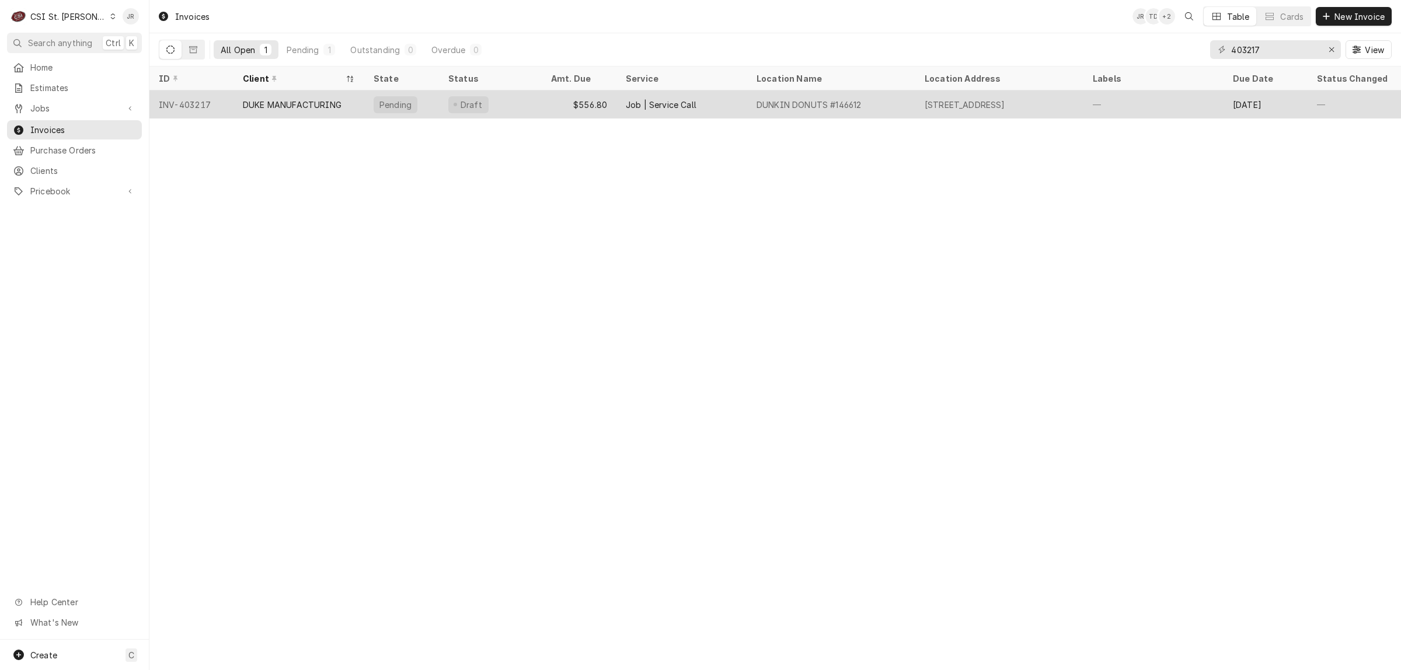
click at [287, 94] on div "DUKE MANUFACTURING" at bounding box center [298, 104] width 131 height 28
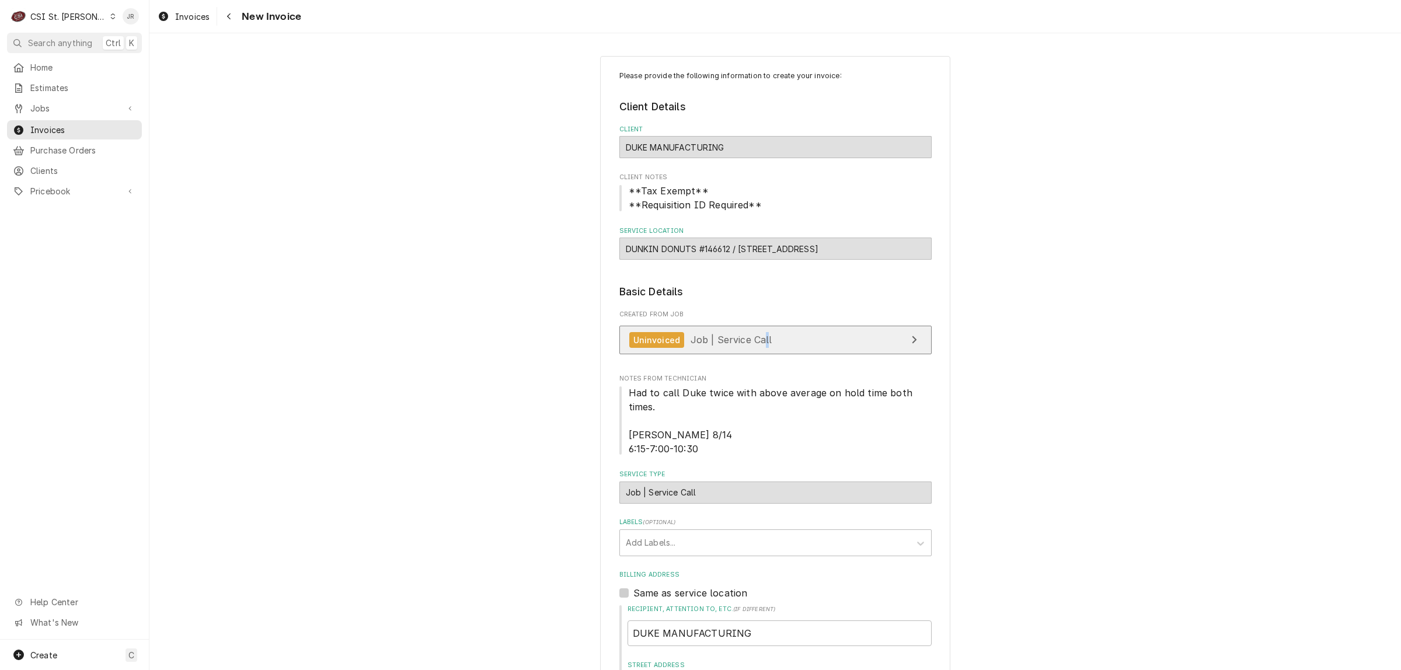
click at [759, 326] on div "Created From Job Uninvoiced Job | Service Call" at bounding box center [775, 335] width 312 height 50
click at [772, 343] on link "Uninvoiced Job | Service Call" at bounding box center [775, 340] width 312 height 29
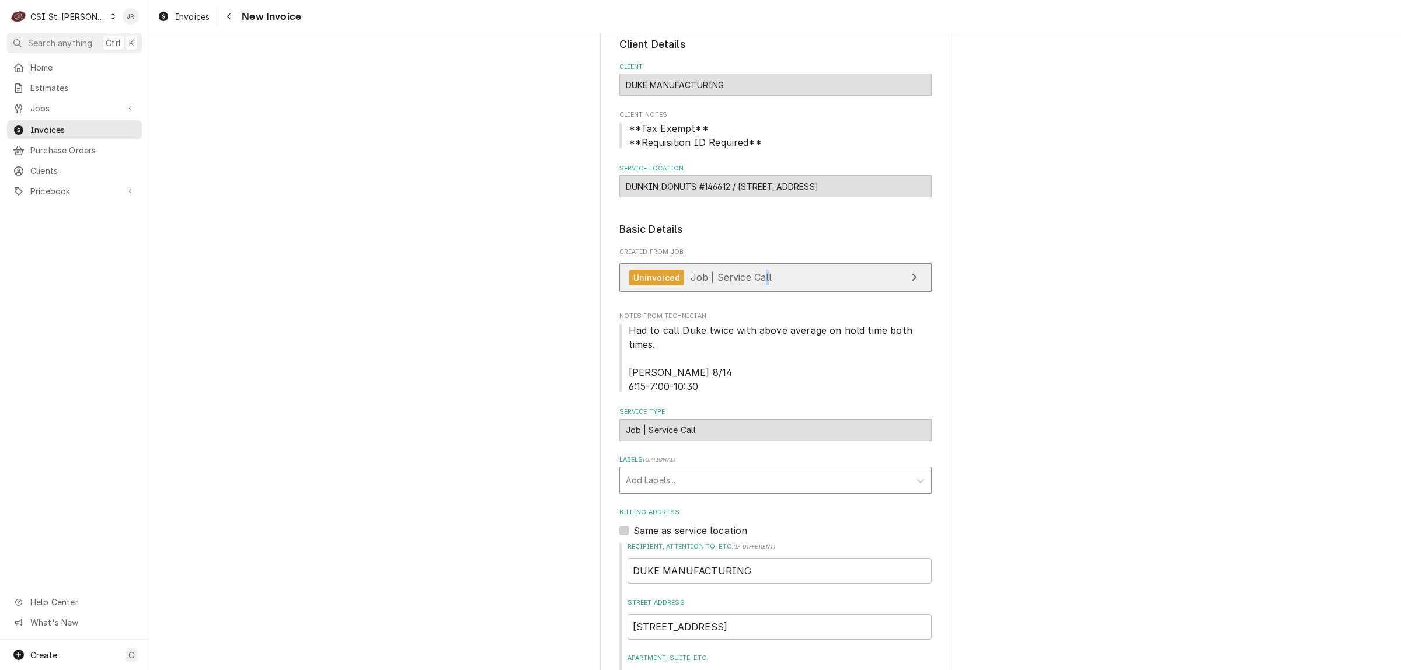
scroll to position [219, 0]
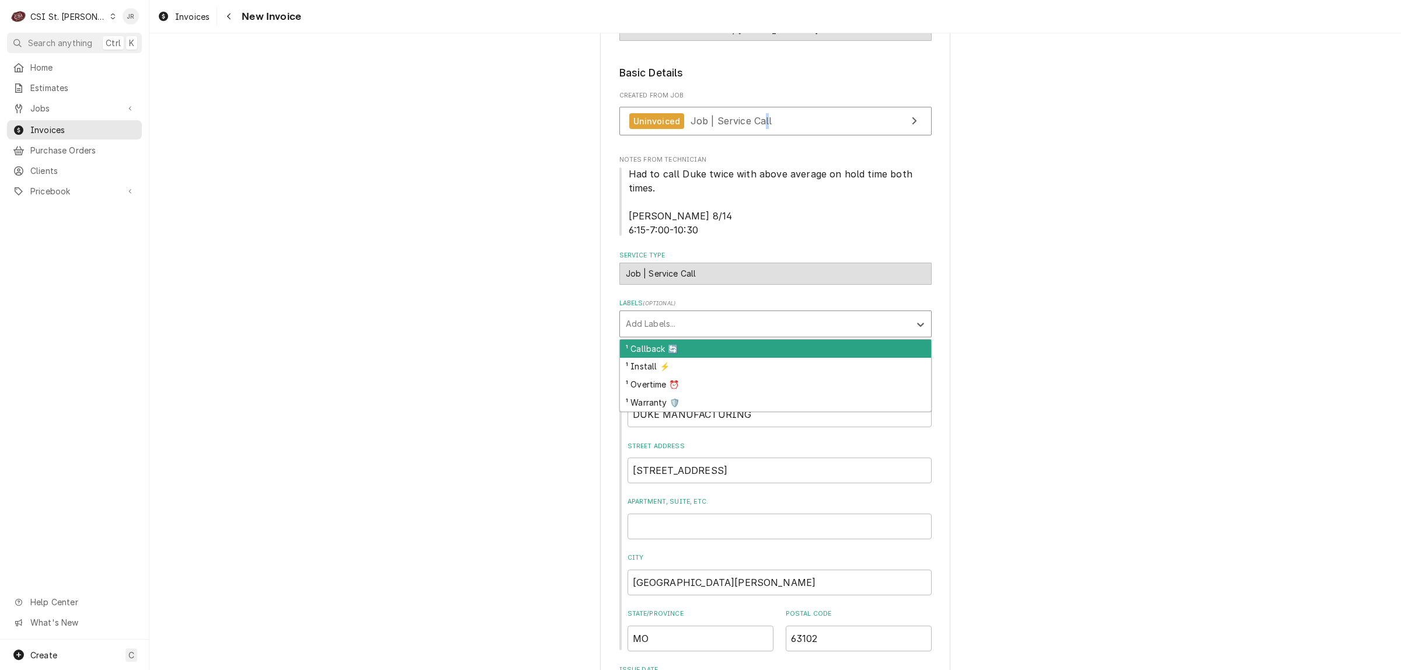
click at [689, 322] on div "Add Labels..." at bounding box center [765, 324] width 290 height 26
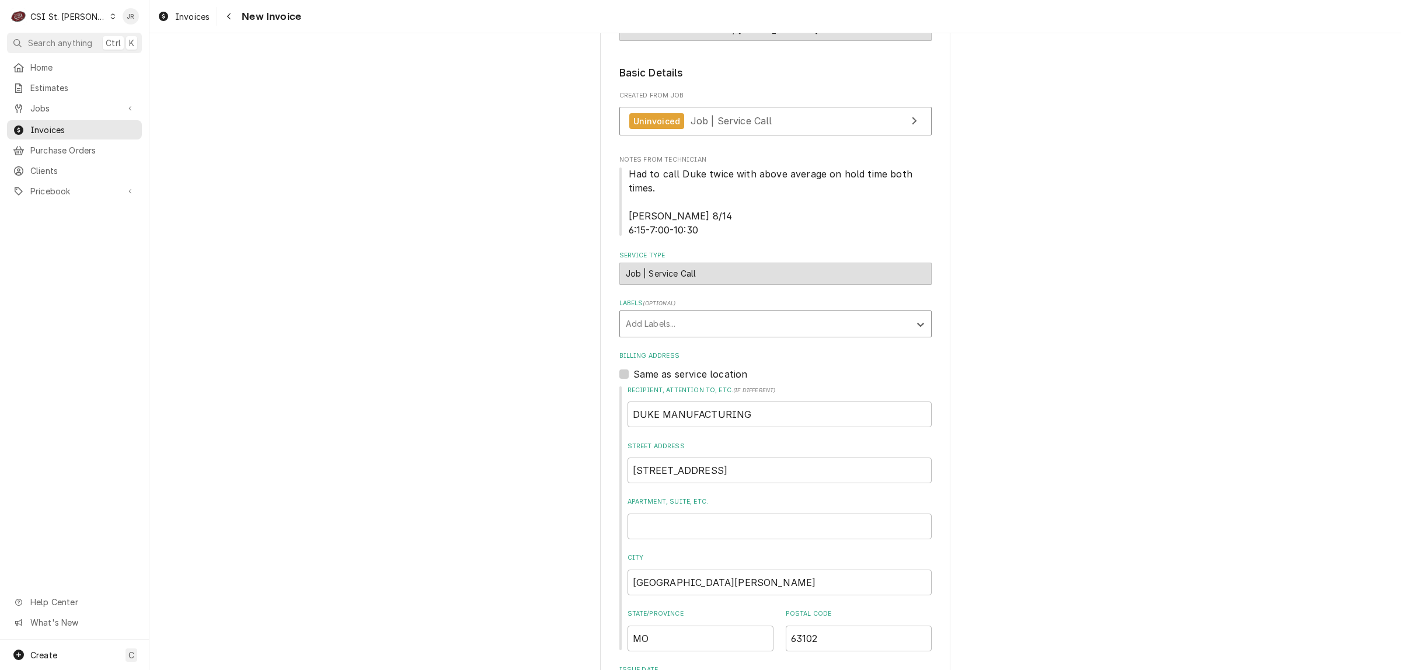
click at [695, 330] on div "Labels" at bounding box center [765, 323] width 278 height 21
click at [695, 329] on div "Labels" at bounding box center [765, 323] width 278 height 21
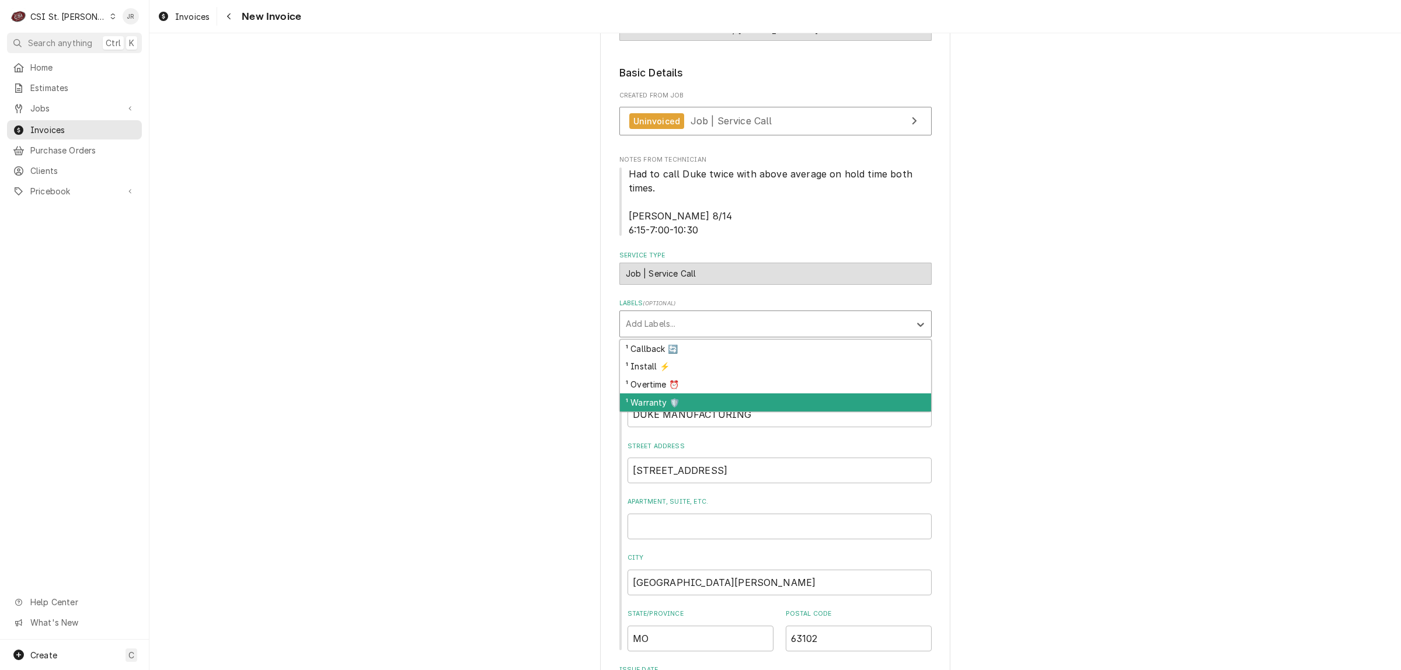
click at [678, 402] on div "¹ Warranty 🛡️" at bounding box center [775, 402] width 311 height 18
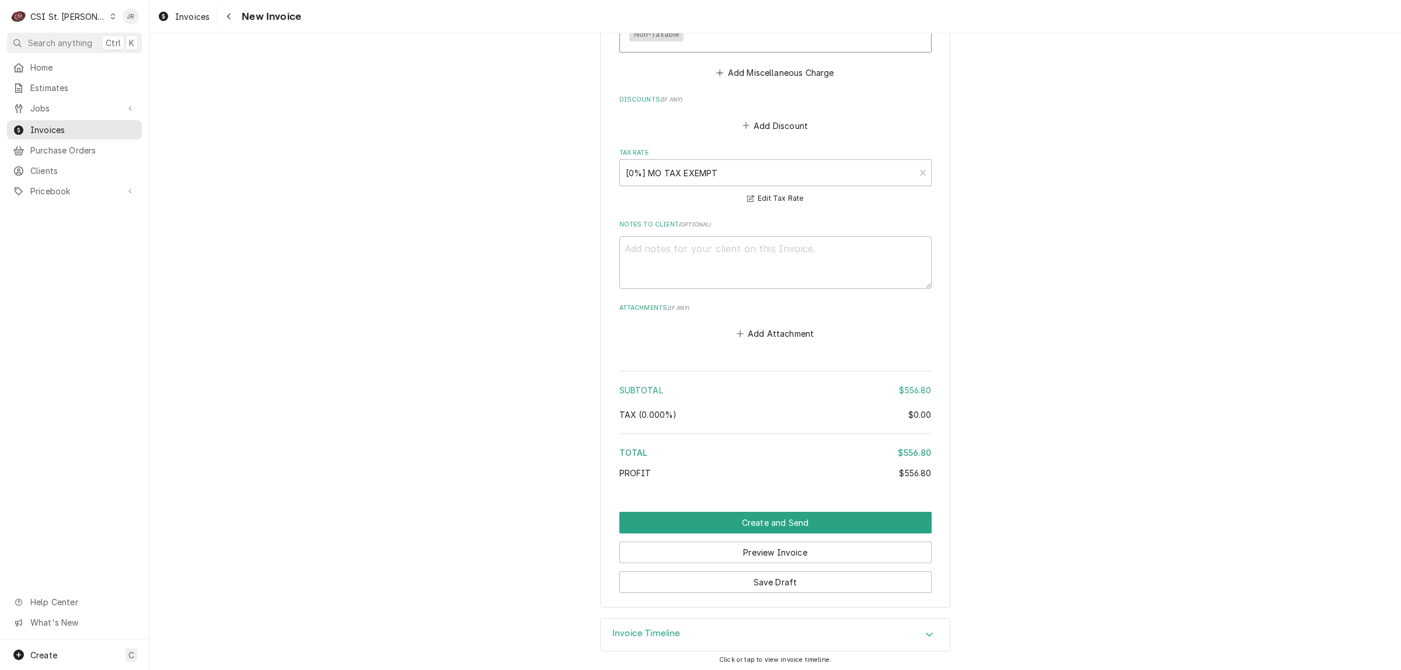
scroll to position [1832, 0]
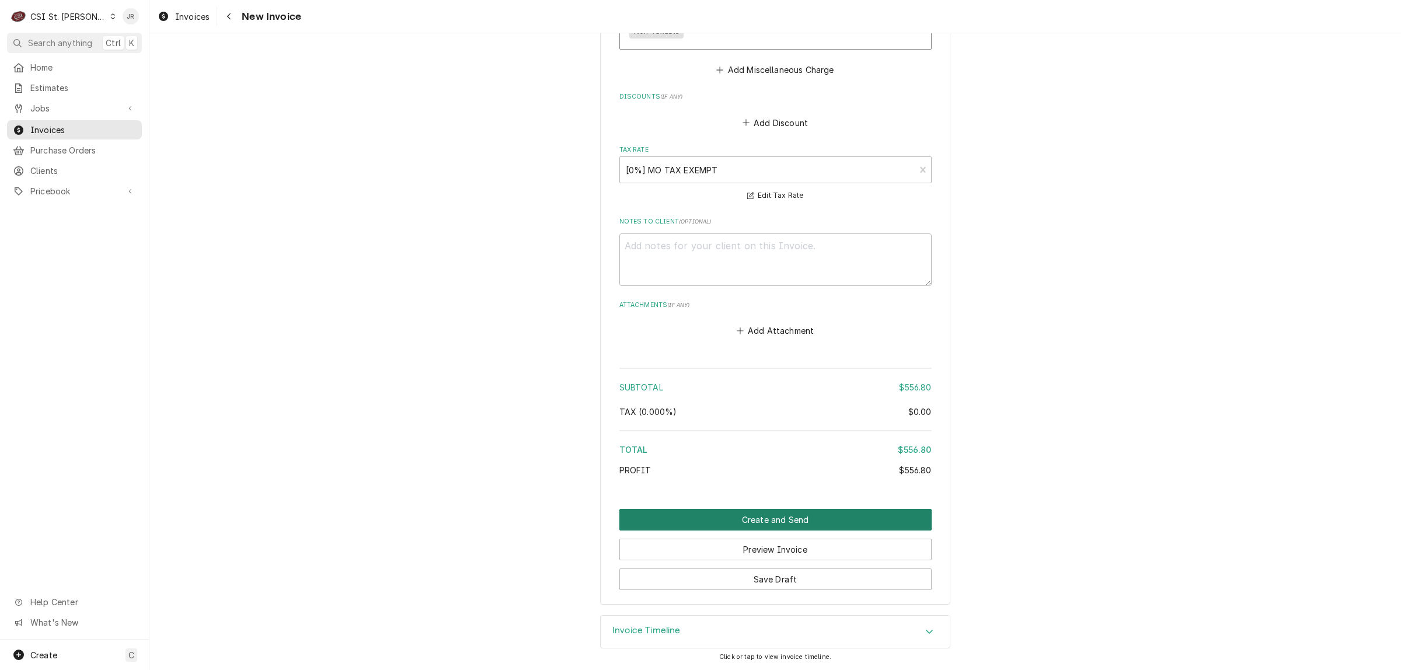
click at [788, 515] on button "Create and Send" at bounding box center [775, 520] width 312 height 22
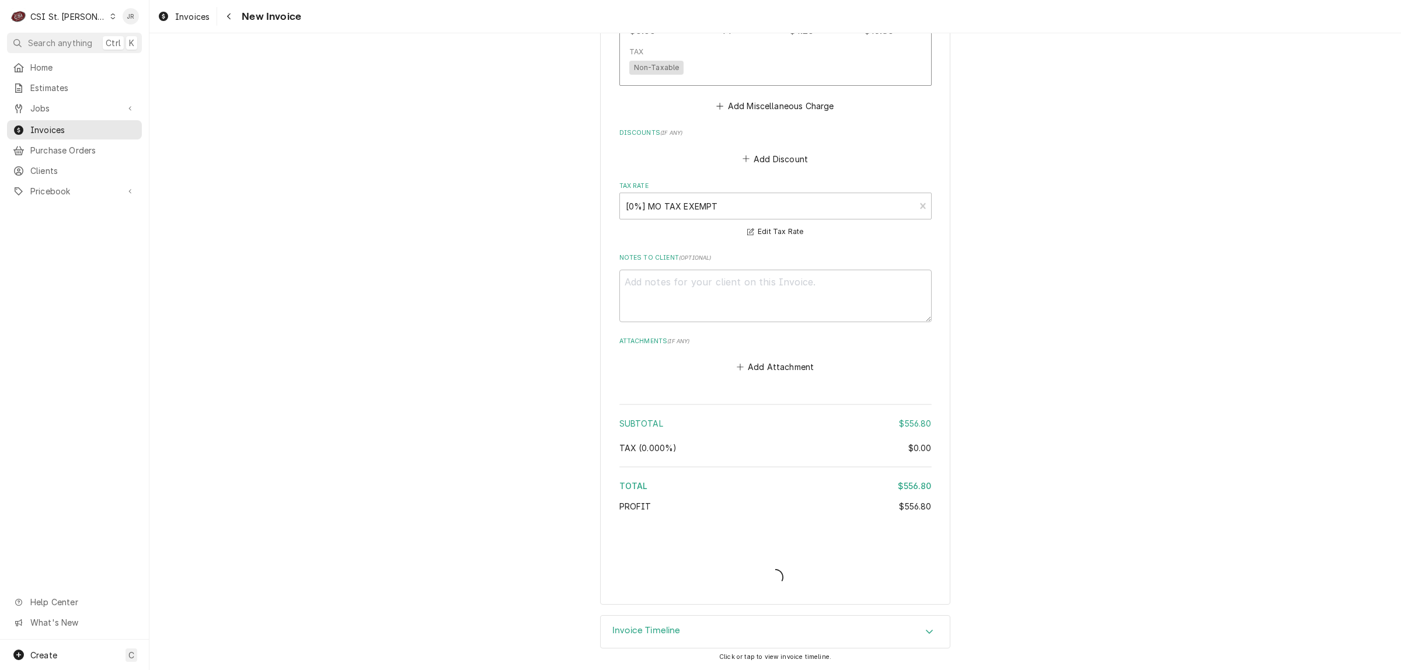
scroll to position [1795, 0]
type textarea "x"
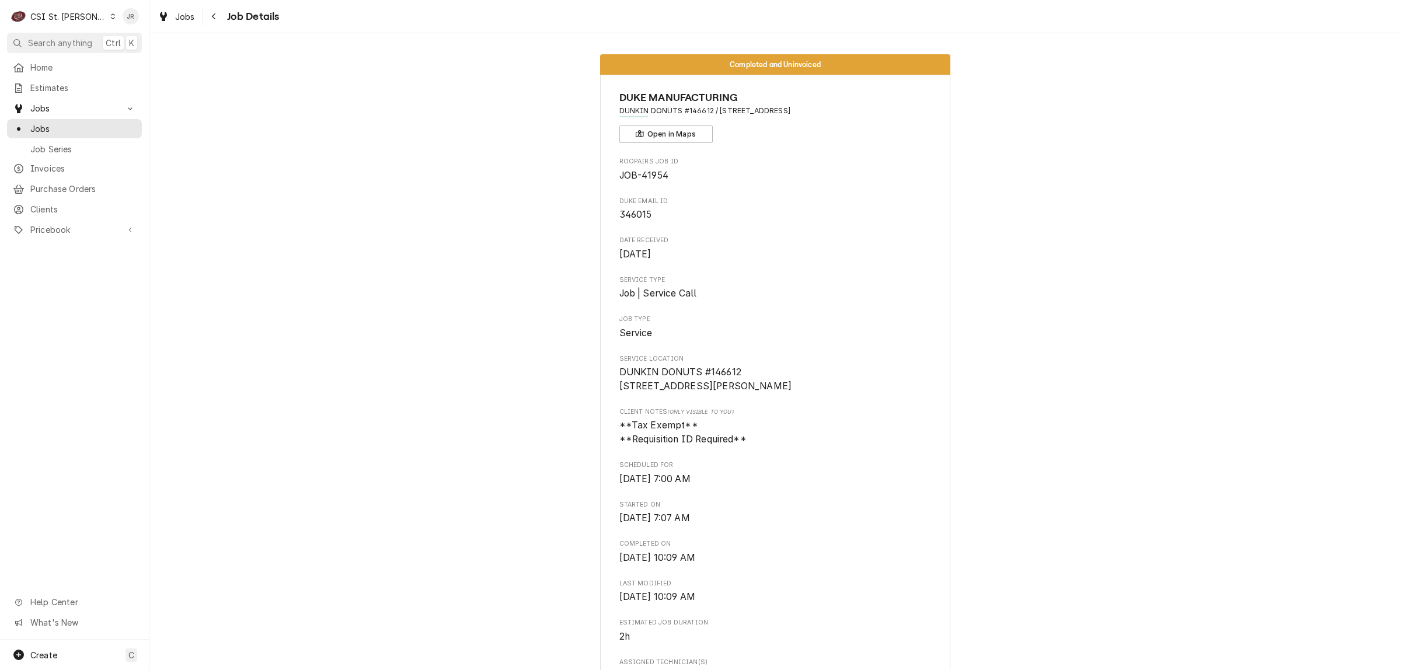
drag, startPoint x: 887, startPoint y: 103, endPoint x: 879, endPoint y: 106, distance: 8.4
click at [879, 106] on div "DUKE MANUFACTURING DUNKIN DONUTS #146612 / 15881 Fountain Plaza Dr, Chesterfiel…" at bounding box center [775, 116] width 312 height 53
click at [882, 109] on span "DUNKIN DONUTS #146612 / 15881 Fountain Plaza Dr, Chesterfield, MO 63017" at bounding box center [775, 111] width 312 height 11
click at [882, 110] on span "DUNKIN DONUTS #146612 / 15881 Fountain Plaza Dr, Chesterfield, MO 63017" at bounding box center [775, 111] width 312 height 11
click at [798, 111] on span "DUNKIN DONUTS #146612 / 15881 Fountain Plaza Dr, Chesterfield, MO 63017" at bounding box center [775, 111] width 312 height 11
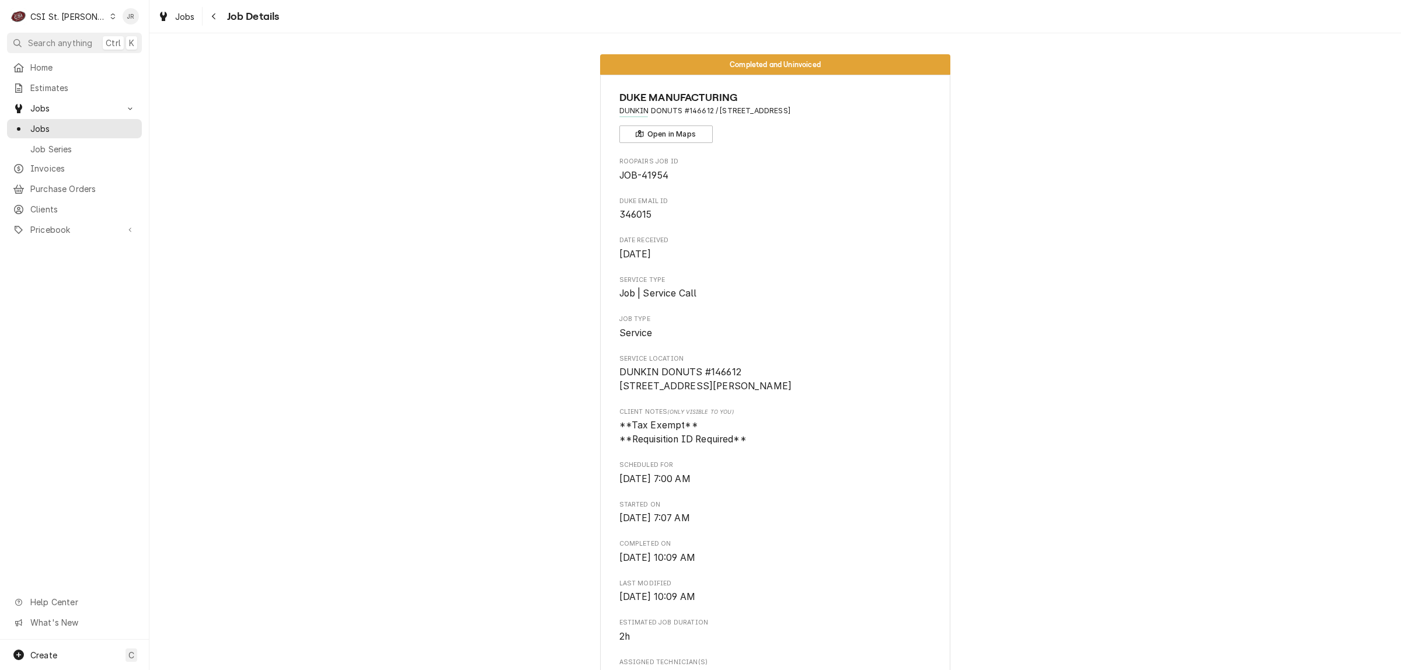
drag, startPoint x: 713, startPoint y: 112, endPoint x: 886, endPoint y: 114, distance: 172.8
click at [886, 114] on span "DUNKIN DONUTS #146612 / 15881 Fountain Plaza Dr, Chesterfield, MO 63017" at bounding box center [775, 111] width 312 height 11
drag, startPoint x: 871, startPoint y: 104, endPoint x: 713, endPoint y: 108, distance: 158.2
click at [709, 108] on span "DUNKIN DONUTS #146612 / 15881 Fountain Plaza Dr, Chesterfield, MO 63017" at bounding box center [775, 111] width 312 height 11
drag, startPoint x: 714, startPoint y: 109, endPoint x: 879, endPoint y: 107, distance: 165.8
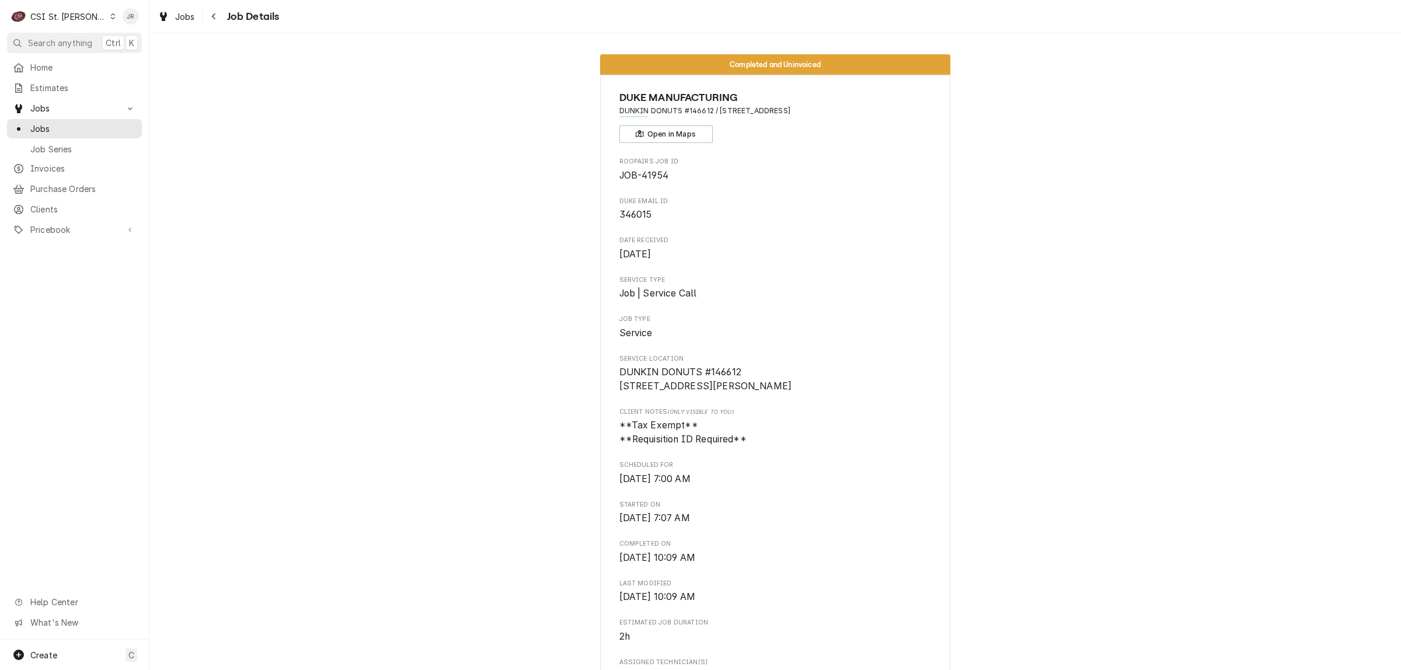
click at [888, 109] on span "DUNKIN DONUTS #146612 / 15881 Fountain Plaza Dr, Chesterfield, MO 63017" at bounding box center [775, 111] width 312 height 11
copy span "15881 Fountain Plaza Dr, Chesterfield, MO 63017"
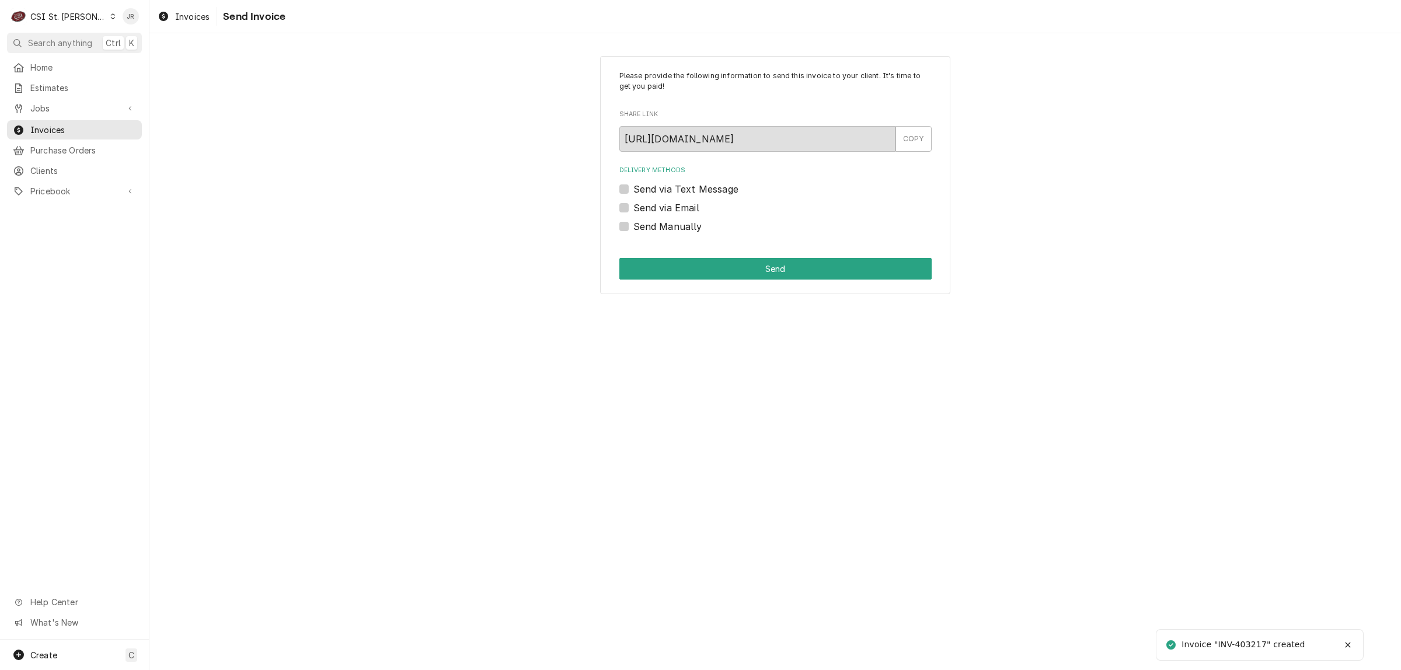
click at [1252, 644] on div "Invoice "INV-403217" created" at bounding box center [1243, 644] width 125 height 12
click at [1252, 643] on div "Invoice "INV-403217" created" at bounding box center [1243, 644] width 125 height 12
copy div "403217"
click at [633, 225] on label "Send Manually" at bounding box center [667, 226] width 69 height 14
click at [633, 225] on input "Send Manually" at bounding box center [789, 232] width 312 height 26
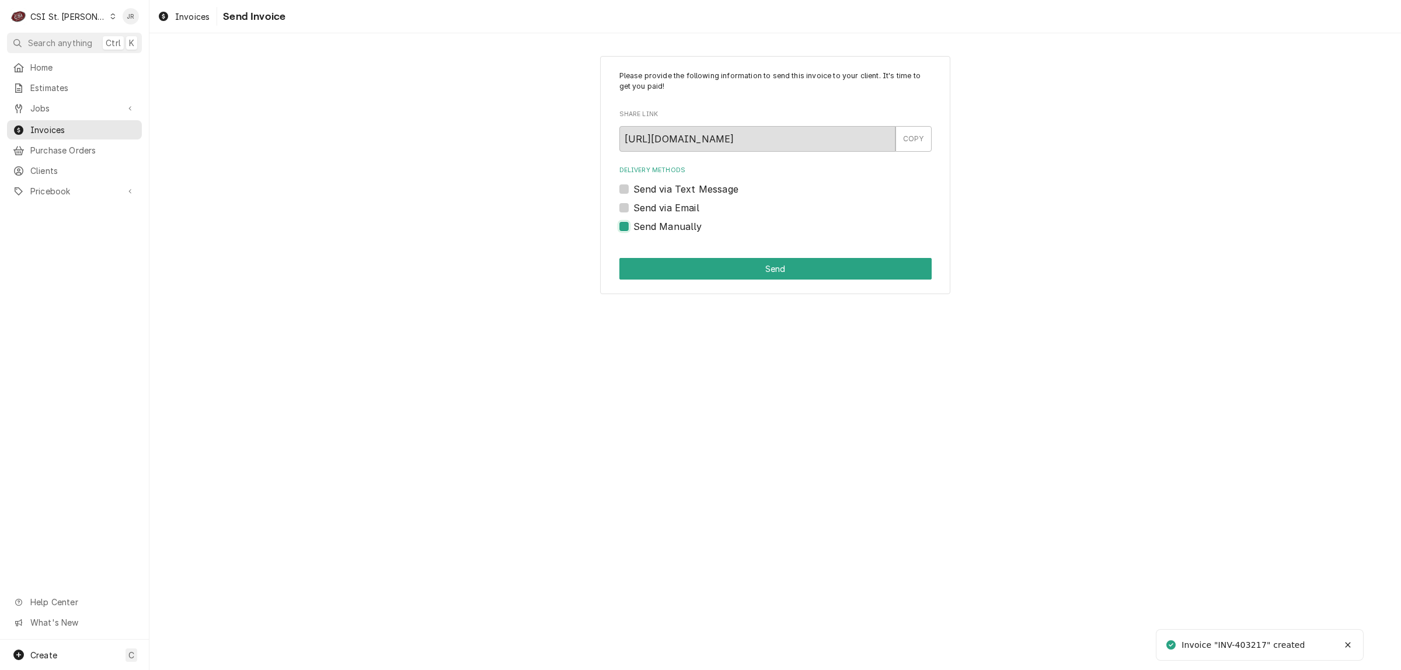
checkbox input "true"
drag, startPoint x: 701, startPoint y: 281, endPoint x: 699, endPoint y: 275, distance: 6.3
click at [699, 275] on div "Please provide the following information to send this invoice to your client. I…" at bounding box center [775, 175] width 350 height 239
click at [695, 264] on button "Send" at bounding box center [775, 269] width 312 height 22
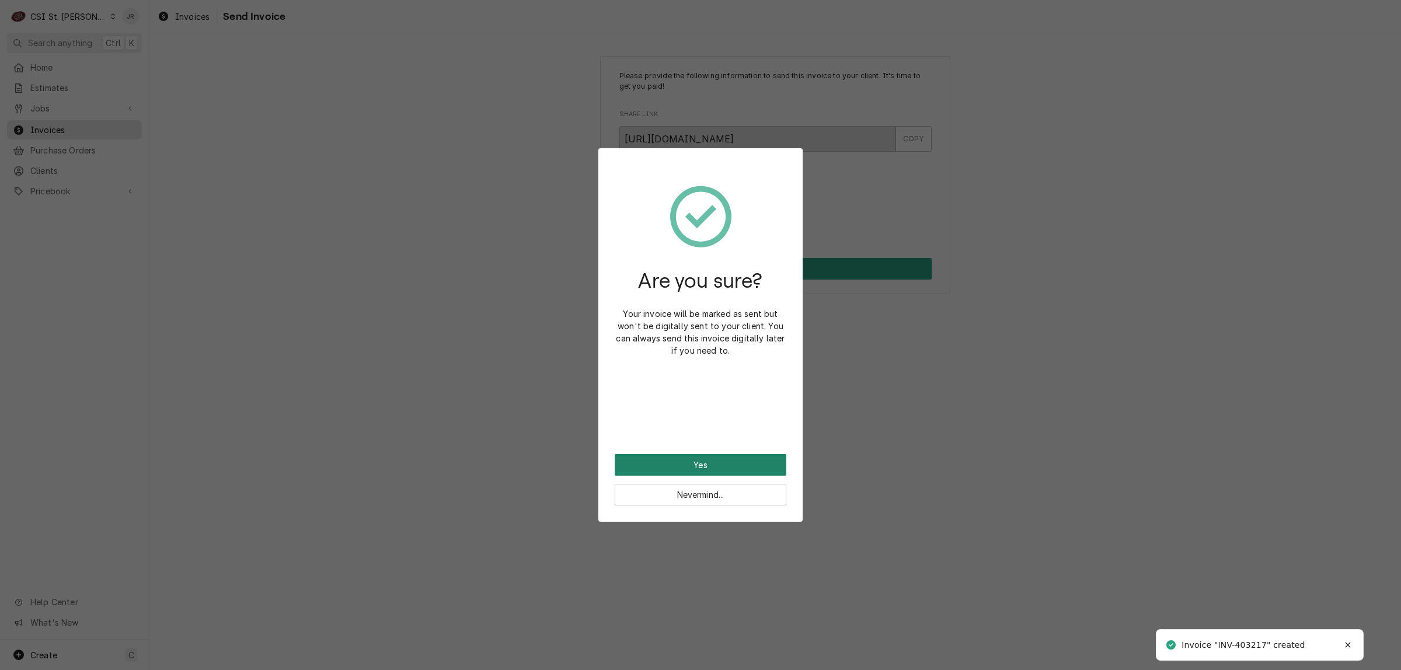
click at [731, 460] on button "Yes" at bounding box center [701, 465] width 172 height 22
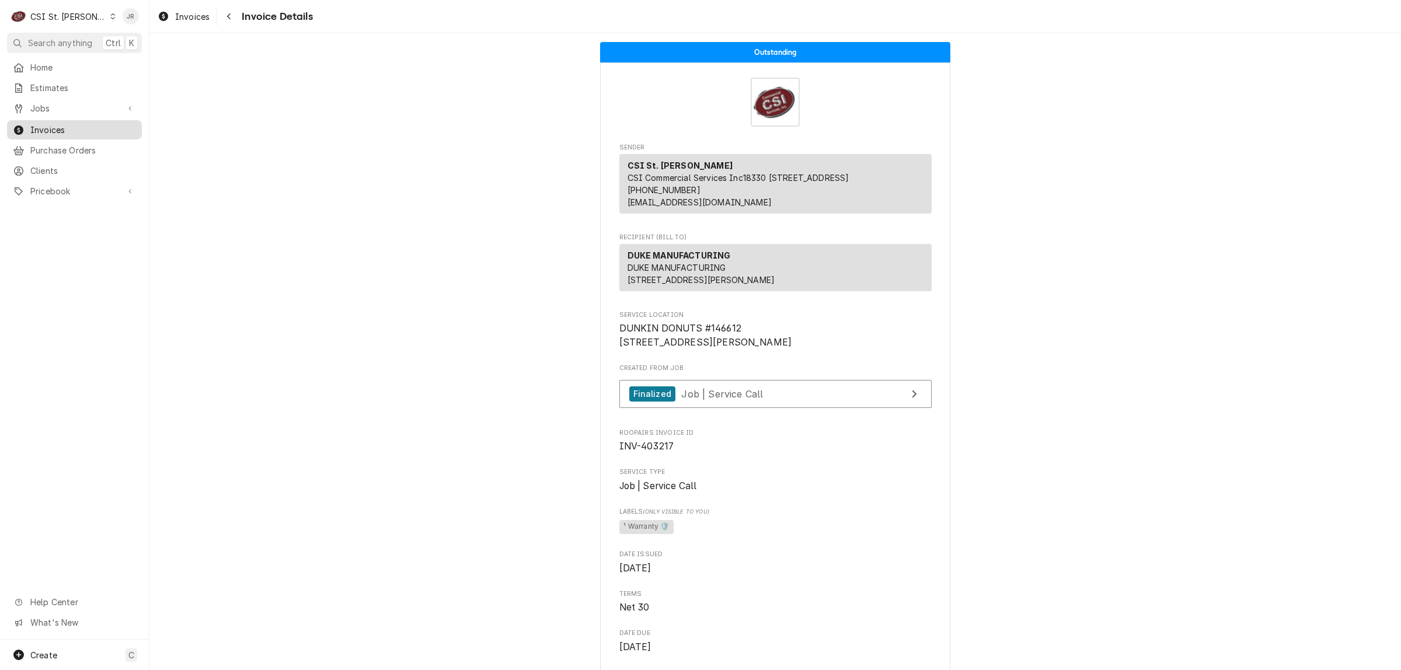
click at [54, 117] on div "Home Estimates Jobs Jobs Job Series Invoices Purchase Orders Clients Pricebook …" at bounding box center [74, 130] width 149 height 144
click at [64, 127] on span "Invoices" at bounding box center [83, 130] width 106 height 12
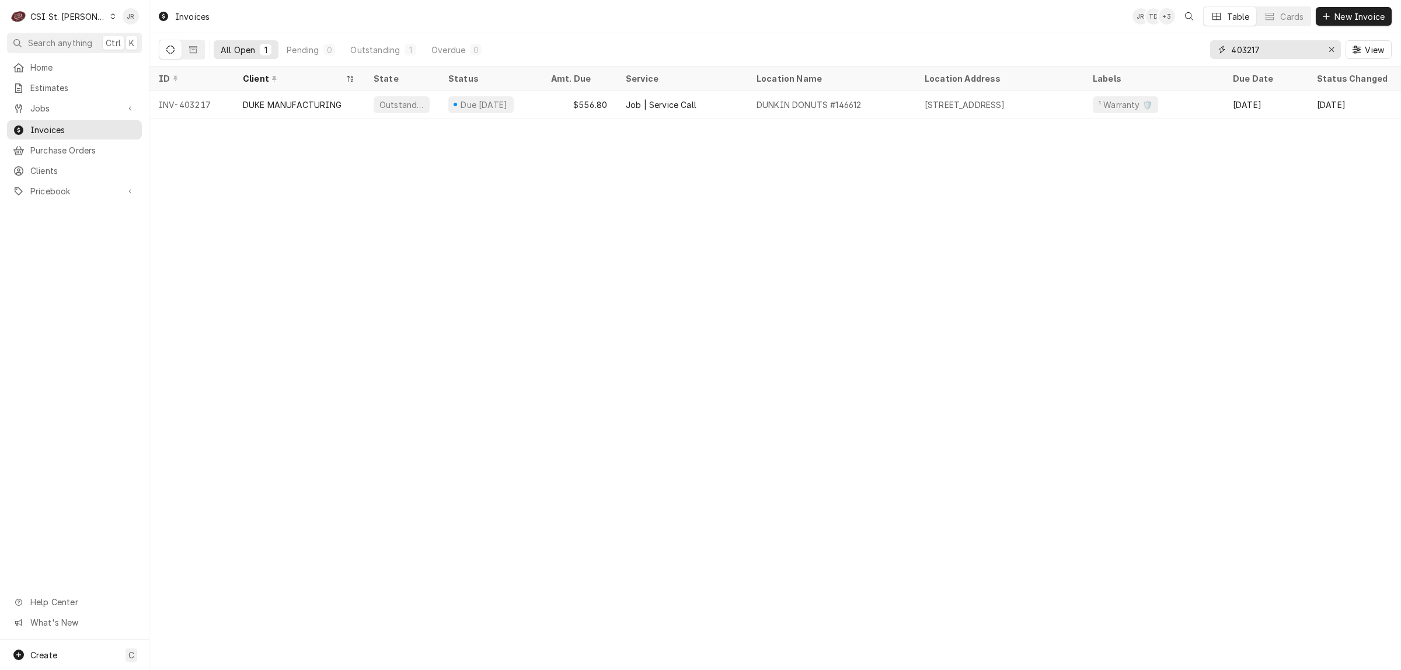
click at [1259, 55] on input "403217" at bounding box center [1275, 49] width 88 height 19
click at [1259, 54] on input "403217" at bounding box center [1275, 49] width 88 height 19
paste input "8"
type input "403218"
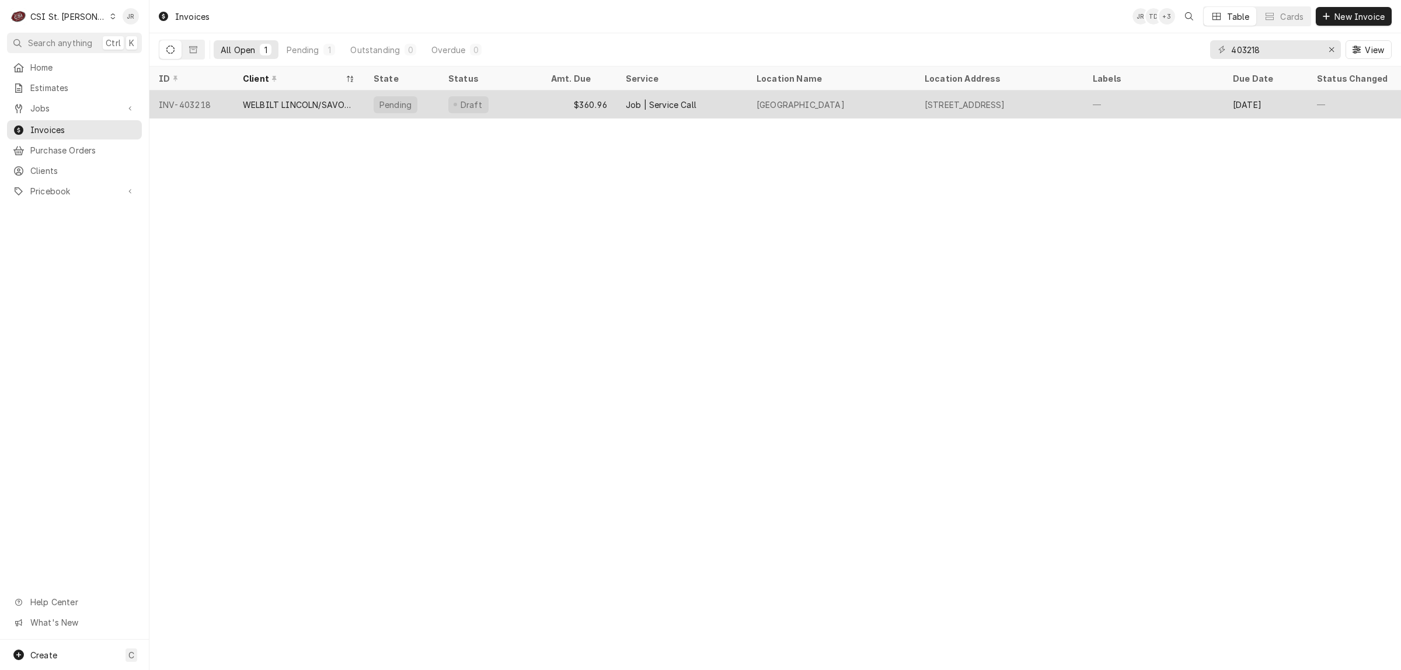
click at [334, 109] on div "WELBILT LINCOLN/SAVORY/MERCO" at bounding box center [298, 104] width 131 height 28
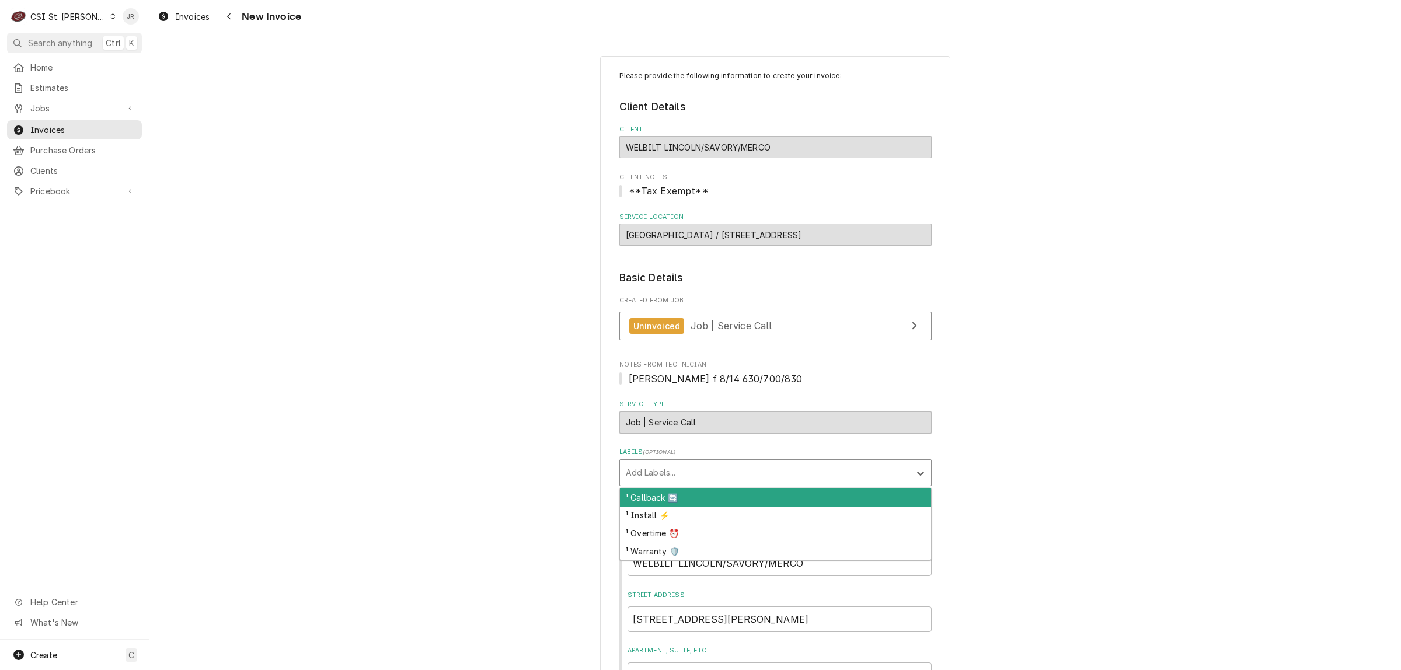
click at [704, 469] on div "Labels" at bounding box center [765, 472] width 278 height 21
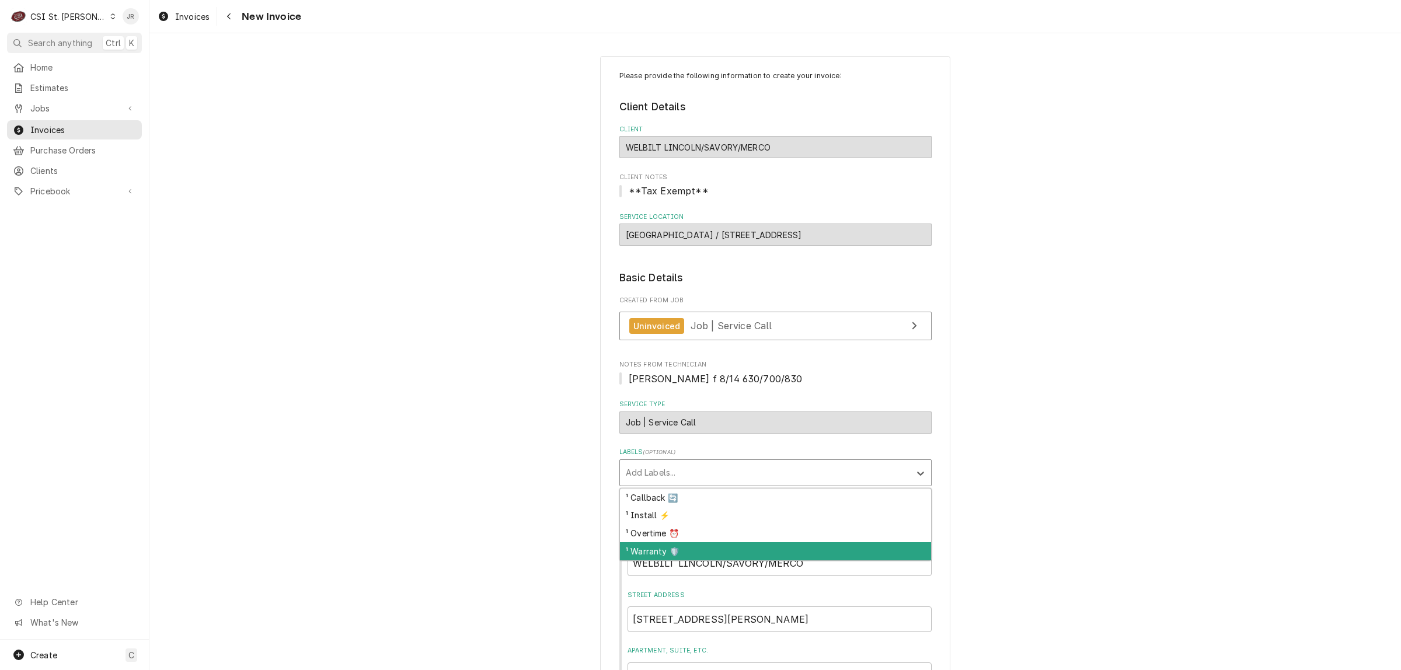
click at [682, 554] on div "¹ Warranty 🛡️" at bounding box center [775, 551] width 311 height 18
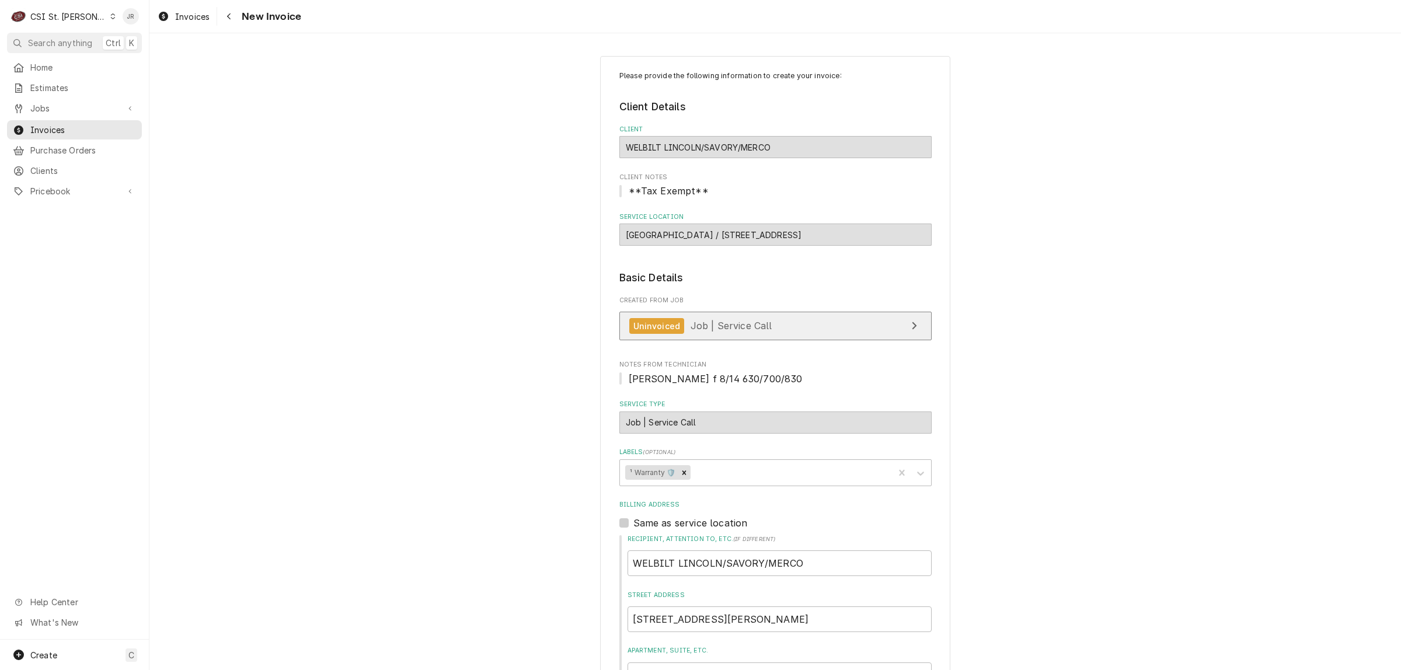
click at [800, 327] on link "Uninvoiced Job | Service Call" at bounding box center [775, 326] width 312 height 29
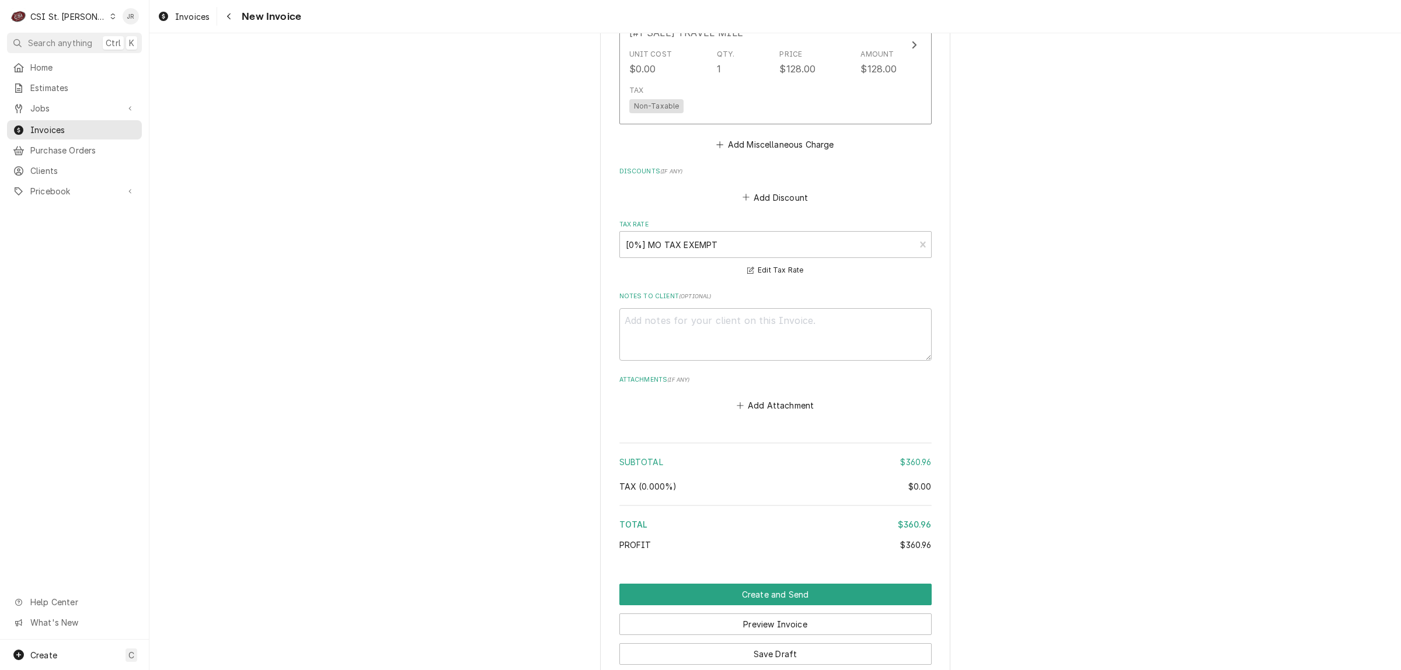
scroll to position [1734, 0]
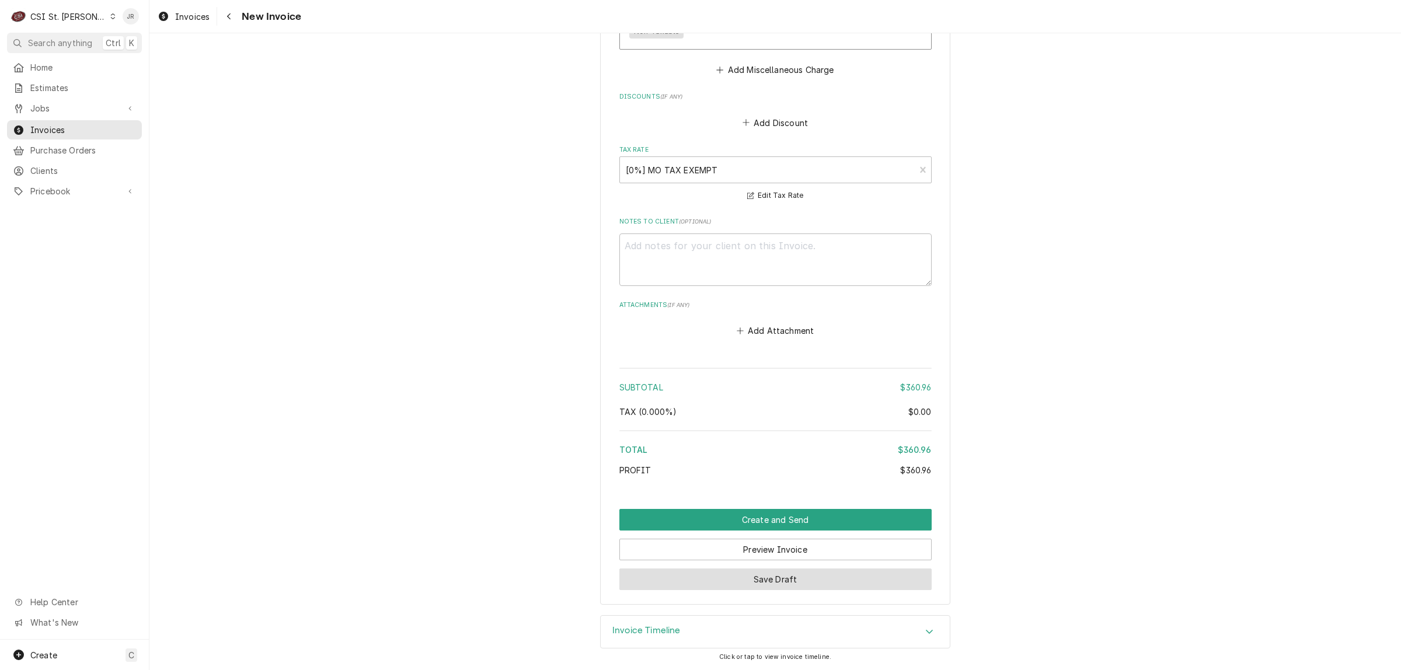
click at [766, 579] on button "Save Draft" at bounding box center [775, 579] width 312 height 22
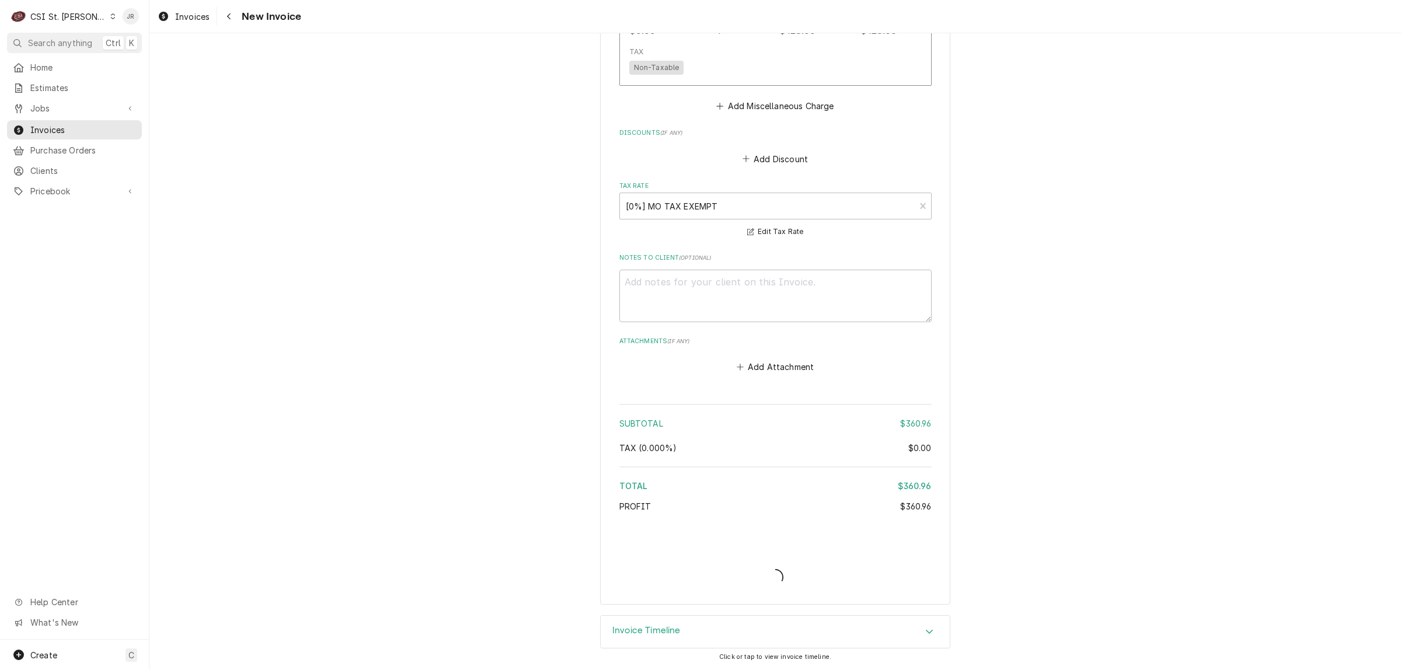
scroll to position [1697, 0]
type textarea "x"
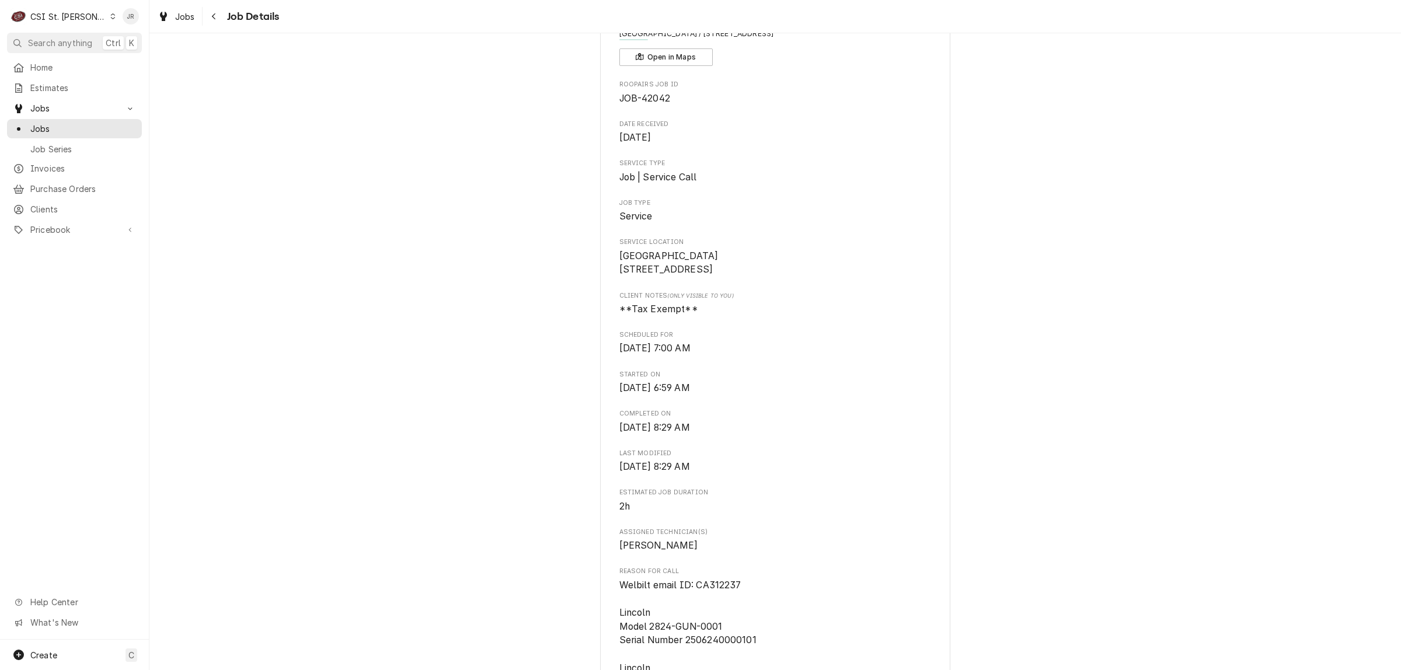
scroll to position [73, 0]
drag, startPoint x: 734, startPoint y: 288, endPoint x: 613, endPoint y: 272, distance: 121.2
click at [619, 272] on span "[GEOGRAPHIC_DATA] [STREET_ADDRESS]" at bounding box center [775, 266] width 312 height 27
copy span "[STREET_ADDRESS]"
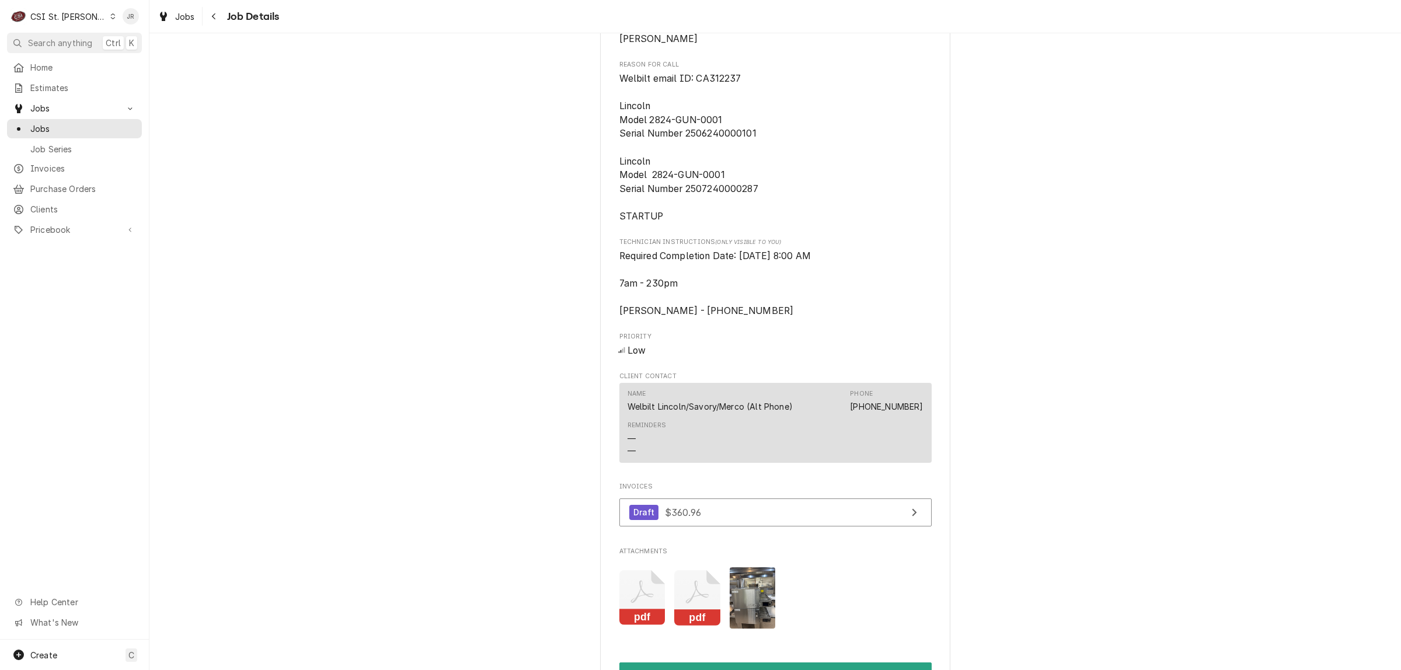
scroll to position [983, 0]
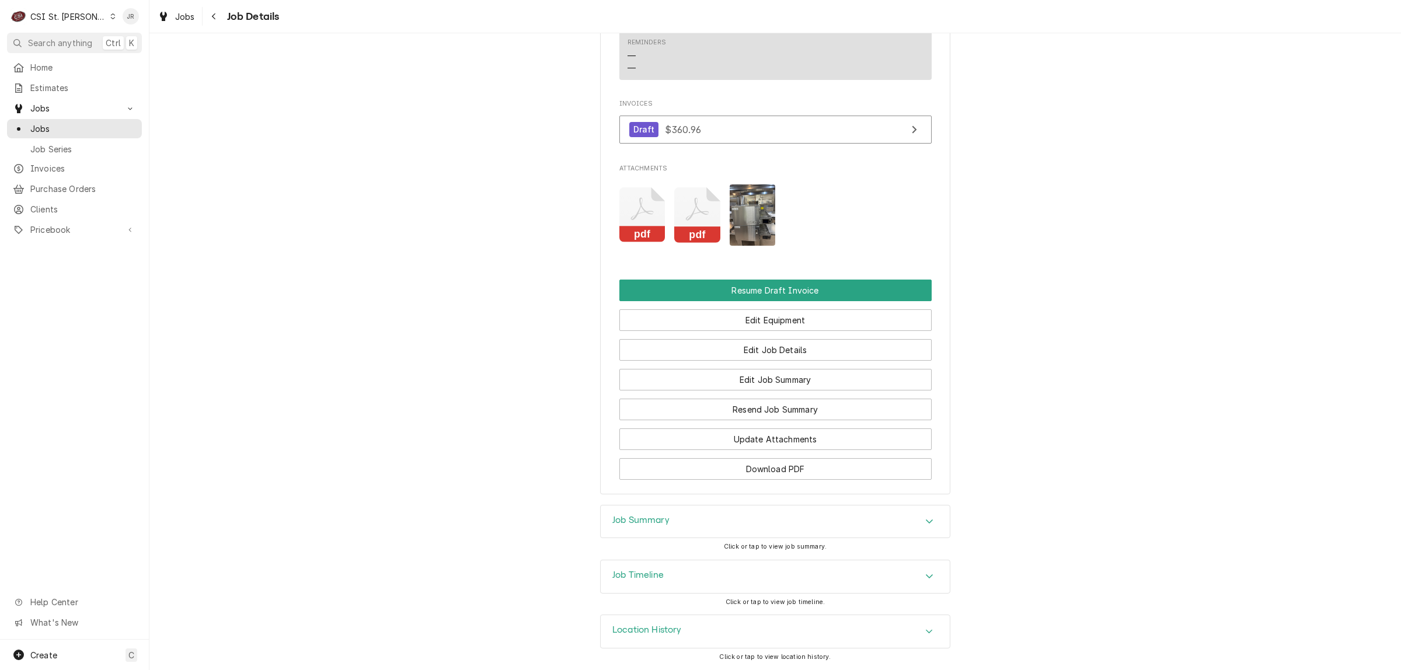
click at [689, 521] on div "Job Summary" at bounding box center [775, 521] width 349 height 33
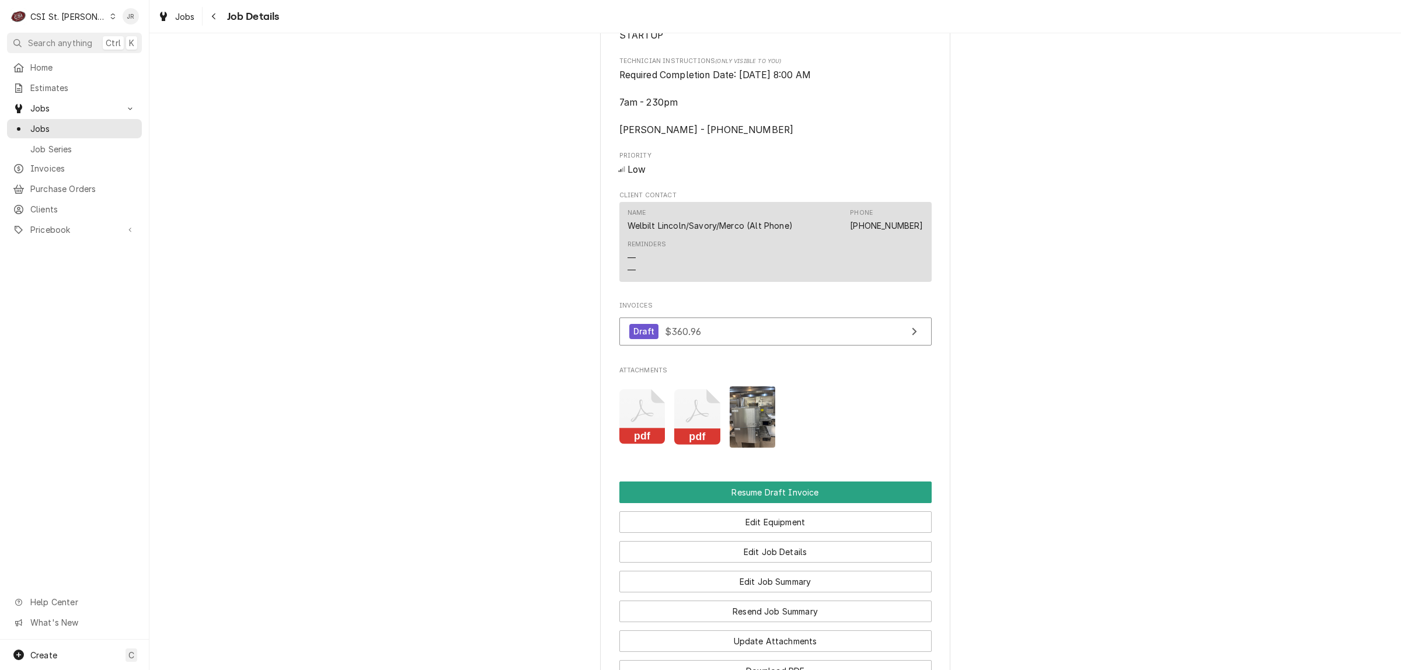
scroll to position [692, 0]
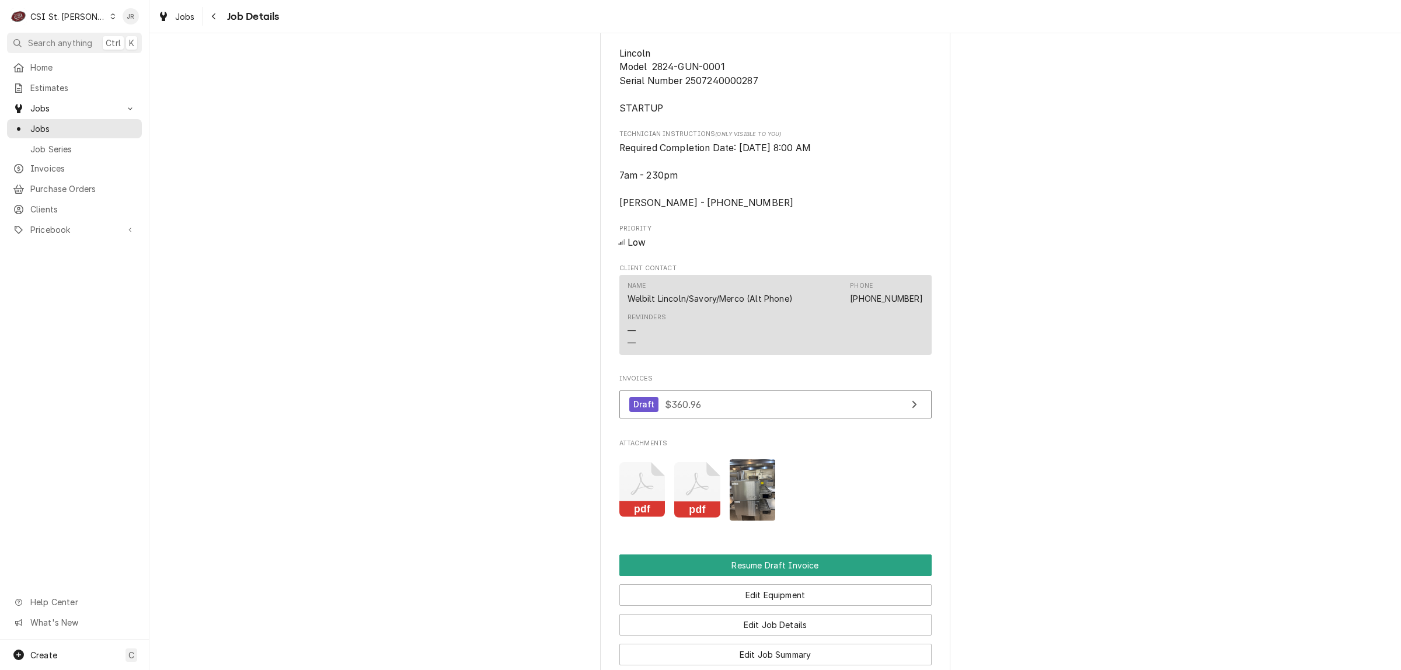
click at [620, 515] on icon "pdf" at bounding box center [642, 489] width 46 height 55
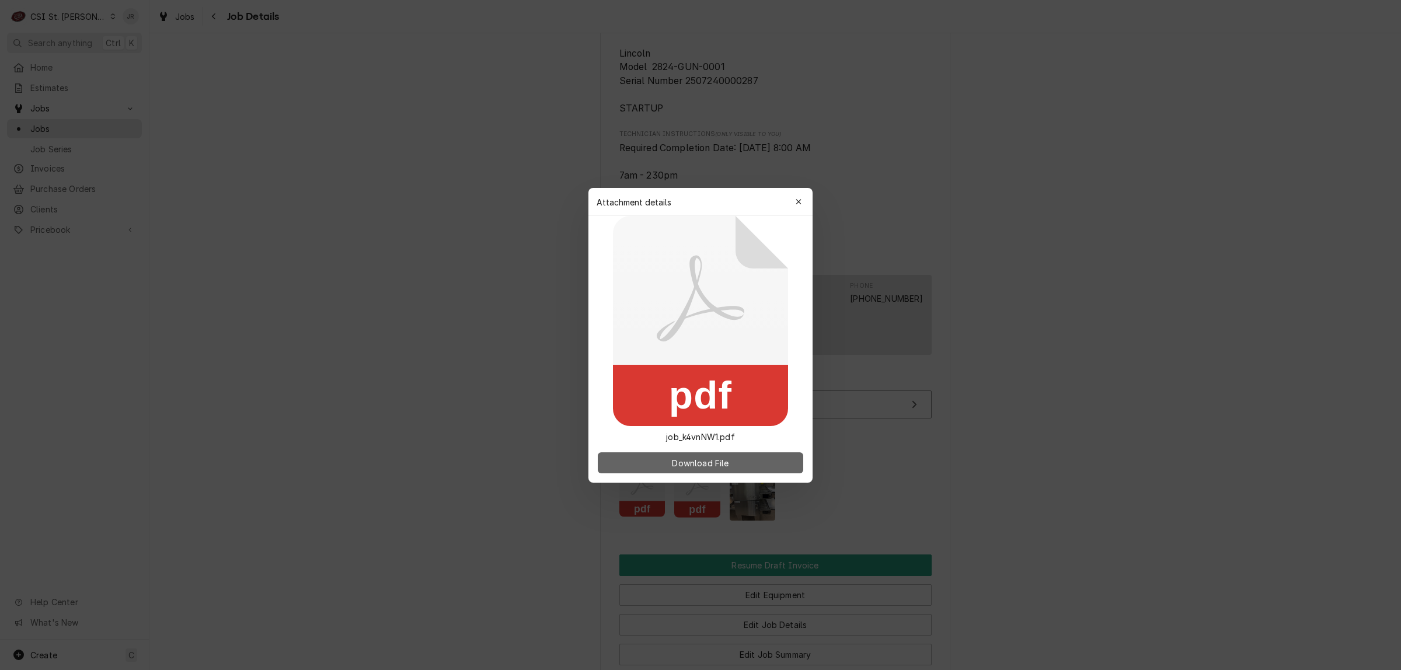
click at [728, 460] on span "Download File" at bounding box center [699, 462] width 61 height 12
click at [798, 204] on icon "button" at bounding box center [798, 202] width 6 height 8
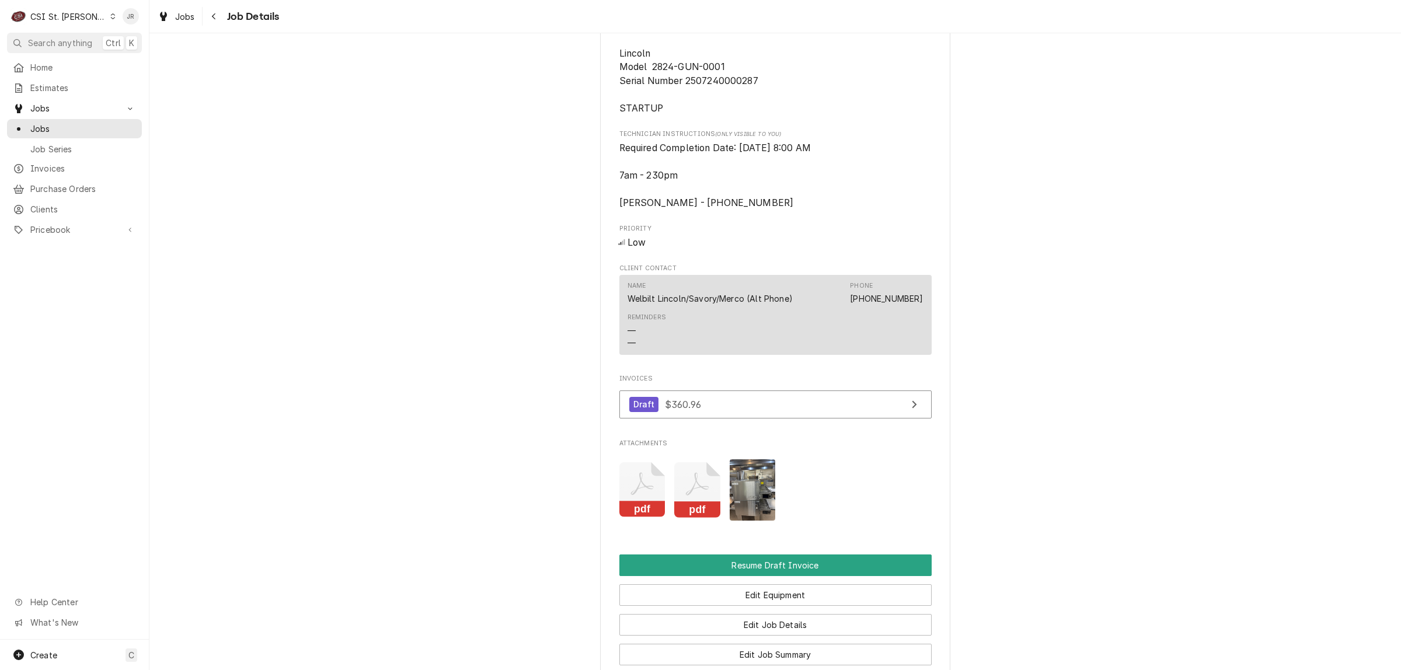
click at [665, 503] on icon "Attachments" at bounding box center [642, 489] width 46 height 55
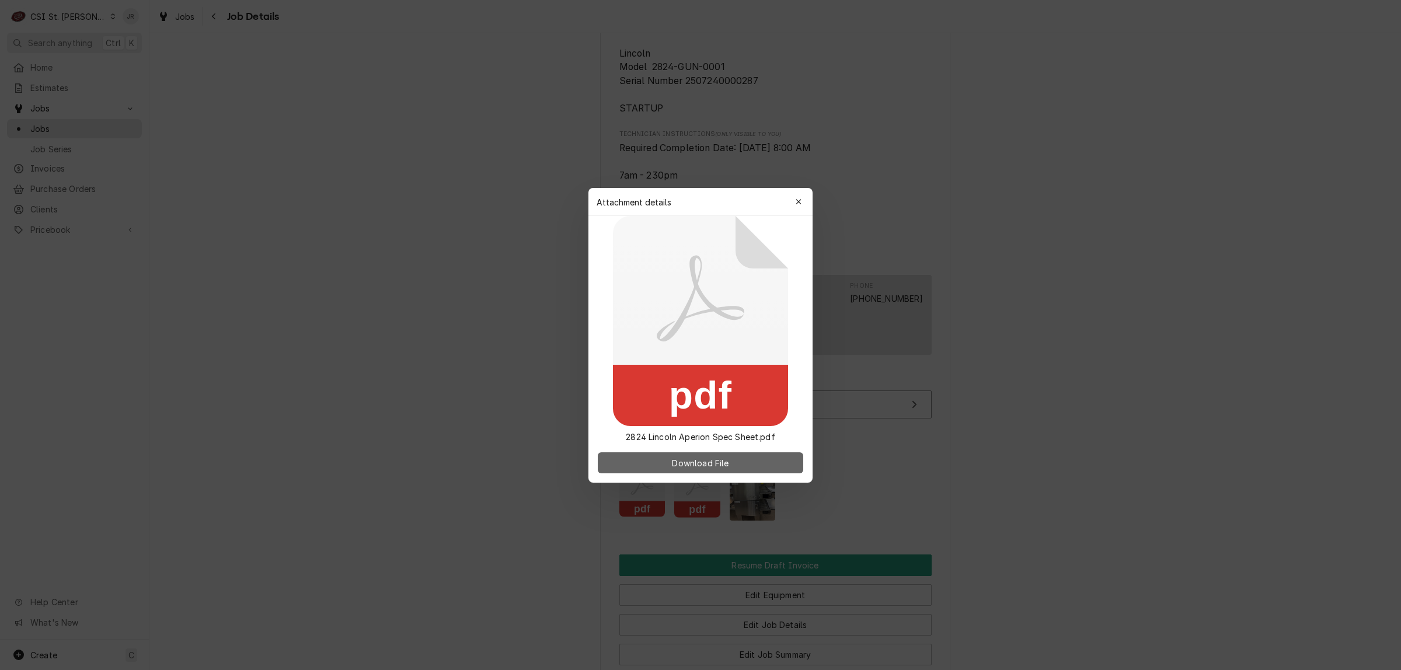
click at [696, 461] on span "Download File" at bounding box center [699, 462] width 61 height 12
drag, startPoint x: 800, startPoint y: 196, endPoint x: 865, endPoint y: 257, distance: 88.8
click at [800, 196] on button "button" at bounding box center [798, 202] width 19 height 19
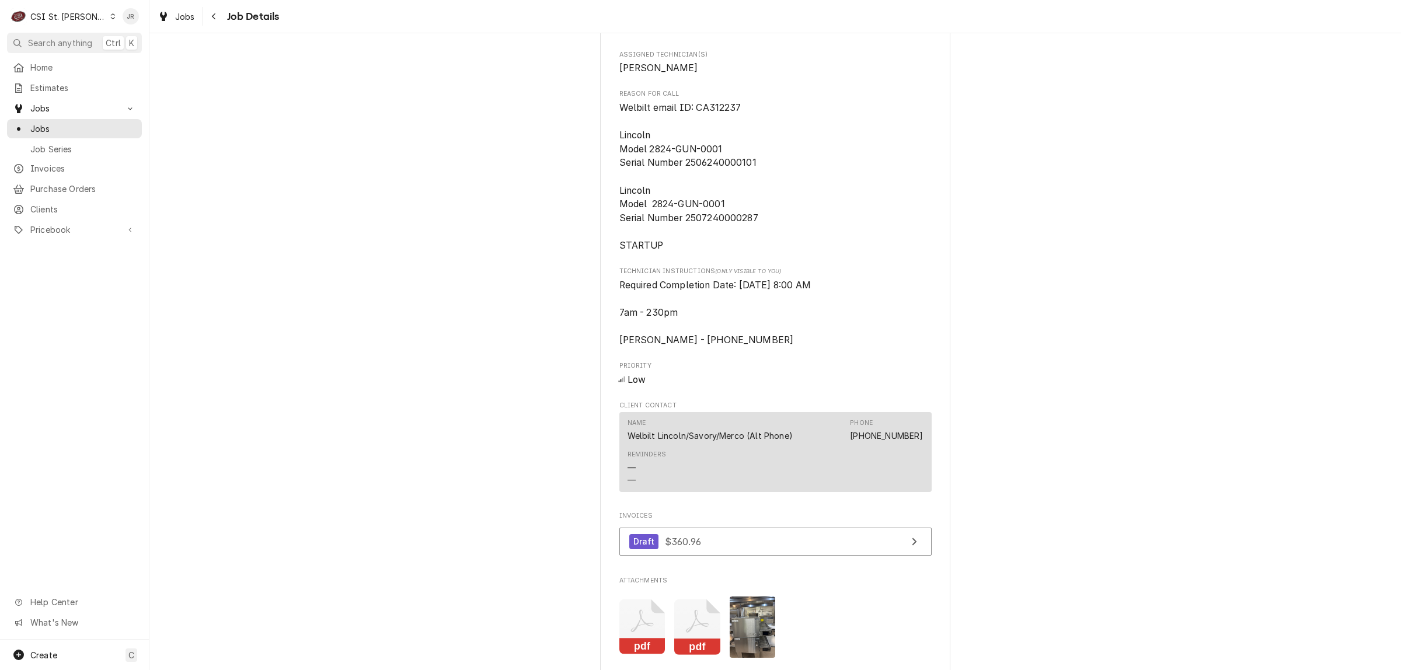
scroll to position [254, 0]
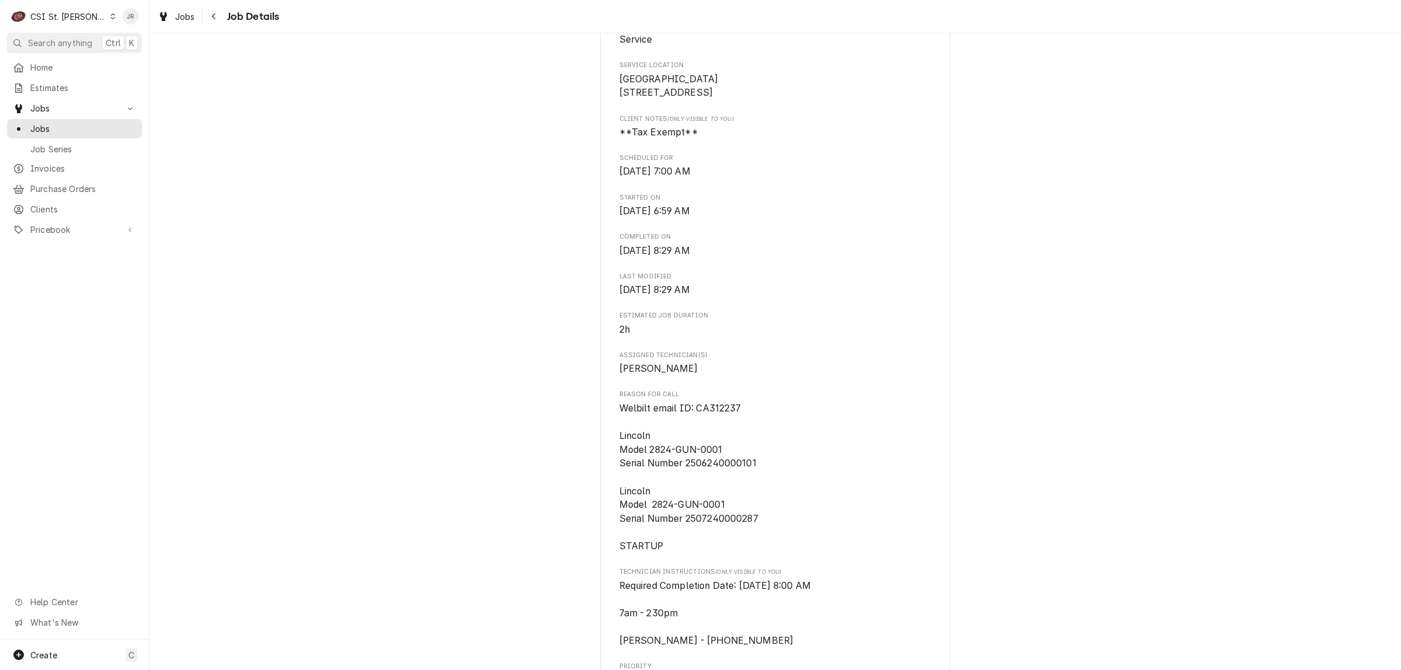
click at [668, 553] on span "Welbilt email ID: CA312237 Lincoln Model 2824-GUN-0001 Serial Number 2506240000…" at bounding box center [775, 478] width 312 height 152
click at [725, 421] on span "Welbilt email ID: CA312237 Lincoln Model 2824-GUN-0001 Serial Number 2506240000…" at bounding box center [688, 477] width 139 height 149
copy span "CA312237"
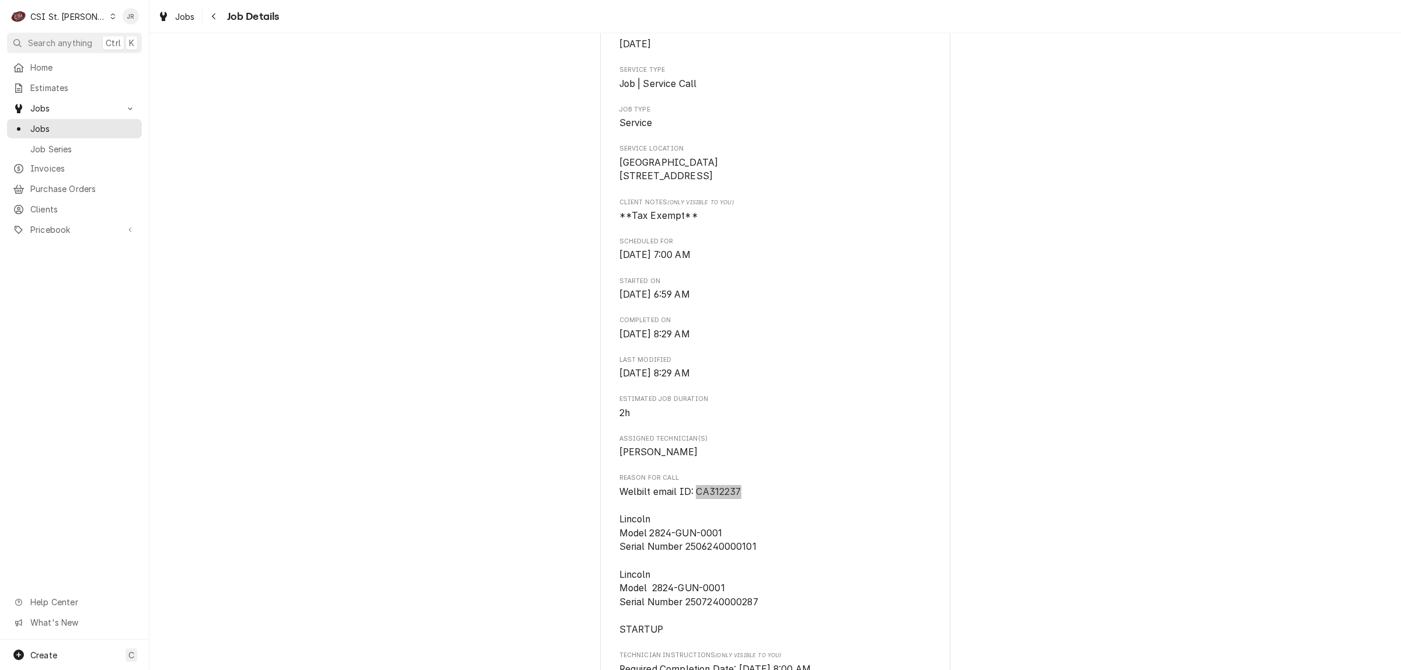
scroll to position [0, 0]
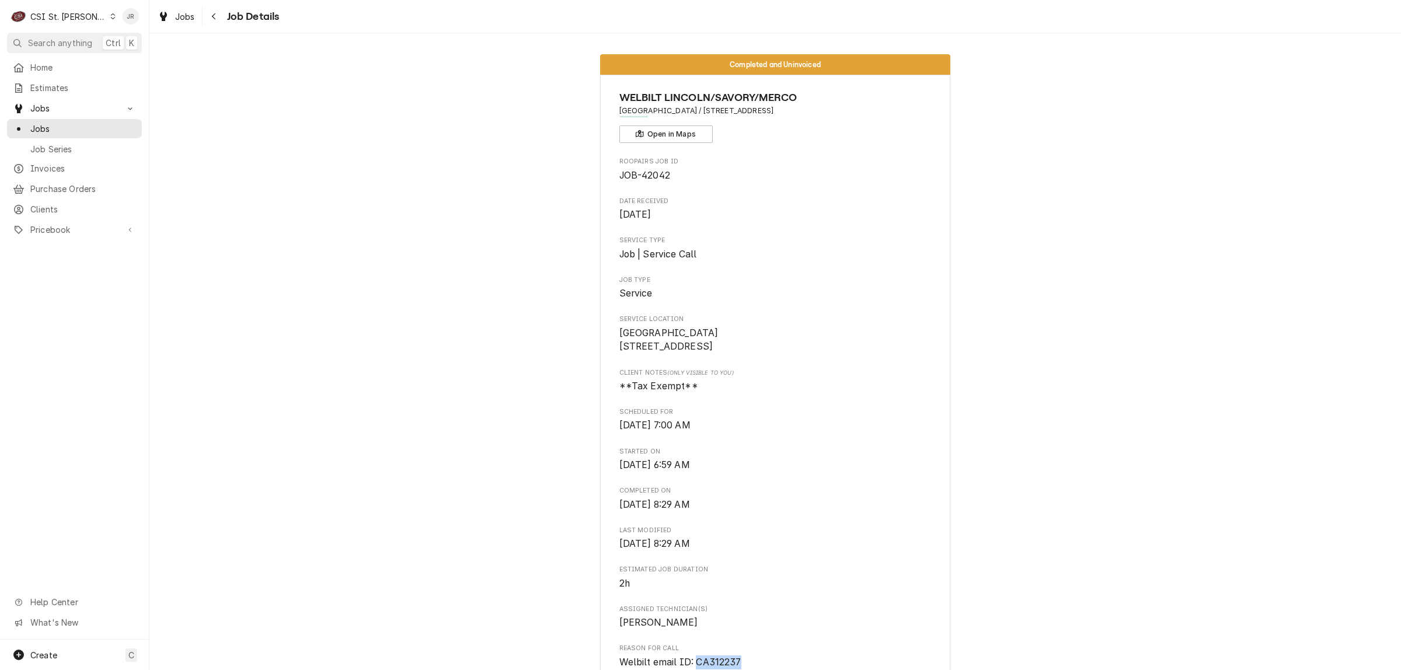
click at [634, 178] on span "JOB-42042" at bounding box center [644, 175] width 51 height 11
click at [635, 178] on span "JOB-42042" at bounding box center [644, 175] width 51 height 11
copy span "42042"
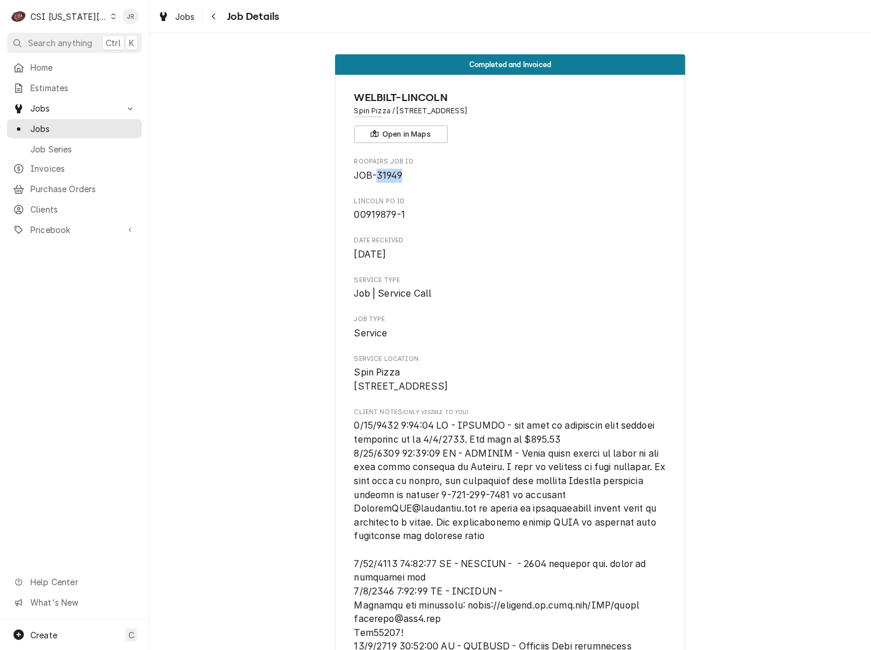
drag, startPoint x: 71, startPoint y: 11, endPoint x: 71, endPoint y: 18, distance: 7.6
click at [71, 16] on div "CSI [US_STATE][GEOGRAPHIC_DATA]" at bounding box center [68, 17] width 77 height 12
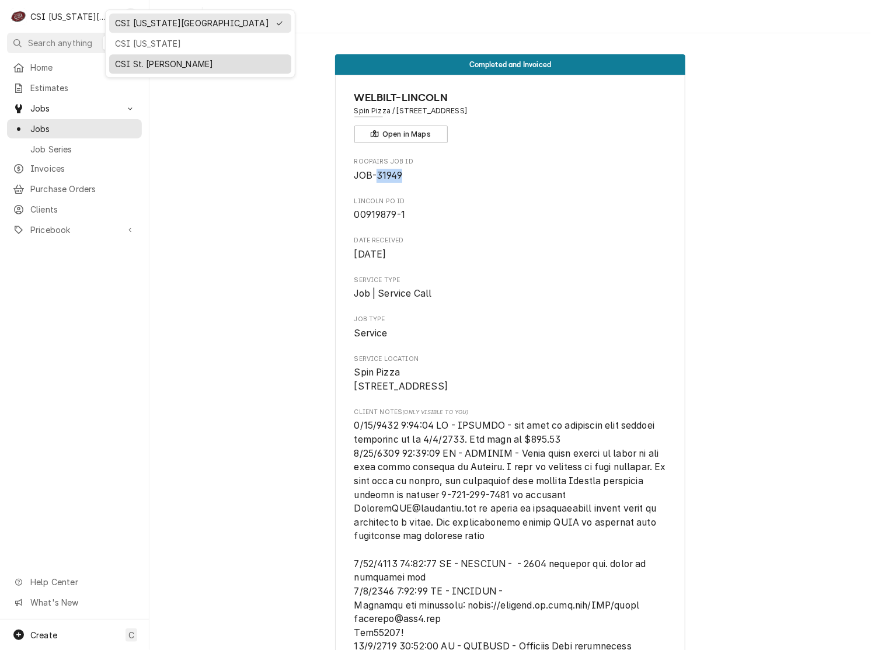
click at [176, 61] on div "CSI St. [PERSON_NAME]" at bounding box center [200, 64] width 170 height 12
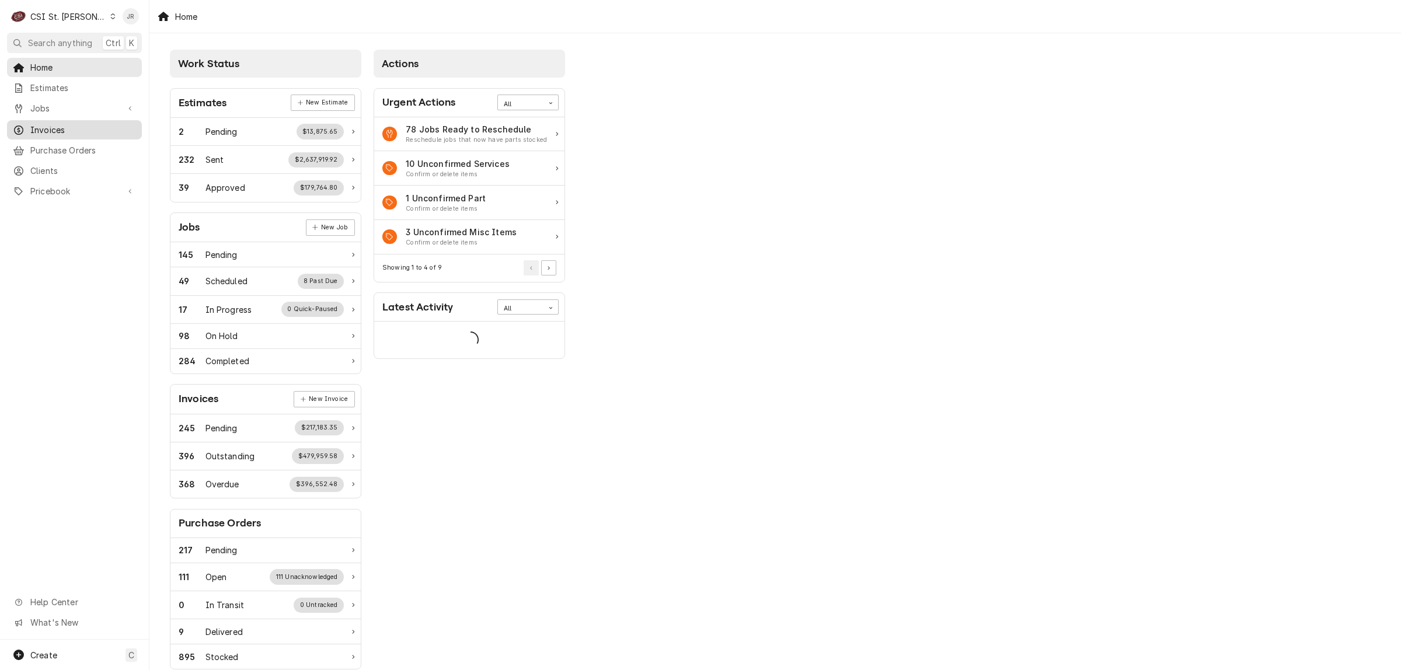
click at [74, 124] on span "Invoices" at bounding box center [83, 130] width 106 height 12
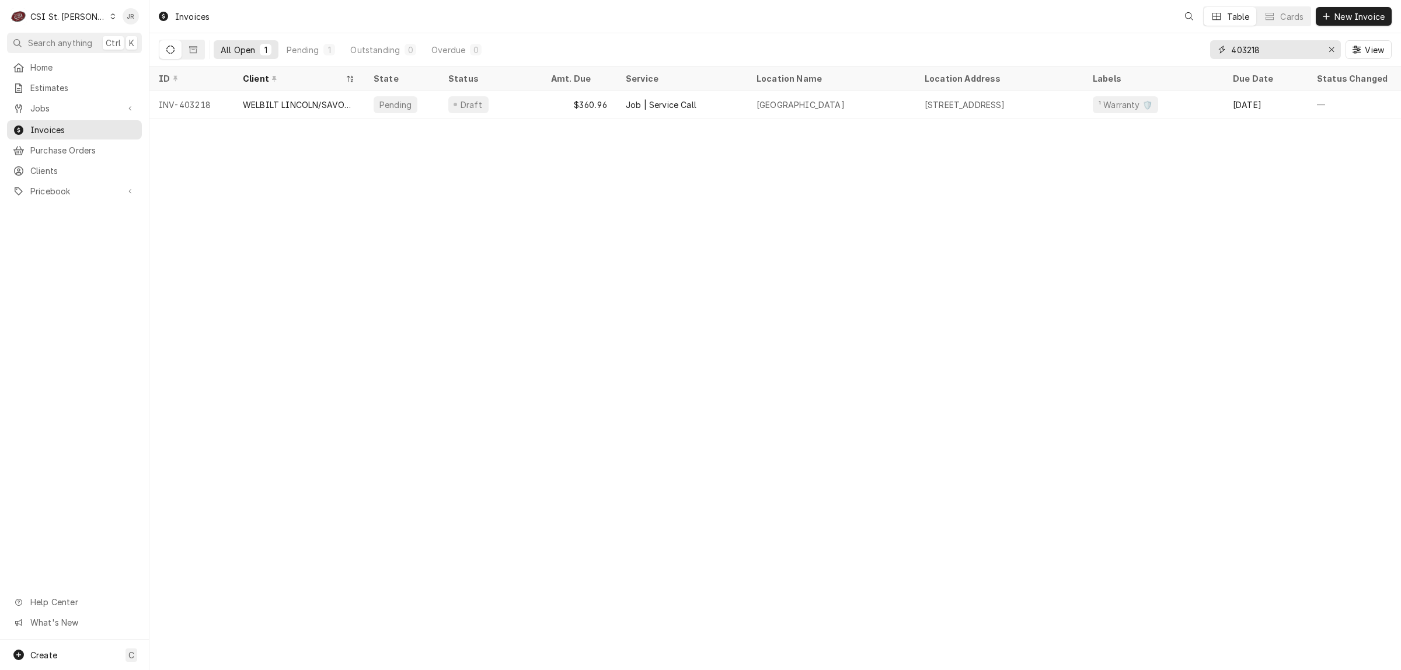
click at [1248, 42] on input "403218" at bounding box center [1275, 49] width 88 height 19
click at [1247, 40] on input "403218" at bounding box center [1275, 49] width 88 height 19
click at [1247, 41] on input "403218" at bounding box center [1275, 49] width 88 height 19
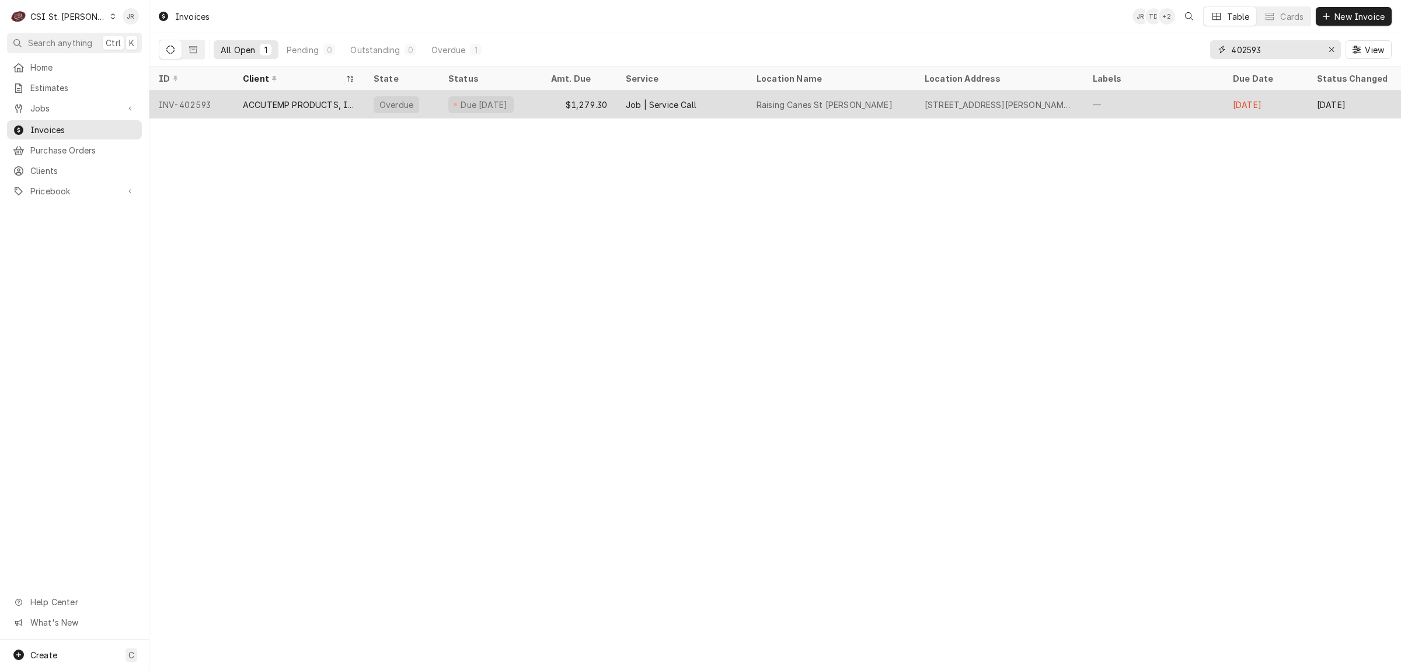
type input "402593"
click at [226, 100] on div "INV-402593" at bounding box center [191, 104] width 84 height 28
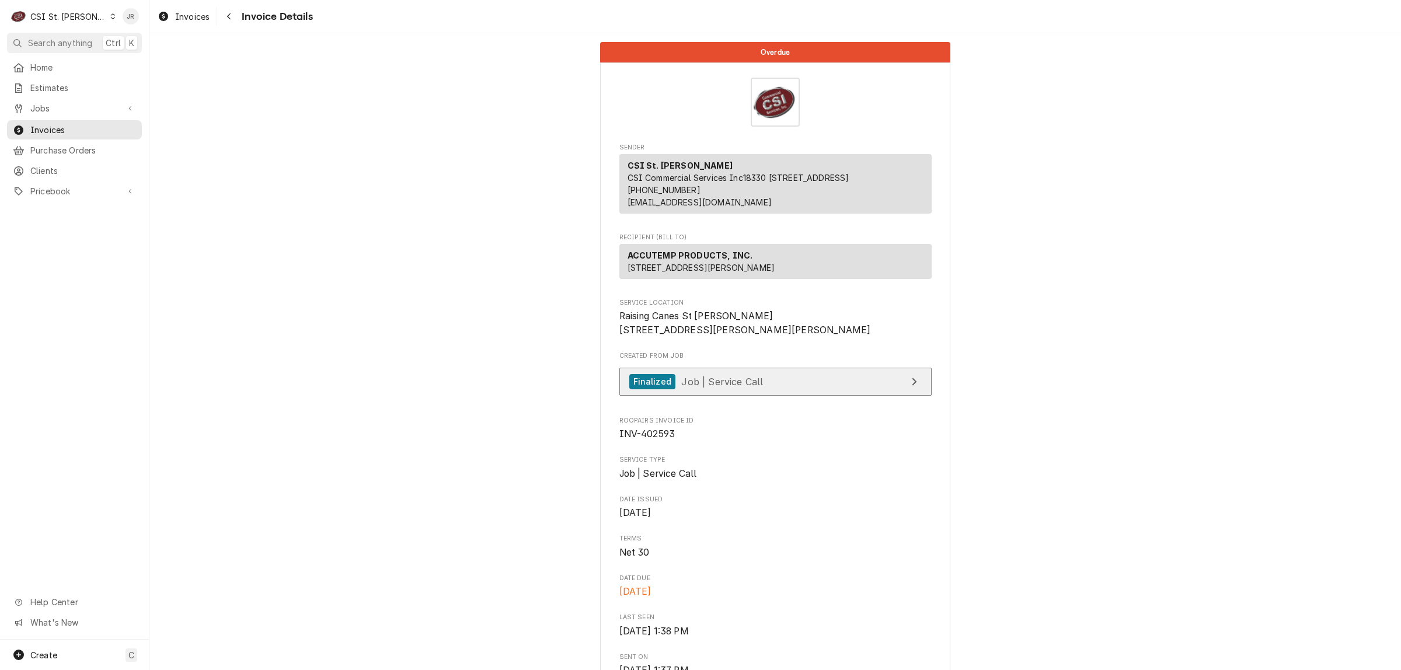
click at [789, 396] on link "Finalized Job | Service Call" at bounding box center [775, 382] width 312 height 29
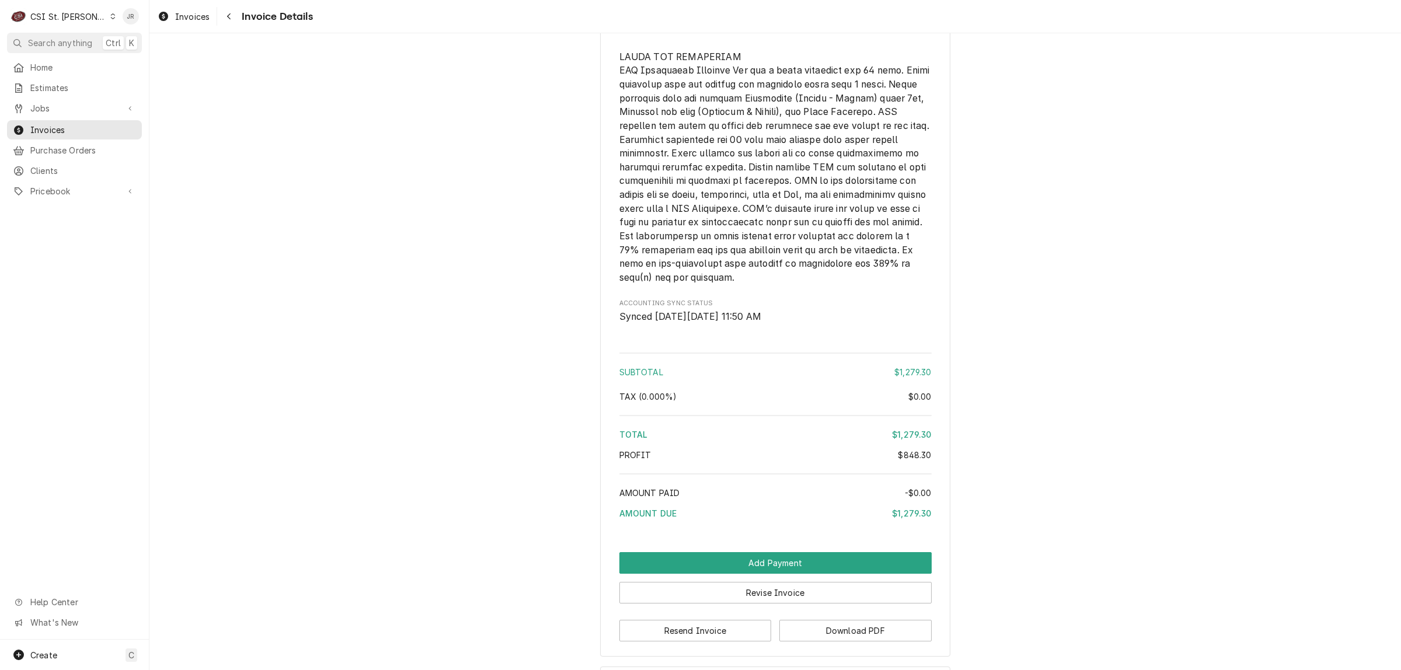
scroll to position [2157, 0]
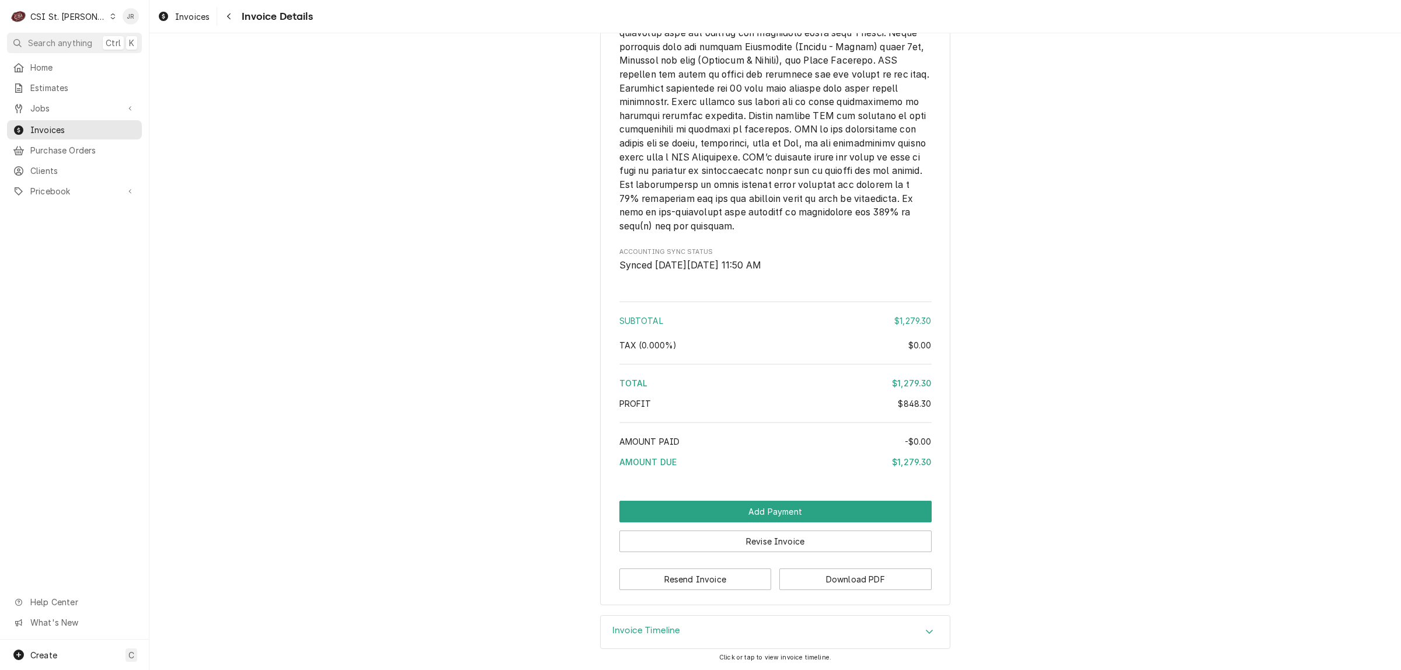
drag, startPoint x: 12, startPoint y: 486, endPoint x: 4, endPoint y: 486, distance: 8.2
click at [12, 486] on div "Home Estimates Jobs Jobs Job Series Invoices Purchase Orders Clients Pricebook …" at bounding box center [74, 349] width 149 height 582
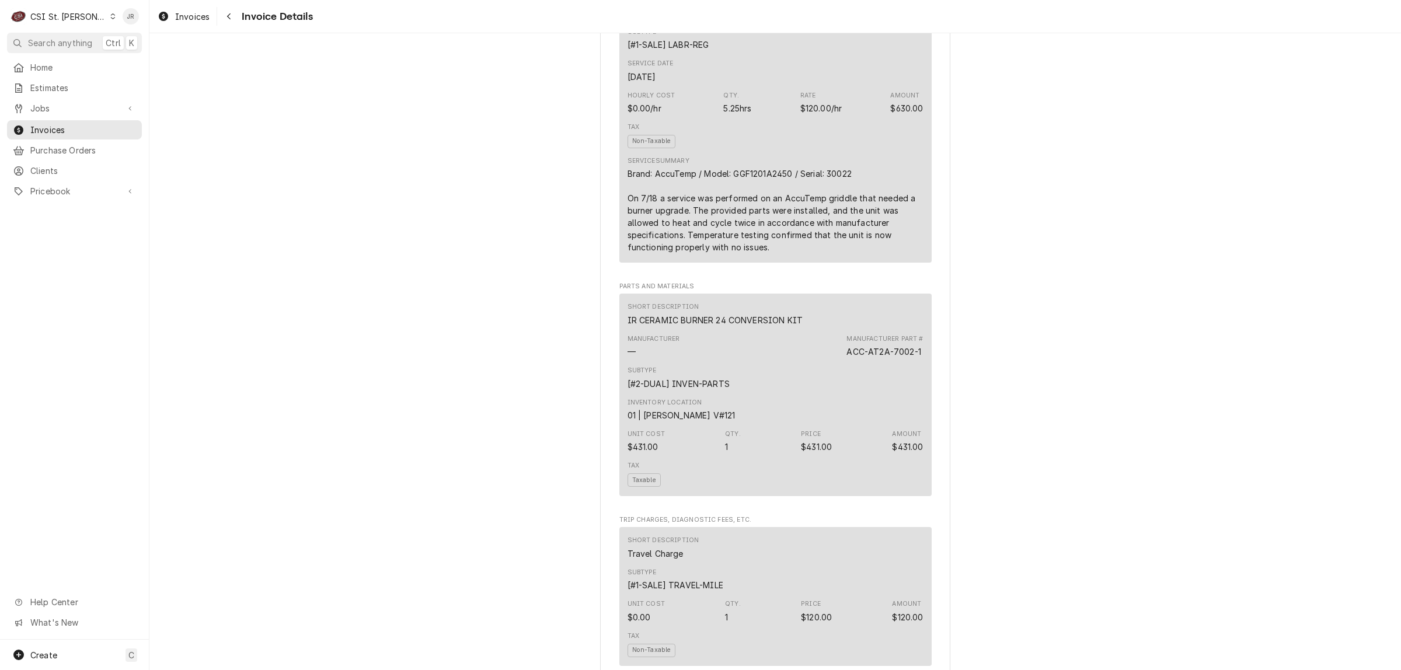
scroll to position [698, 0]
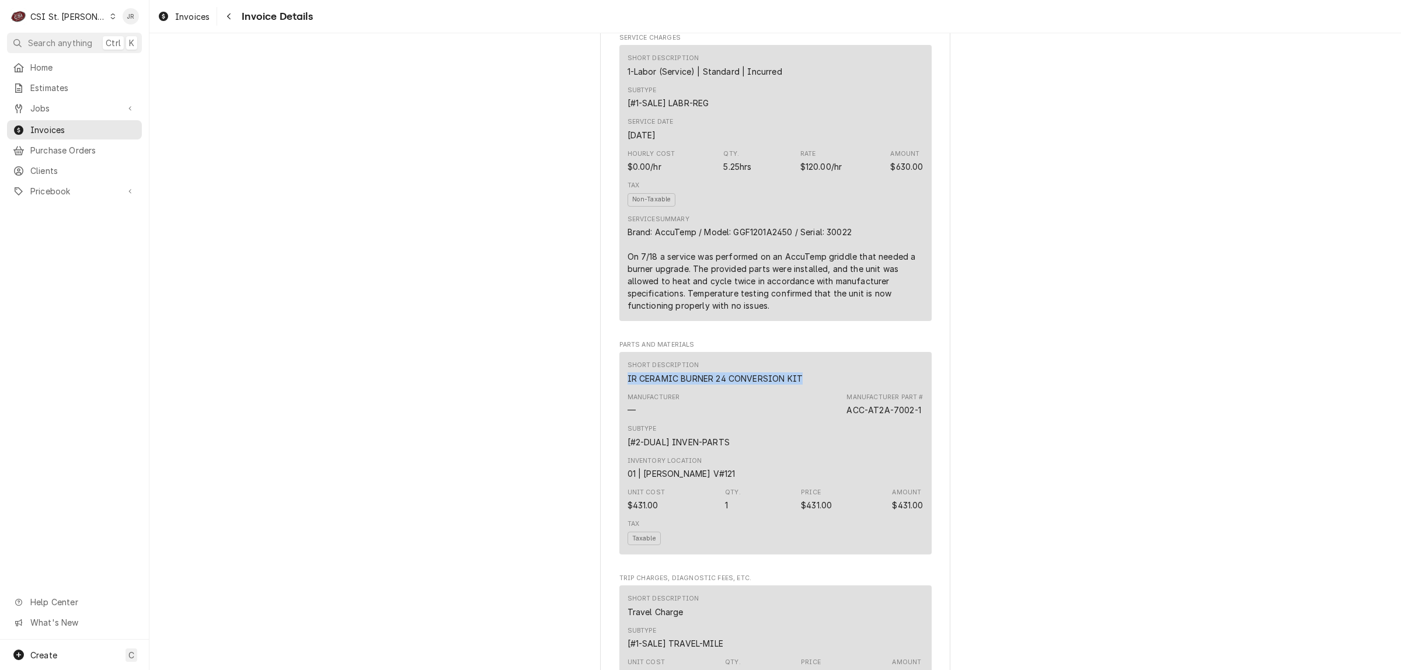
drag, startPoint x: 623, startPoint y: 413, endPoint x: 792, endPoint y: 416, distance: 169.3
click at [795, 385] on div "IR CERAMIC BURNER 24 CONVERSION KIT" at bounding box center [715, 378] width 176 height 12
copy div "IR CERAMIC BURNER 24 CONVERSION KIT"
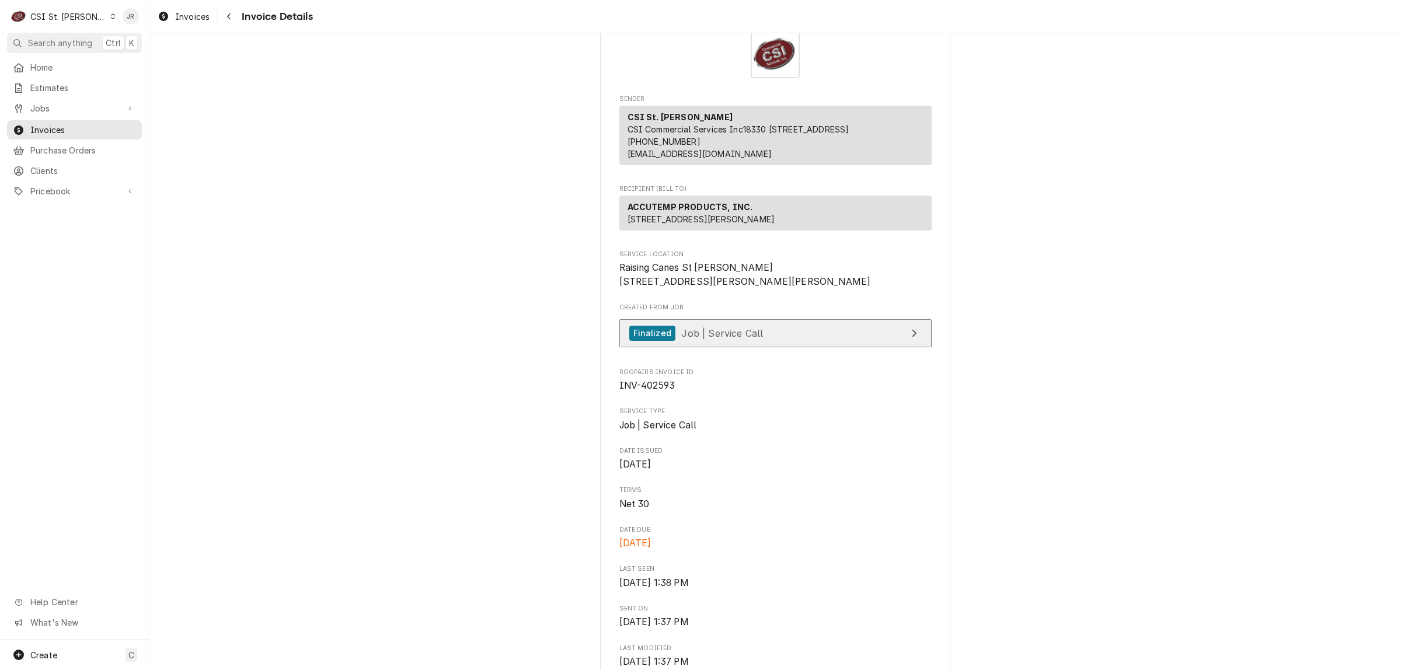
scroll to position [0, 0]
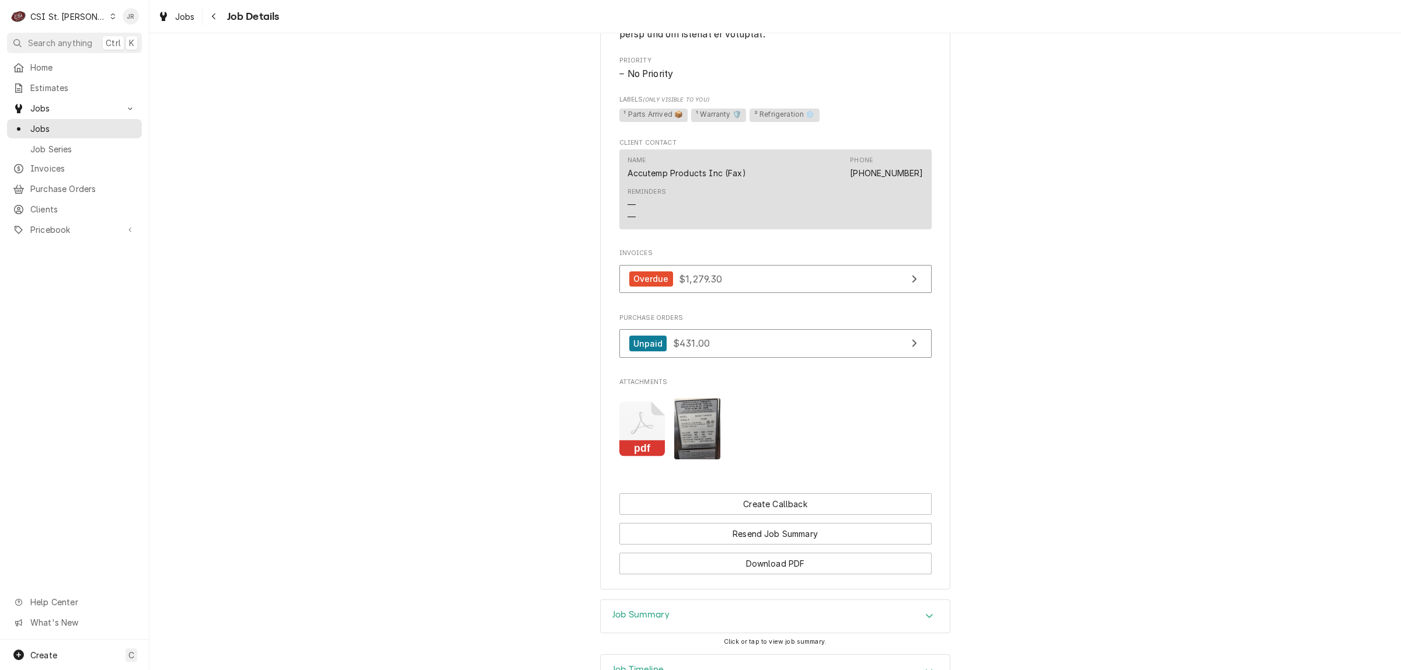
scroll to position [1285, 0]
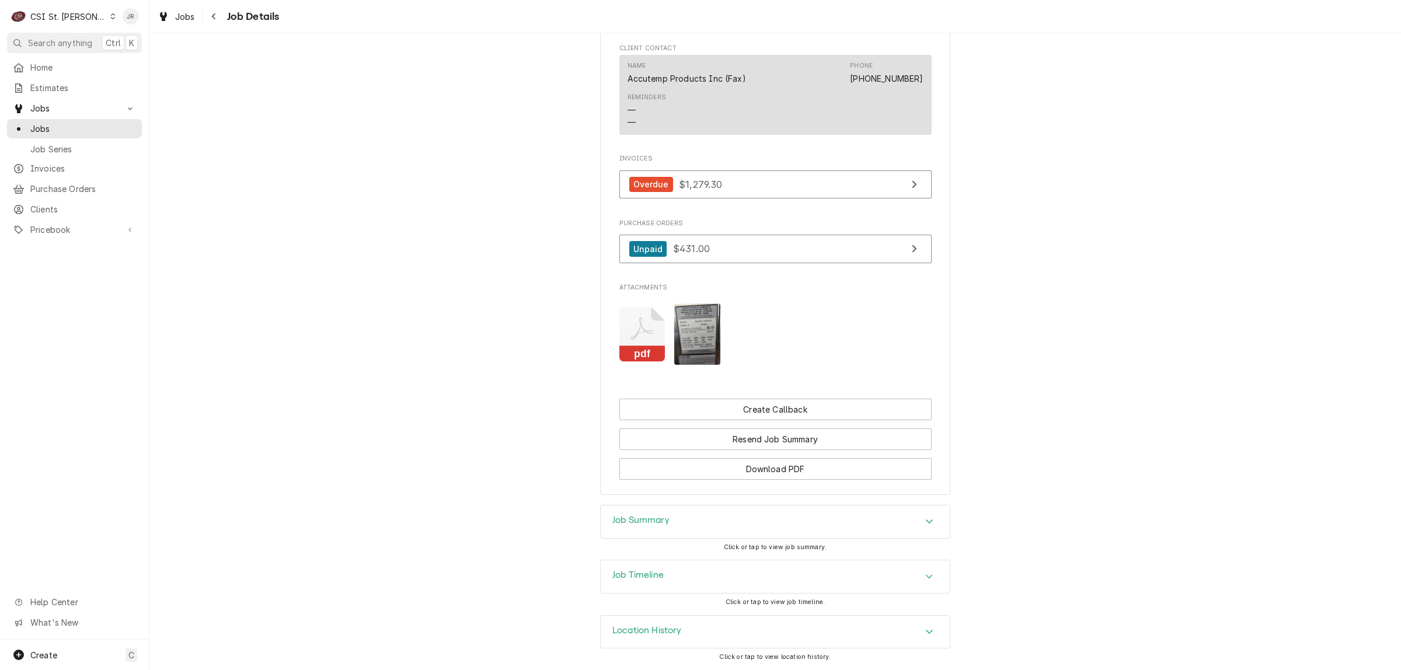
click at [633, 511] on div "Job Summary" at bounding box center [775, 521] width 349 height 33
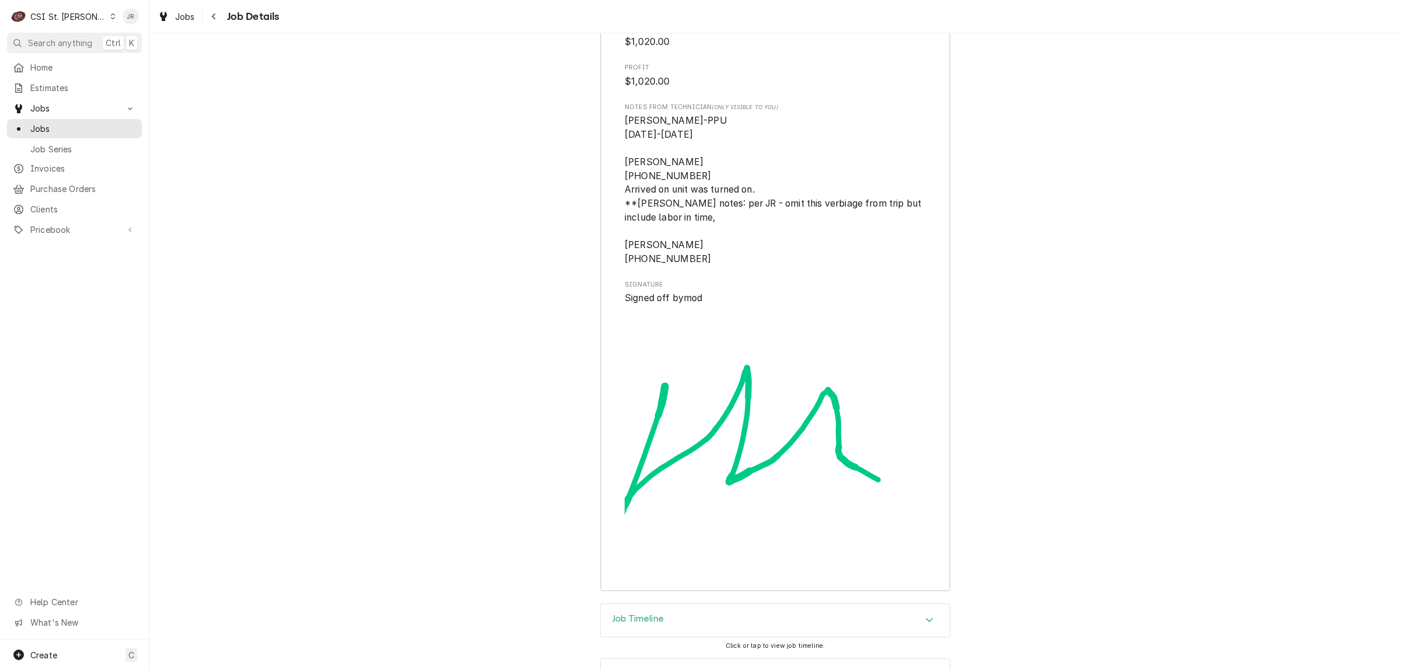
scroll to position [3406, 0]
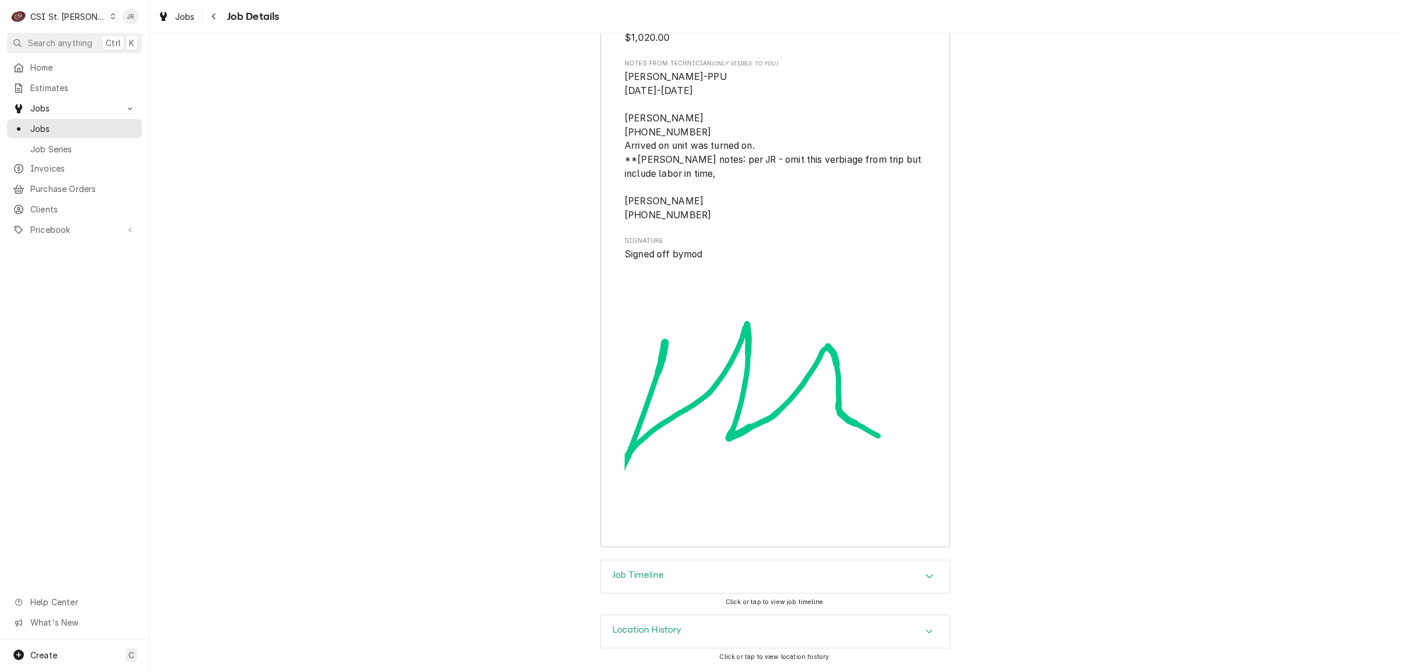
drag, startPoint x: 1160, startPoint y: 319, endPoint x: 1171, endPoint y: 319, distance: 10.5
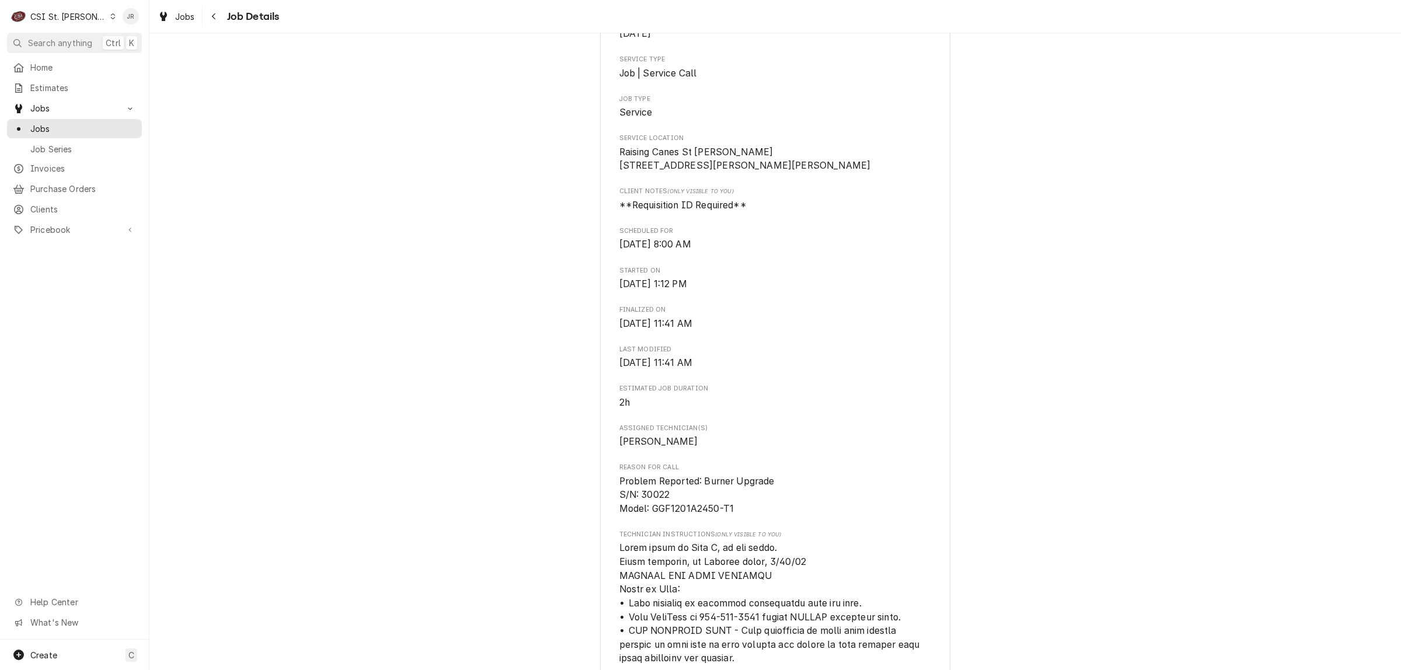
scroll to position [0, 0]
